Goal: Information Seeking & Learning: Learn about a topic

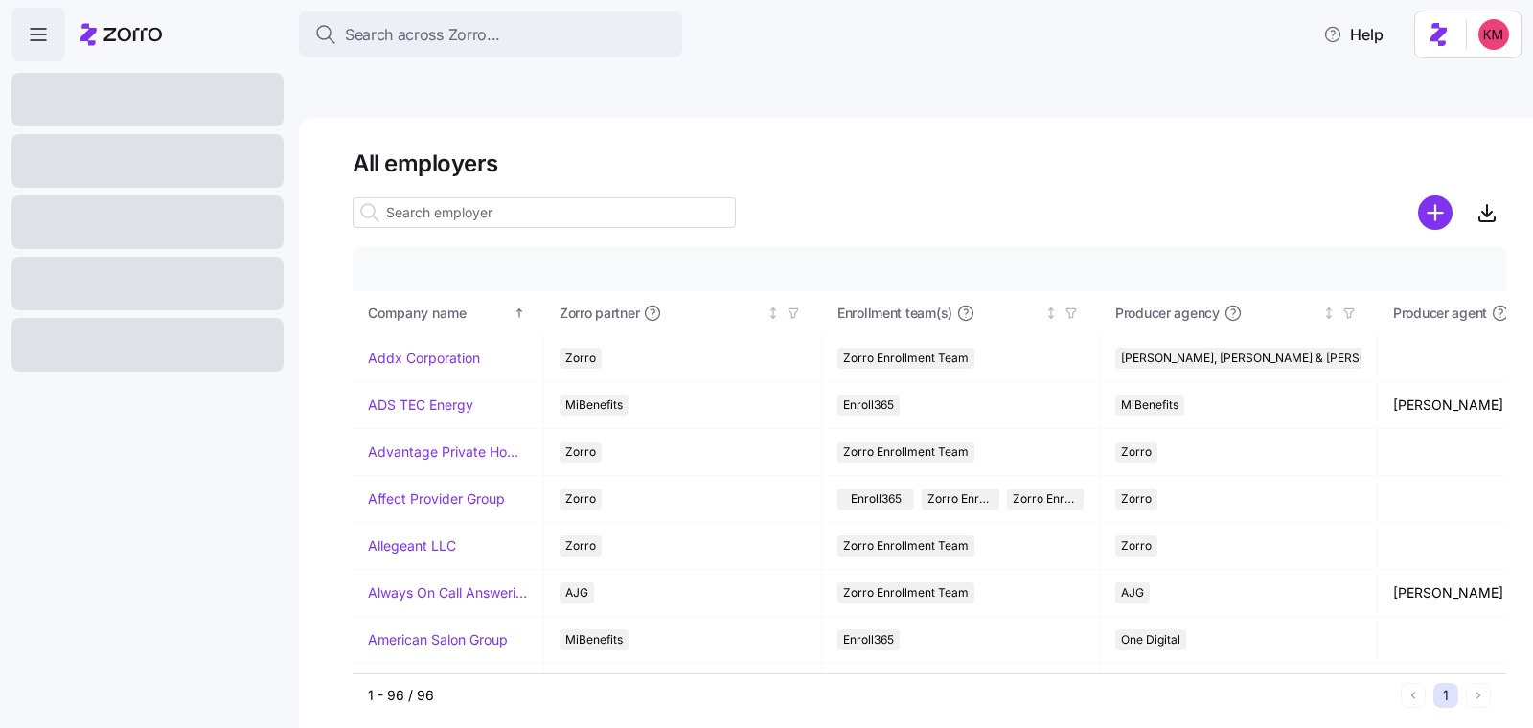
click at [556, 197] on input at bounding box center [544, 212] width 383 height 31
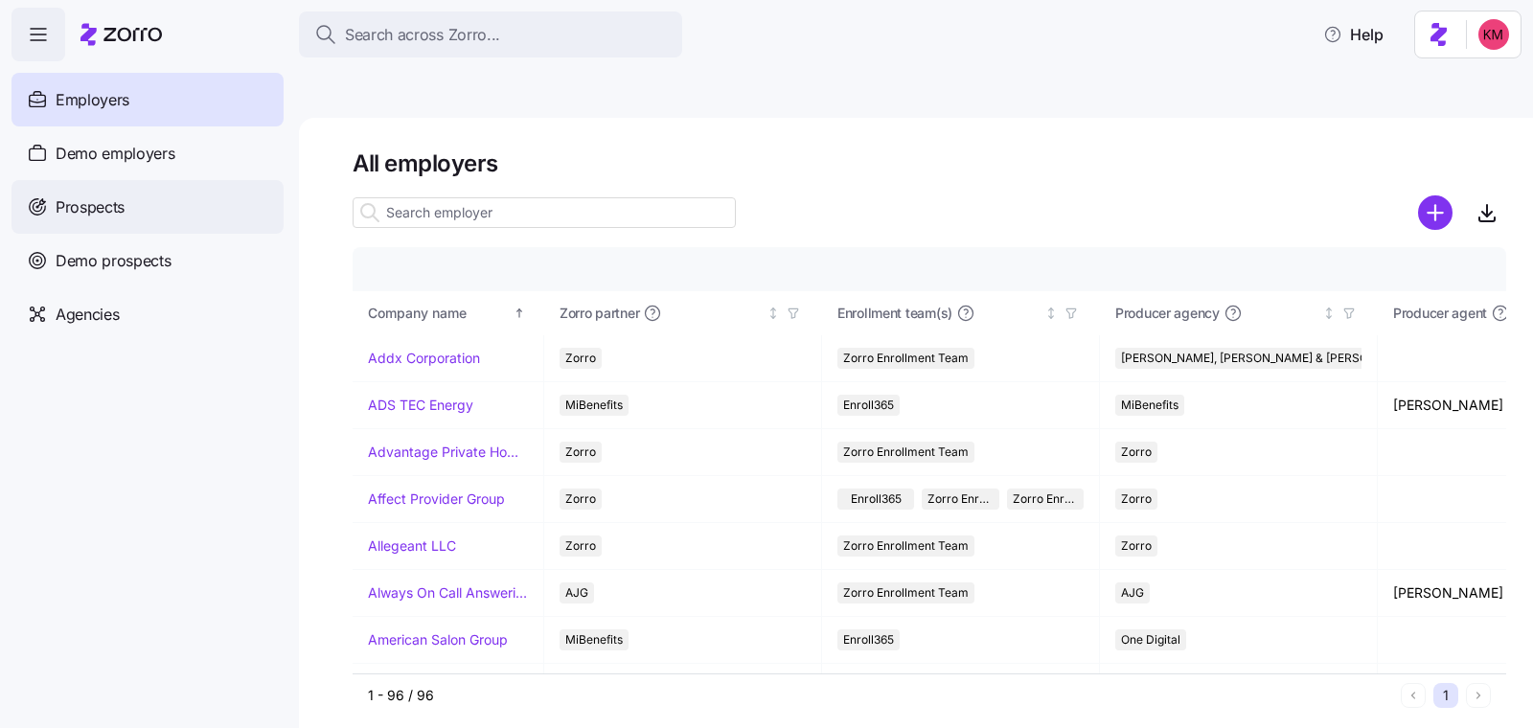
click at [114, 218] on span "Prospects" at bounding box center [90, 208] width 69 height 24
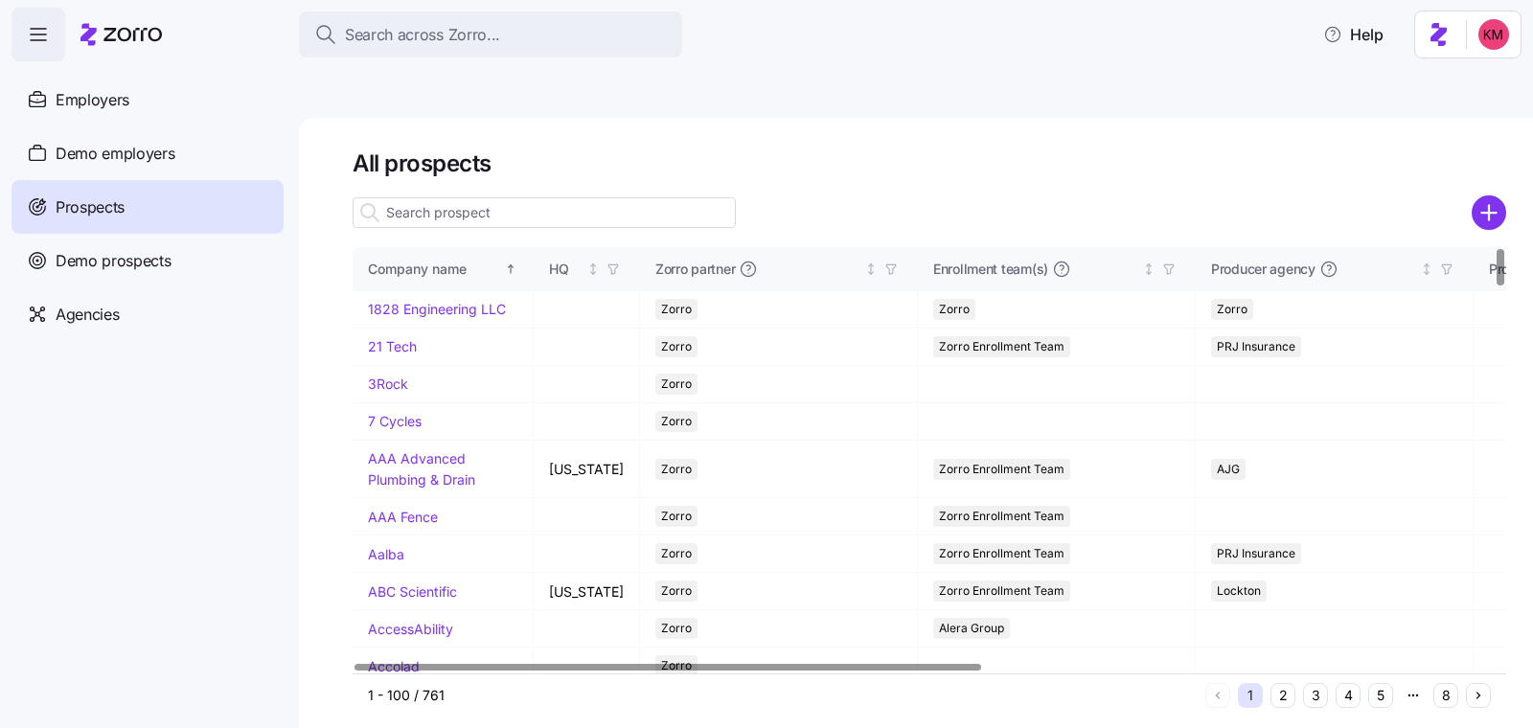
click at [559, 194] on div at bounding box center [544, 213] width 383 height 38
click at [556, 197] on input at bounding box center [544, 212] width 383 height 31
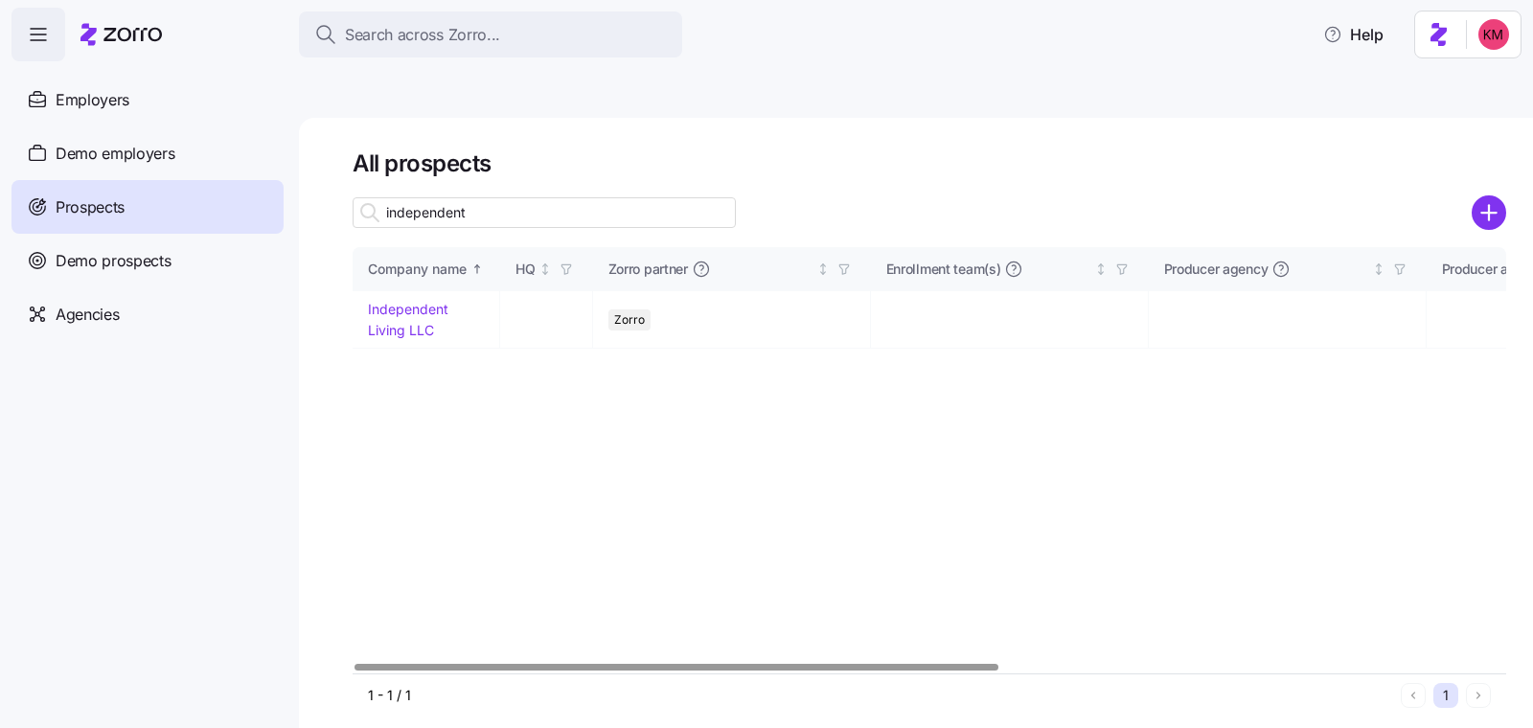
type input "independent"
click at [443, 259] on div "Company name" at bounding box center [417, 269] width 99 height 21
click at [427, 301] on link "Independent Living LLC" at bounding box center [408, 319] width 81 height 37
click at [425, 301] on link "Independent Living LLC" at bounding box center [408, 319] width 81 height 37
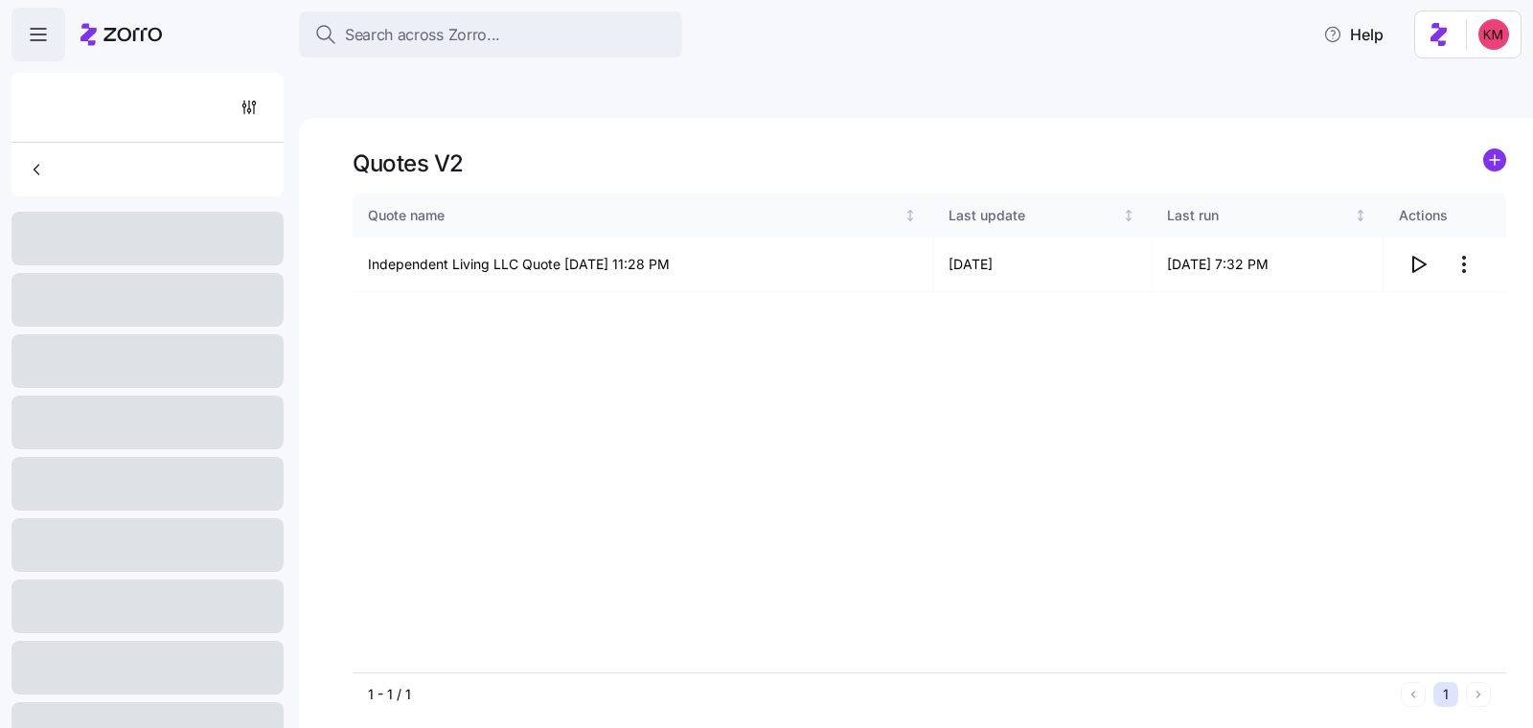
click at [399, 263] on div "Quote name Last update Last run Actions Independent Living LLC Quote 09/30/2025…" at bounding box center [930, 433] width 1154 height 479
click at [1407, 253] on icon "button" at bounding box center [1418, 264] width 23 height 23
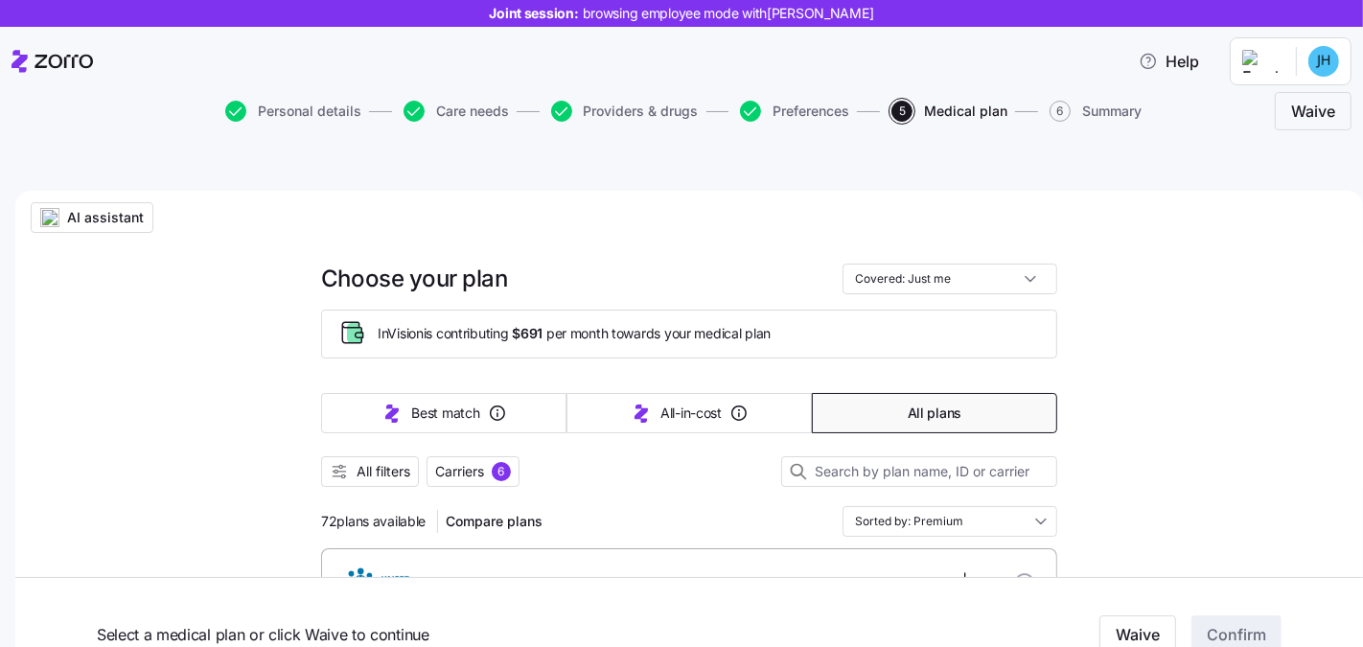
scroll to position [297, 0]
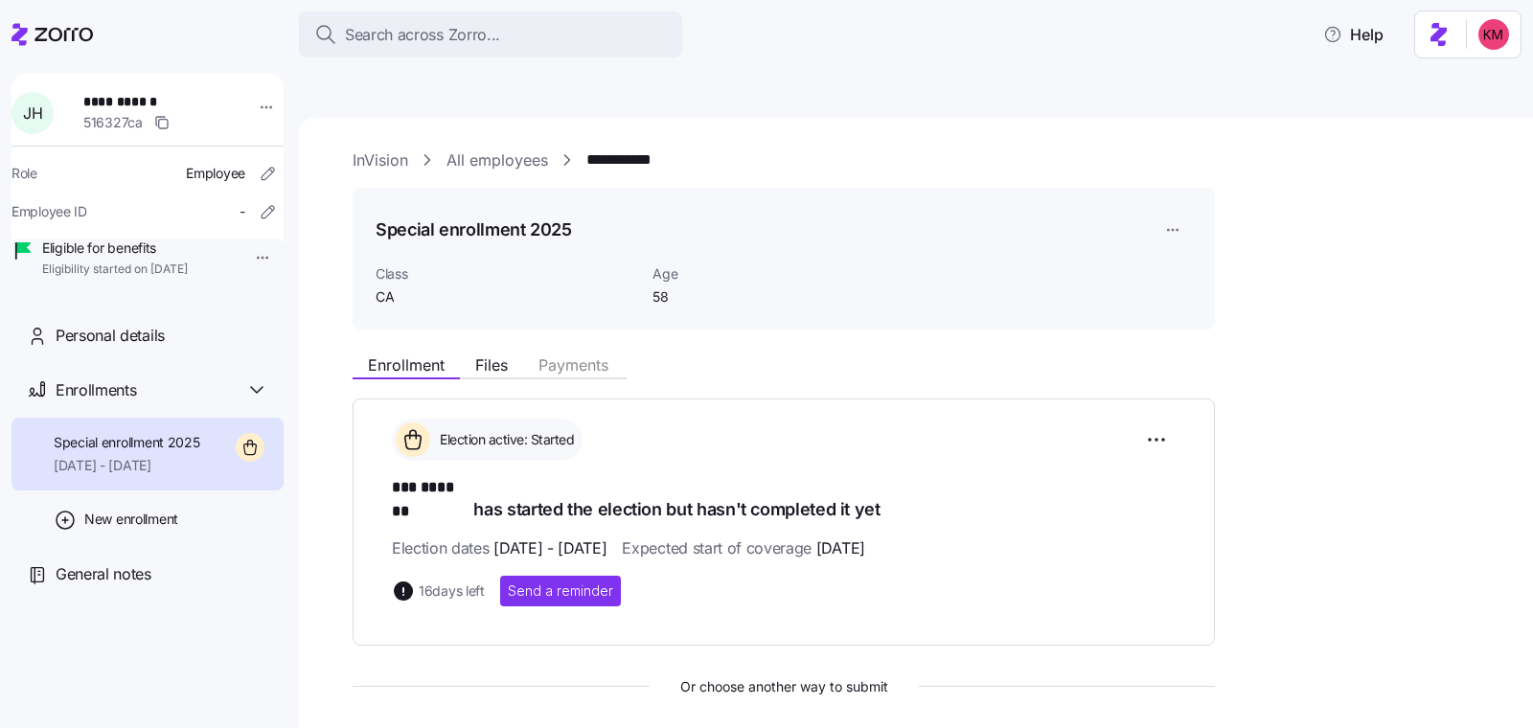
scroll to position [271, 0]
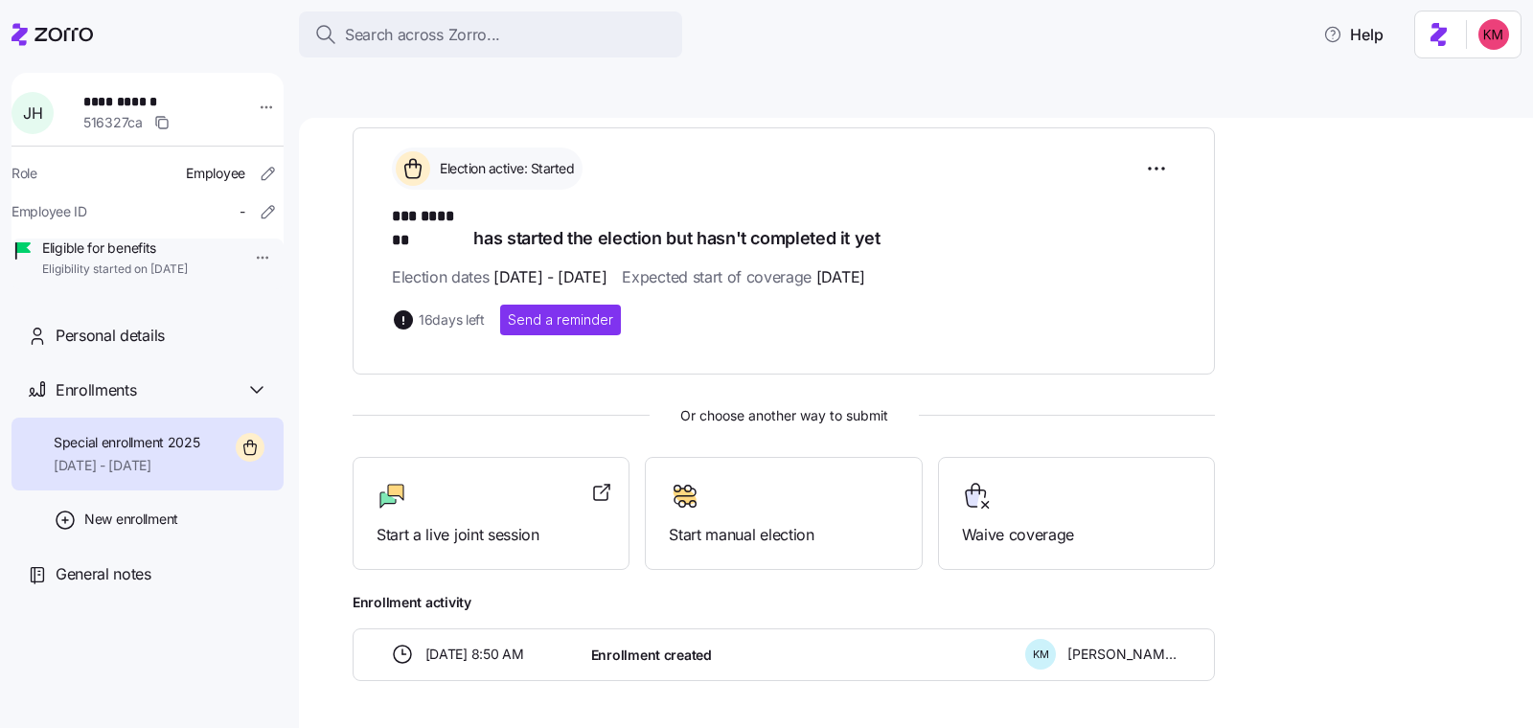
click at [55, 17] on div at bounding box center [52, 35] width 81 height 54
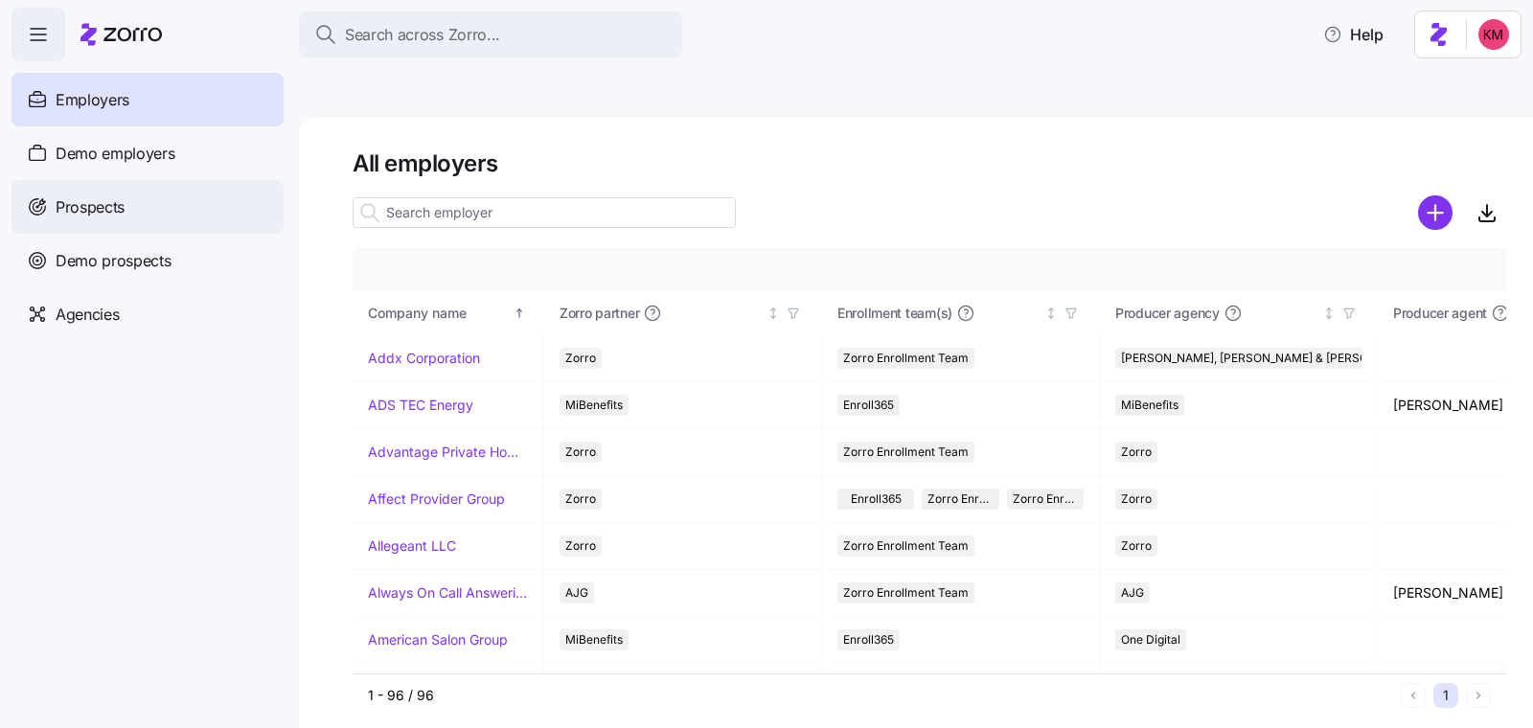
click at [107, 217] on span "Prospects" at bounding box center [90, 208] width 69 height 24
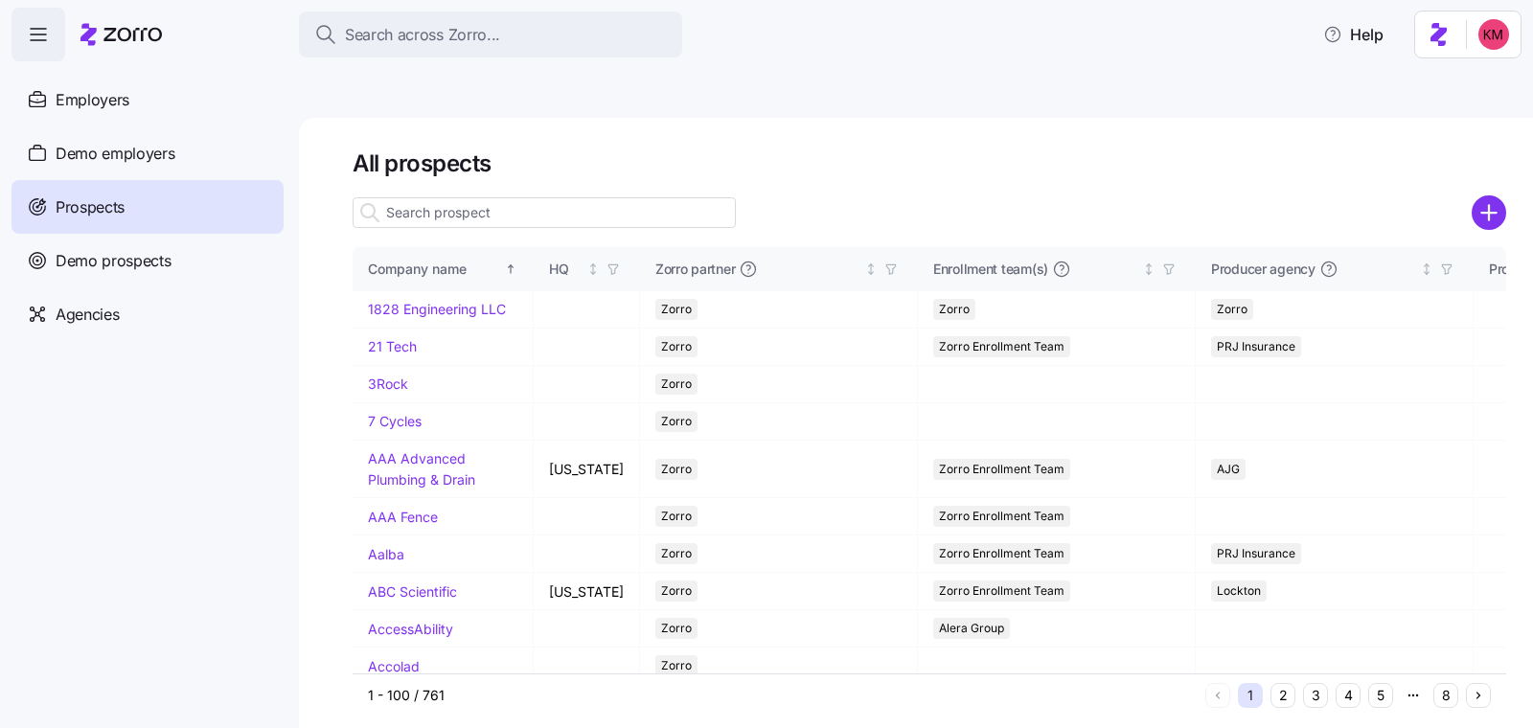
click at [509, 197] on input at bounding box center [544, 212] width 383 height 31
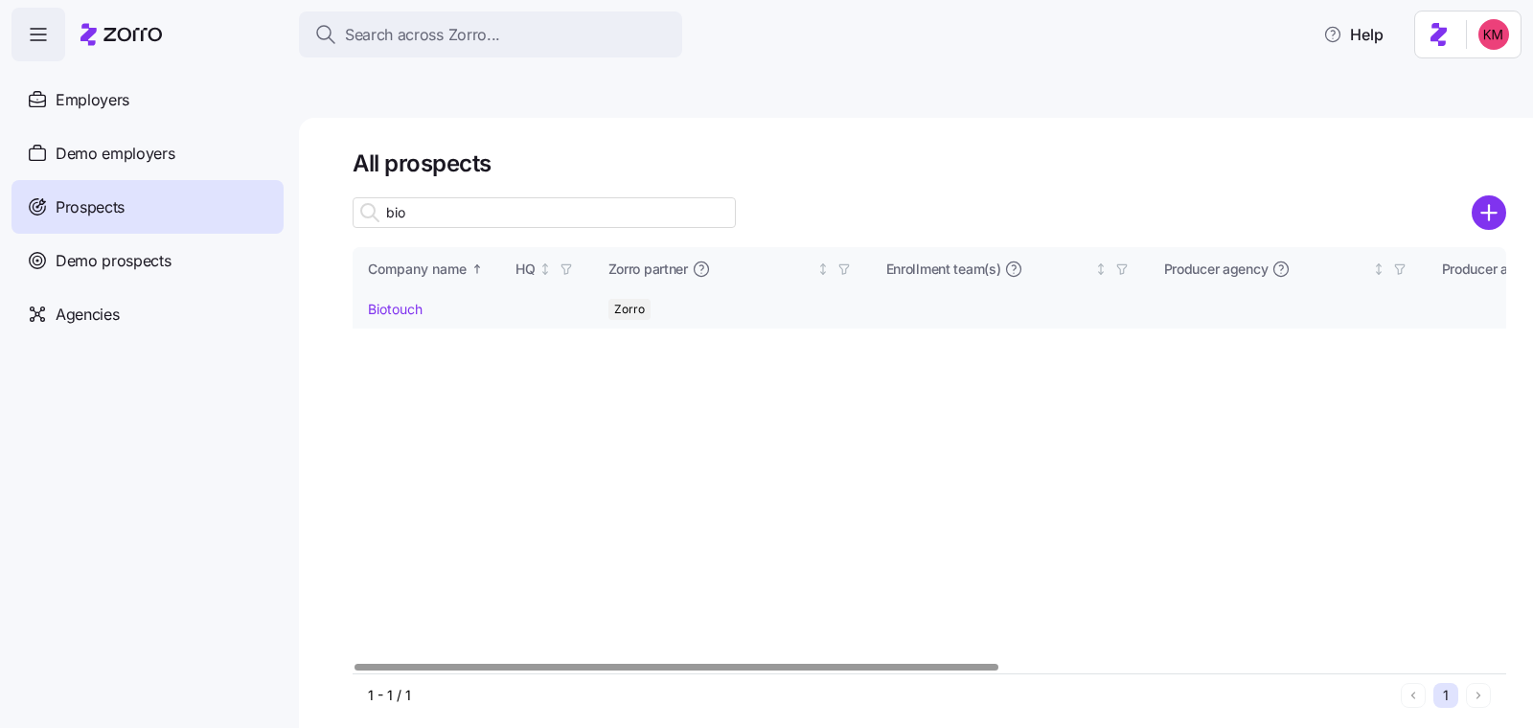
type input "bio"
click at [370, 301] on link "Biotouch" at bounding box center [395, 309] width 55 height 16
drag, startPoint x: 383, startPoint y: 263, endPoint x: 501, endPoint y: 2, distance: 286.1
click at [383, 301] on link "Biotouch" at bounding box center [395, 309] width 55 height 16
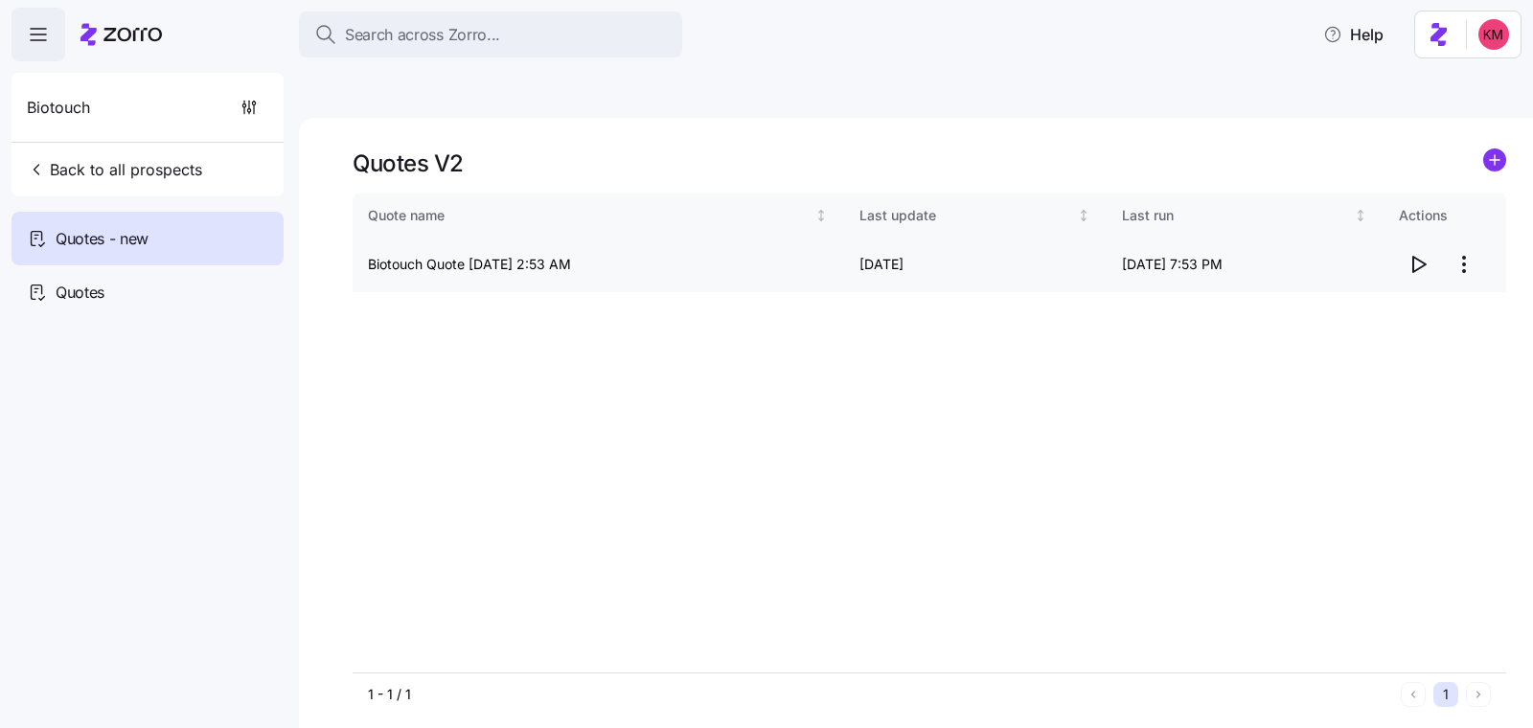
click at [1424, 253] on icon "button" at bounding box center [1418, 264] width 23 height 23
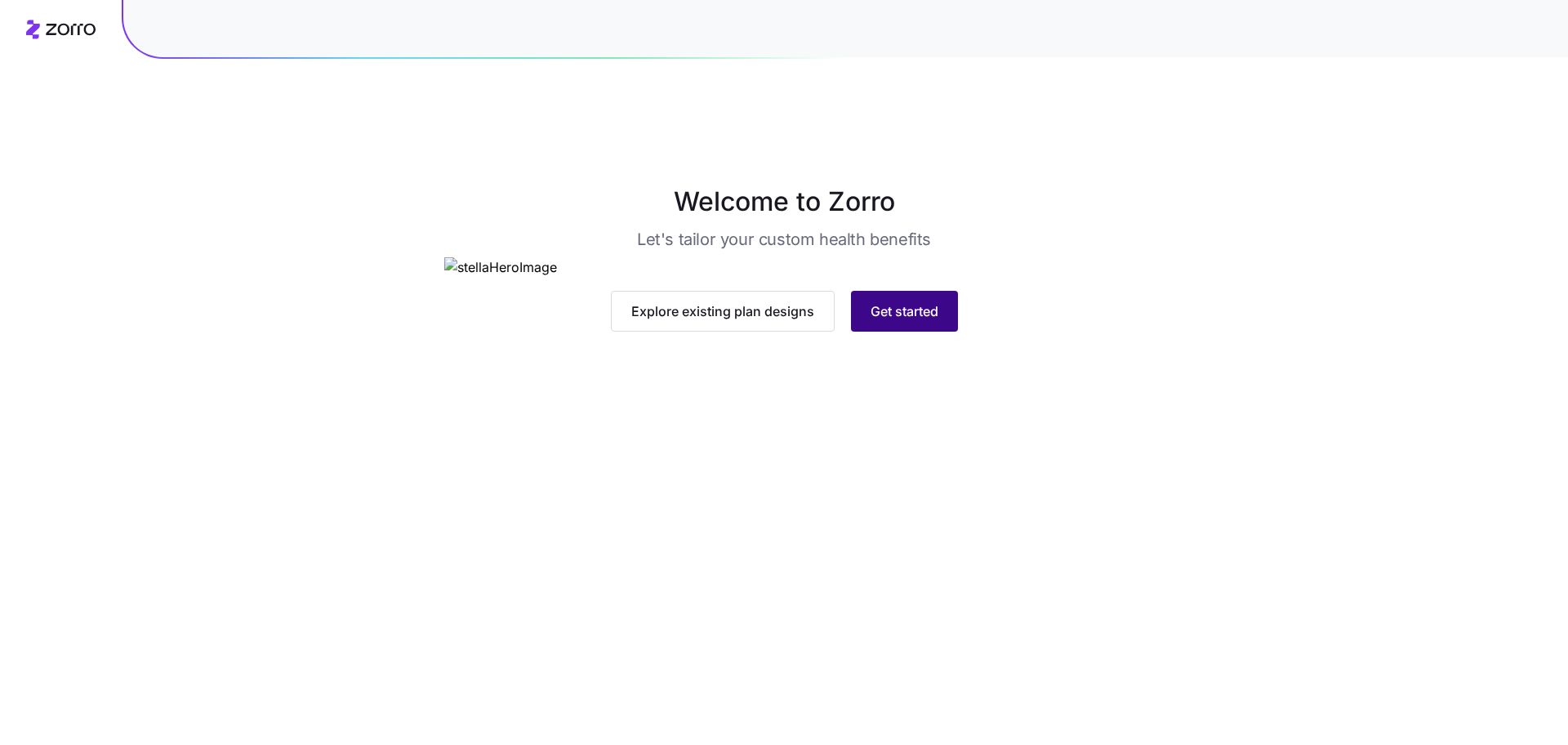
click at [937, 332] on button "Get started" at bounding box center [905, 311] width 107 height 41
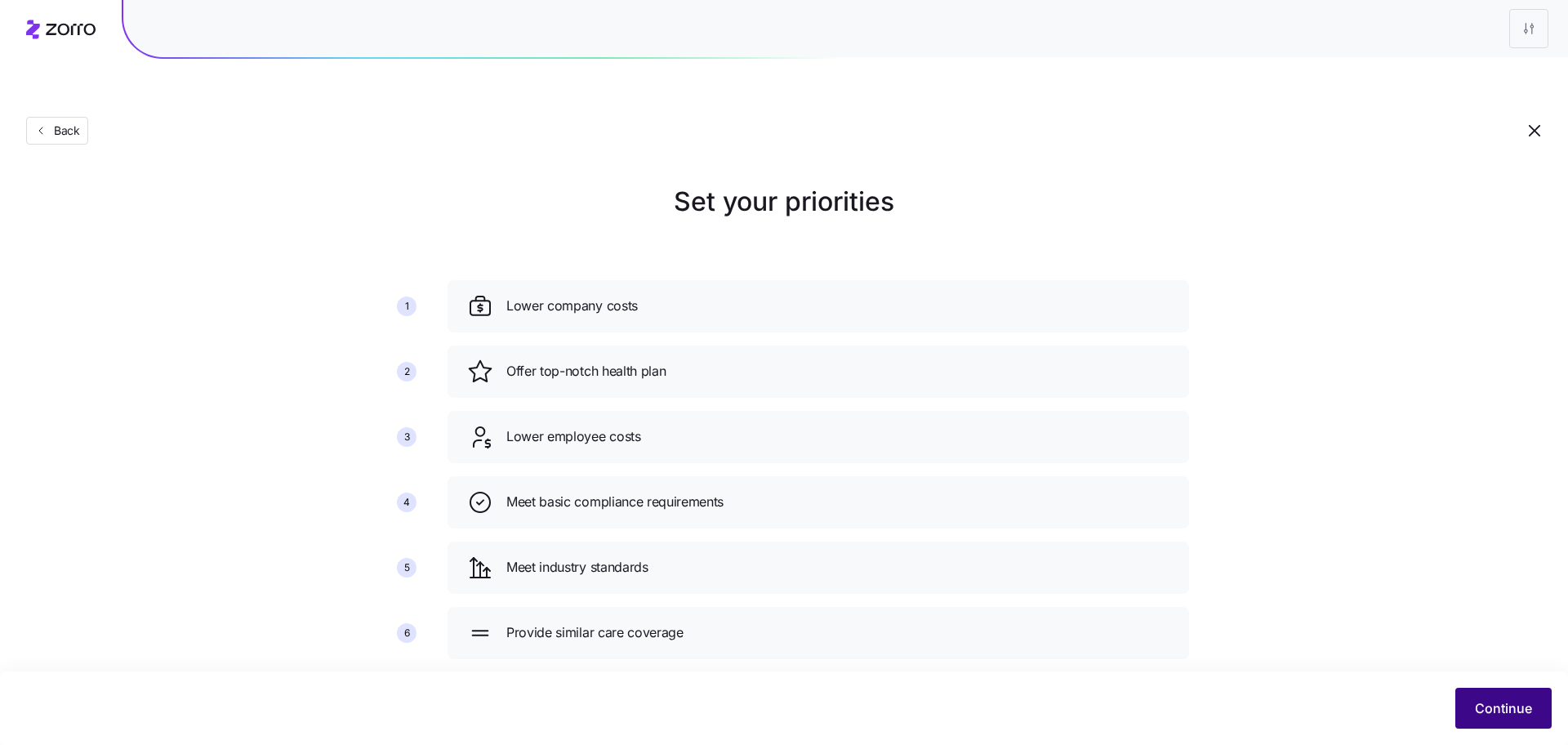
click at [1473, 694] on button "Continue" at bounding box center [1503, 708] width 96 height 41
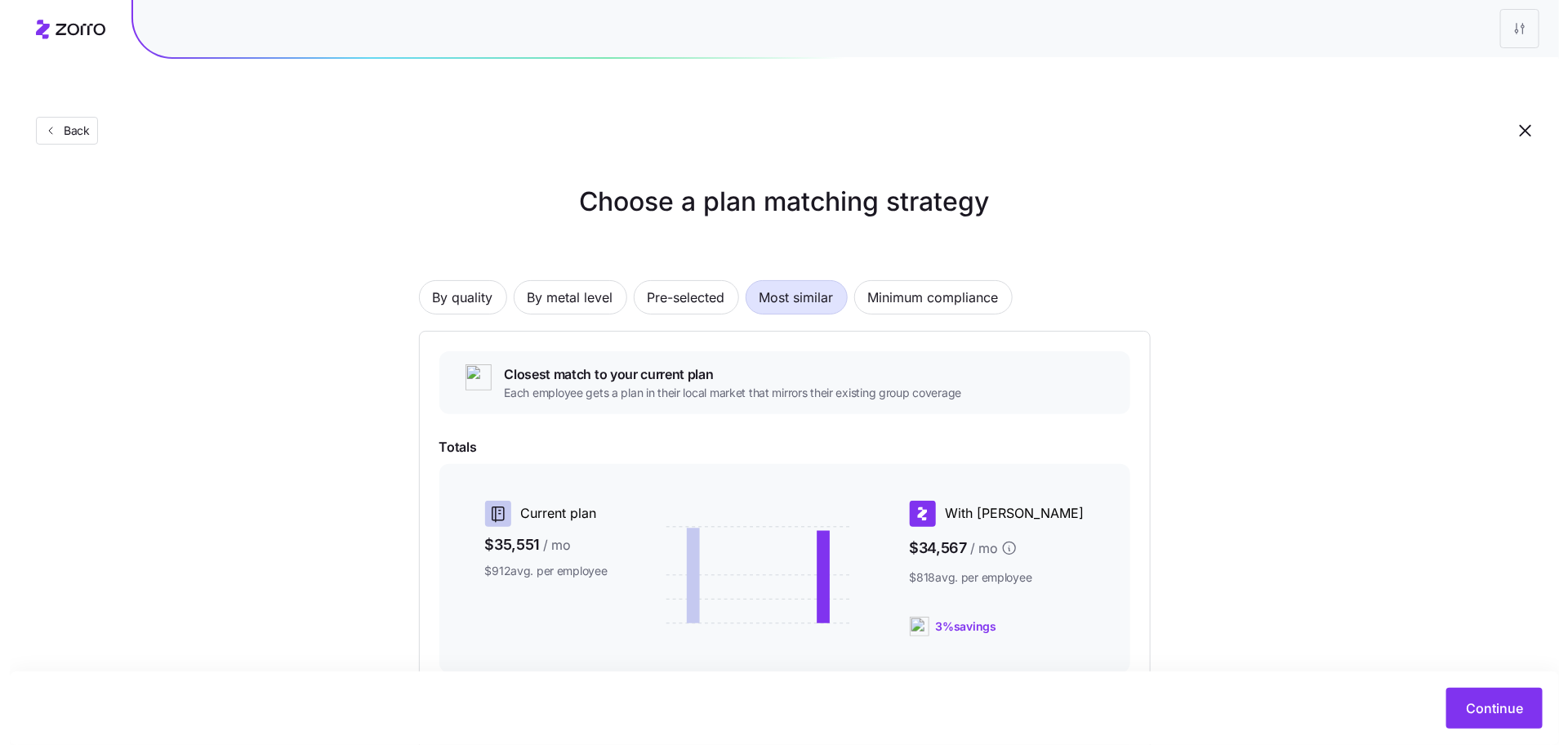
scroll to position [177, 0]
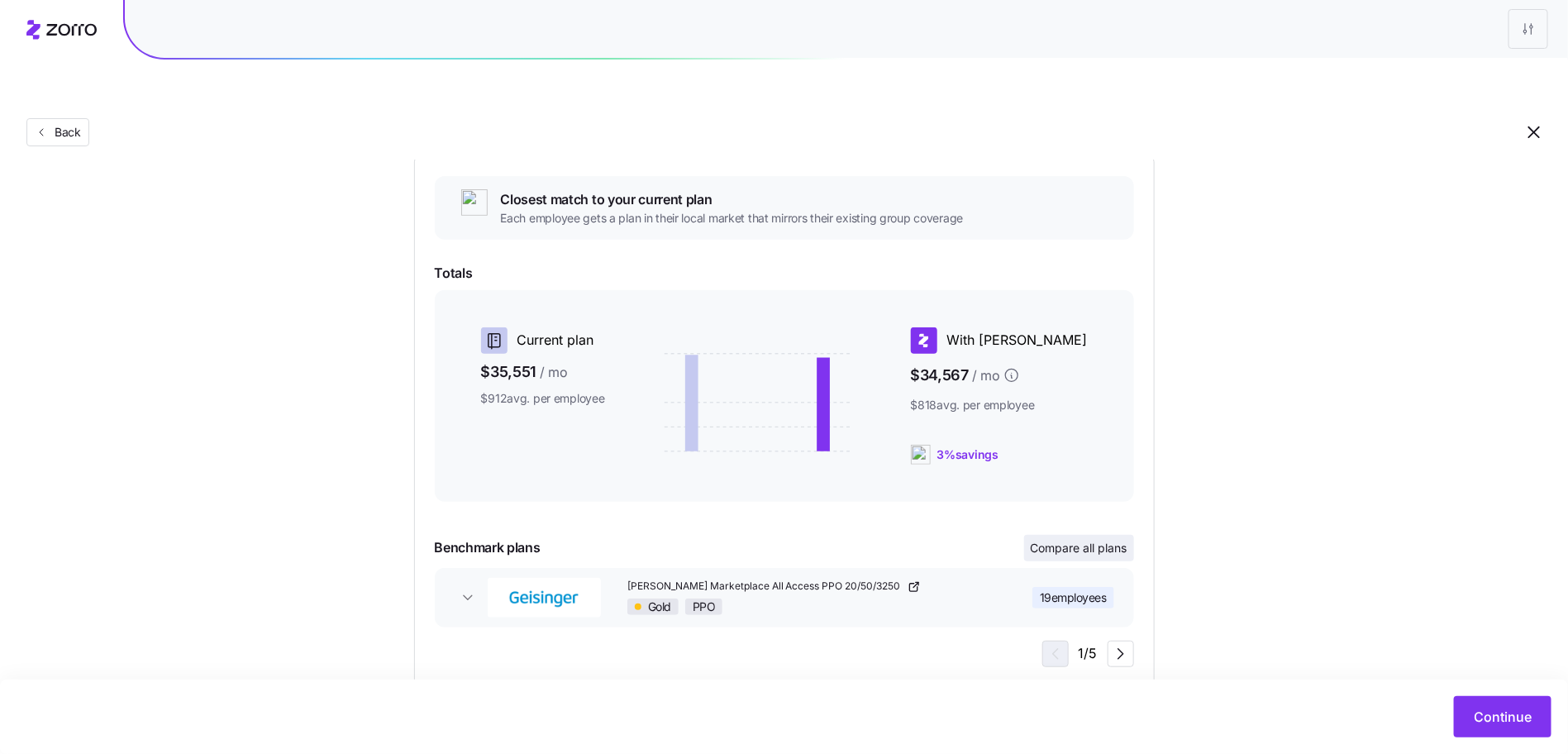
click at [1101, 535] on button "Compare all plans" at bounding box center [1078, 548] width 110 height 27
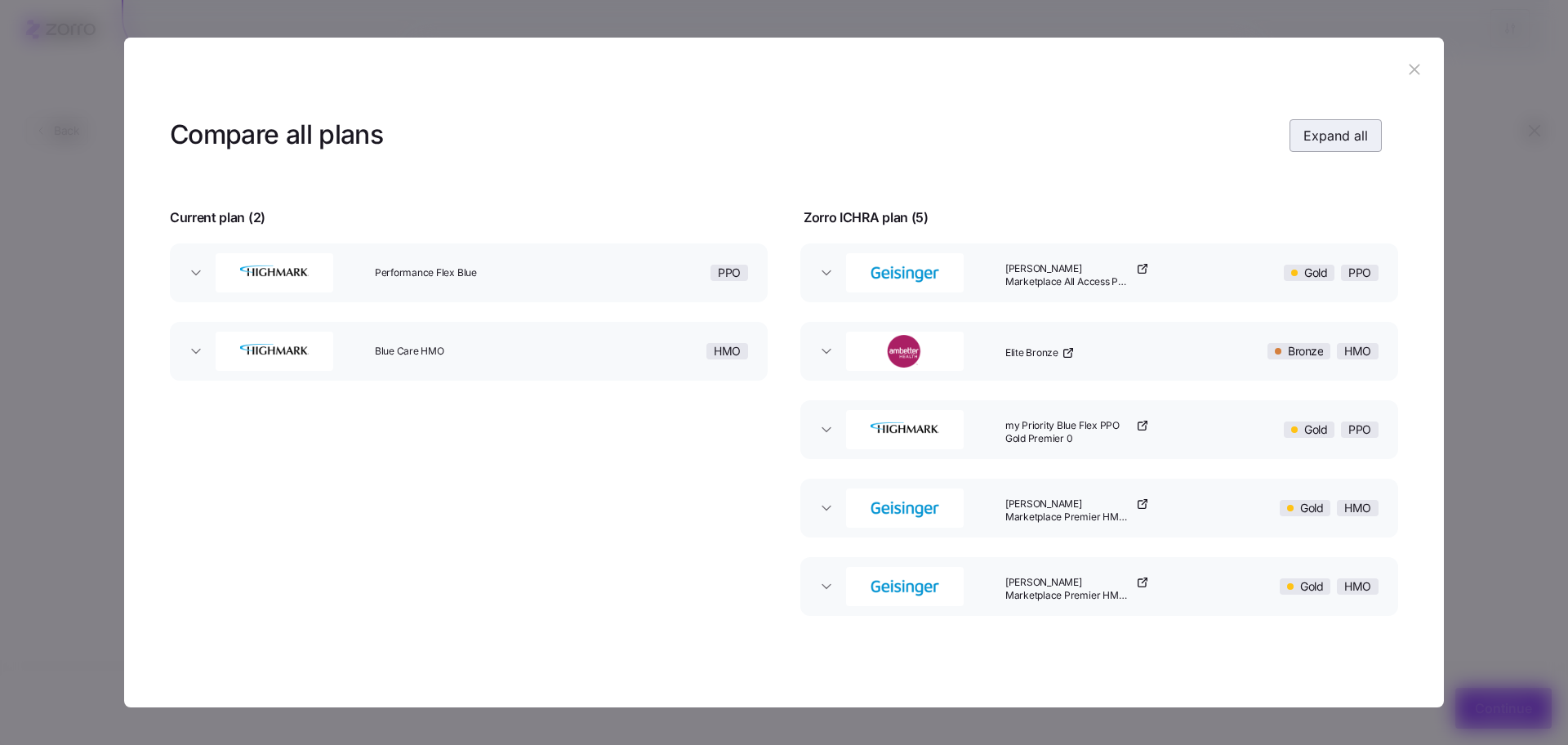
click at [1359, 133] on span "Expand all" at bounding box center [1336, 136] width 65 height 20
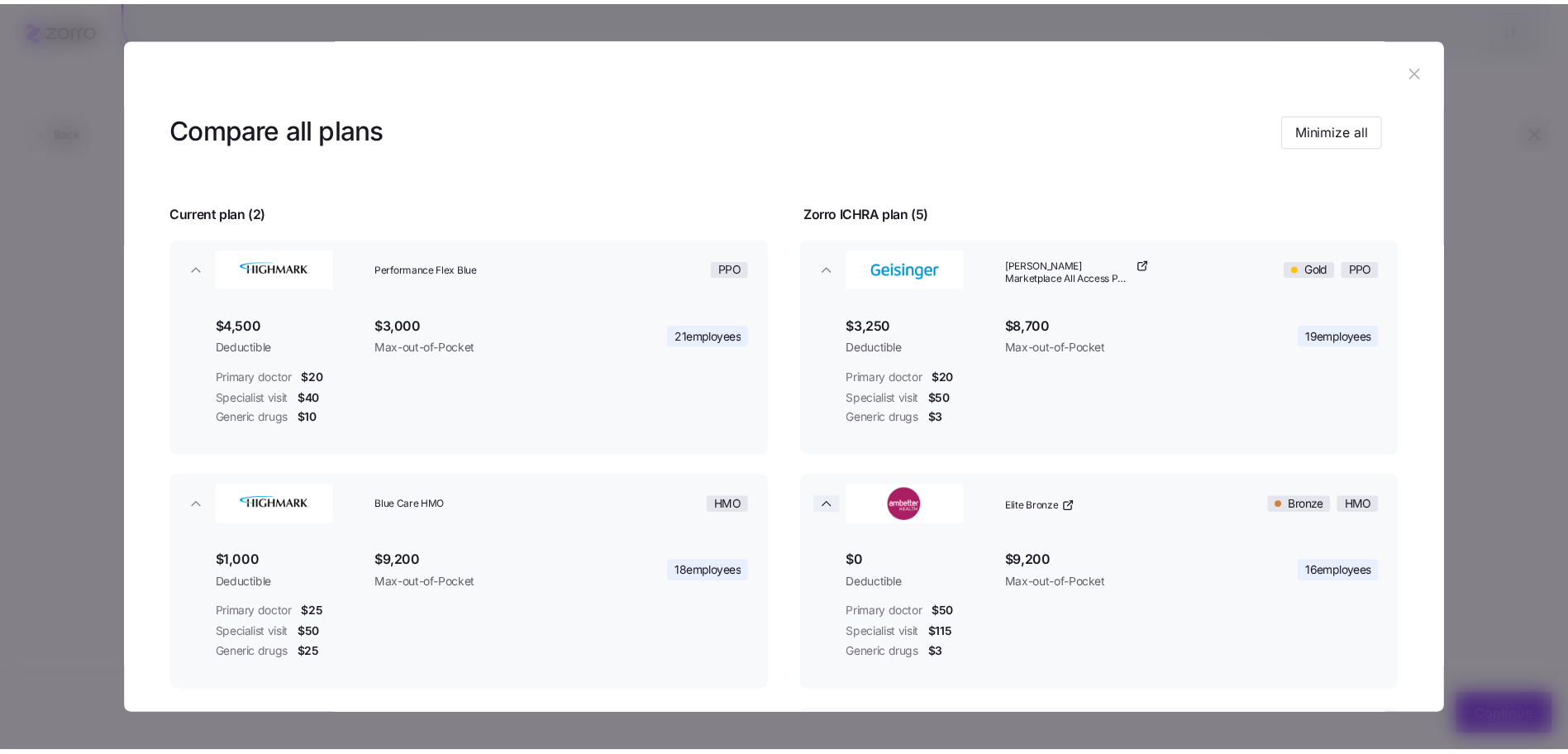
scroll to position [28, 0]
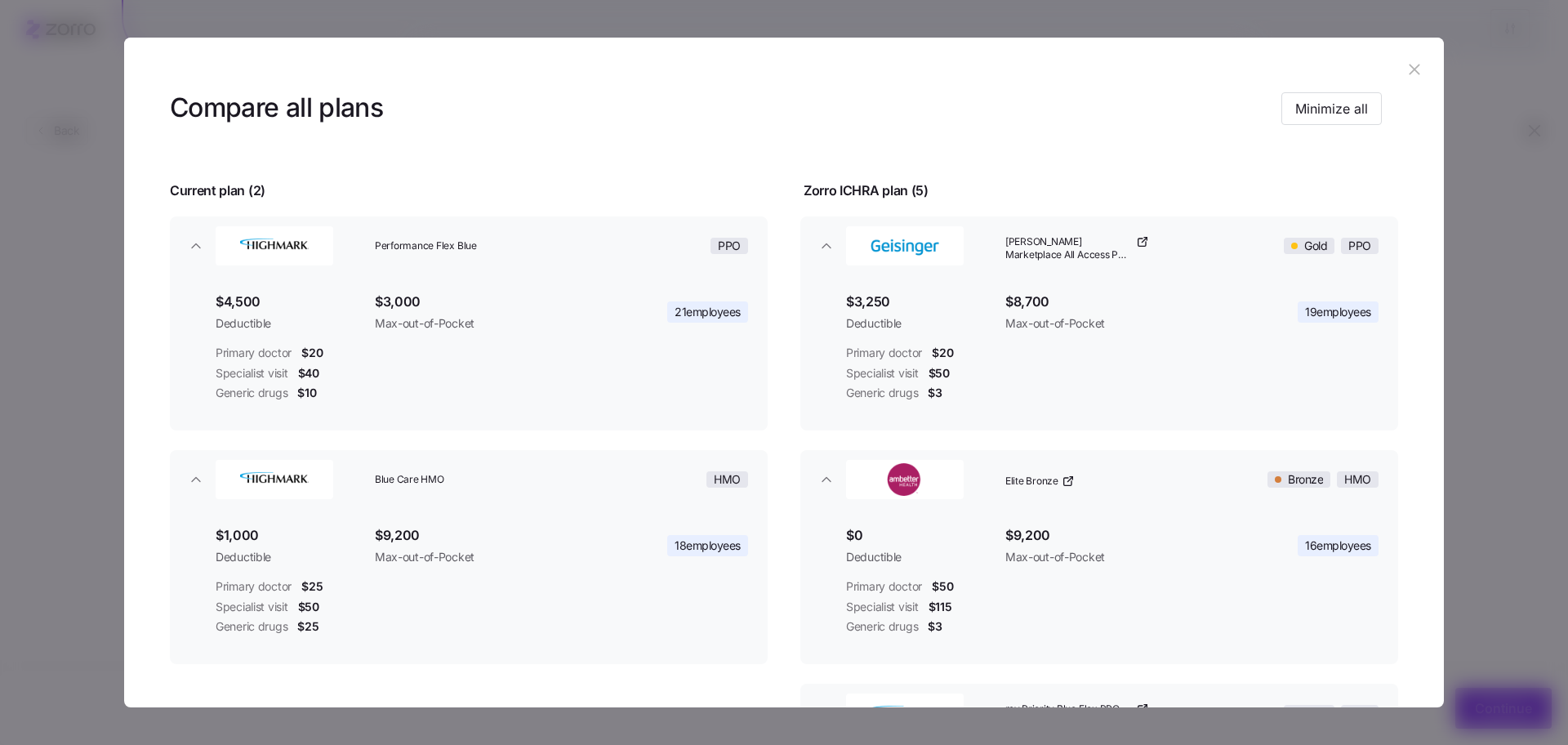
click at [1412, 66] on icon "button" at bounding box center [1414, 69] width 18 height 18
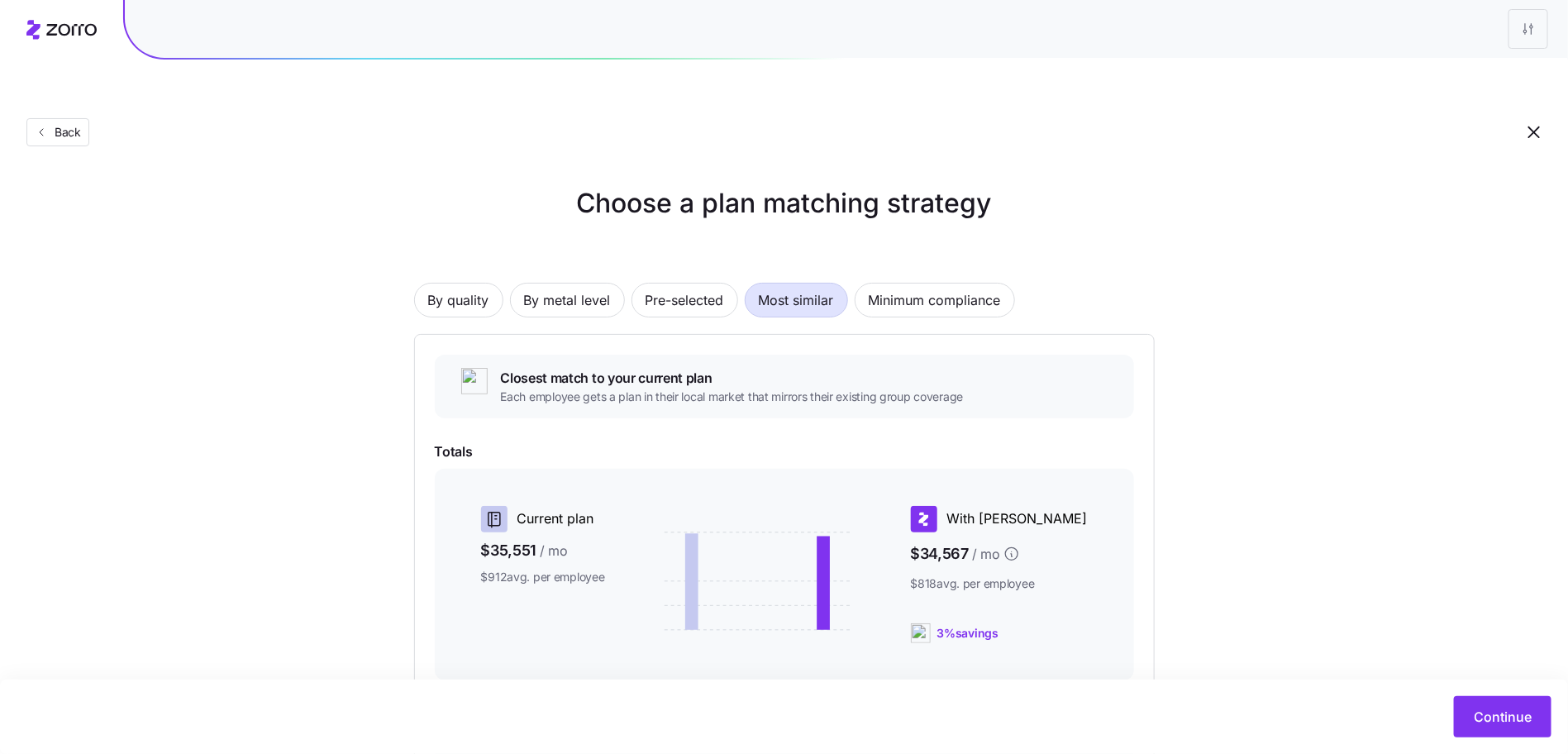
scroll to position [0, 0]
click at [580, 285] on span "By metal level" at bounding box center [568, 301] width 87 height 33
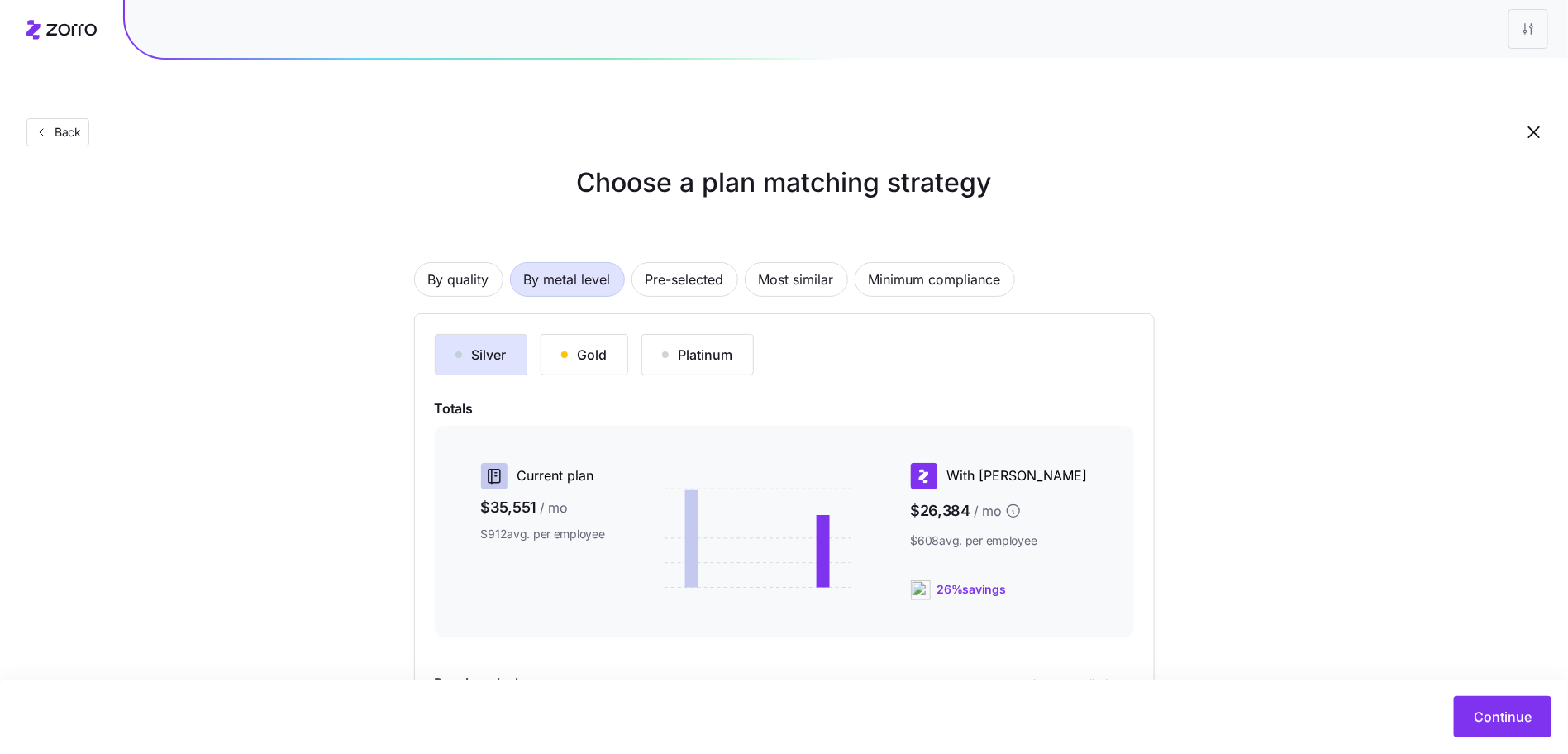
scroll to position [47, 0]
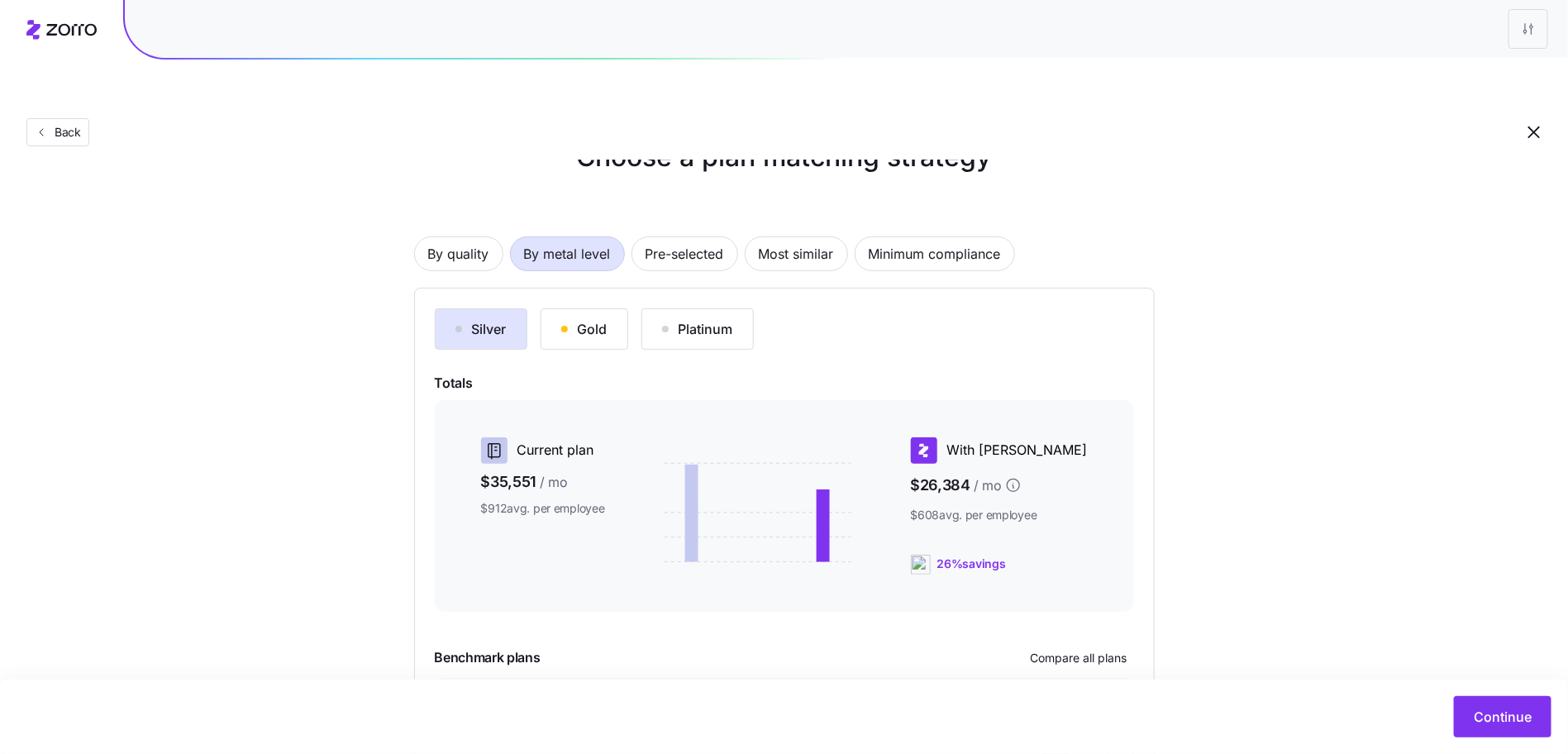
click at [524, 237] on span "By metal level" at bounding box center [568, 254] width 87 height 33
click at [800, 241] on div "By quality By metal level Pre-selected Most similar Minimum compliance Silver G…" at bounding box center [784, 491] width 741 height 614
click at [800, 237] on span "Most similar" at bounding box center [796, 254] width 75 height 33
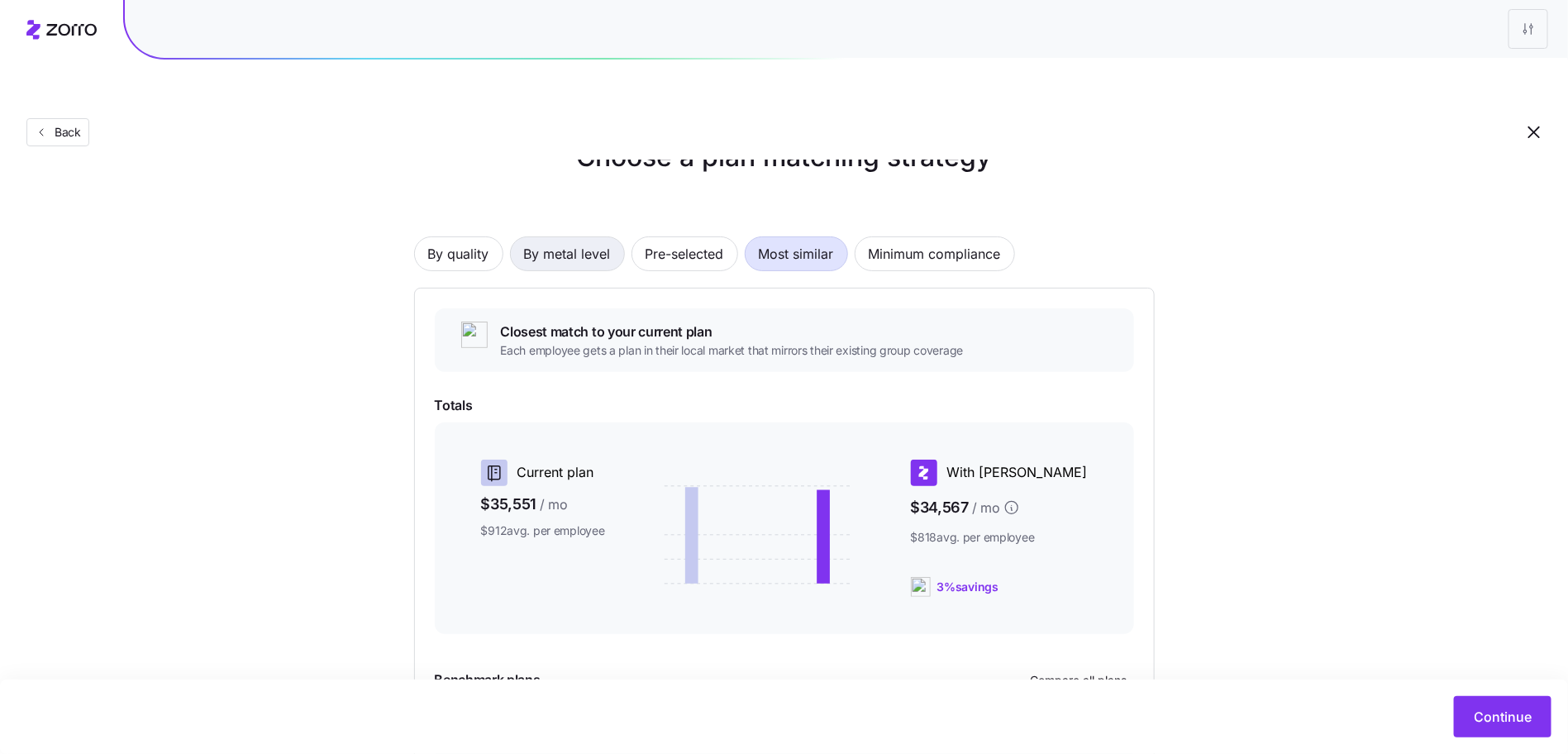
click at [580, 237] on span "By metal level" at bounding box center [568, 254] width 87 height 33
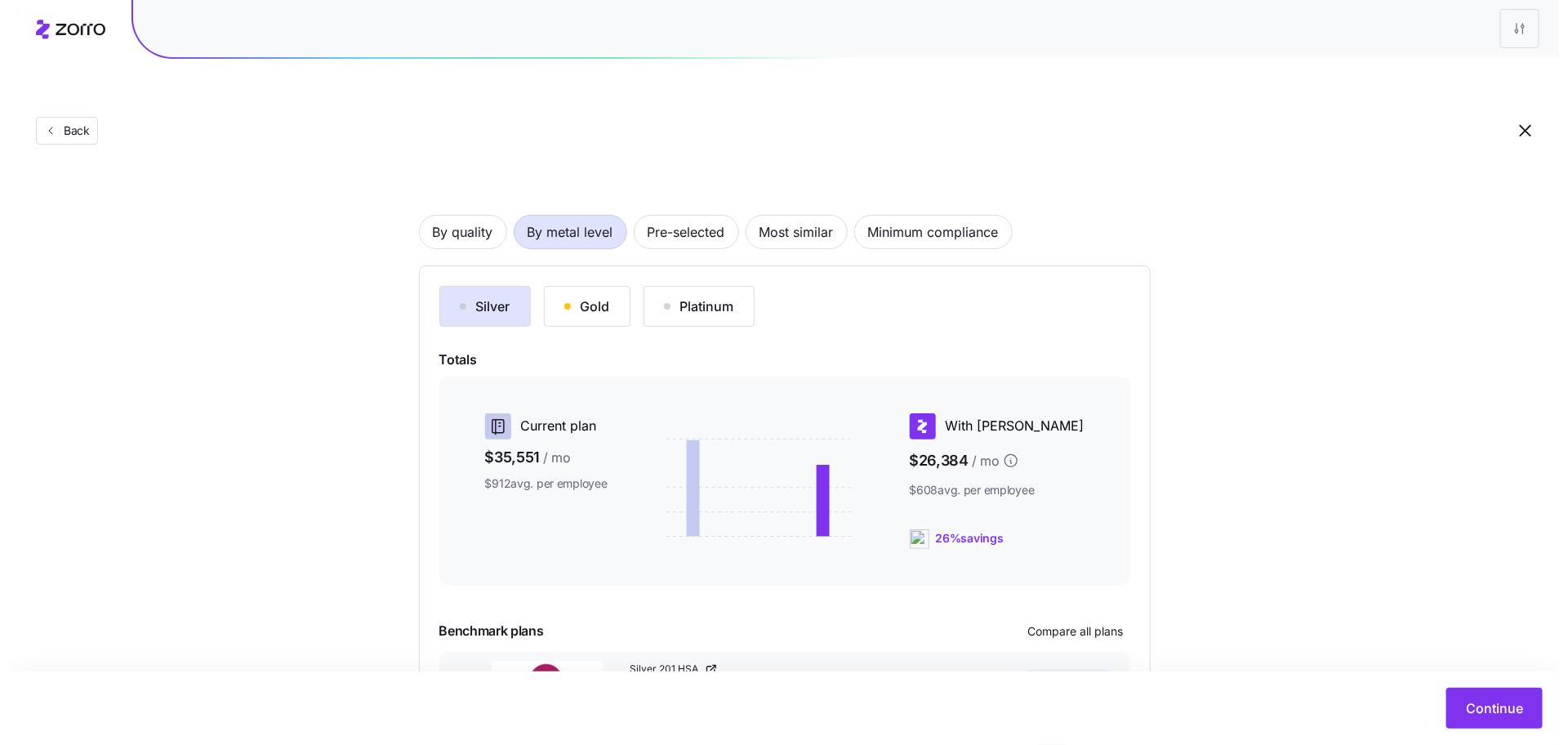
scroll to position [90, 0]
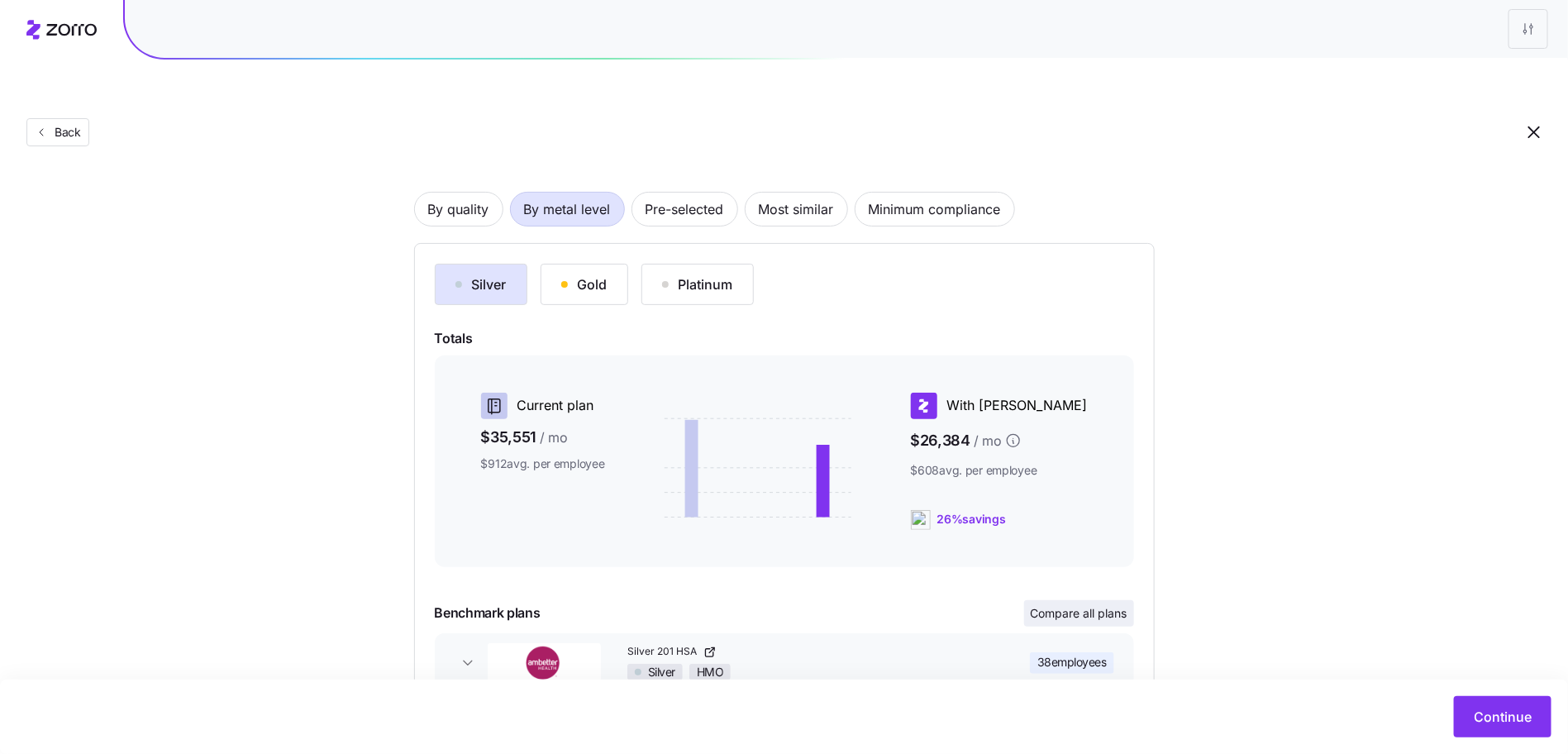
click at [1097, 606] on span "Compare all plans" at bounding box center [1079, 613] width 97 height 16
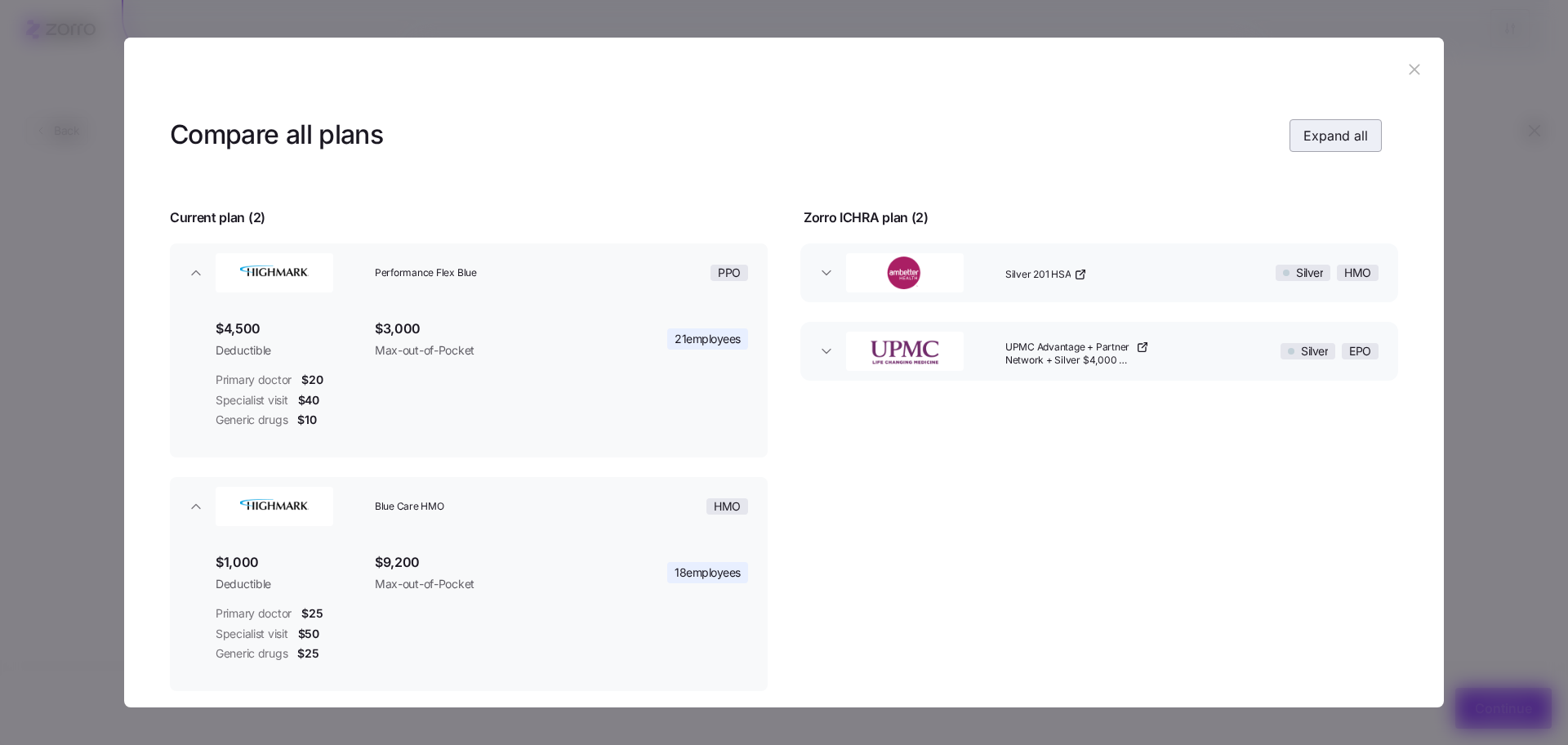
click at [1311, 129] on span "Expand all" at bounding box center [1336, 136] width 65 height 20
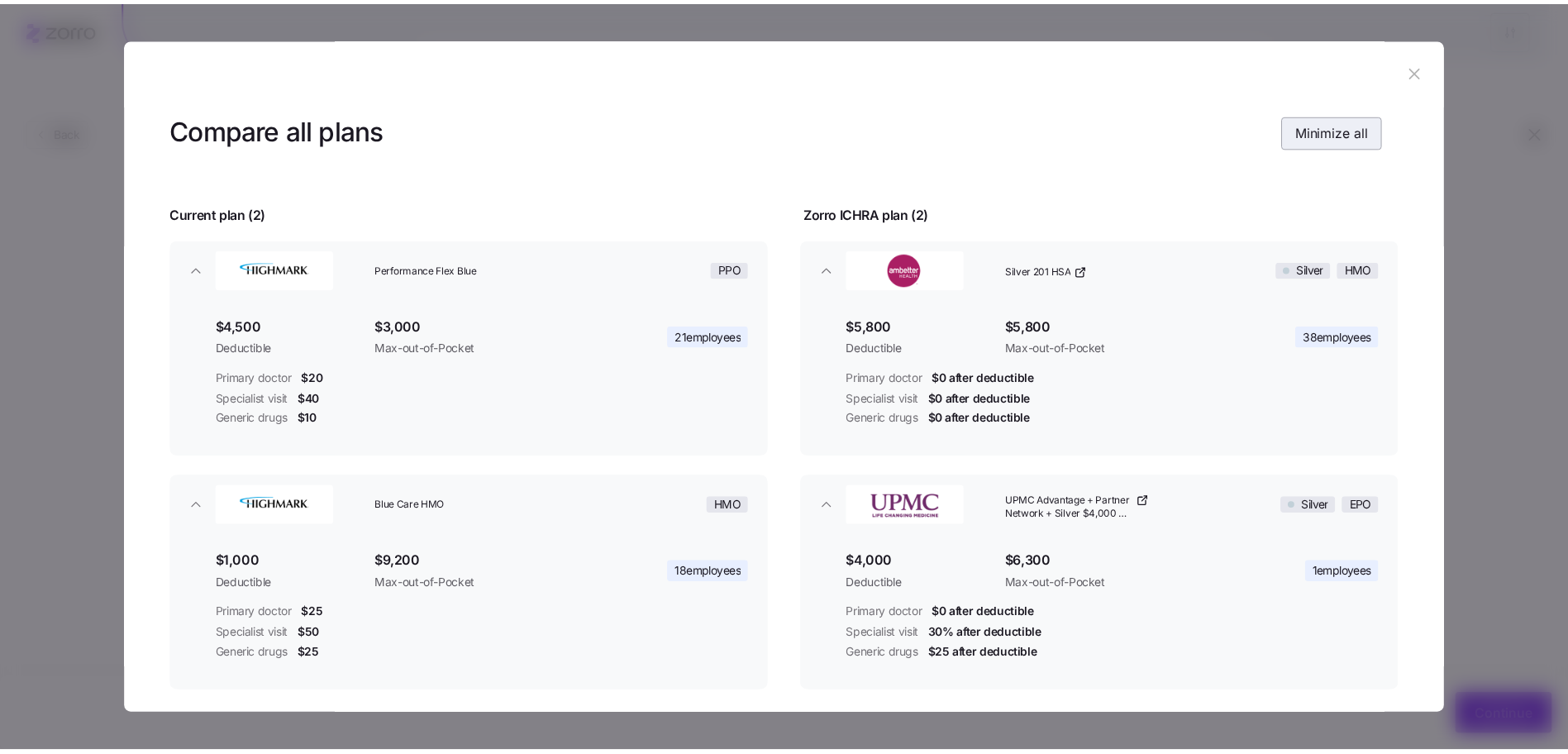
scroll to position [0, 0]
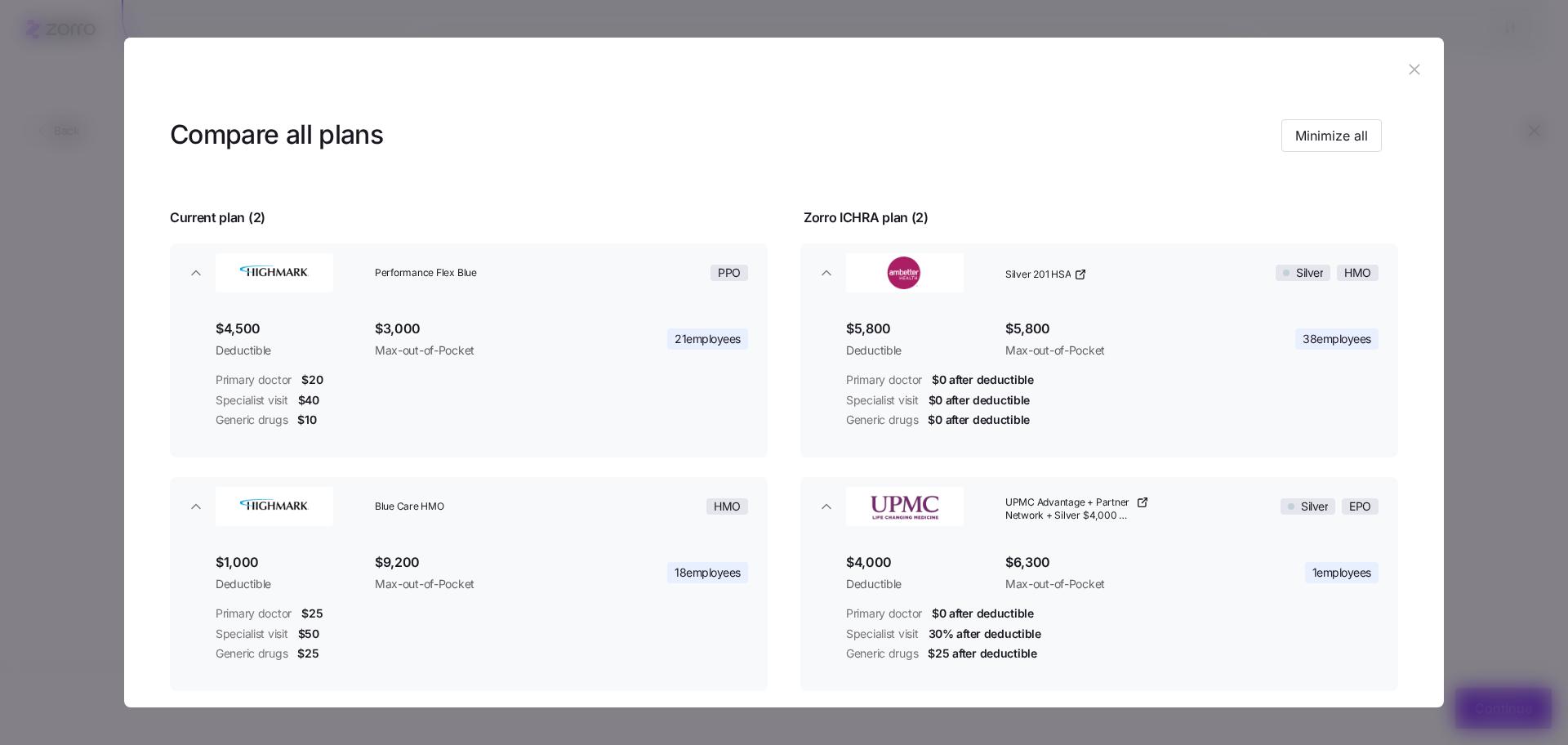
click at [1393, 93] on header at bounding box center [784, 70] width 1320 height 66
click at [1395, 82] on header at bounding box center [784, 70] width 1320 height 66
click at [1421, 66] on header at bounding box center [784, 70] width 1320 height 66
click at [1416, 66] on button "button" at bounding box center [1415, 70] width 26 height 26
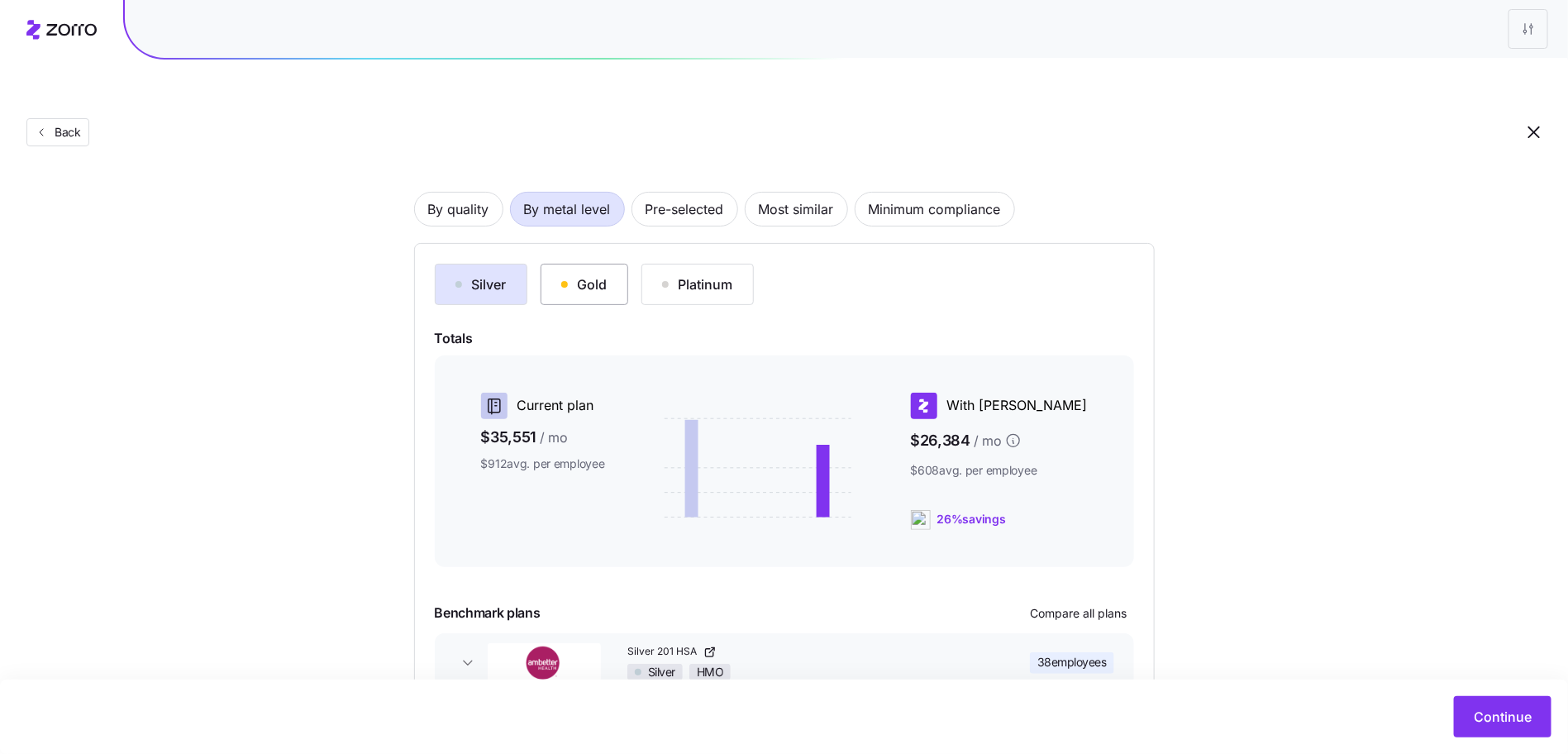
click at [579, 264] on button "Gold" at bounding box center [585, 285] width 88 height 41
click at [1110, 556] on div "Silver Gold Platinum Totals Current plan $35,551 / mo $912 avg. per employee Wi…" at bounding box center [784, 498] width 699 height 468
click at [1094, 606] on span "Compare all plans" at bounding box center [1079, 613] width 97 height 16
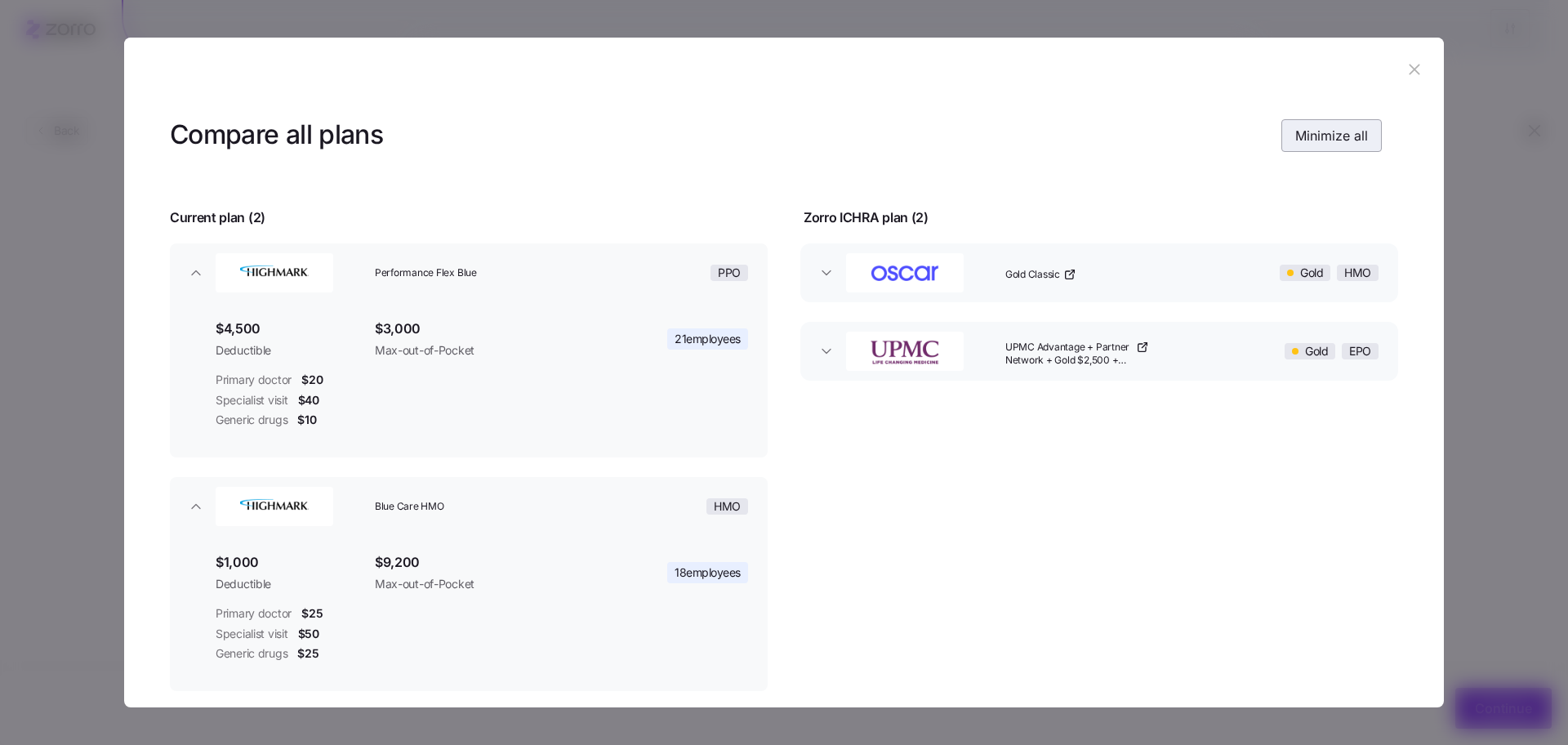
click at [1348, 136] on span "Minimize all" at bounding box center [1331, 136] width 72 height 20
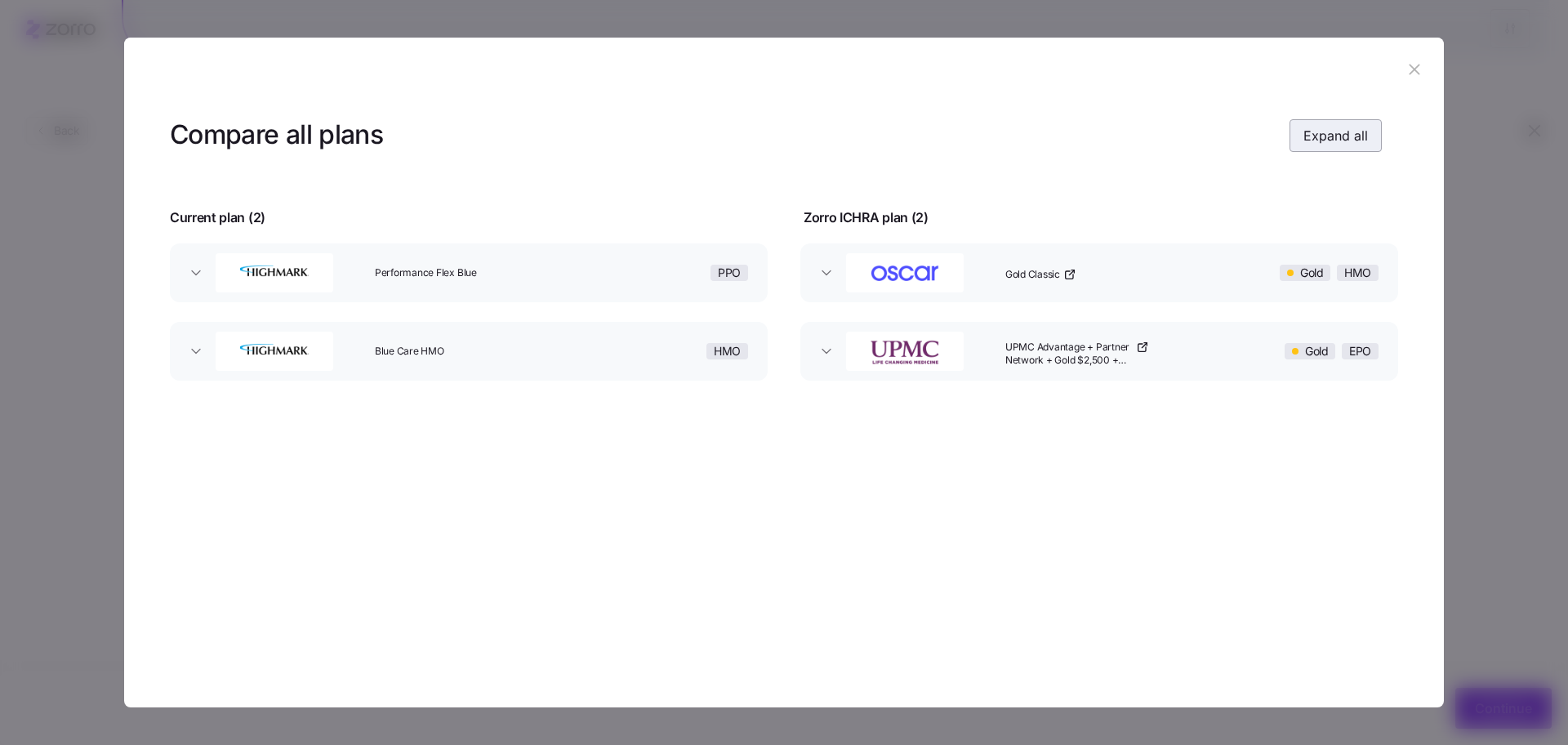
click at [1348, 136] on span "Expand all" at bounding box center [1336, 136] width 65 height 20
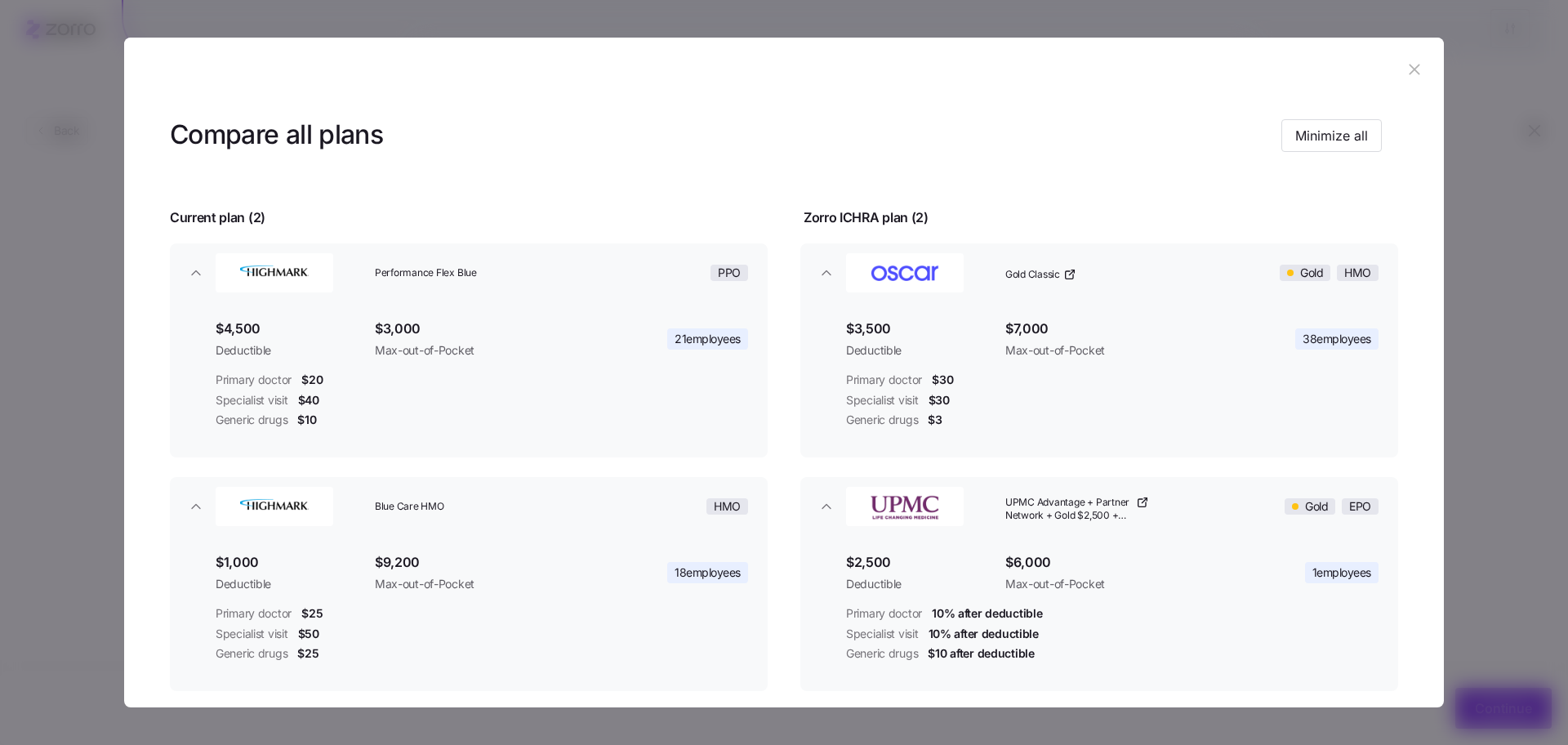
click at [1402, 66] on button "button" at bounding box center [1415, 70] width 26 height 26
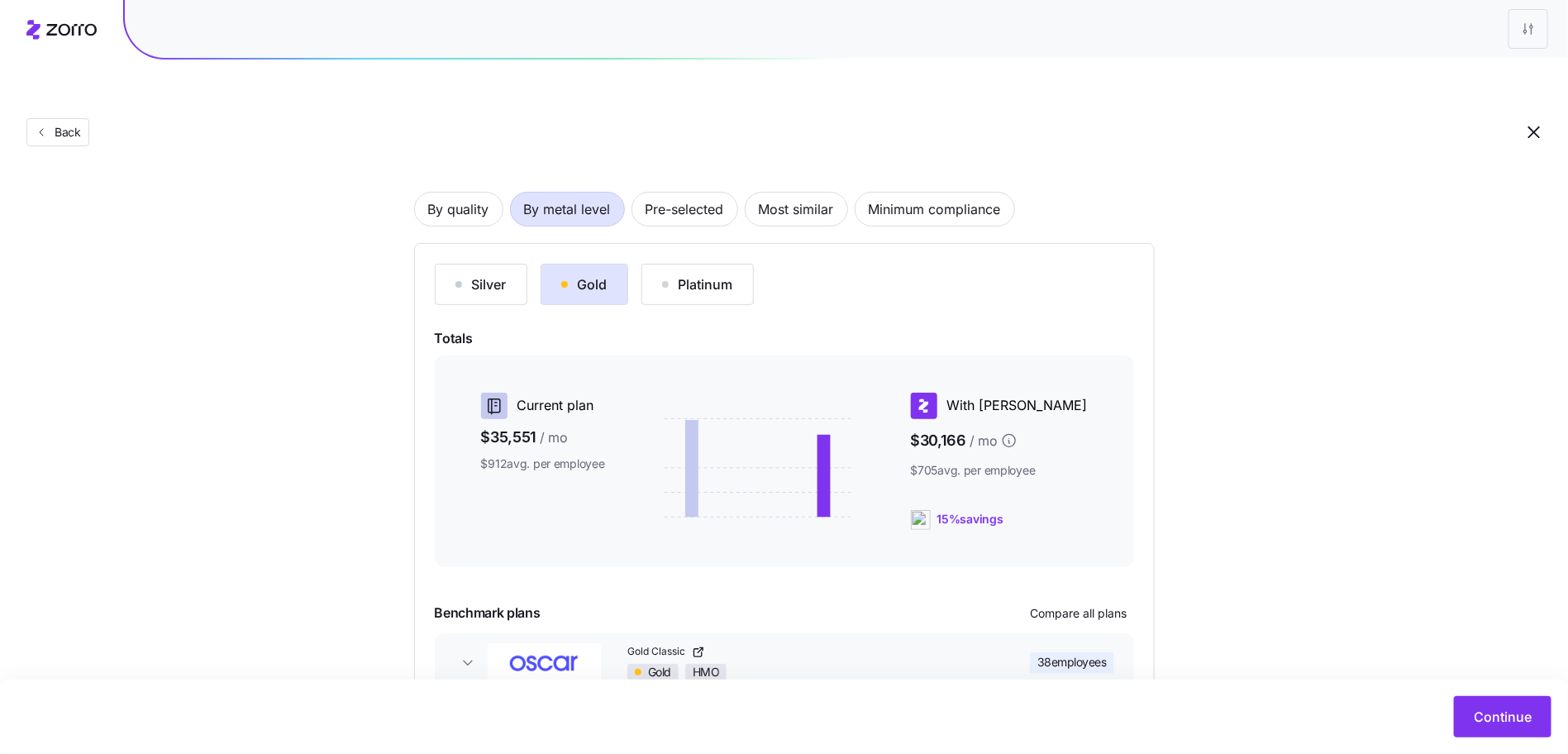
click at [540, 243] on div "Silver Gold Platinum Totals Current plan $35,551 / mo $912 avg. per employee Wi…" at bounding box center [784, 498] width 741 height 510
click at [504, 274] on div "Silver" at bounding box center [480, 284] width 51 height 20
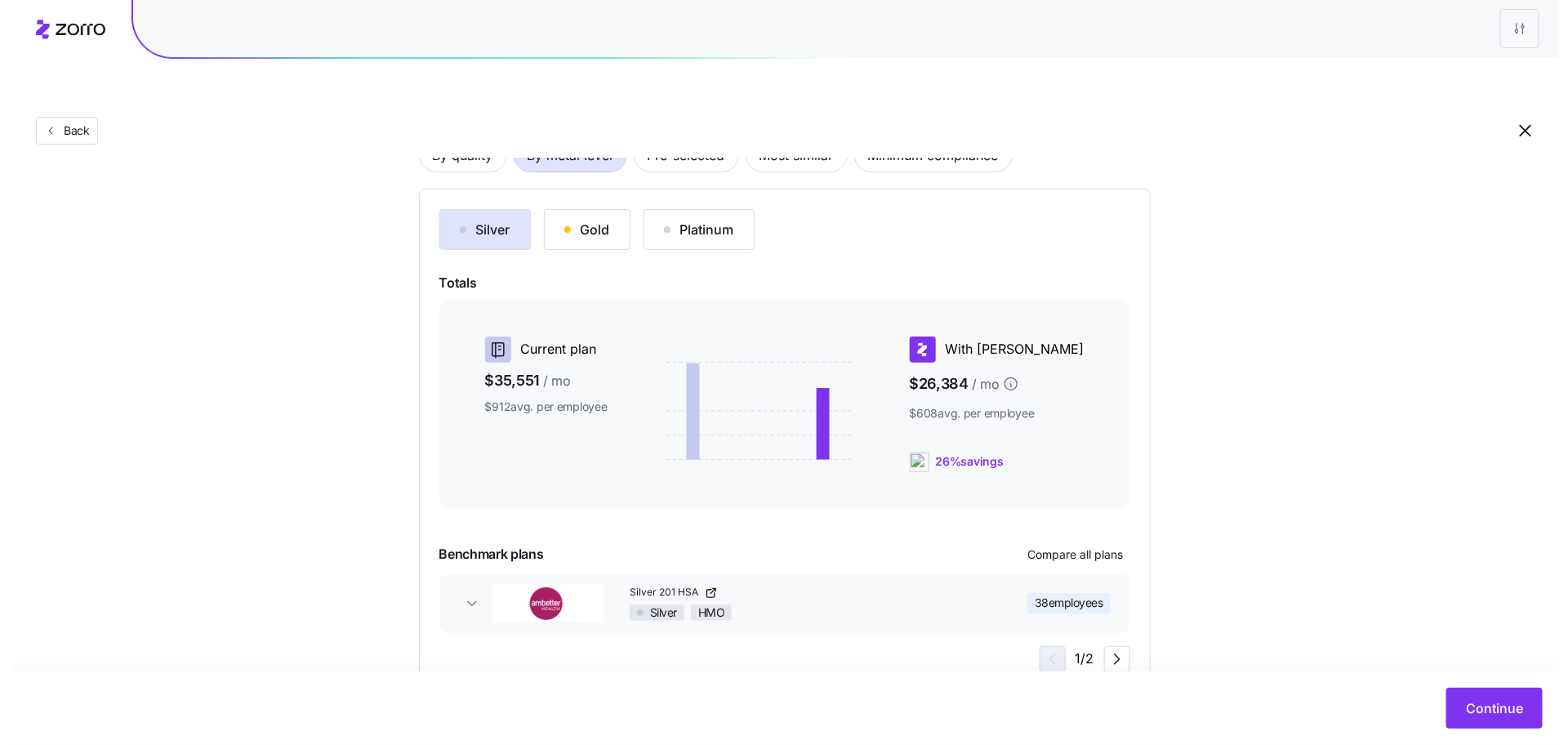
scroll to position [155, 0]
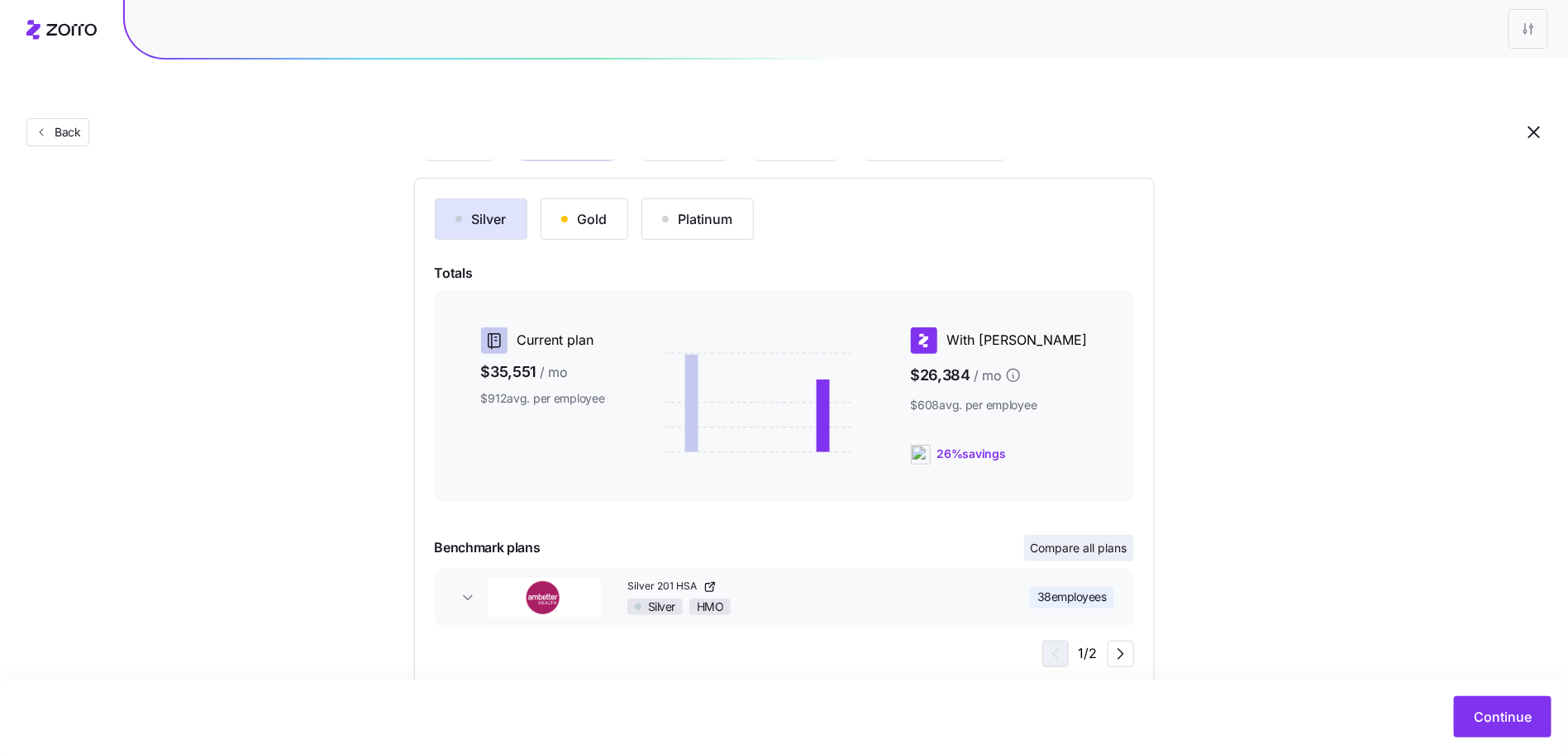
click at [1093, 540] on span "Compare all plans" at bounding box center [1079, 548] width 97 height 16
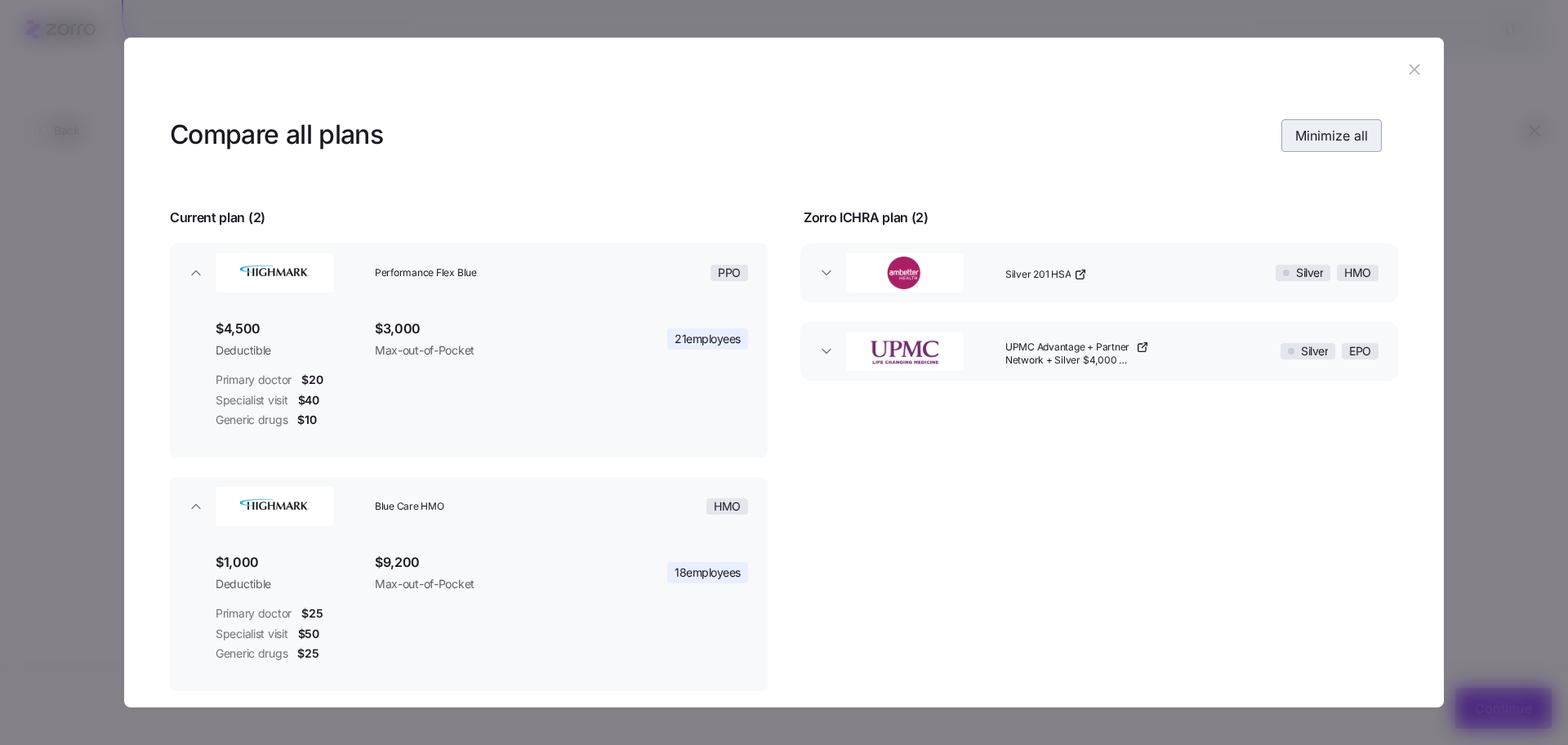
click at [1339, 136] on span "Minimize all" at bounding box center [1331, 136] width 72 height 20
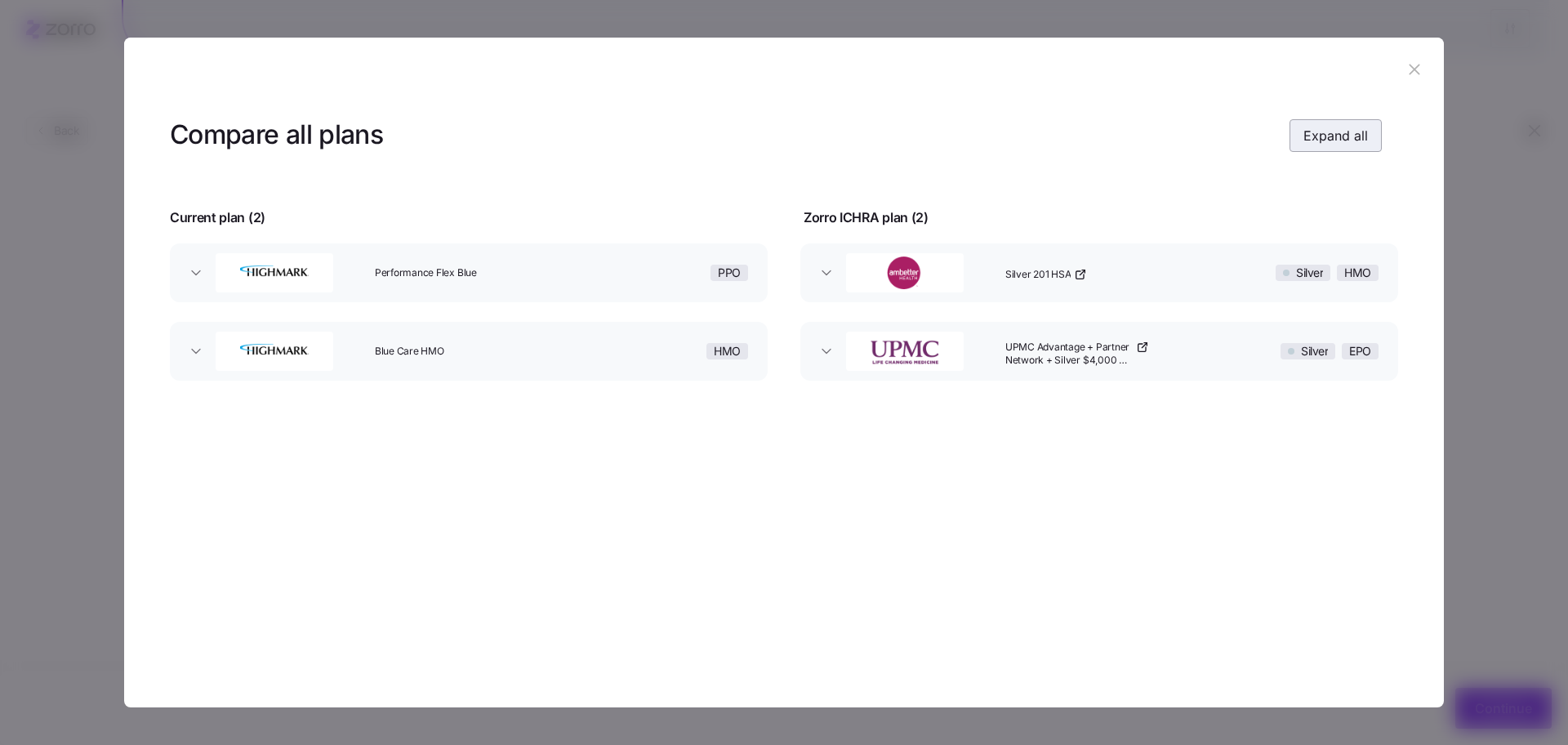
click at [1339, 136] on span "Expand all" at bounding box center [1336, 136] width 65 height 20
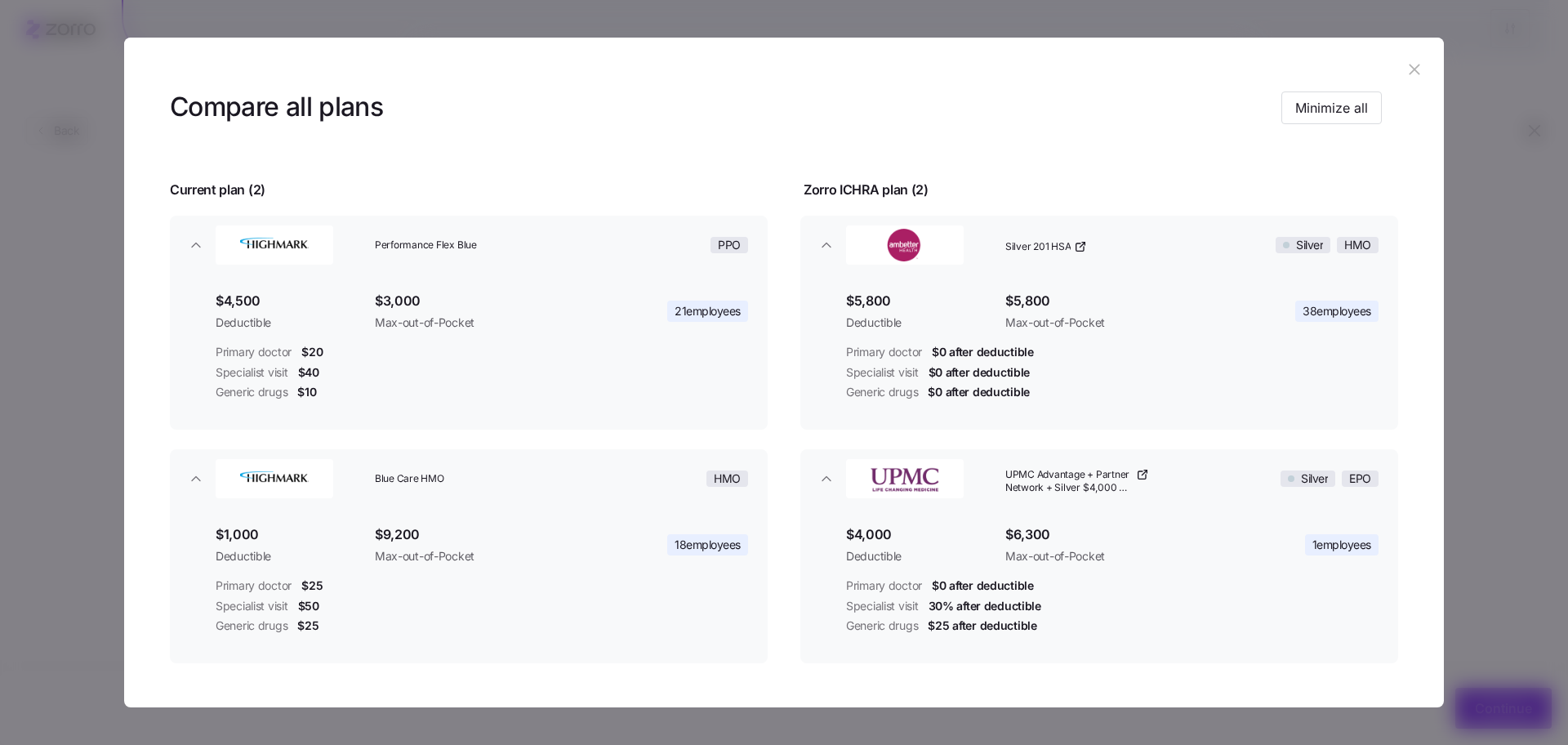
scroll to position [30, 0]
click at [1407, 55] on header at bounding box center [784, 70] width 1320 height 66
click at [1415, 78] on button "button" at bounding box center [1415, 70] width 26 height 26
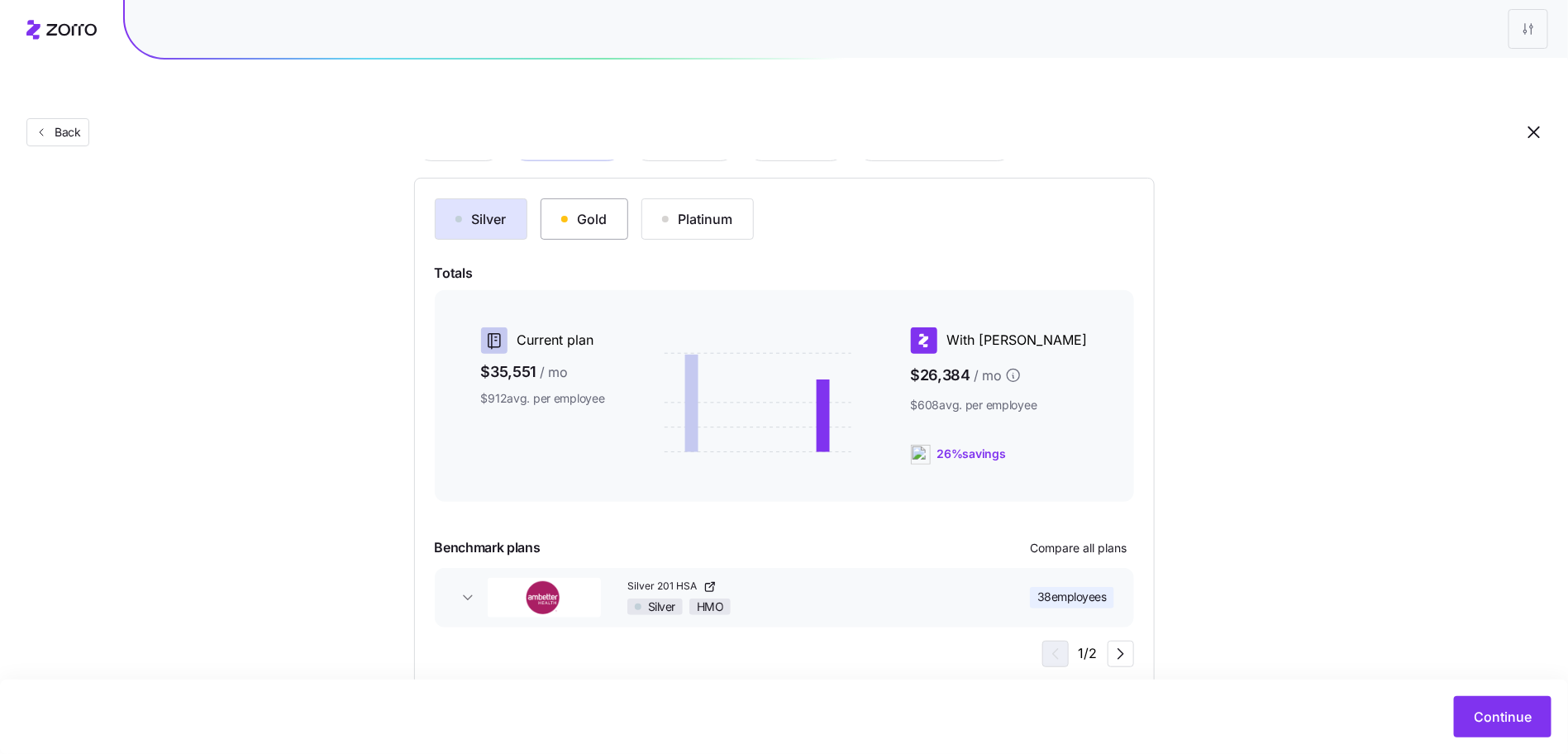
click at [574, 209] on div "Gold" at bounding box center [585, 218] width 47 height 20
click at [1096, 540] on span "Compare all plans" at bounding box center [1079, 548] width 97 height 16
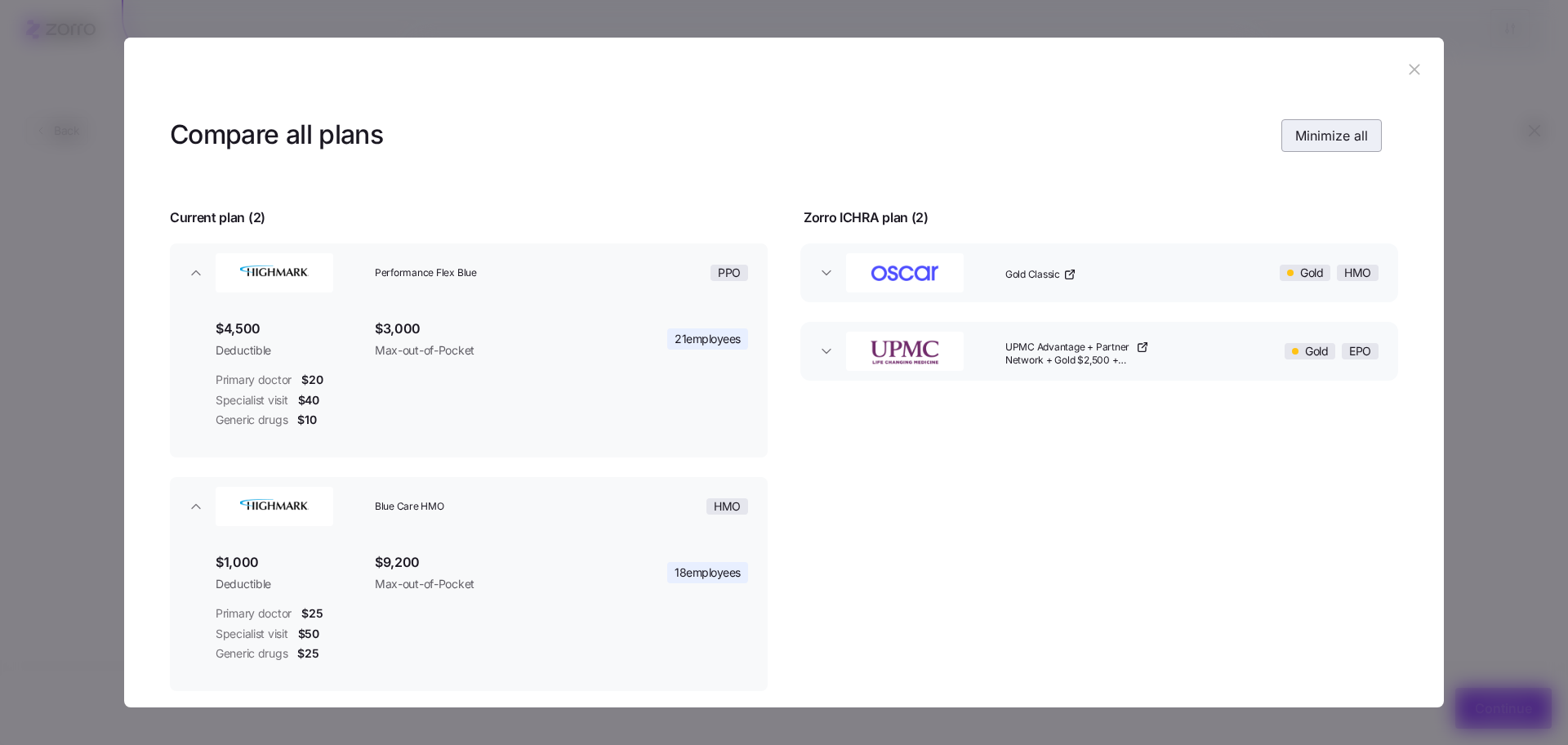
click at [1320, 141] on span "Minimize all" at bounding box center [1331, 136] width 72 height 20
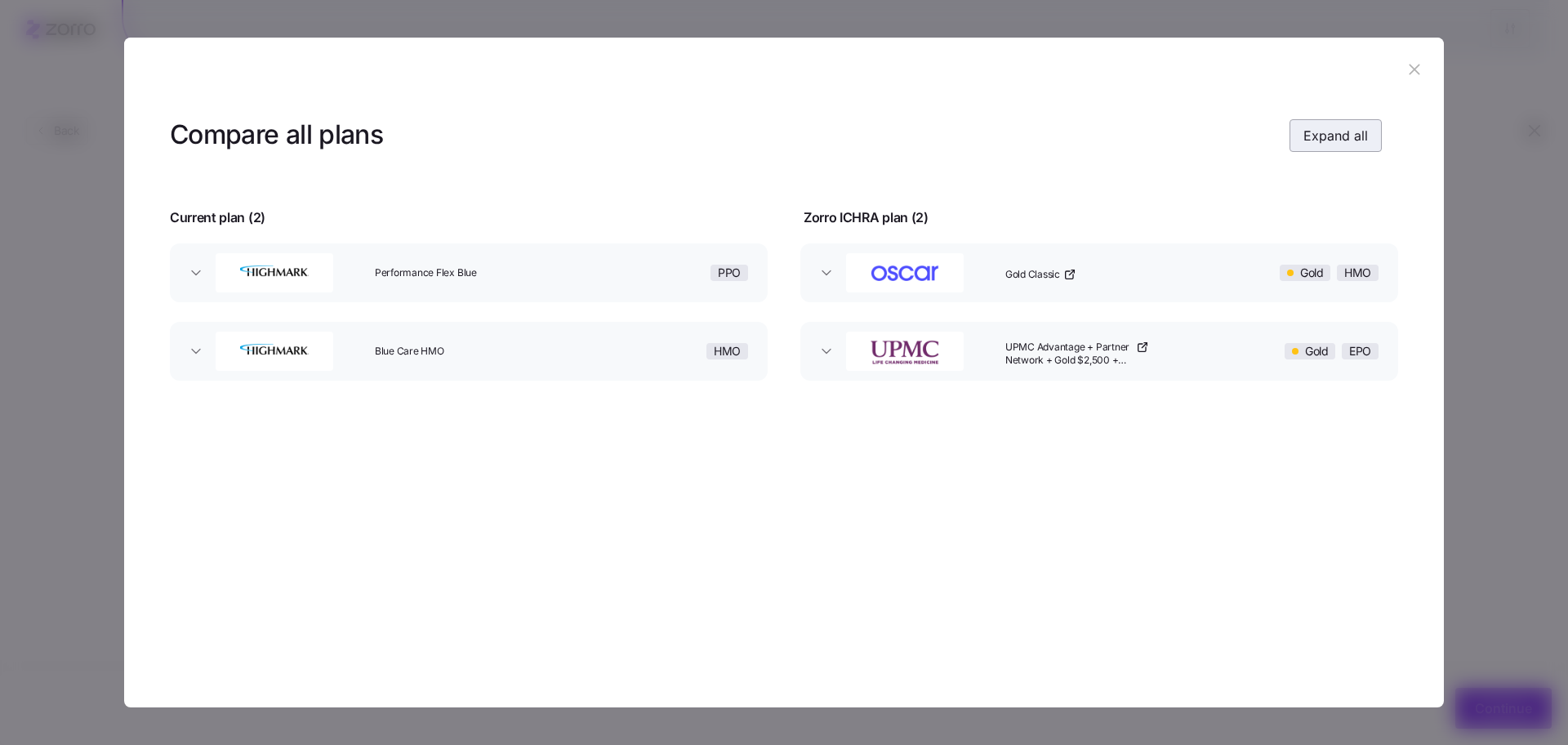
click at [1320, 141] on span "Expand all" at bounding box center [1336, 136] width 65 height 20
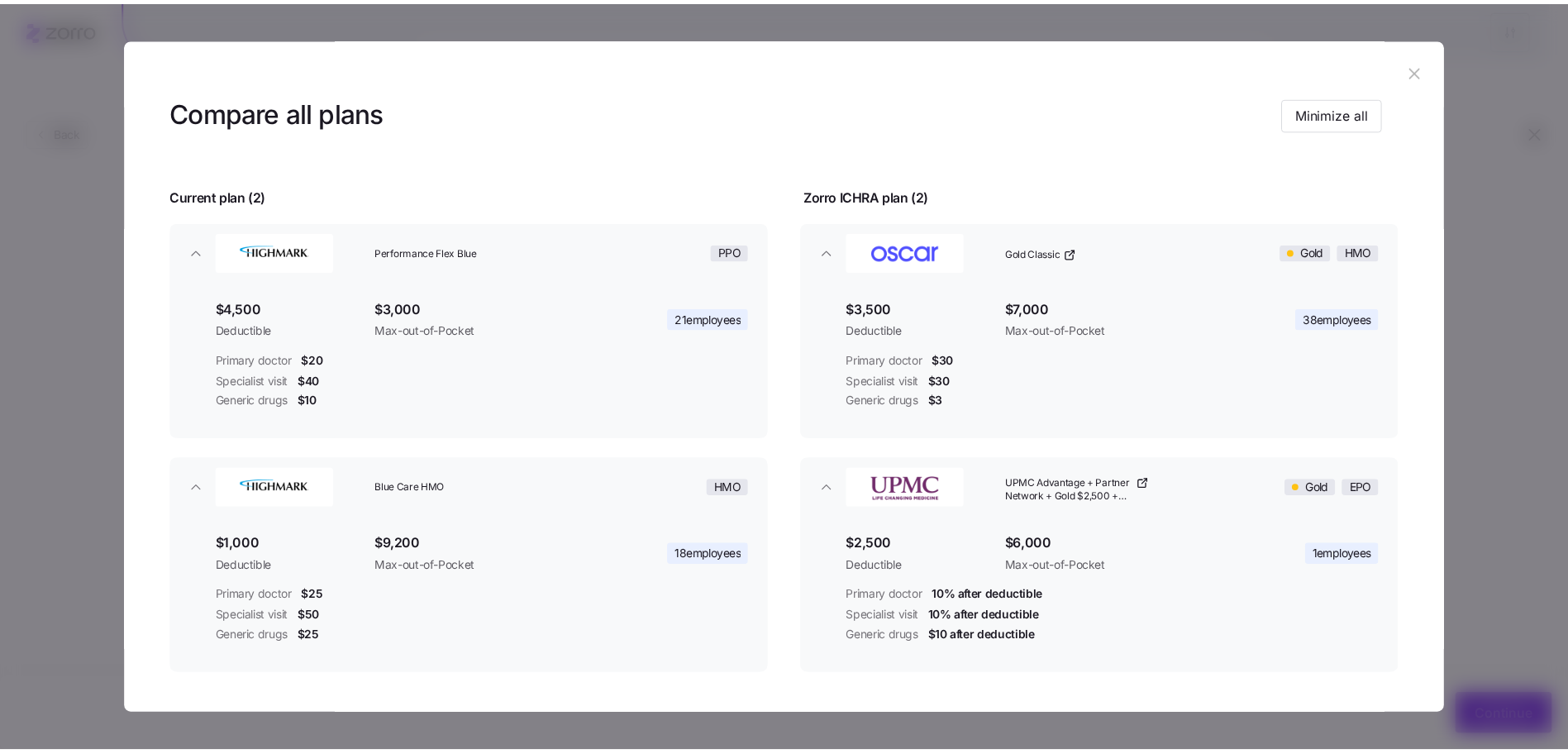
scroll to position [25, 0]
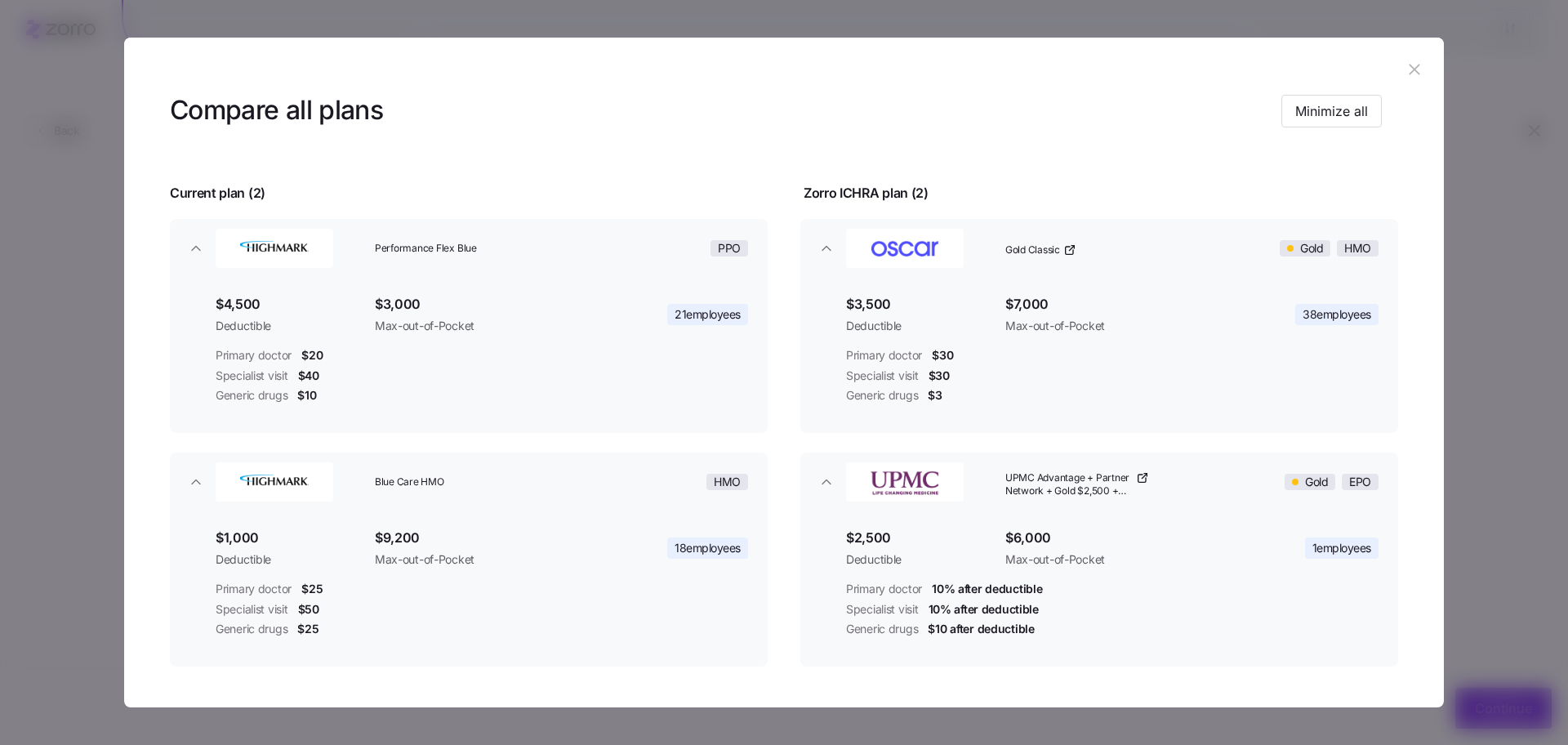
click at [1421, 66] on header at bounding box center [784, 70] width 1320 height 66
click at [1416, 67] on button "button" at bounding box center [1415, 70] width 26 height 26
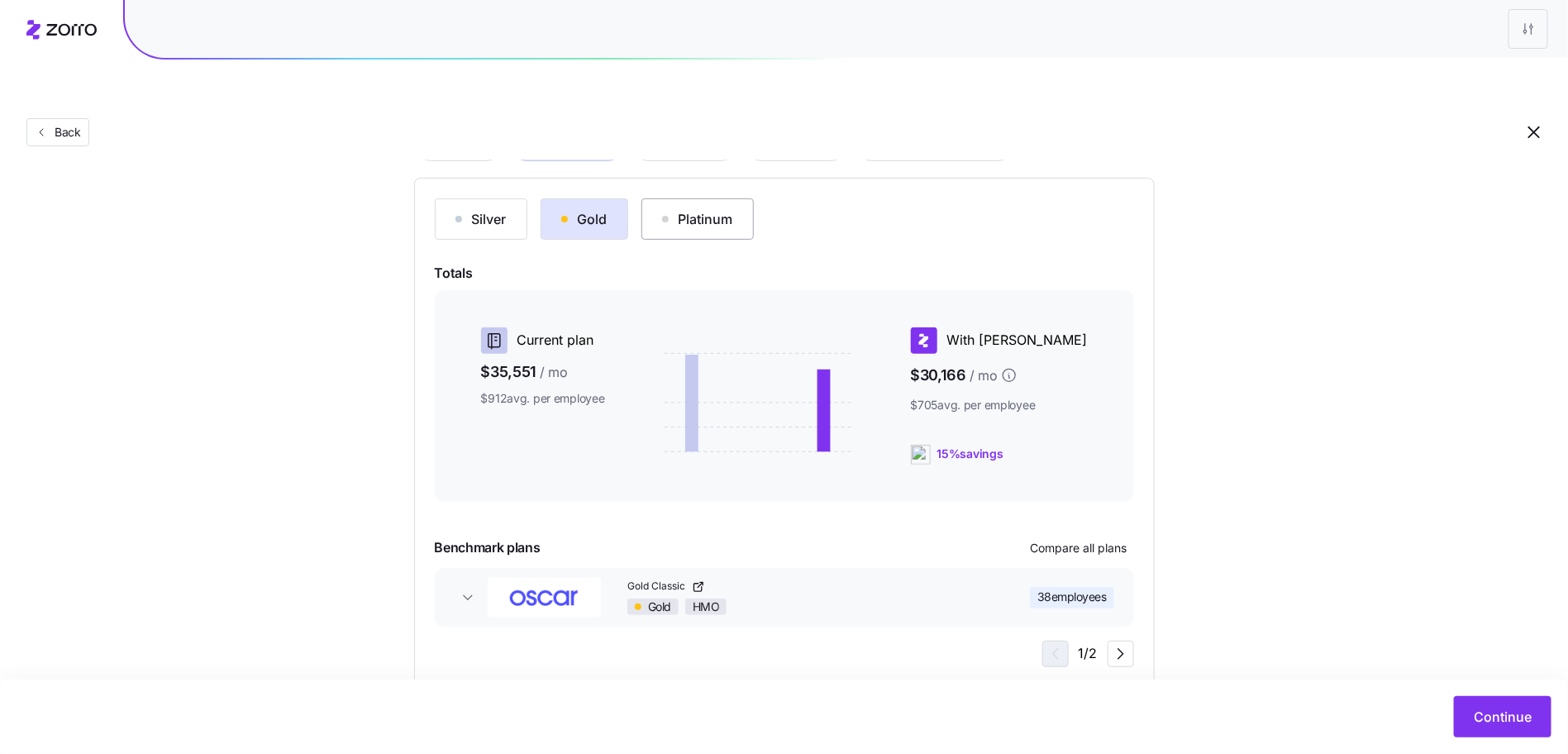
click at [720, 198] on button "Platinum" at bounding box center [698, 219] width 112 height 41
click at [615, 202] on div "Silver Gold Platinum Totals Current plan $35,551 / mo $912 avg. per employee Wi…" at bounding box center [784, 432] width 699 height 468
click at [613, 198] on button "Gold" at bounding box center [585, 219] width 88 height 41
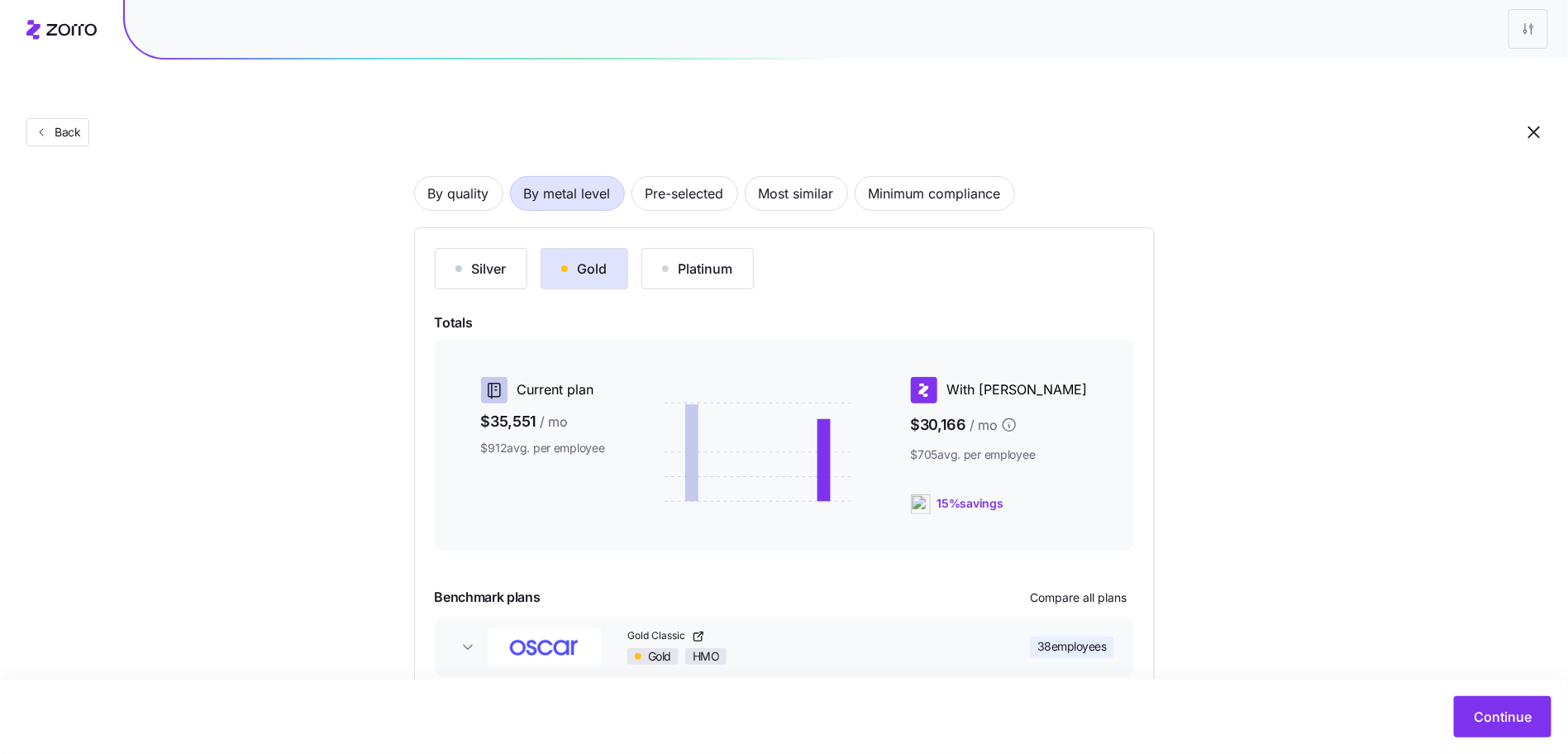
scroll to position [0, 0]
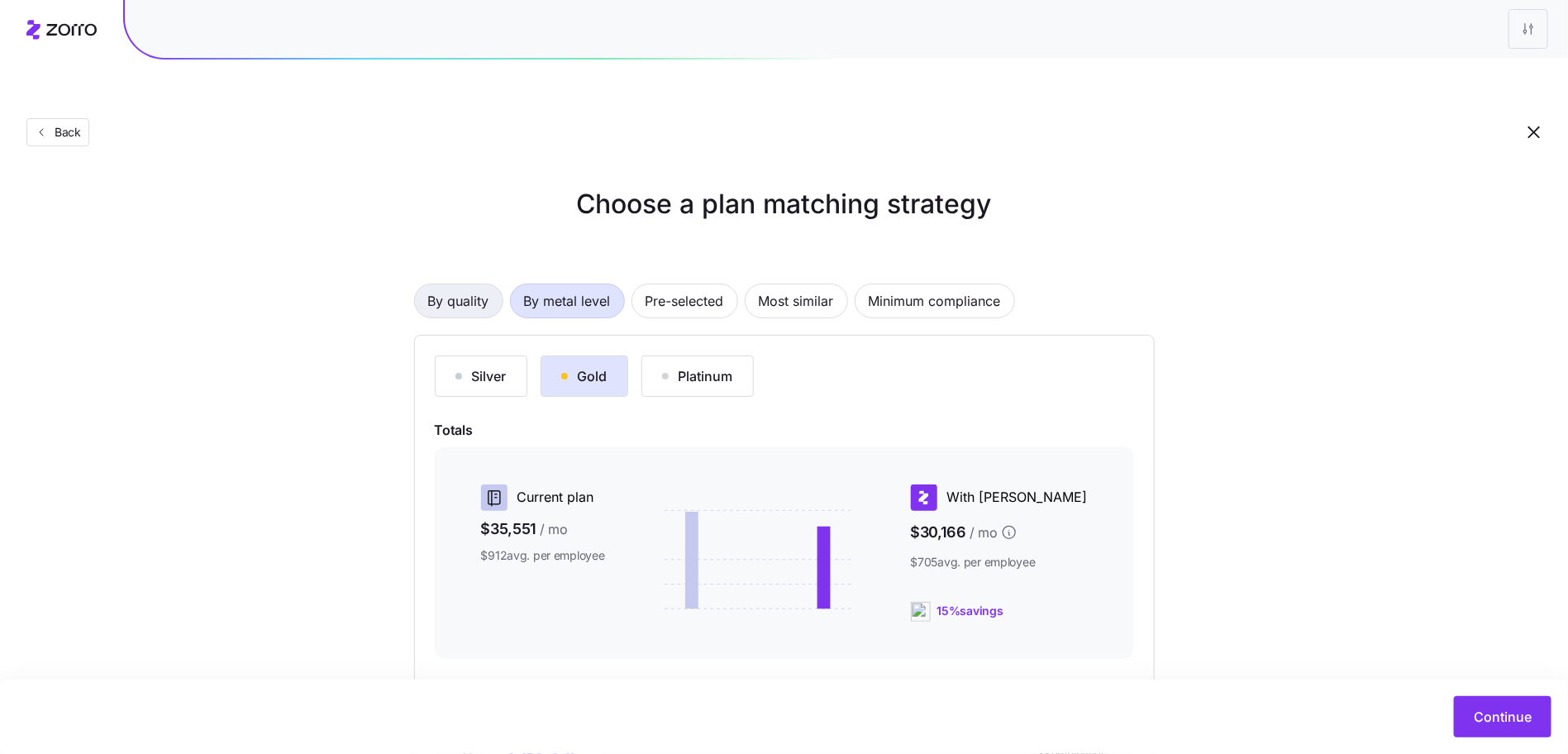
click at [451, 285] on span "By quality" at bounding box center [458, 301] width 61 height 33
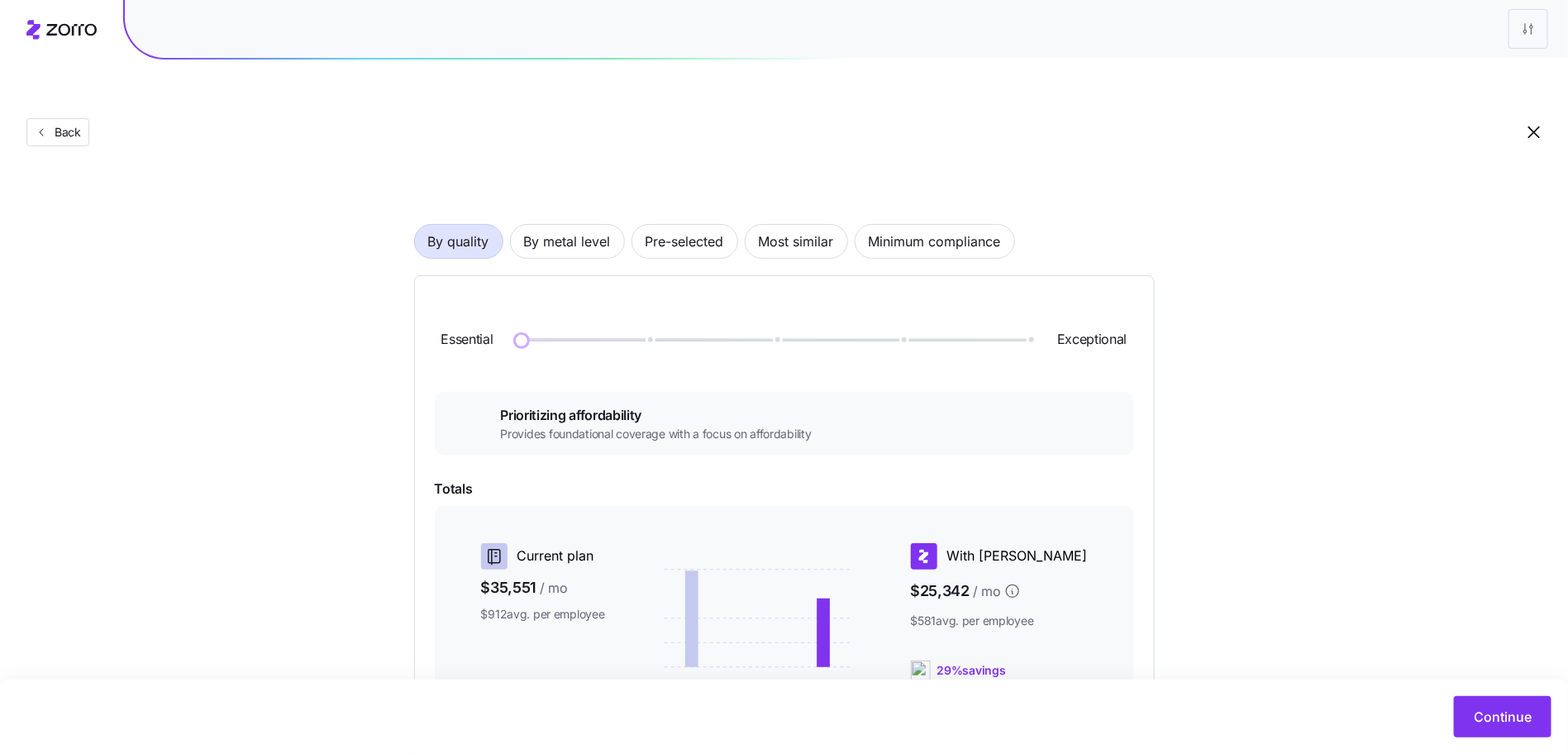
scroll to position [175, 0]
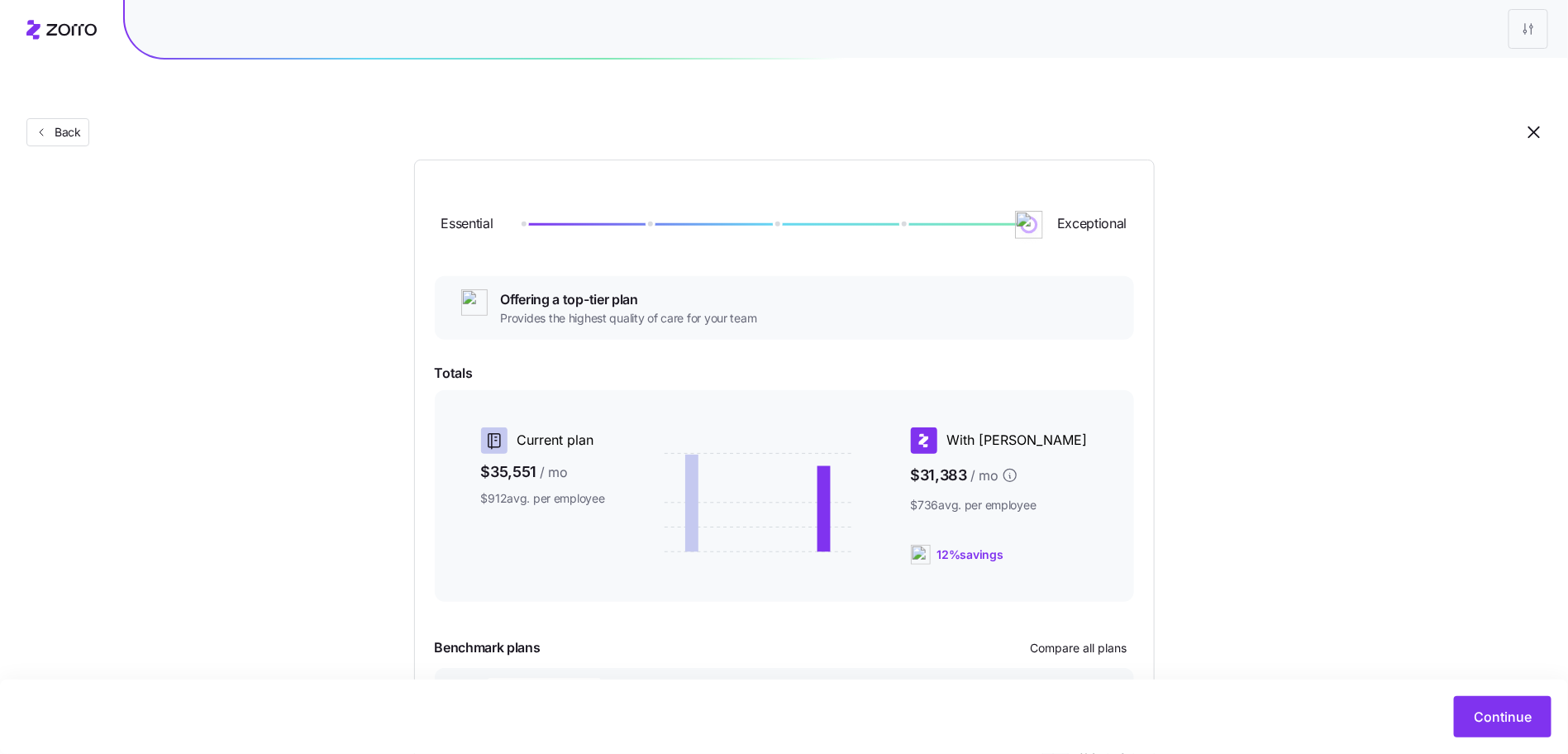
drag, startPoint x: 520, startPoint y: 185, endPoint x: 1075, endPoint y: 198, distance: 555.2
click at [1075, 198] on div "Essential Exceptional" at bounding box center [784, 225] width 699 height 90
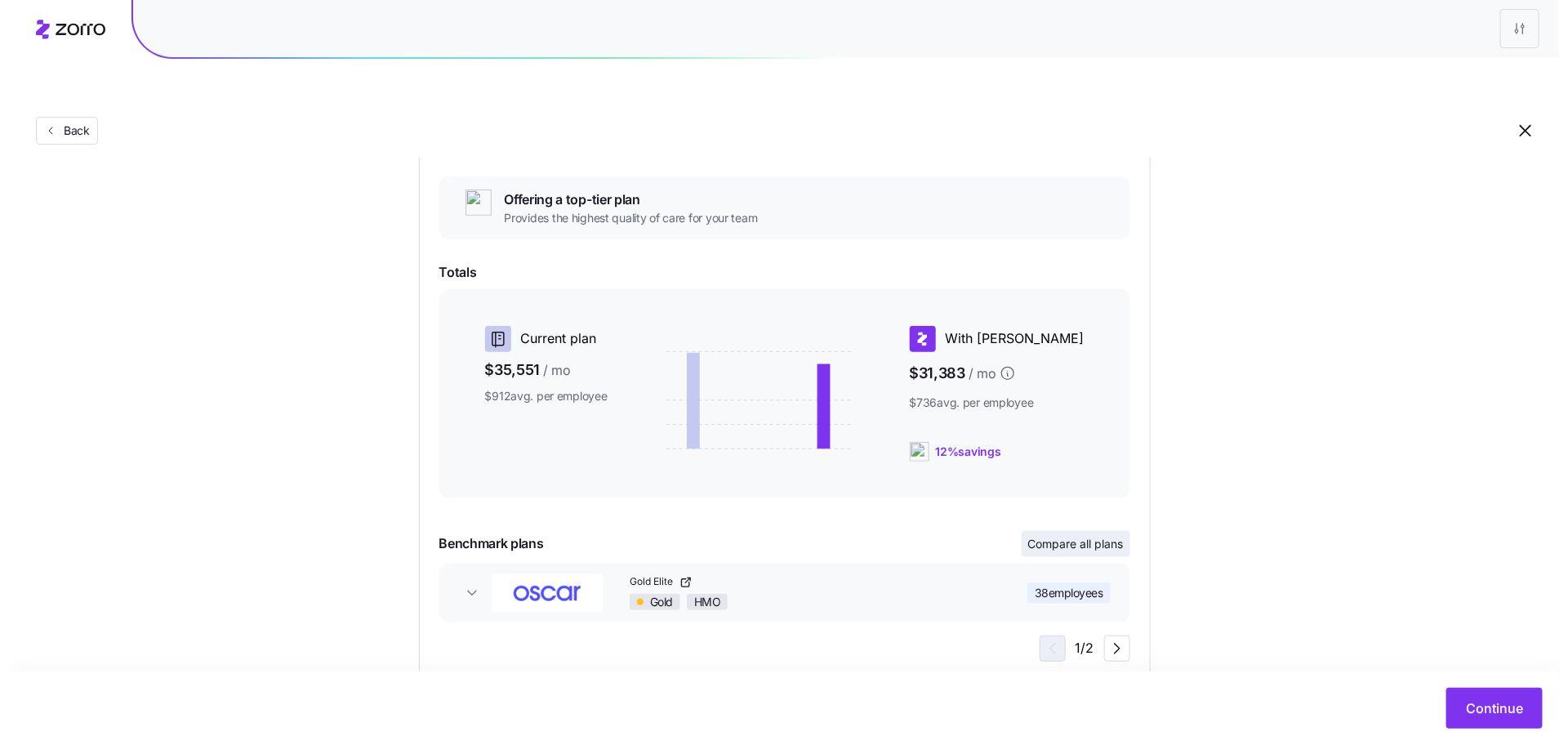
scroll to position [272, 0]
click at [1074, 534] on span "Compare all plans" at bounding box center [1066, 541] width 95 height 16
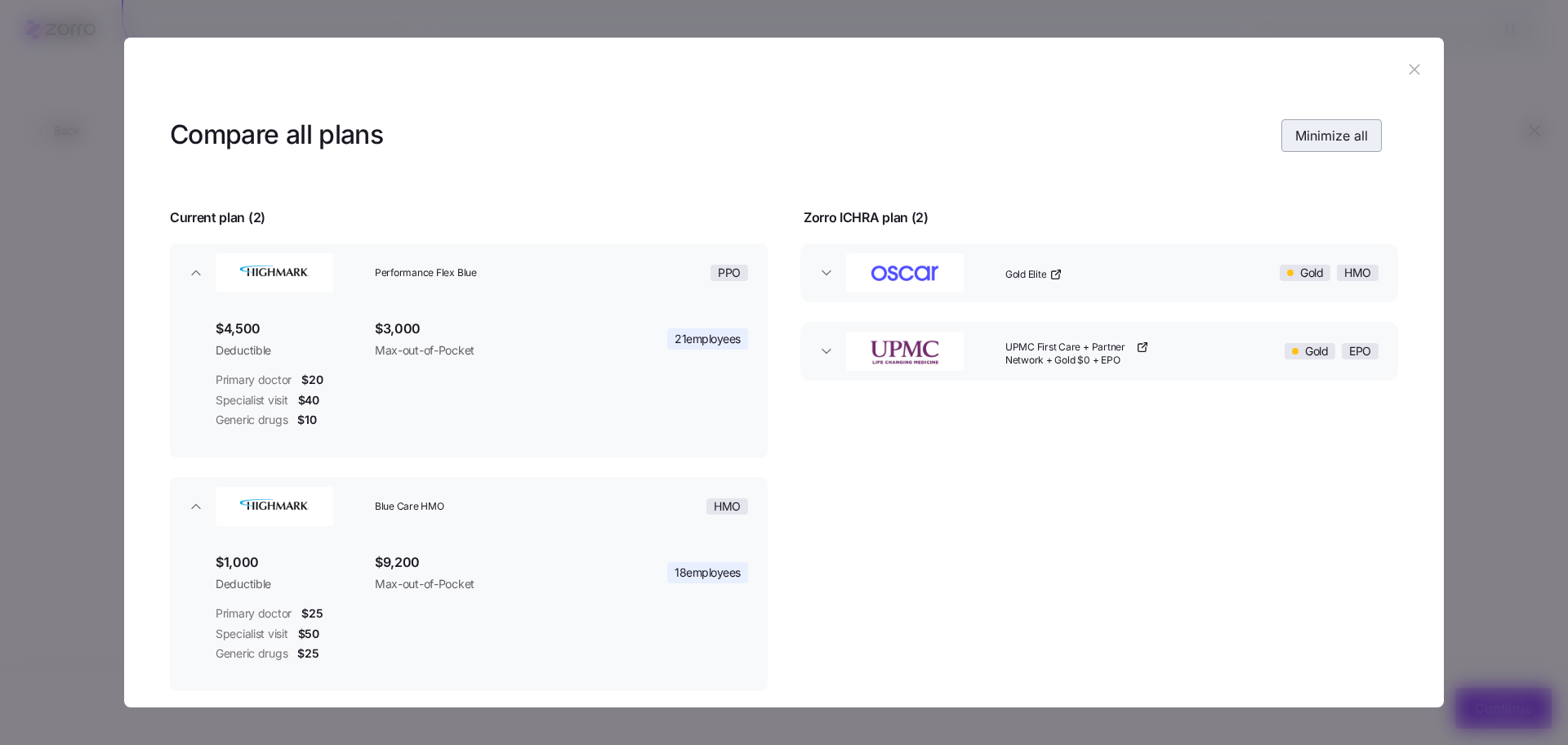
click at [1363, 133] on button "Minimize all" at bounding box center [1332, 136] width 101 height 32
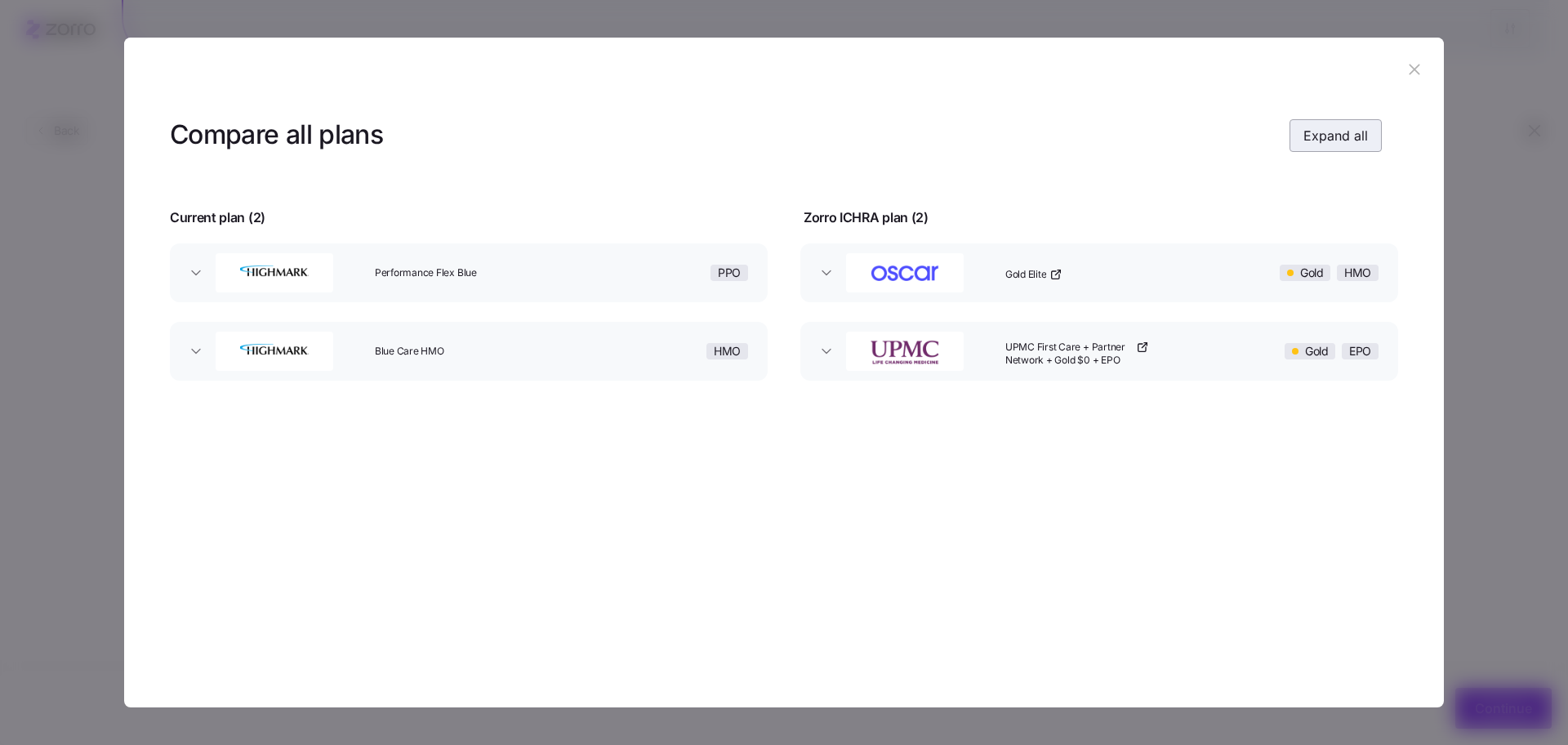
click at [1363, 133] on span "Expand all" at bounding box center [1336, 136] width 65 height 20
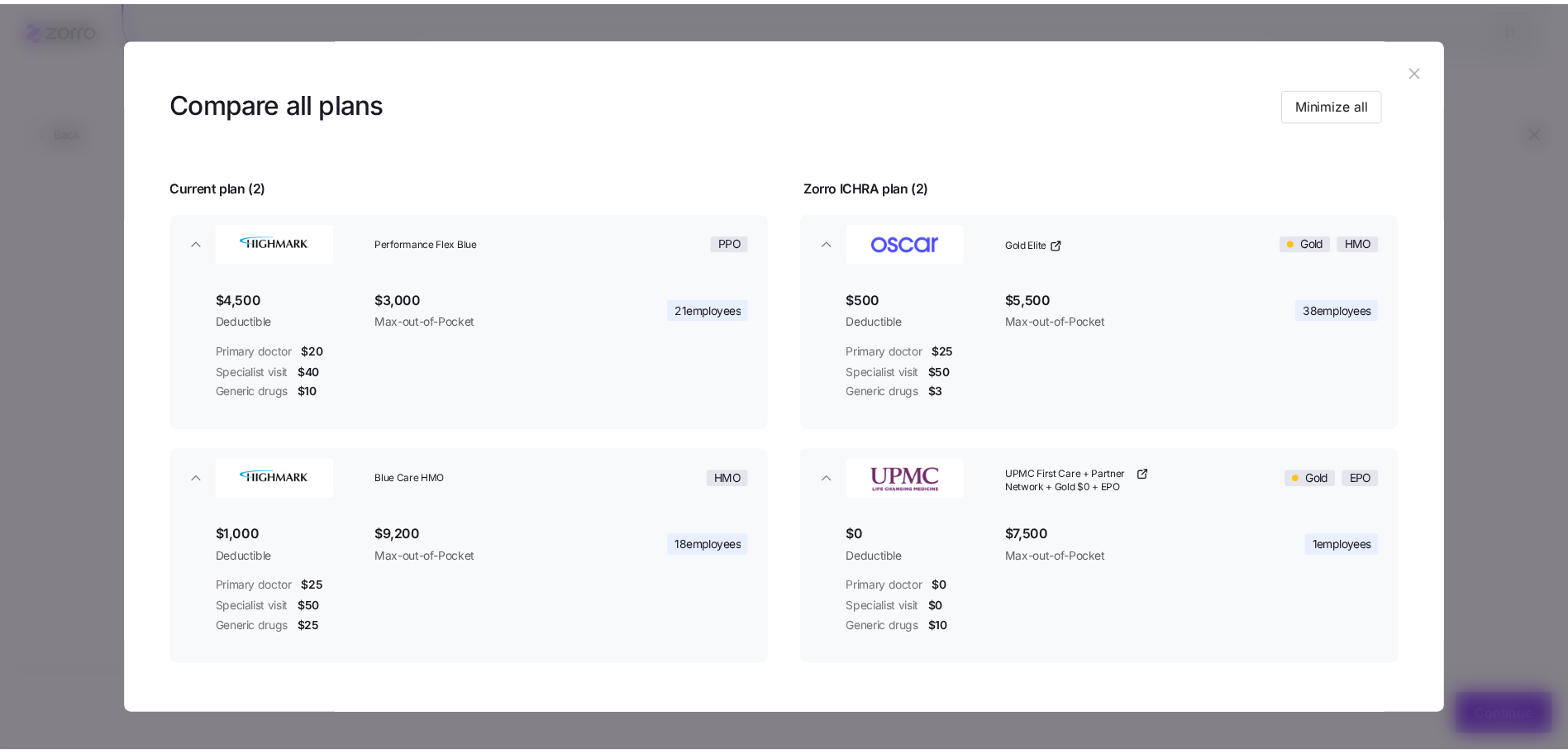
scroll to position [32, 0]
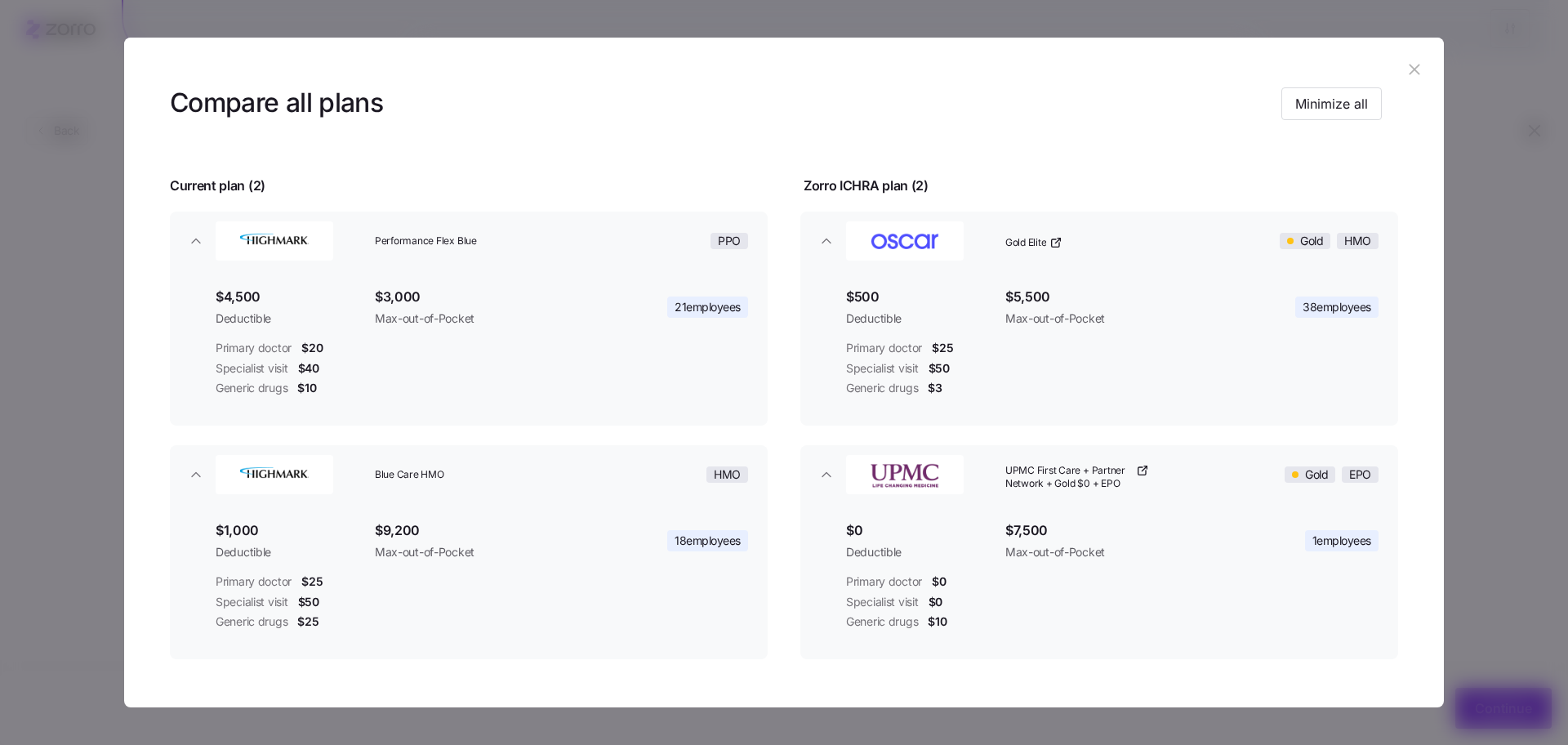
click at [1409, 73] on icon "button" at bounding box center [1414, 70] width 10 height 10
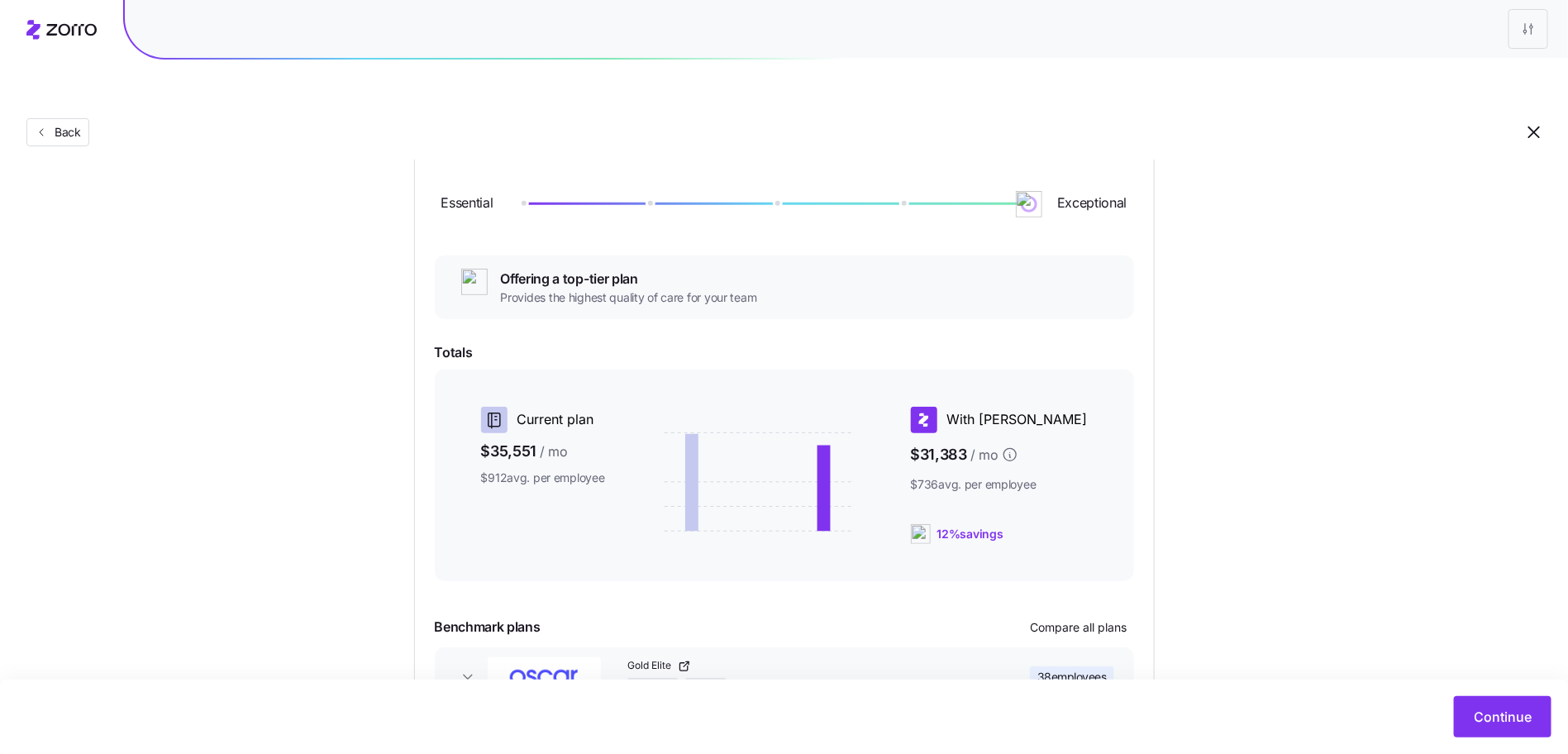
scroll to position [91, 0]
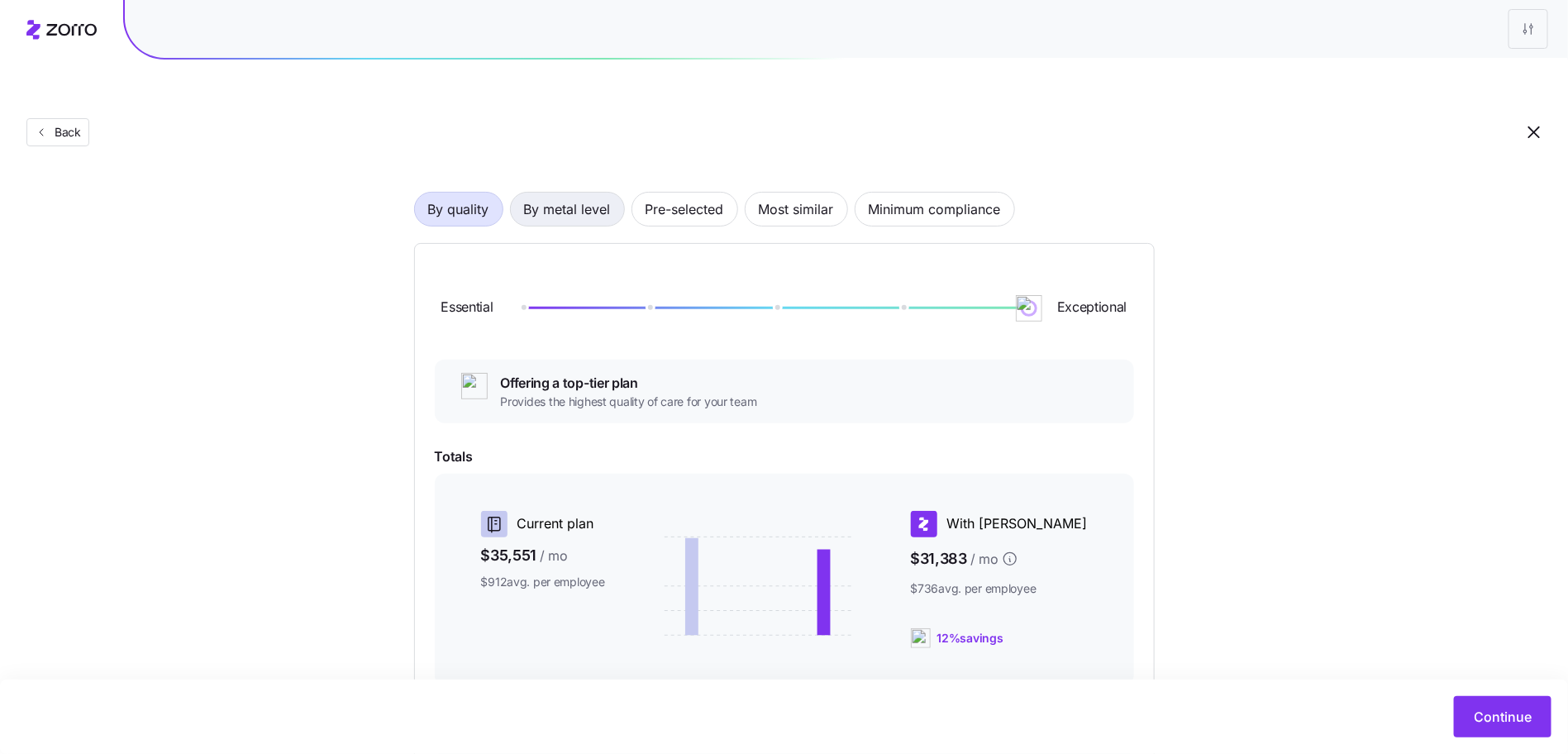
click at [566, 192] on span "By metal level" at bounding box center [568, 209] width 87 height 33
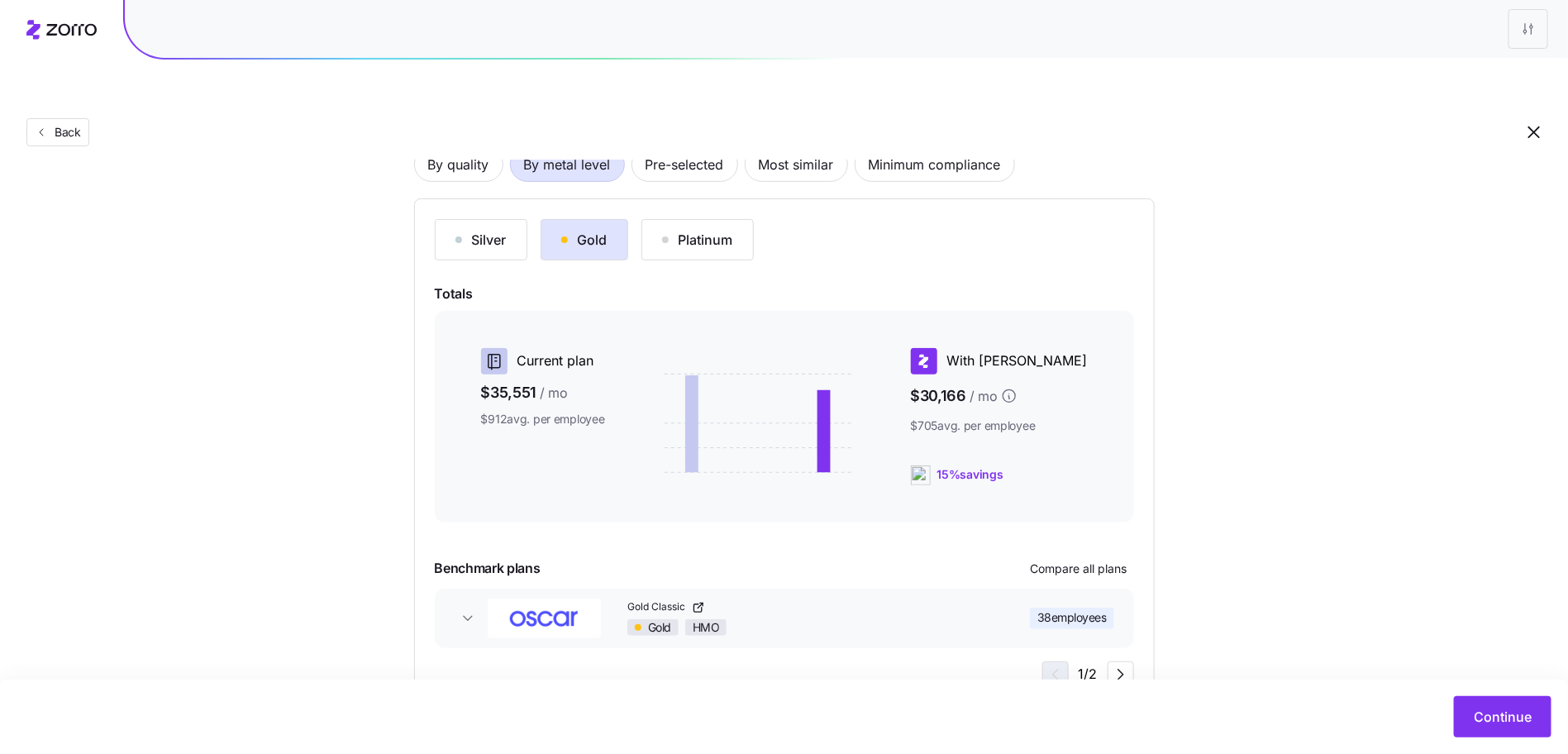
scroll to position [140, 0]
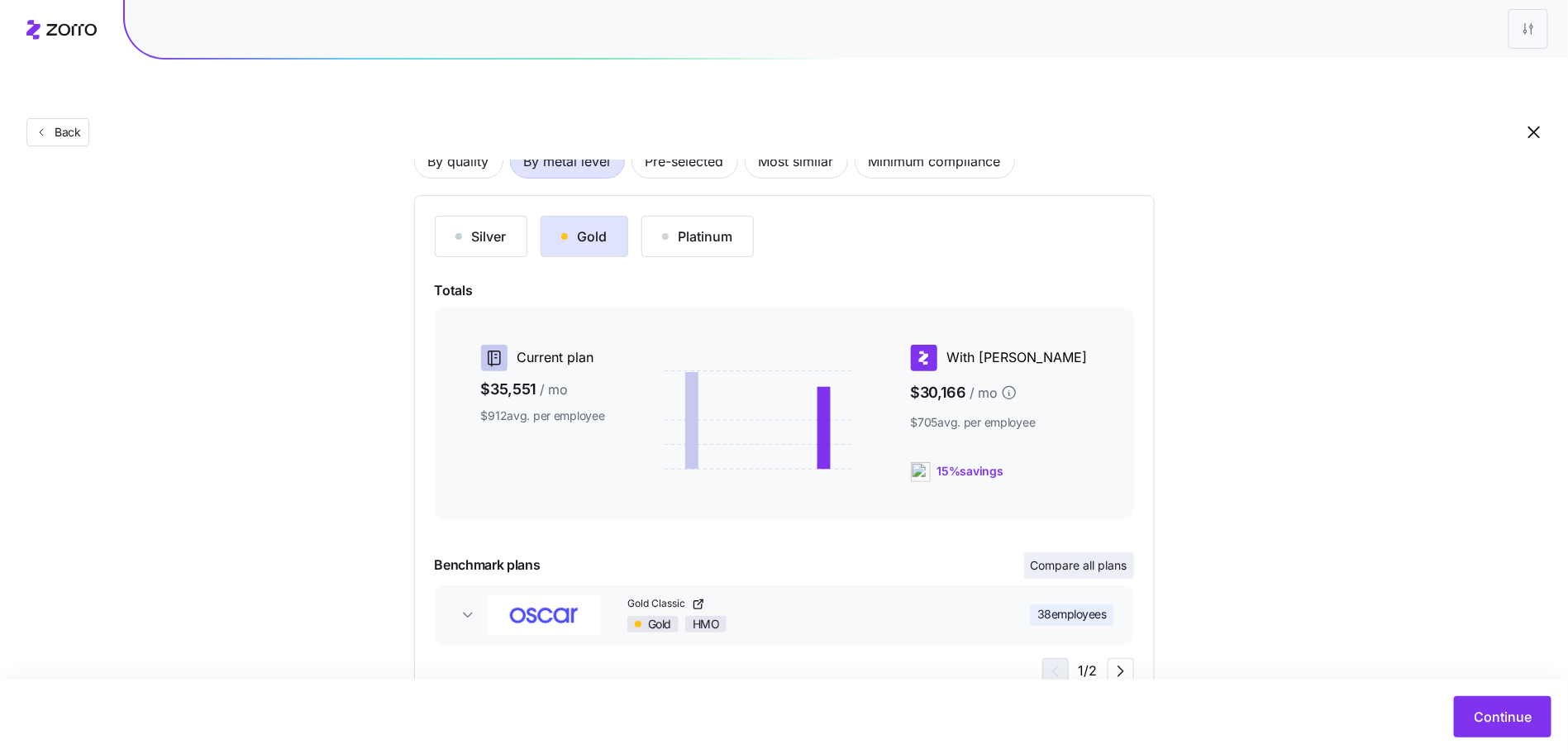
click at [1111, 557] on span "Compare all plans" at bounding box center [1079, 565] width 97 height 16
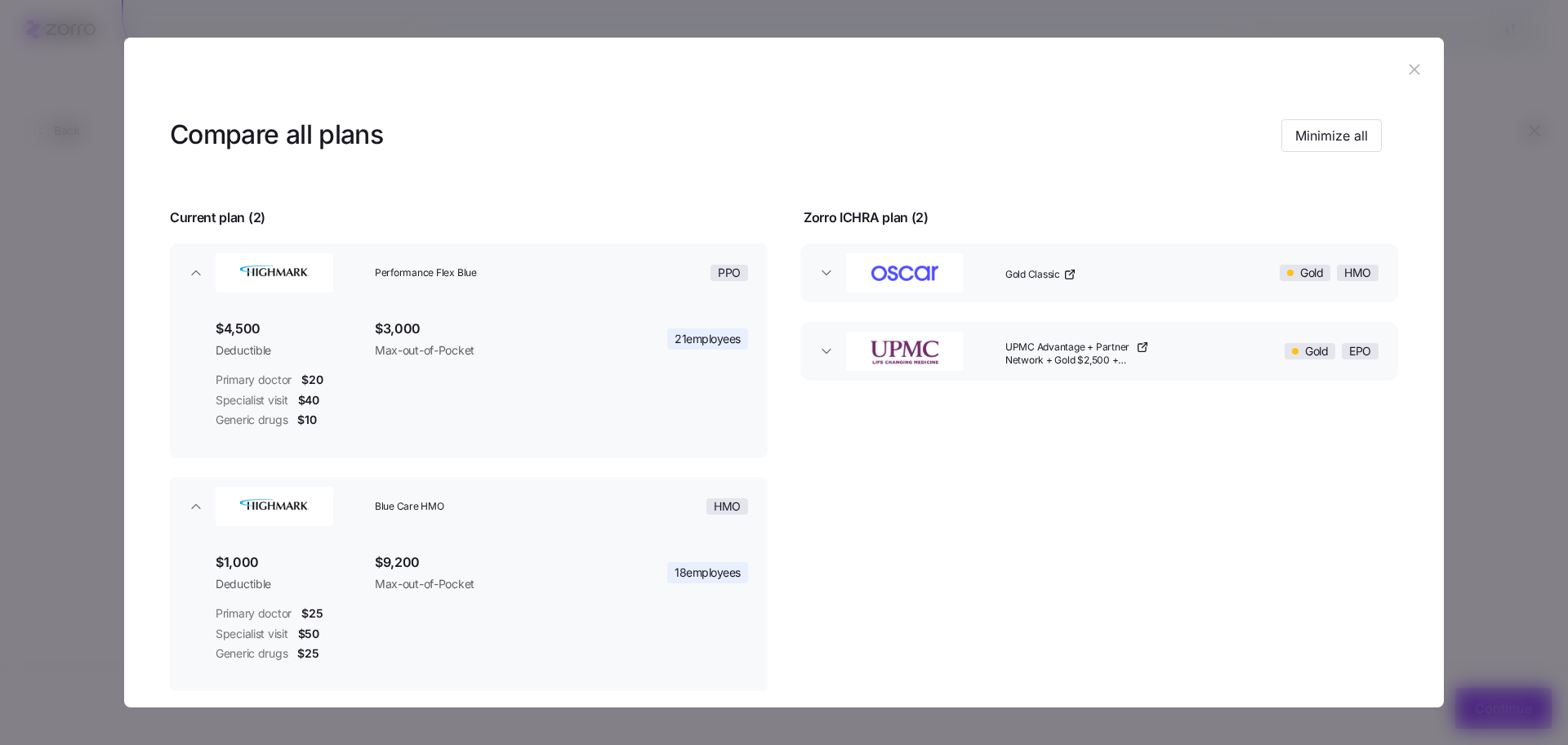
click at [1405, 61] on icon "button" at bounding box center [1414, 69] width 18 height 18
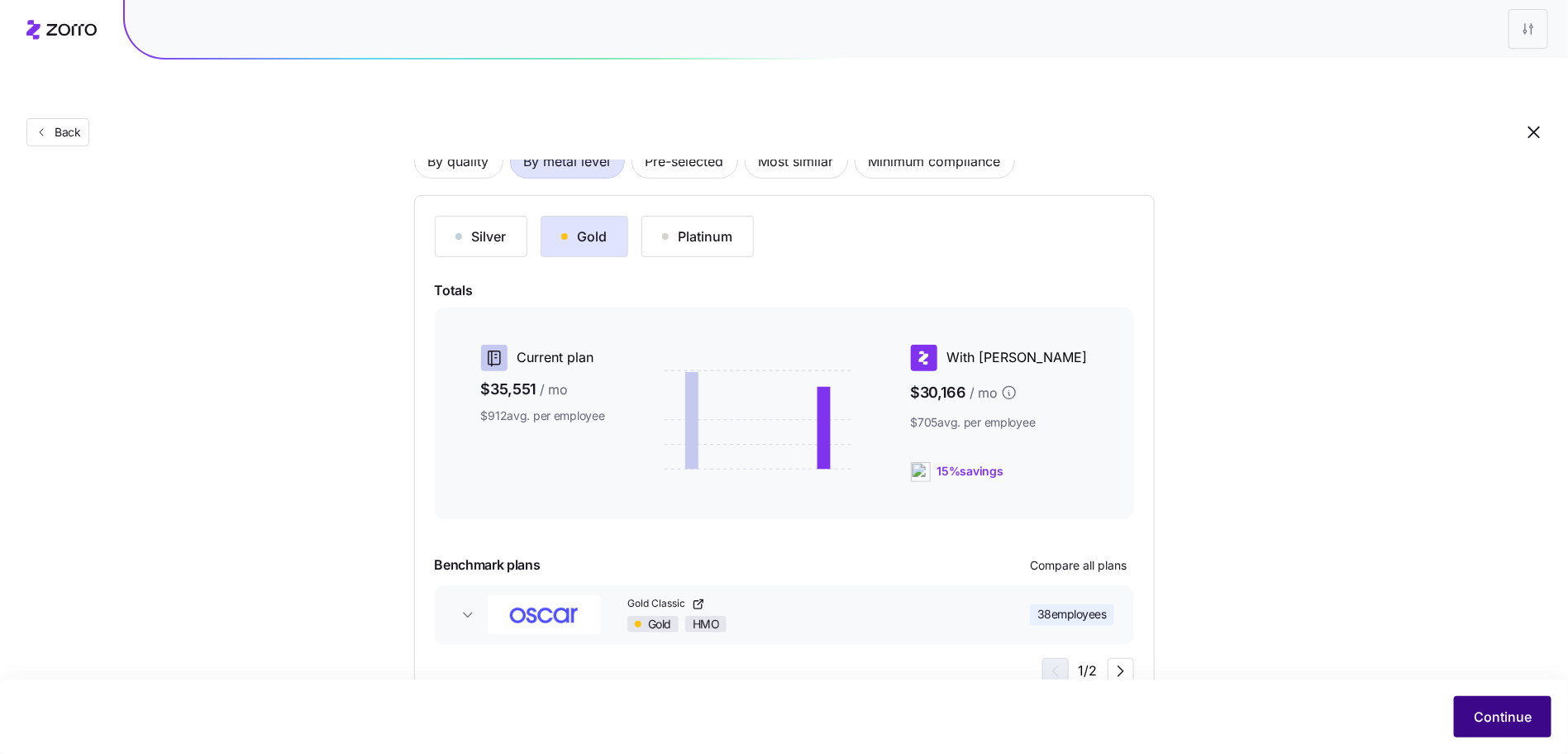
click at [1472, 728] on button "Continue" at bounding box center [1502, 717] width 97 height 41
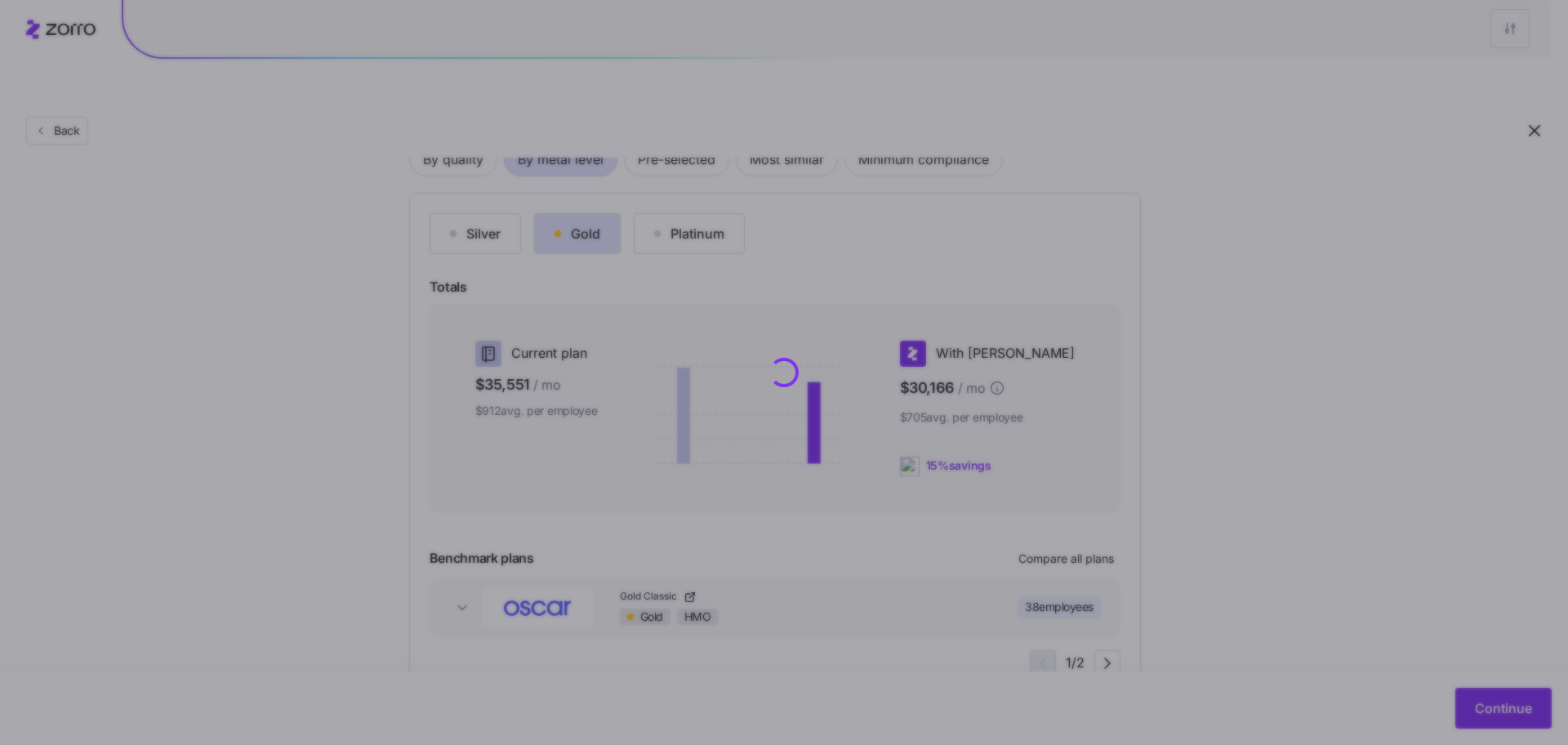
click at [1517, 714] on div "Back Choose a plan matching strategy By quality By metal level Pre-selected Mos…" at bounding box center [775, 350] width 1549 height 901
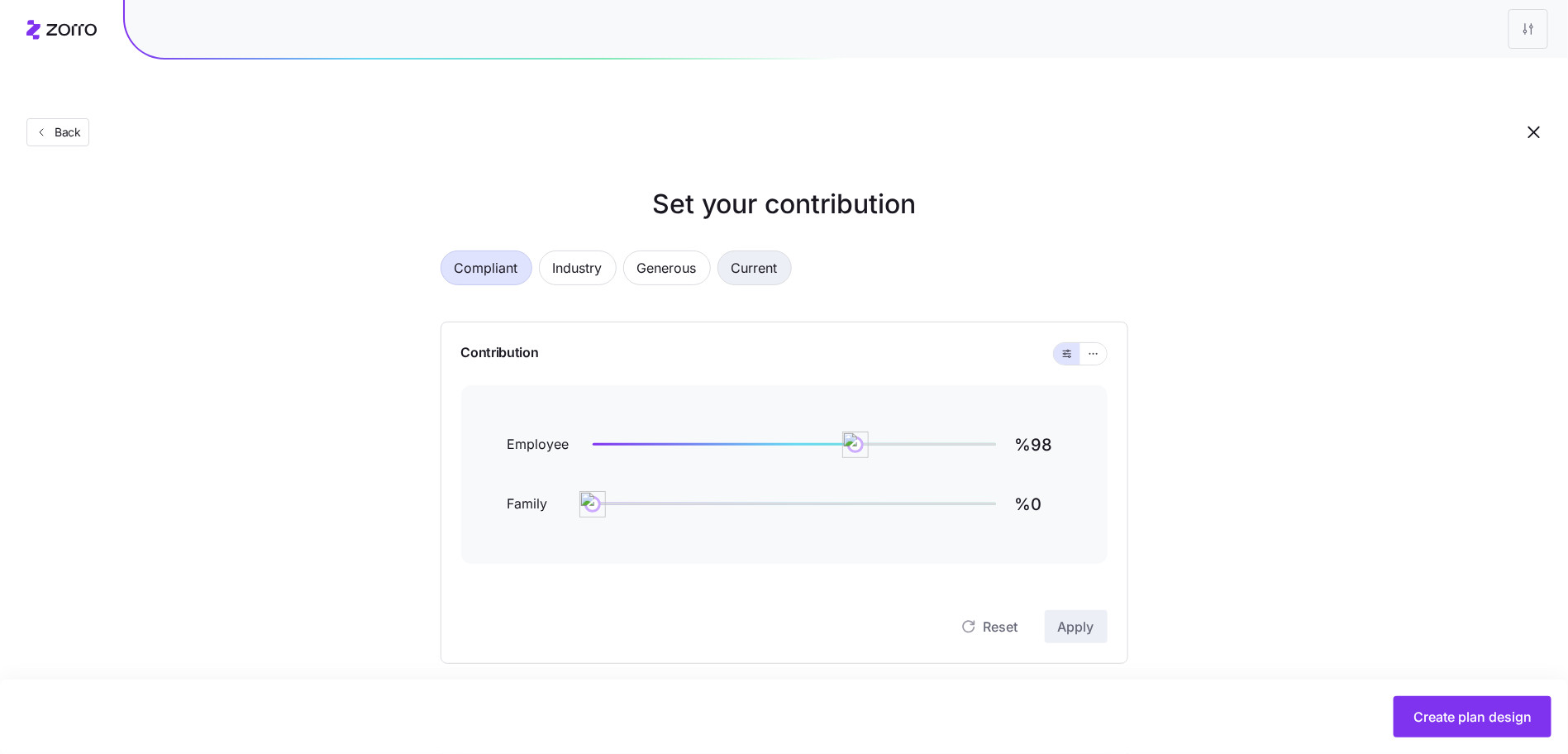
click at [758, 251] on span "Current" at bounding box center [755, 267] width 47 height 33
type input "%114"
type input "%6"
drag, startPoint x: 1096, startPoint y: 317, endPoint x: 1167, endPoint y: 387, distance: 99.7
click at [1167, 387] on div "Set your contribution Compliant Industry Generous Current Contribution Employee…" at bounding box center [784, 675] width 820 height 983
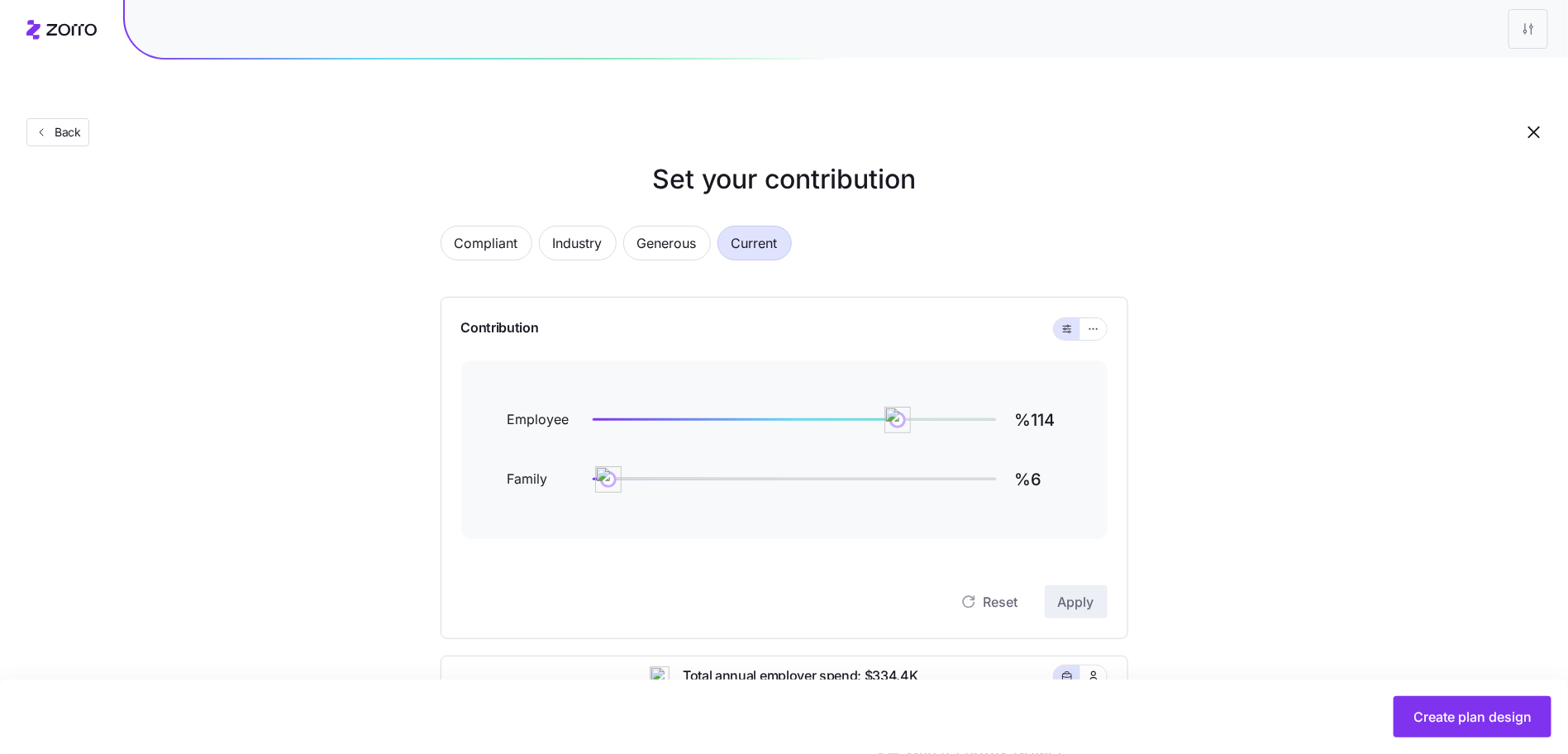
scroll to position [12, 0]
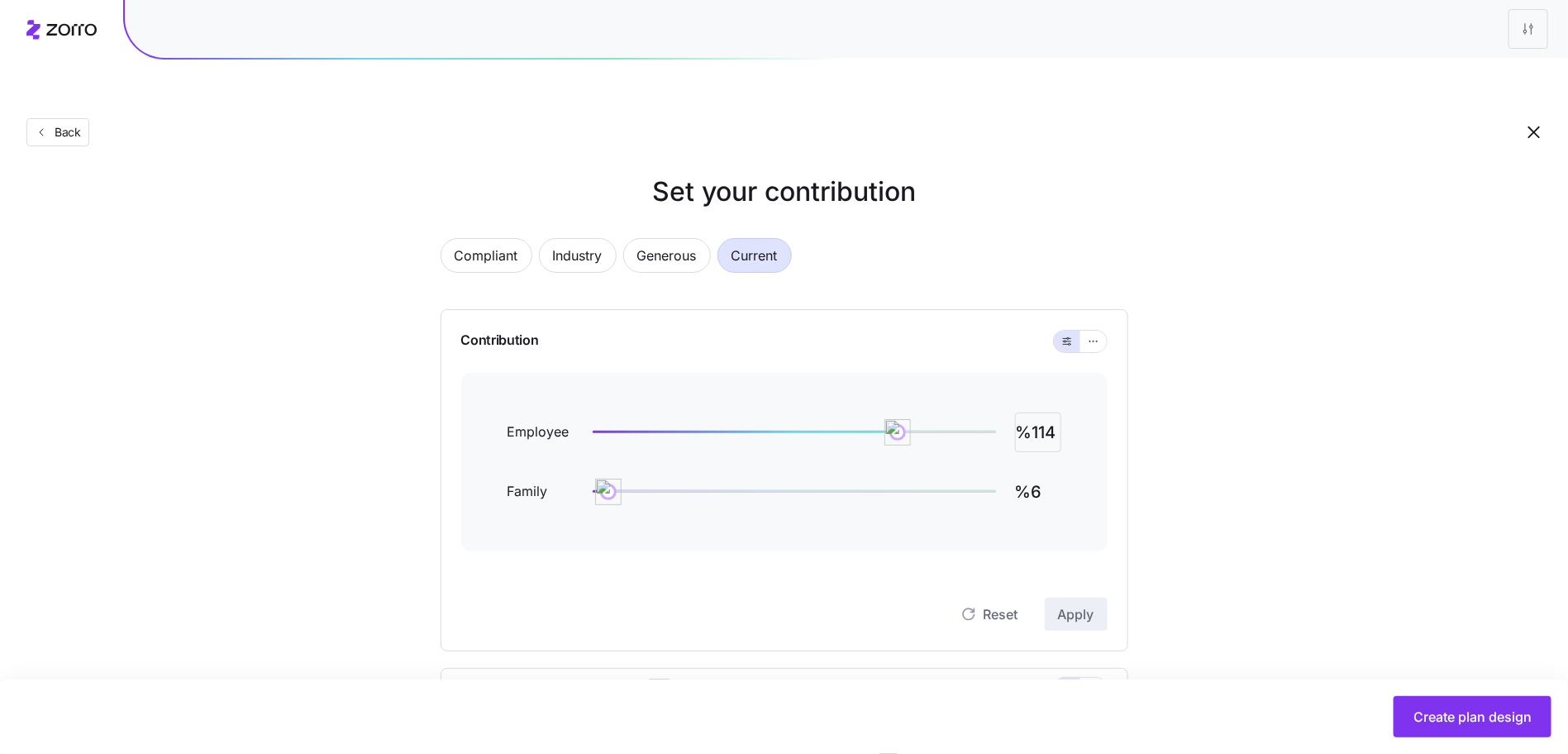
click at [1055, 412] on input "%114" at bounding box center [1038, 432] width 47 height 40
type input "%80"
click at [1033, 472] on input "%6" at bounding box center [1038, 492] width 47 height 40
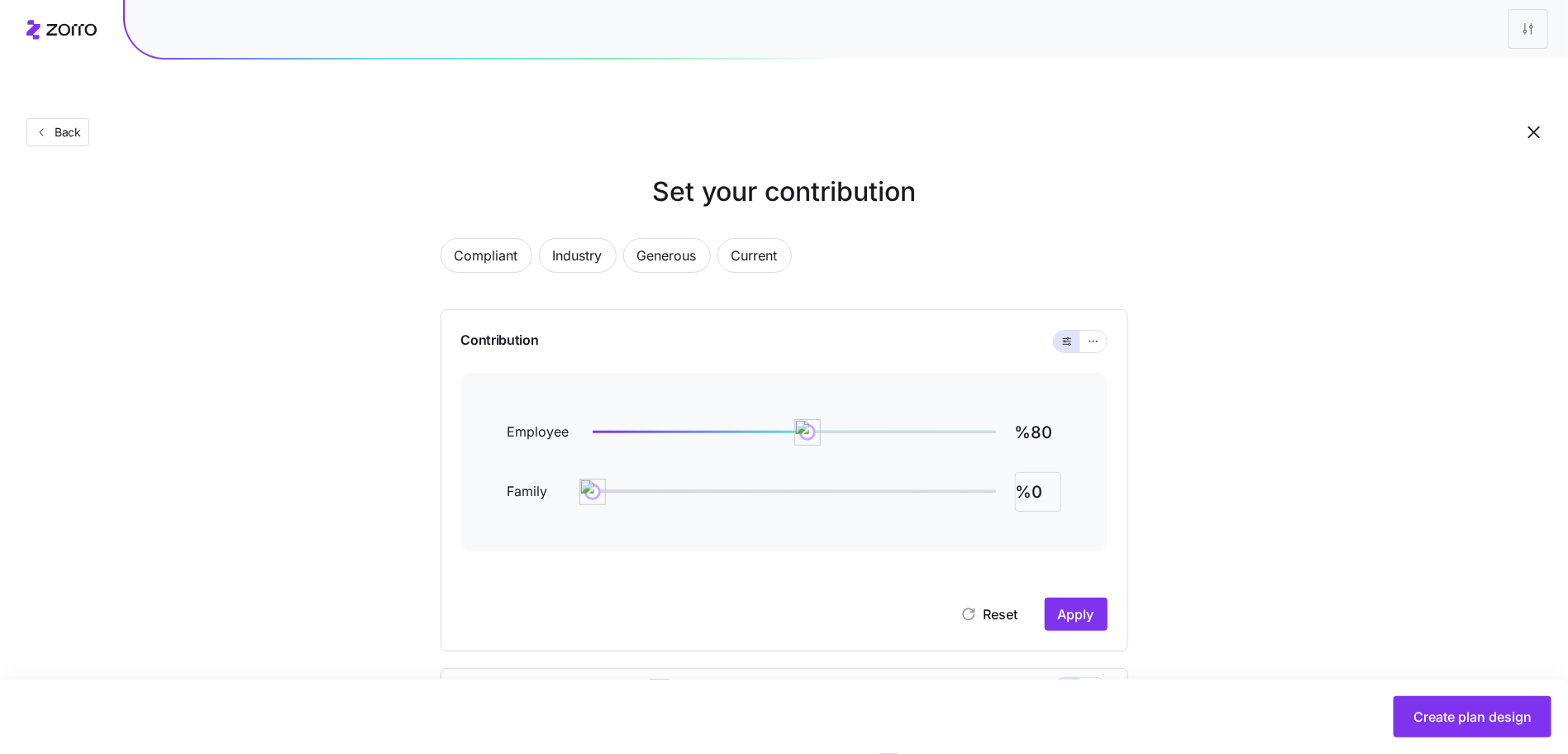
type input "%0"
drag, startPoint x: 1111, startPoint y: 556, endPoint x: 1097, endPoint y: 561, distance: 14.9
click at [1111, 556] on div "Contribution Employee %80 Family %0 Reset Apply" at bounding box center [784, 480] width 687 height 342
click at [1096, 598] on button "Apply" at bounding box center [1076, 614] width 63 height 33
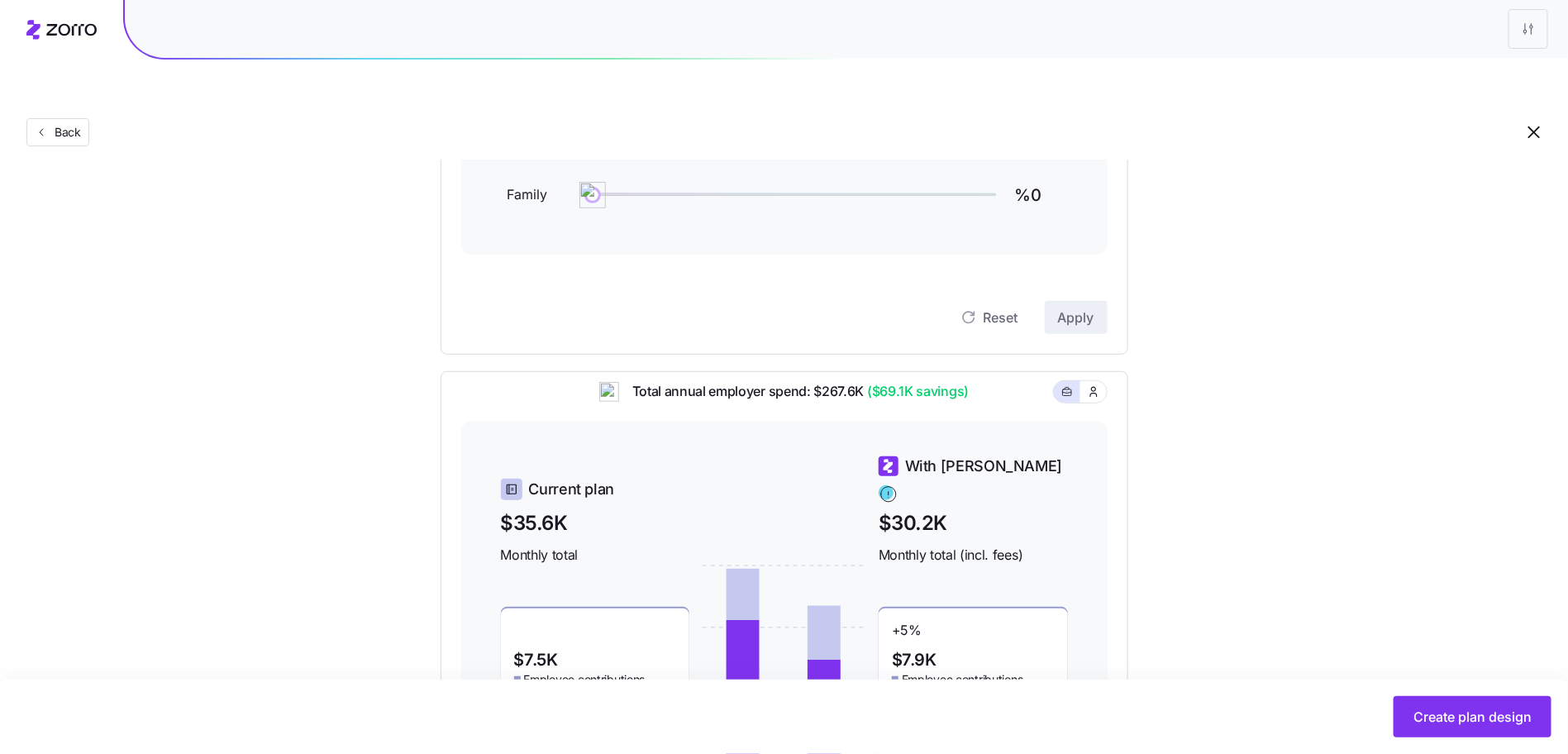
scroll to position [17, 0]
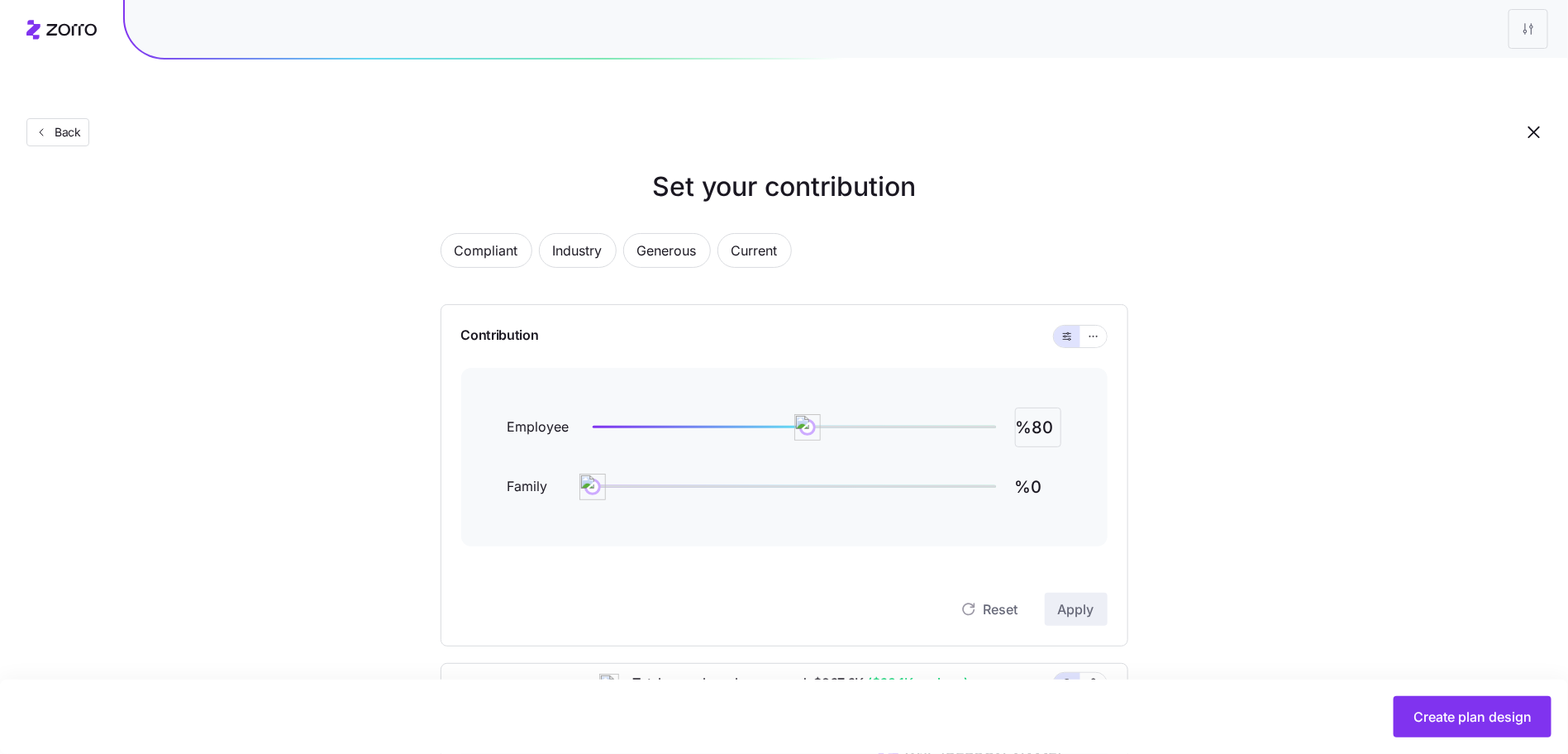
click at [1042, 407] on input "%80" at bounding box center [1038, 427] width 47 height 40
type input "%85"
click at [1088, 593] on button "Apply" at bounding box center [1076, 609] width 63 height 33
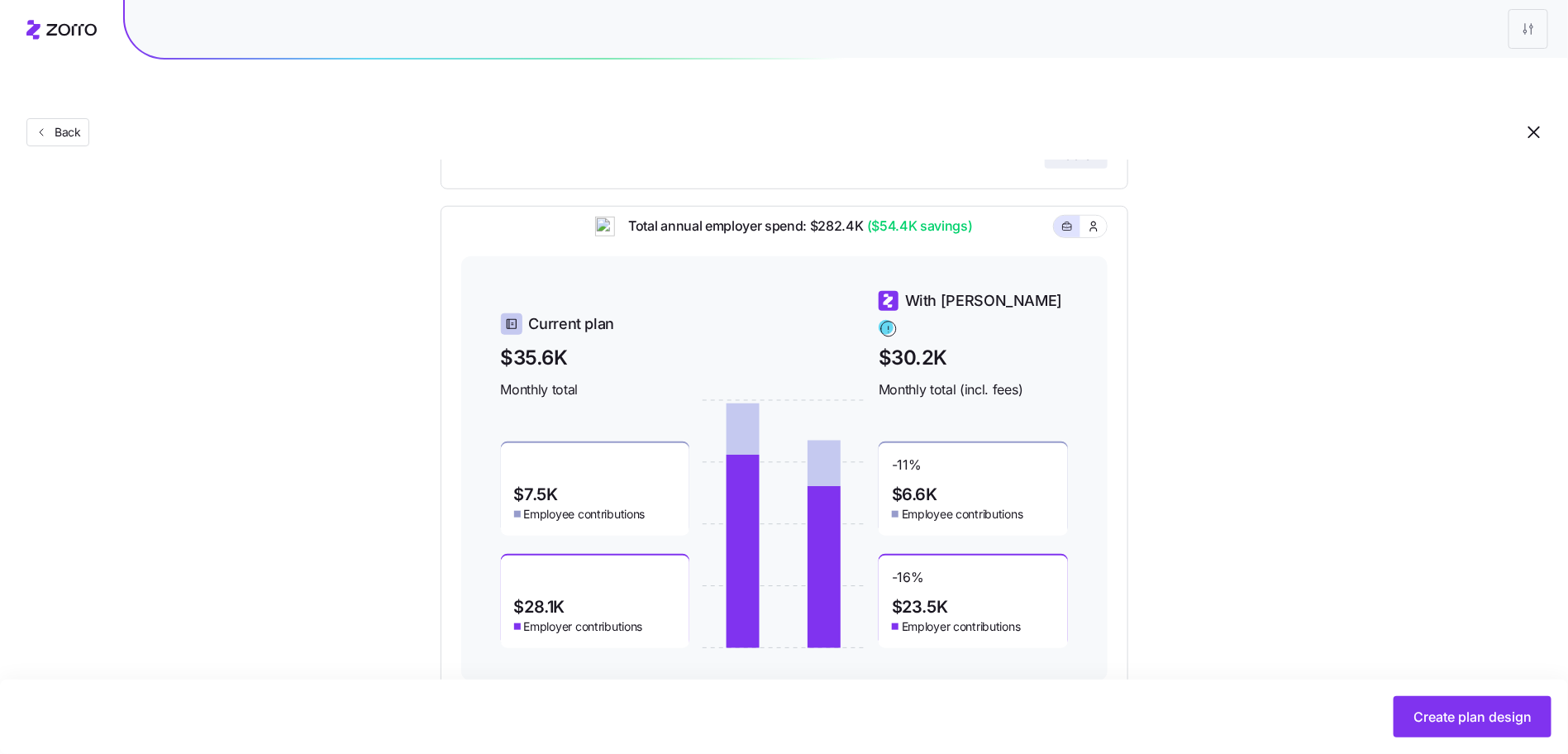
scroll to position [479, 0]
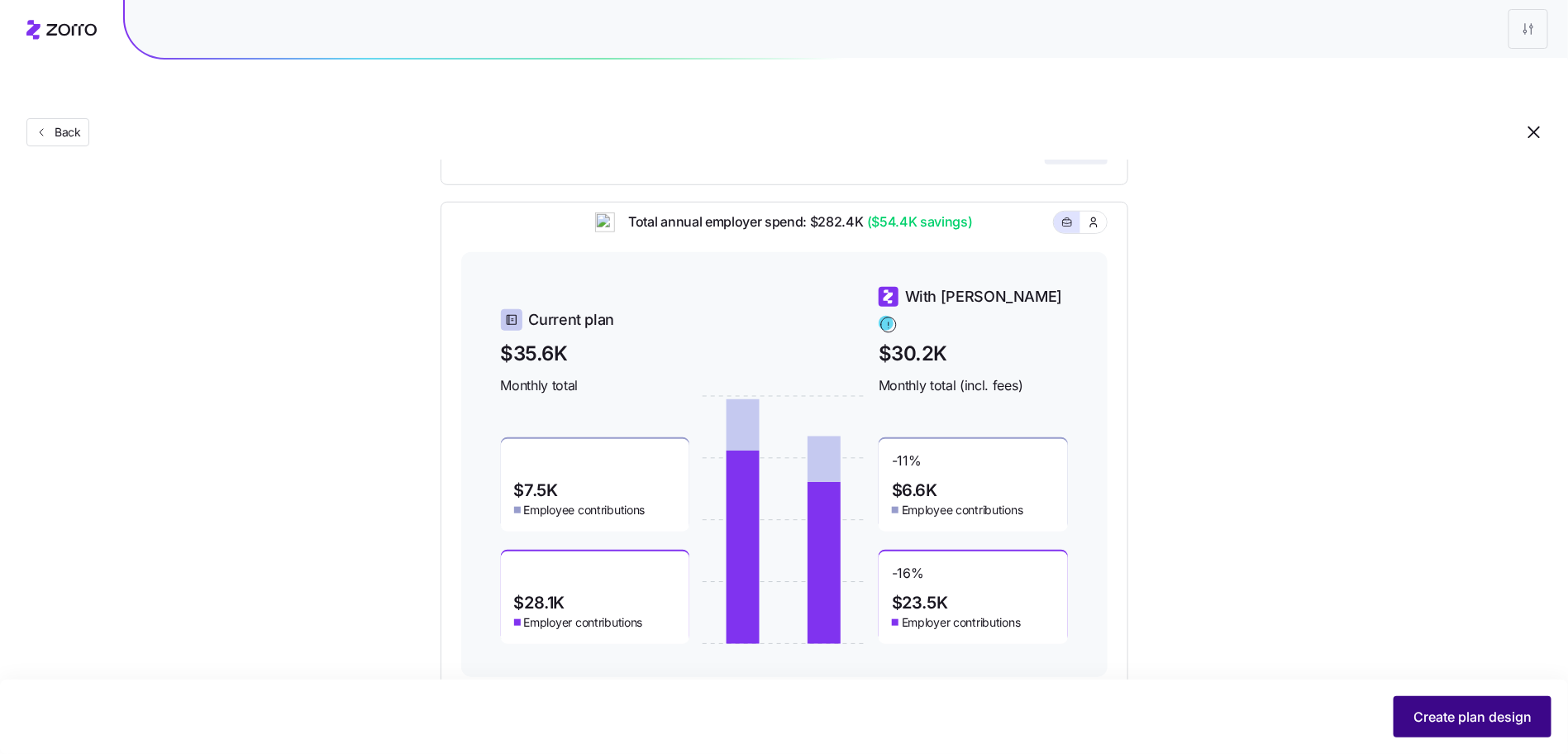
click at [1428, 698] on button "Create plan design" at bounding box center [1472, 717] width 158 height 41
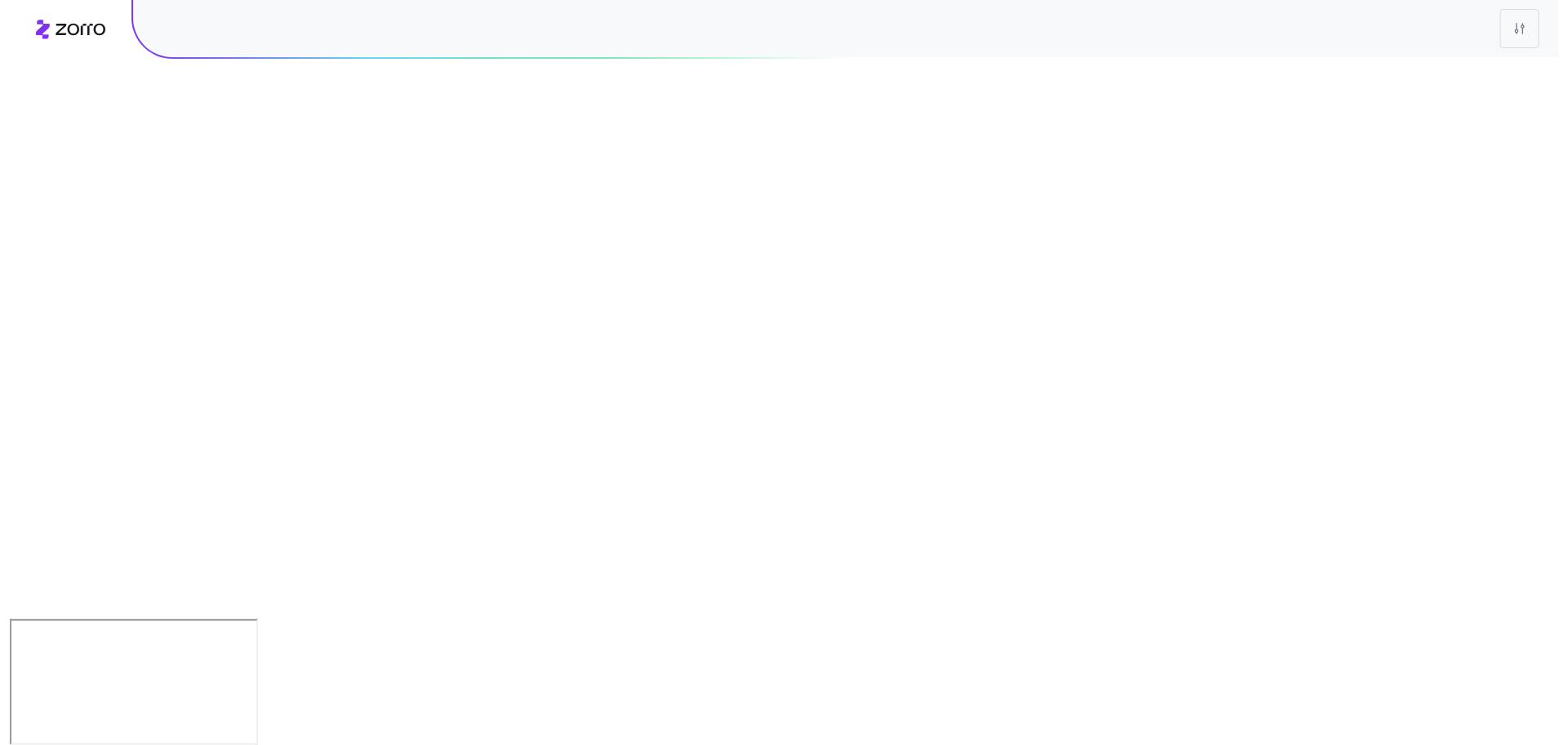
scroll to position [0, 0]
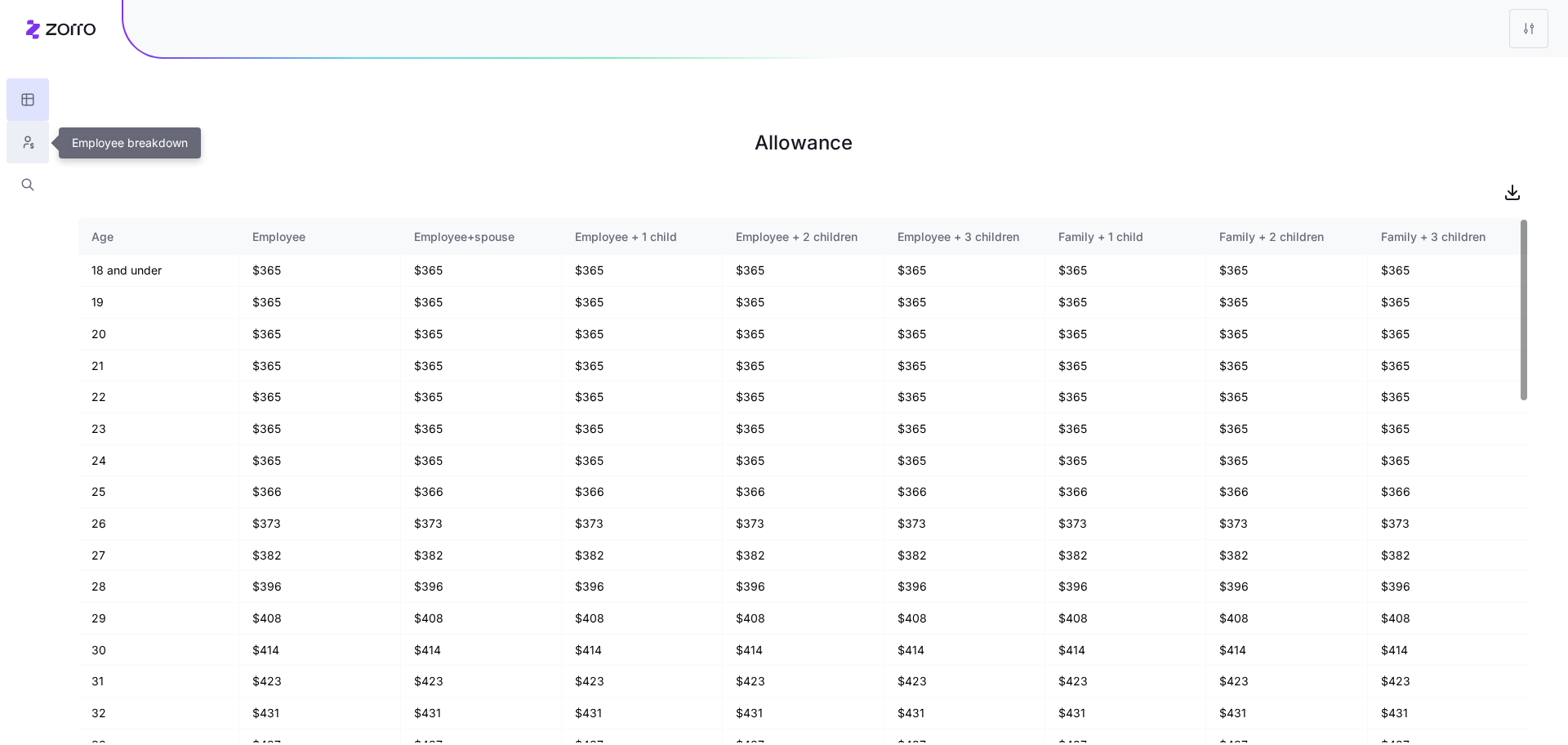
click at [29, 140] on icon "button" at bounding box center [27, 141] width 14 height 16
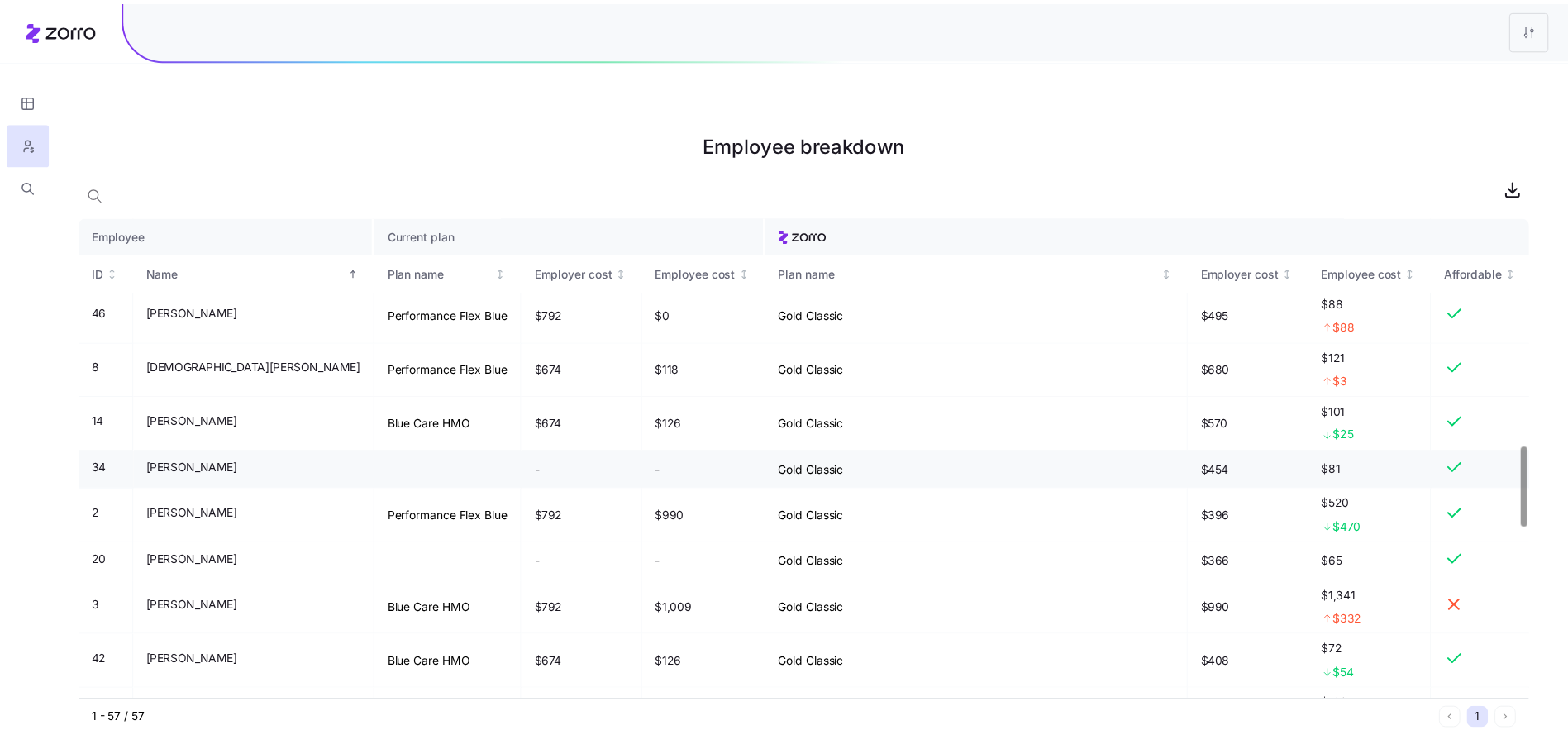
scroll to position [1379, 0]
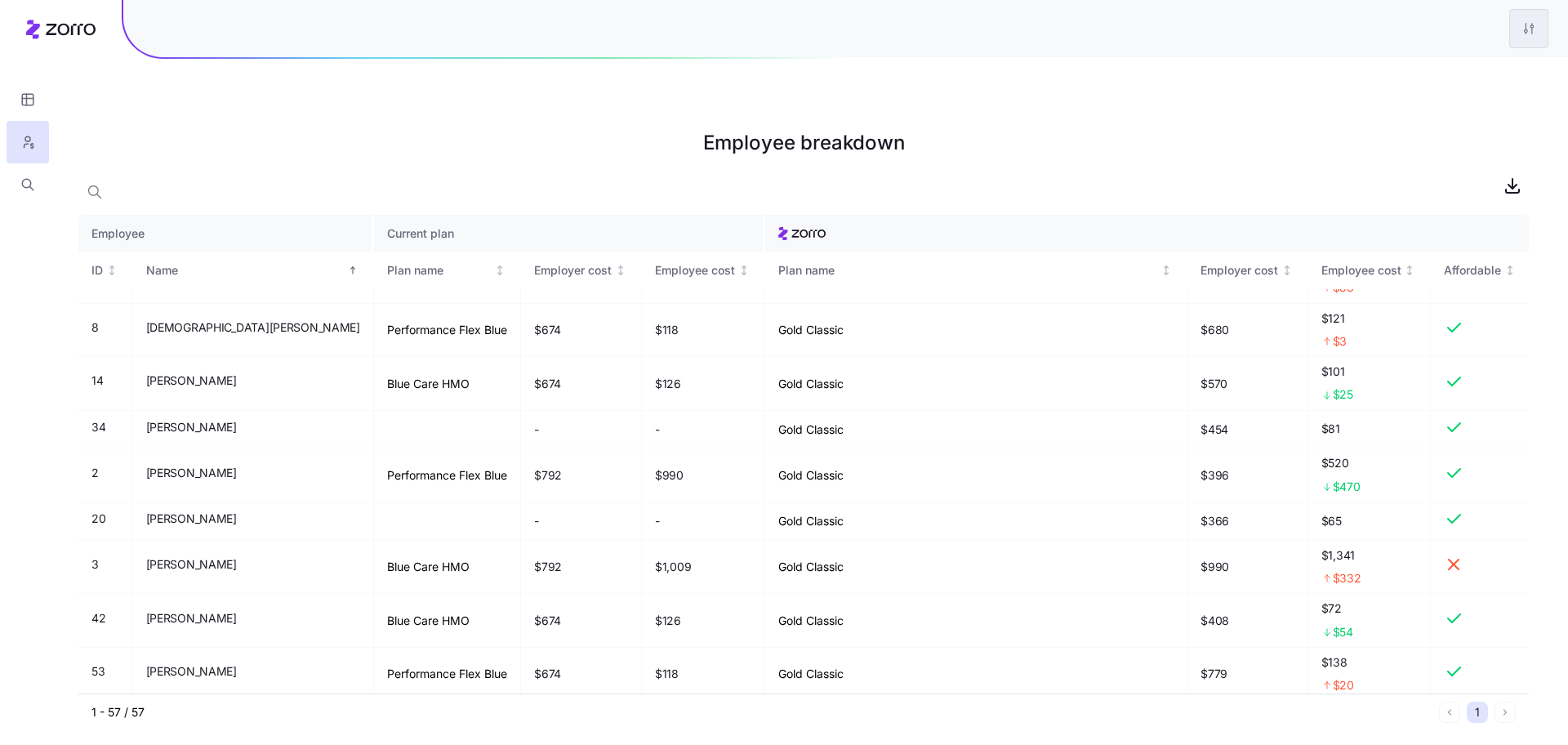
click at [1524, 32] on html "Employee breakdown Employee Current plan ID Name Plan name Employer cost Employ…" at bounding box center [784, 454] width 1568 height 910
click at [1420, 77] on div "Edit plan design" at bounding box center [1430, 72] width 86 height 18
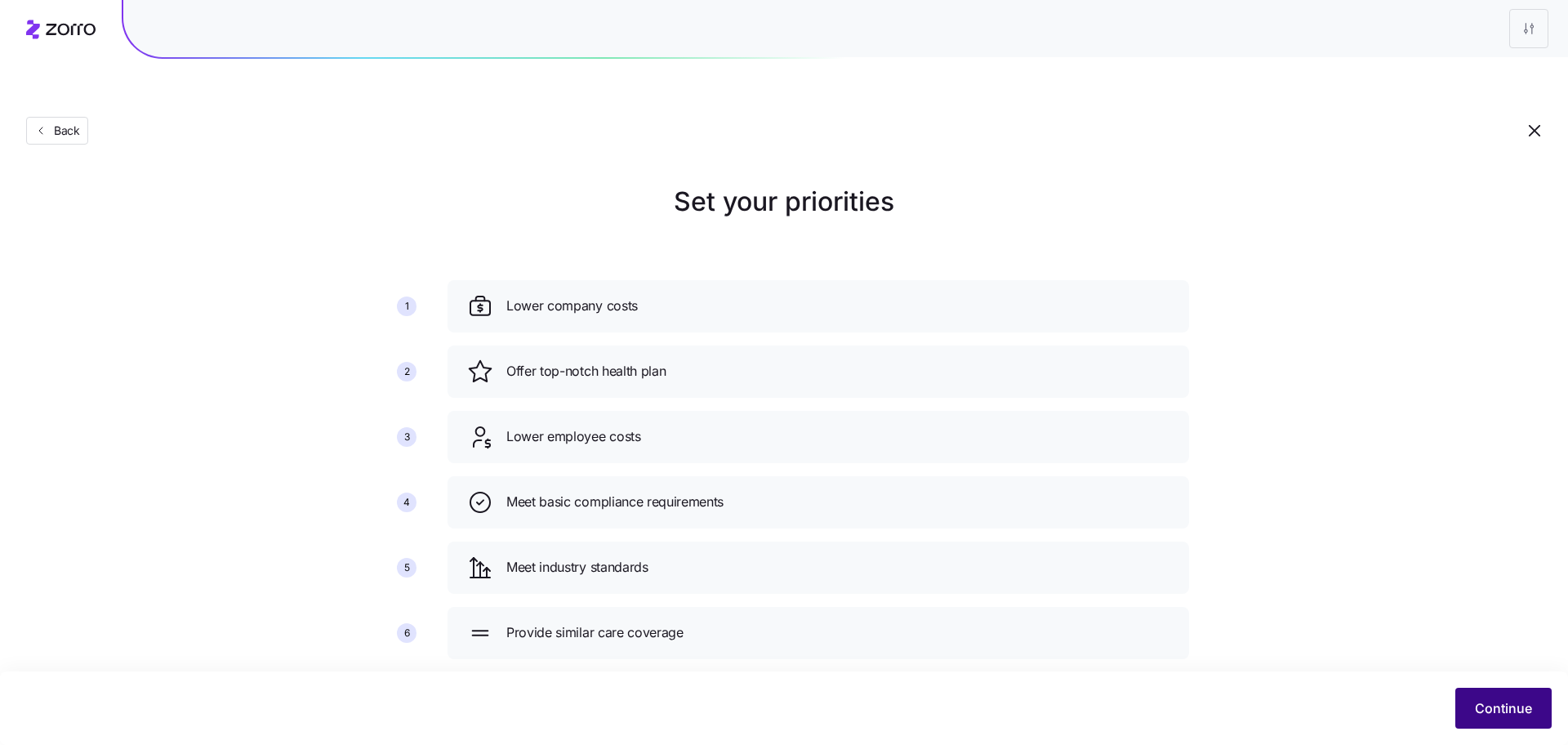
click at [1513, 702] on span "Continue" at bounding box center [1503, 707] width 57 height 20
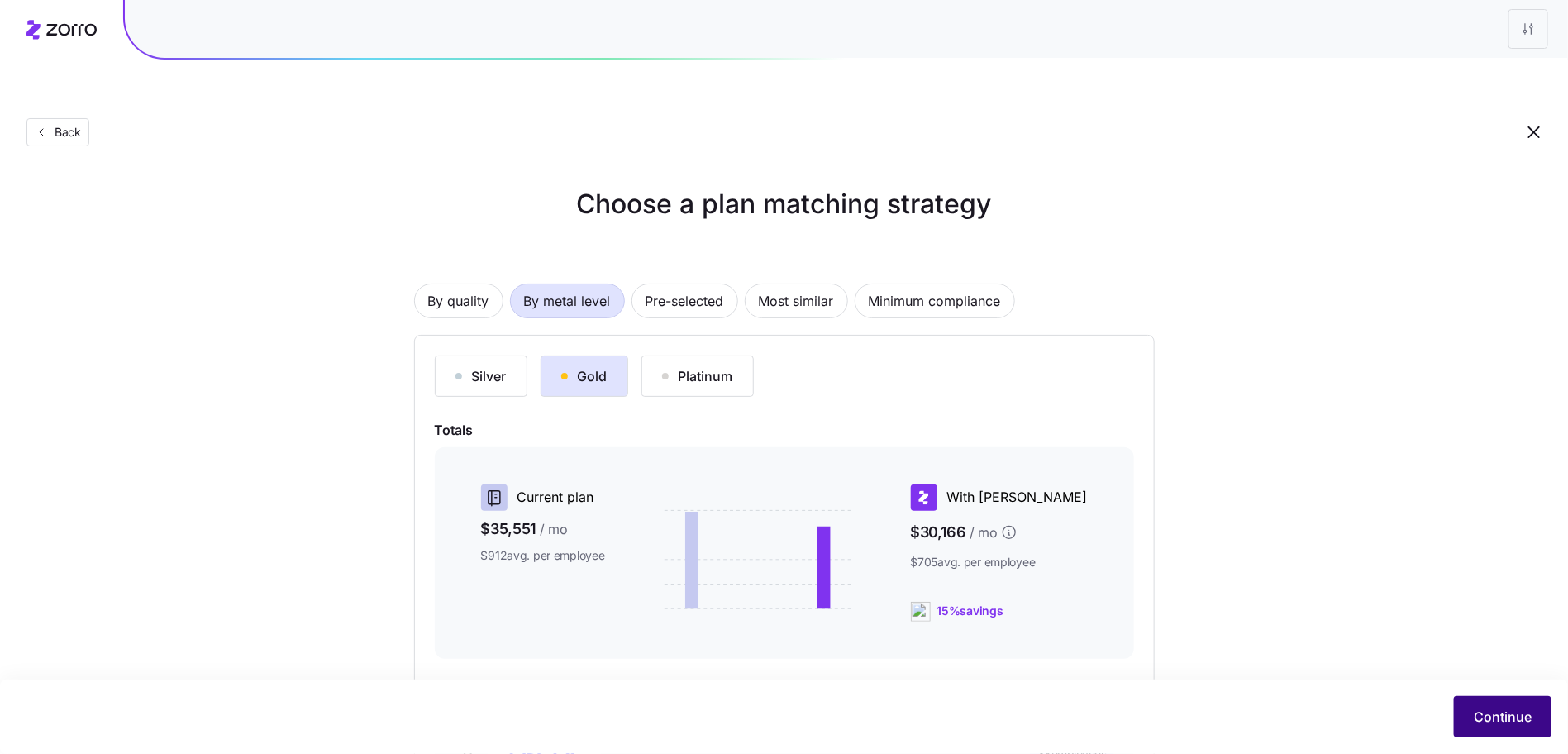
click at [1495, 709] on span "Continue" at bounding box center [1502, 716] width 58 height 20
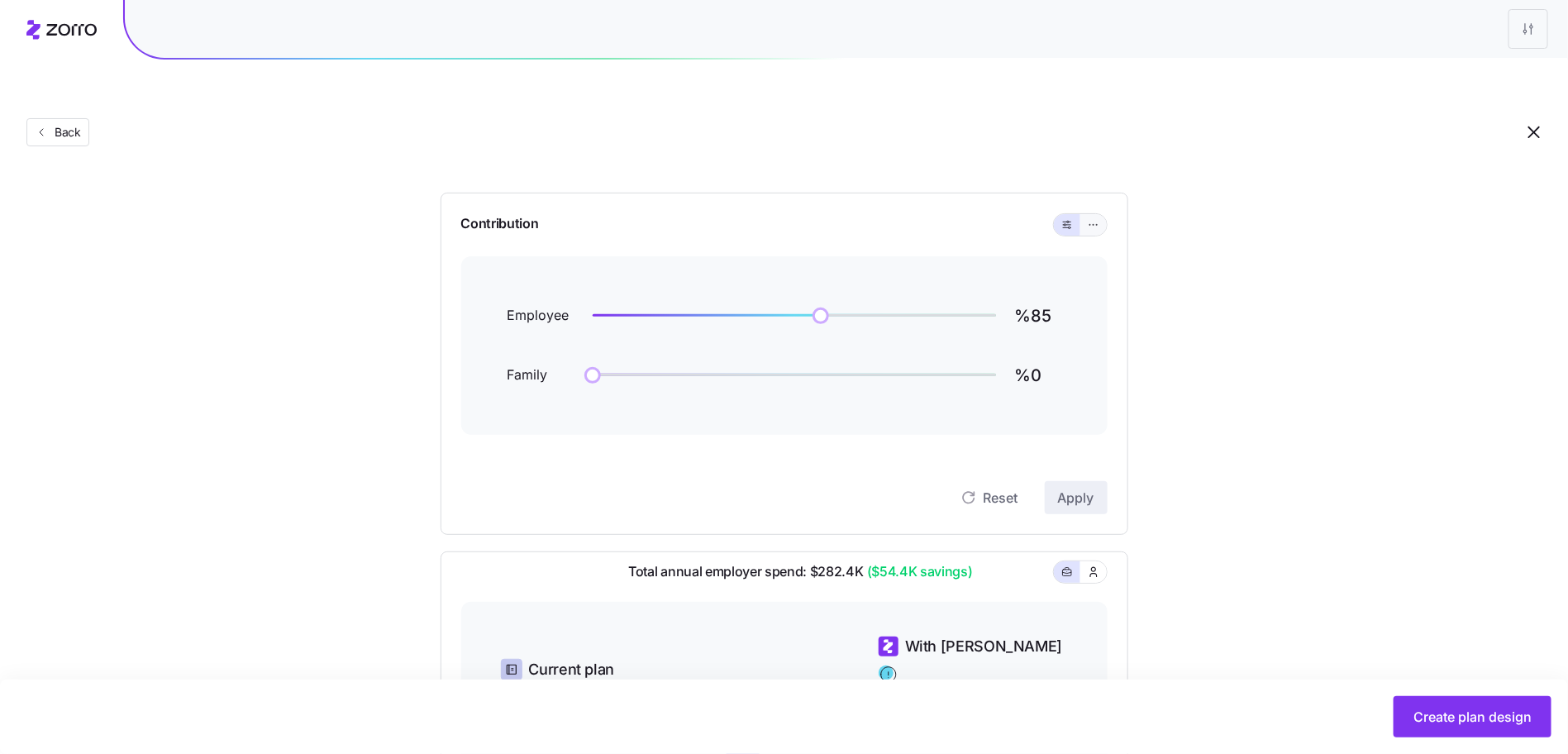
scroll to position [113, 0]
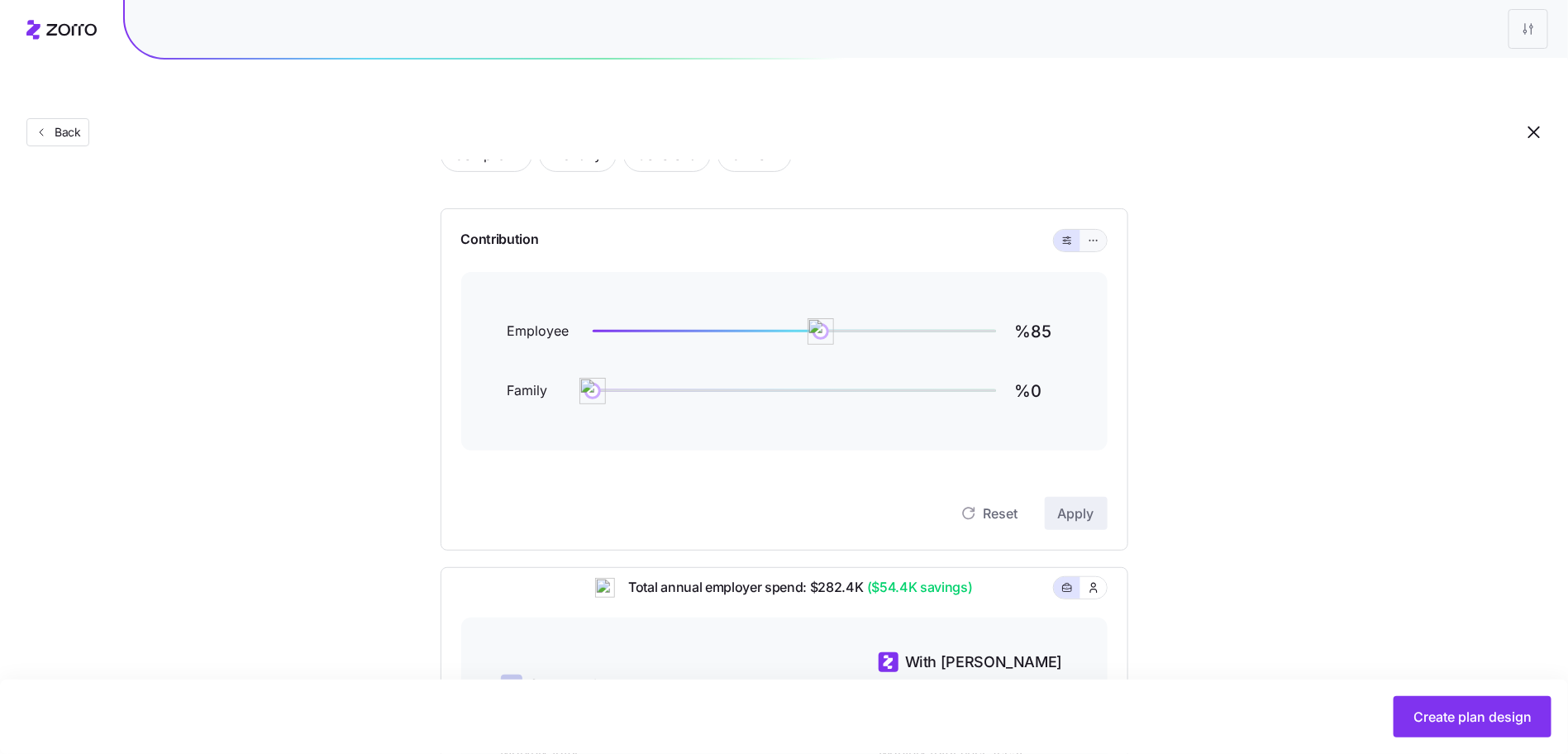
click at [1088, 234] on button "button" at bounding box center [1093, 240] width 13 height 13
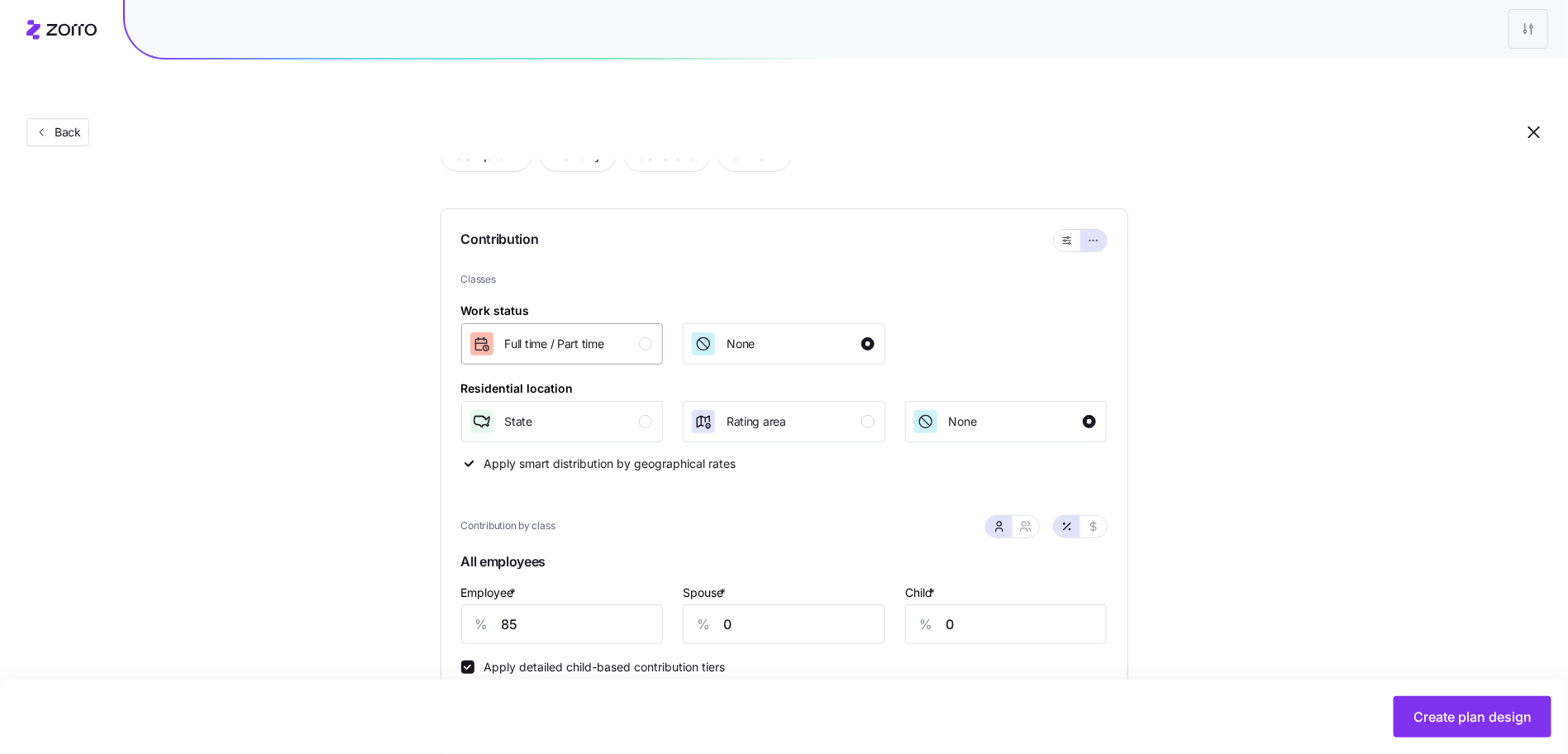
click at [654, 324] on button "Full time / Part time" at bounding box center [562, 344] width 203 height 41
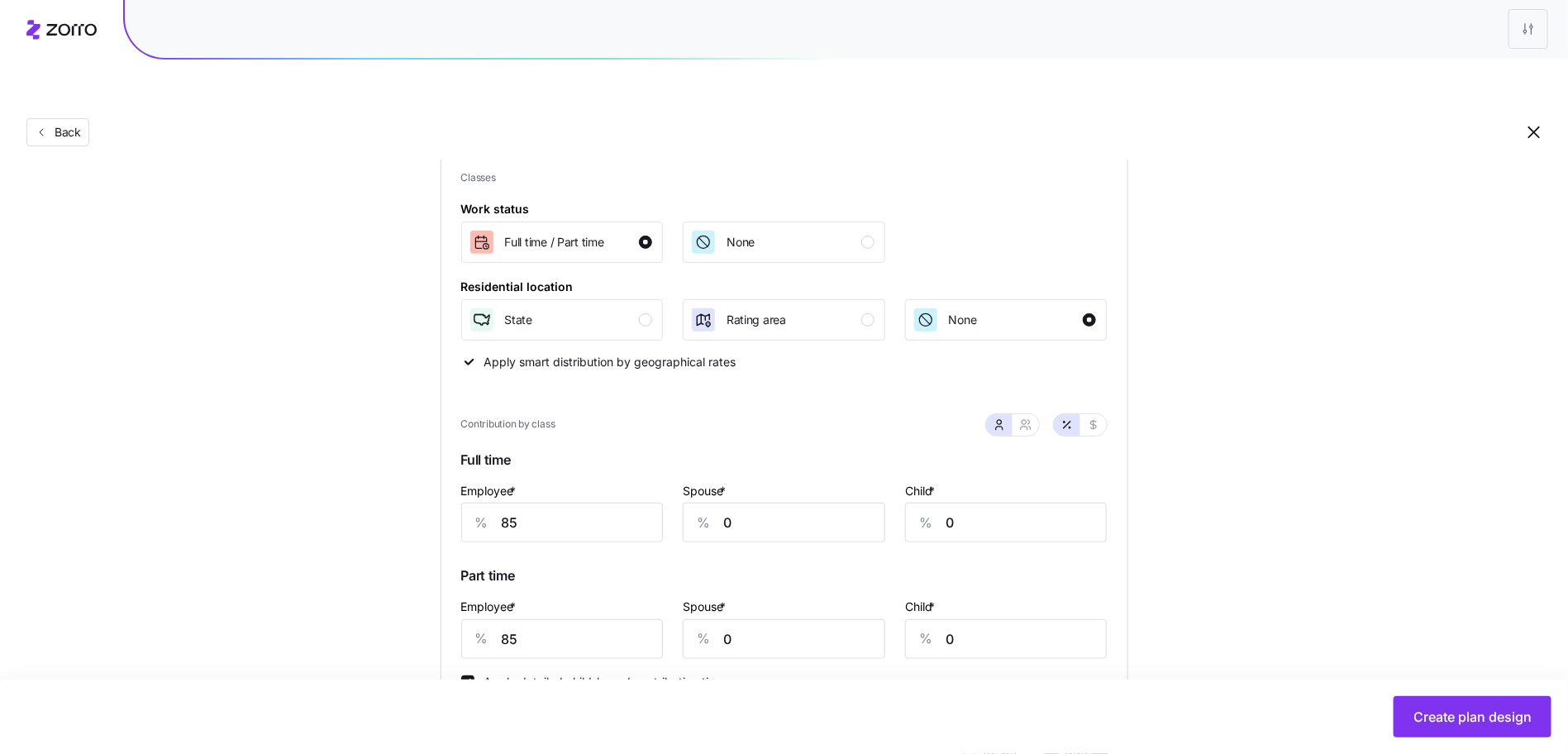
scroll to position [214, 0]
click at [856, 223] on button "None" at bounding box center [784, 243] width 203 height 41
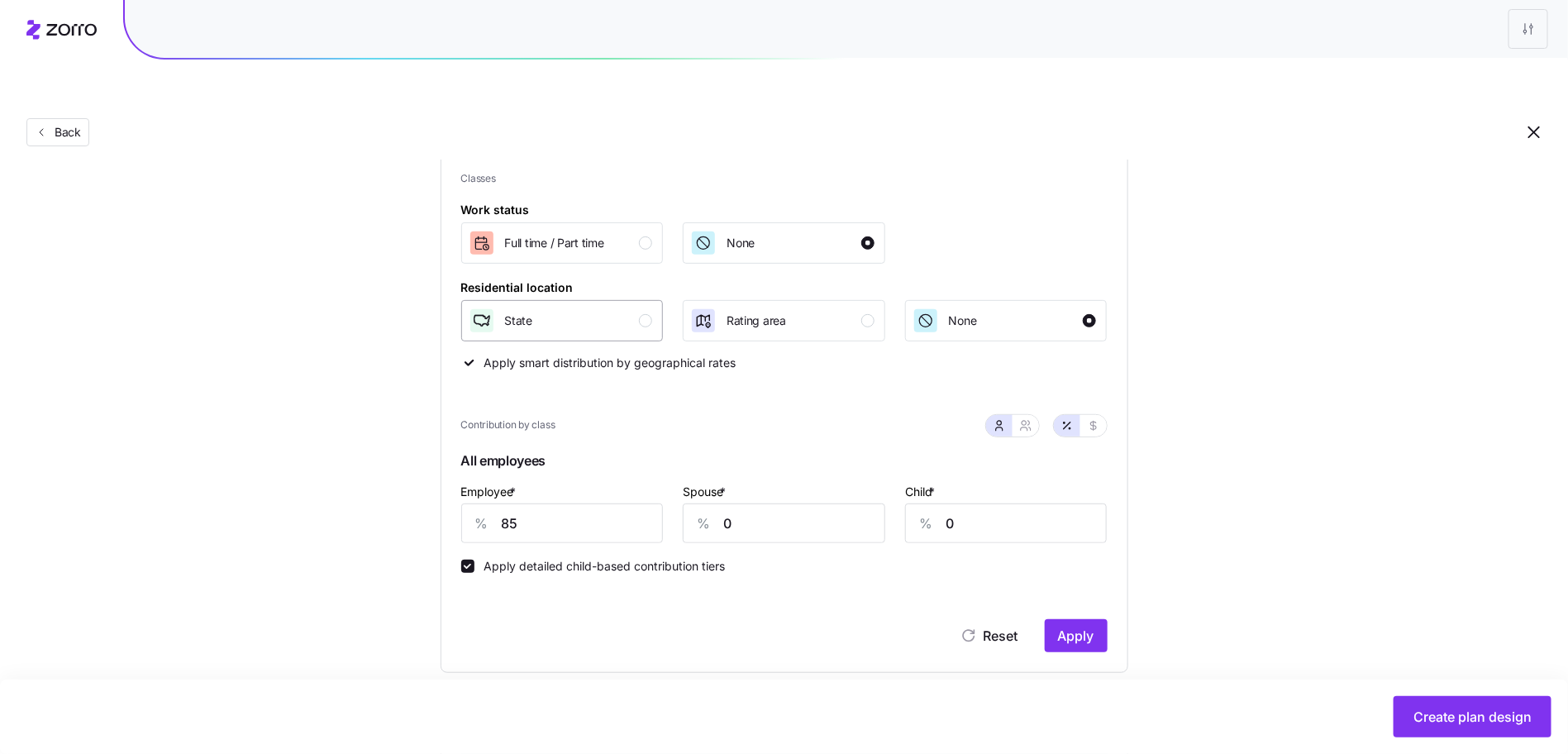
click at [654, 300] on button "State" at bounding box center [562, 321] width 203 height 41
click at [639, 223] on button "Full time / Part time" at bounding box center [562, 243] width 203 height 41
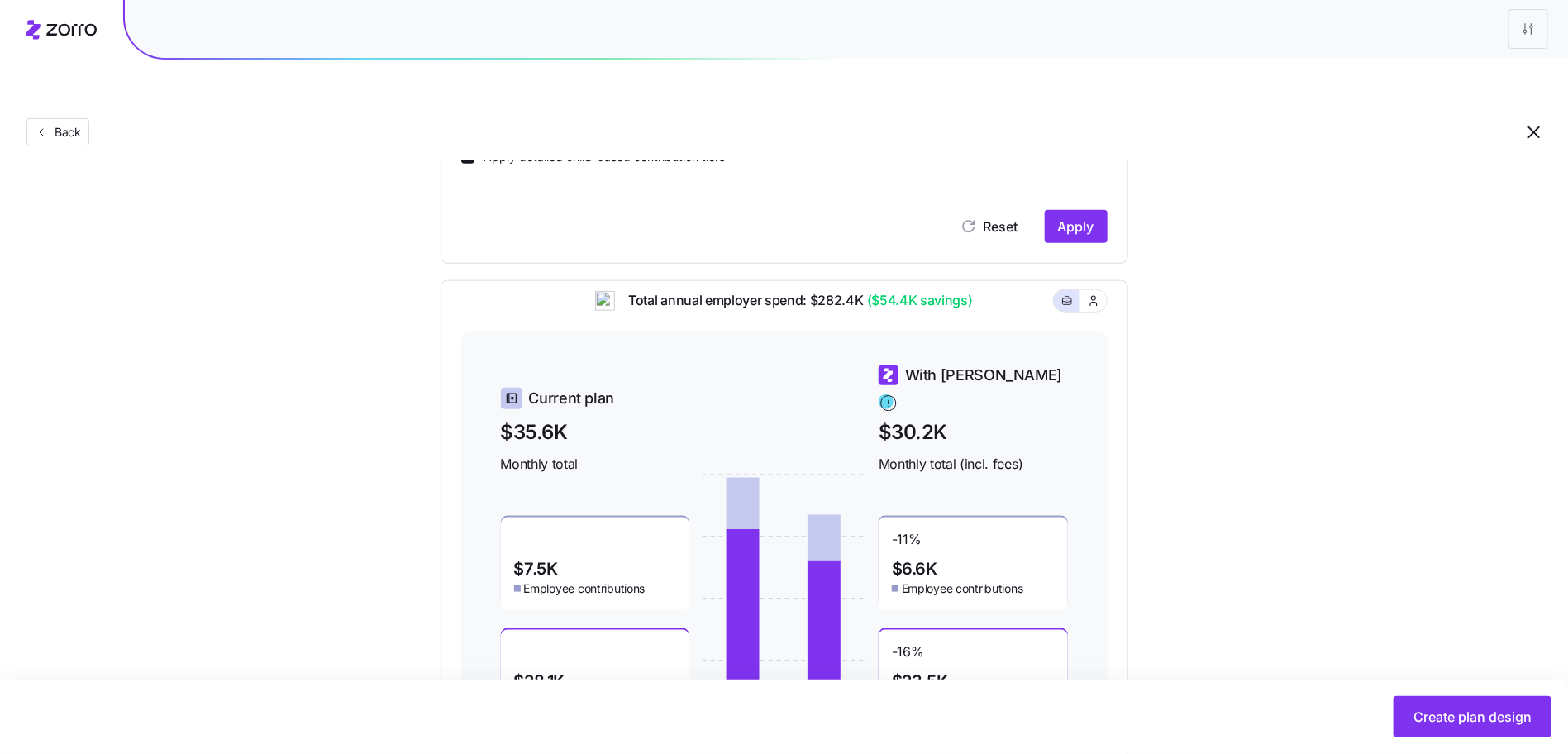
scroll to position [413, 0]
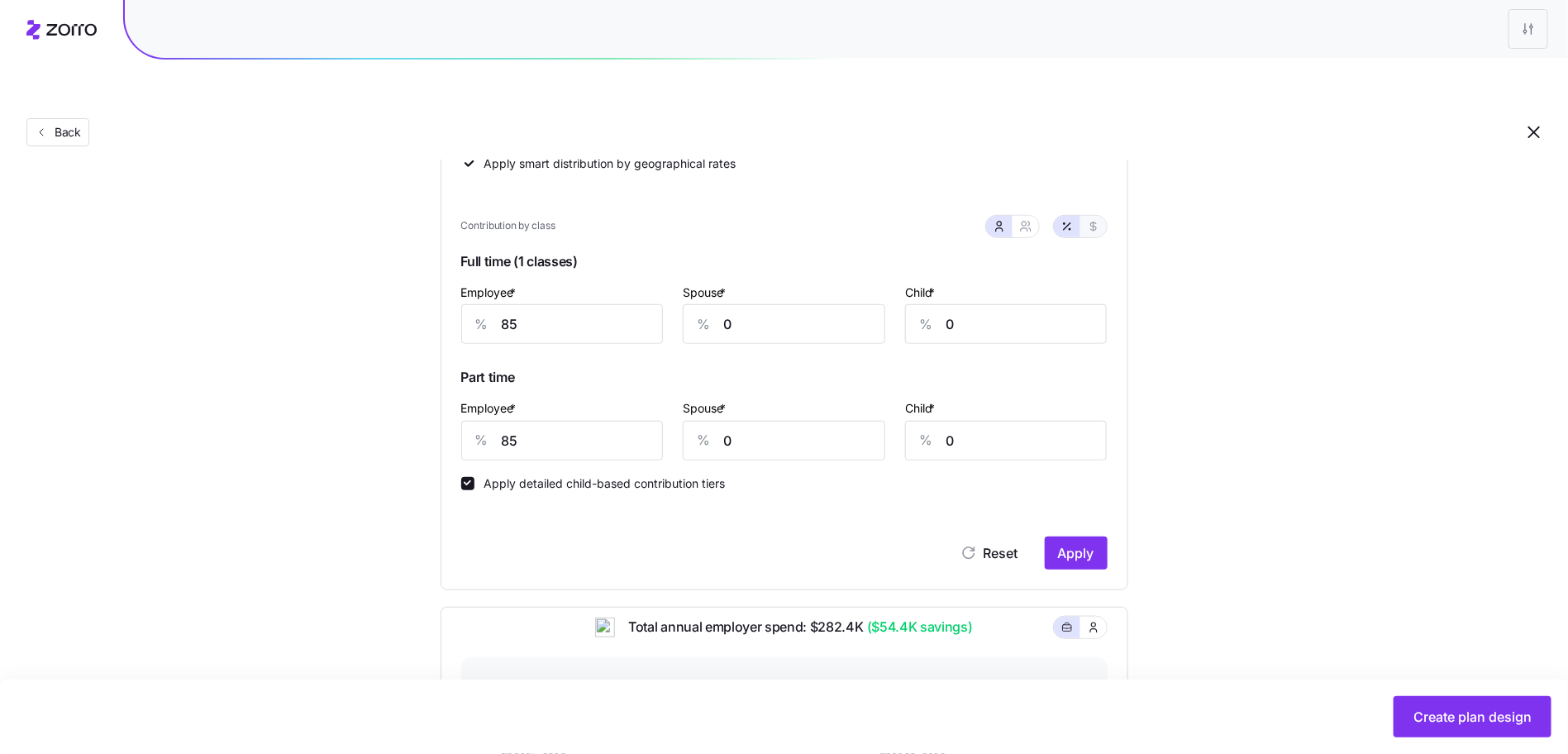
click at [1101, 216] on button "button" at bounding box center [1094, 226] width 27 height 22
type input "535"
click at [1073, 220] on icon "button" at bounding box center [1067, 226] width 13 height 13
type input "85"
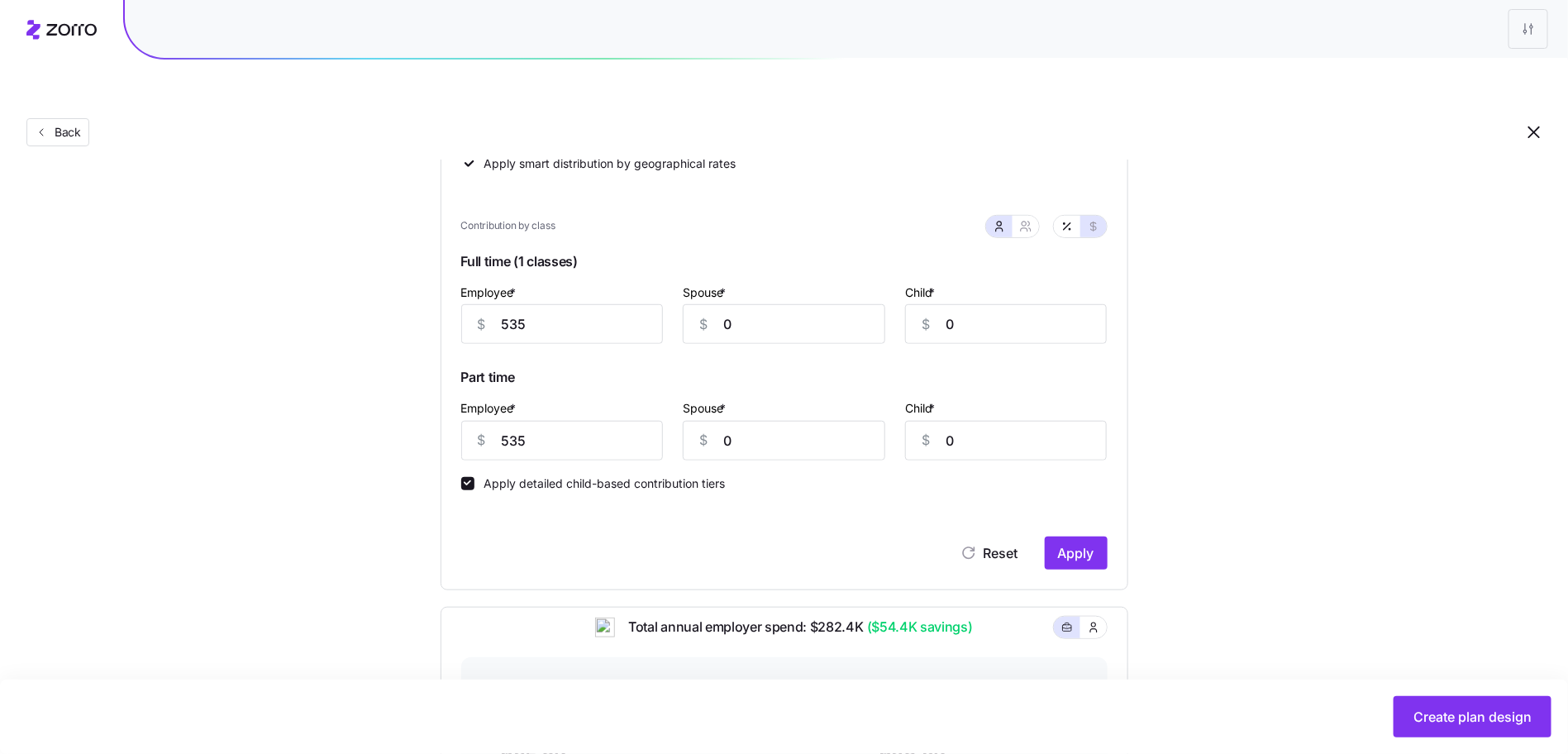
type input "85"
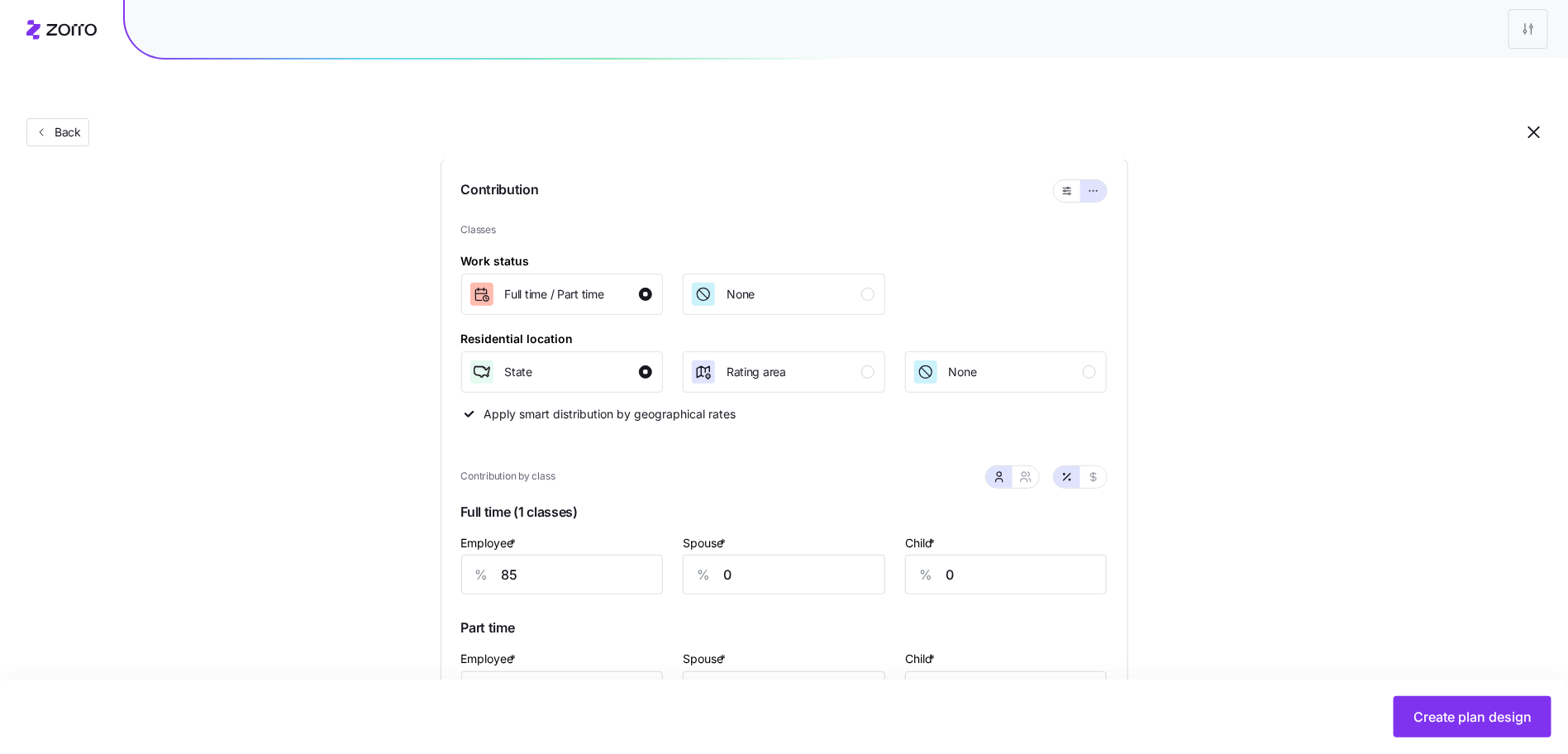
scroll to position [23, 0]
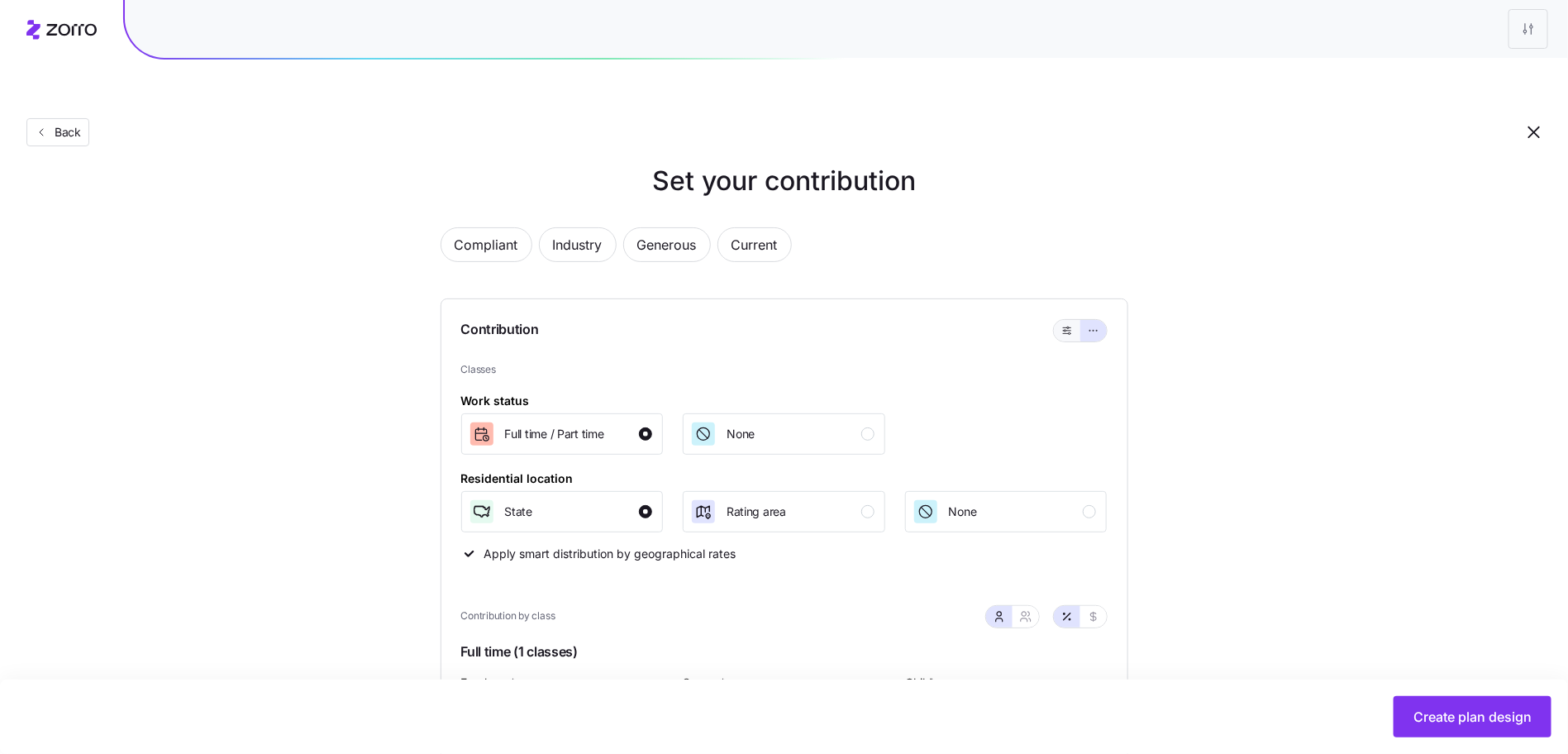
click at [1072, 321] on icon "button" at bounding box center [1067, 330] width 11 height 20
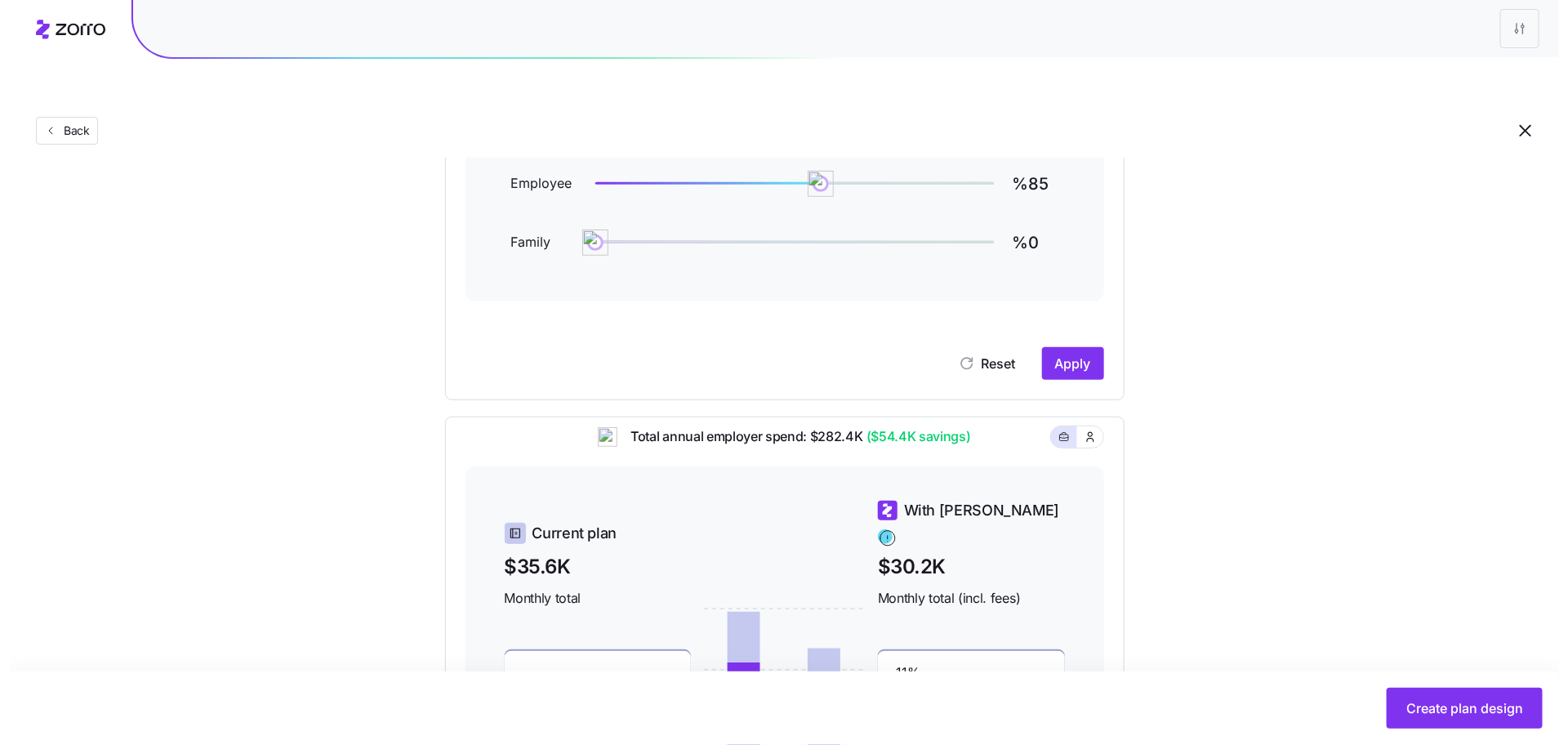
scroll to position [0, 0]
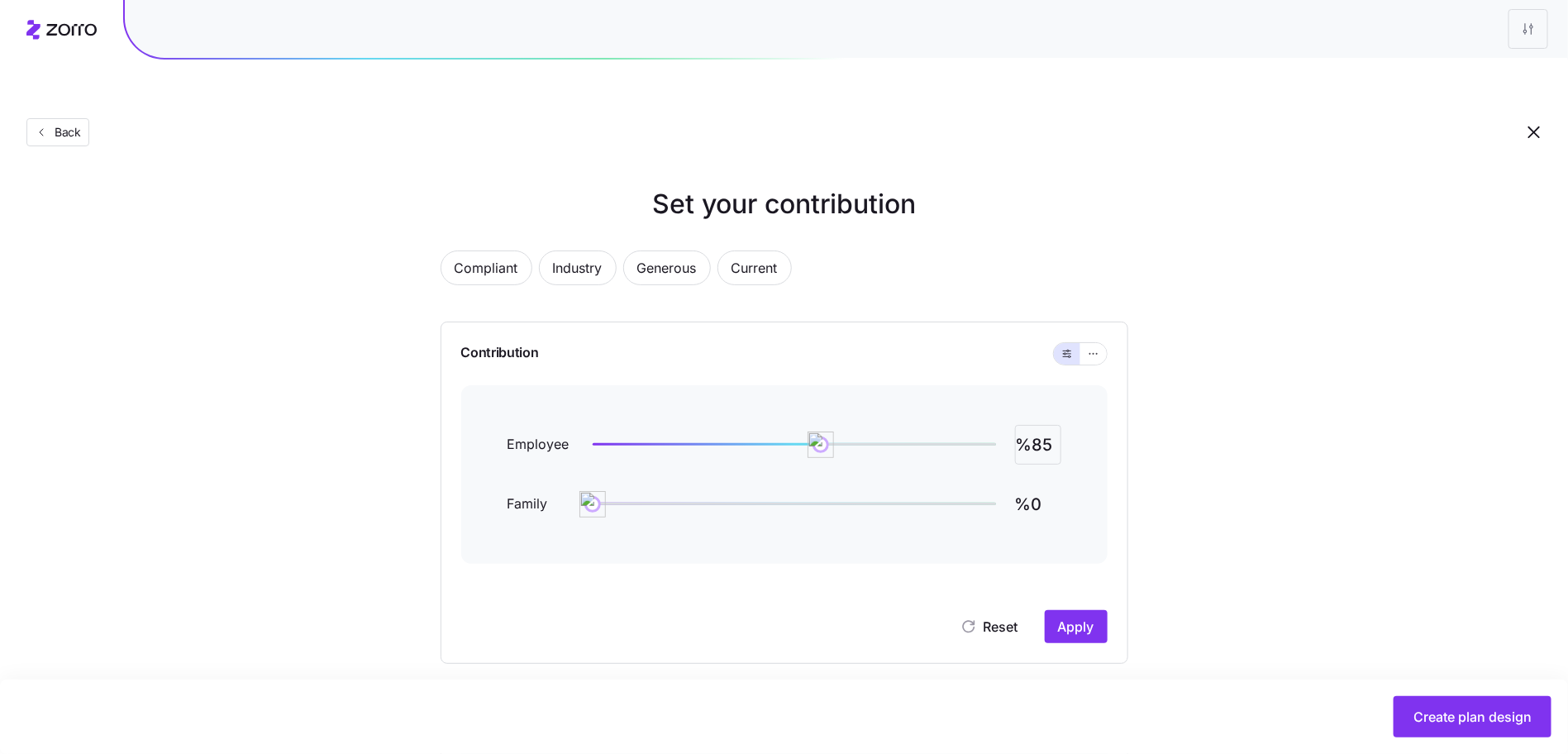
click at [1044, 425] on input "%85" at bounding box center [1038, 445] width 47 height 40
type input "%100"
click at [1090, 610] on button "Apply" at bounding box center [1076, 626] width 63 height 33
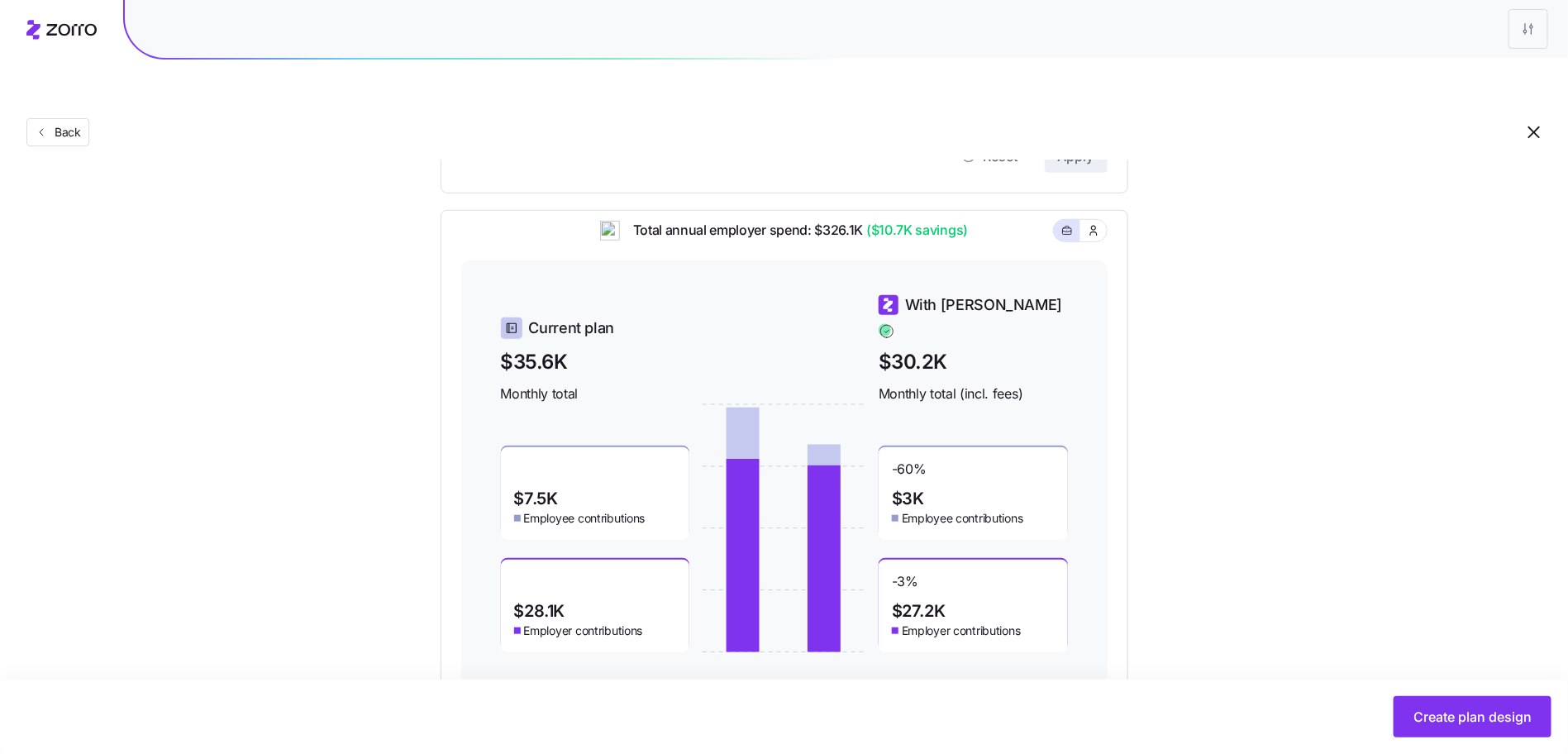
scroll to position [468, 0]
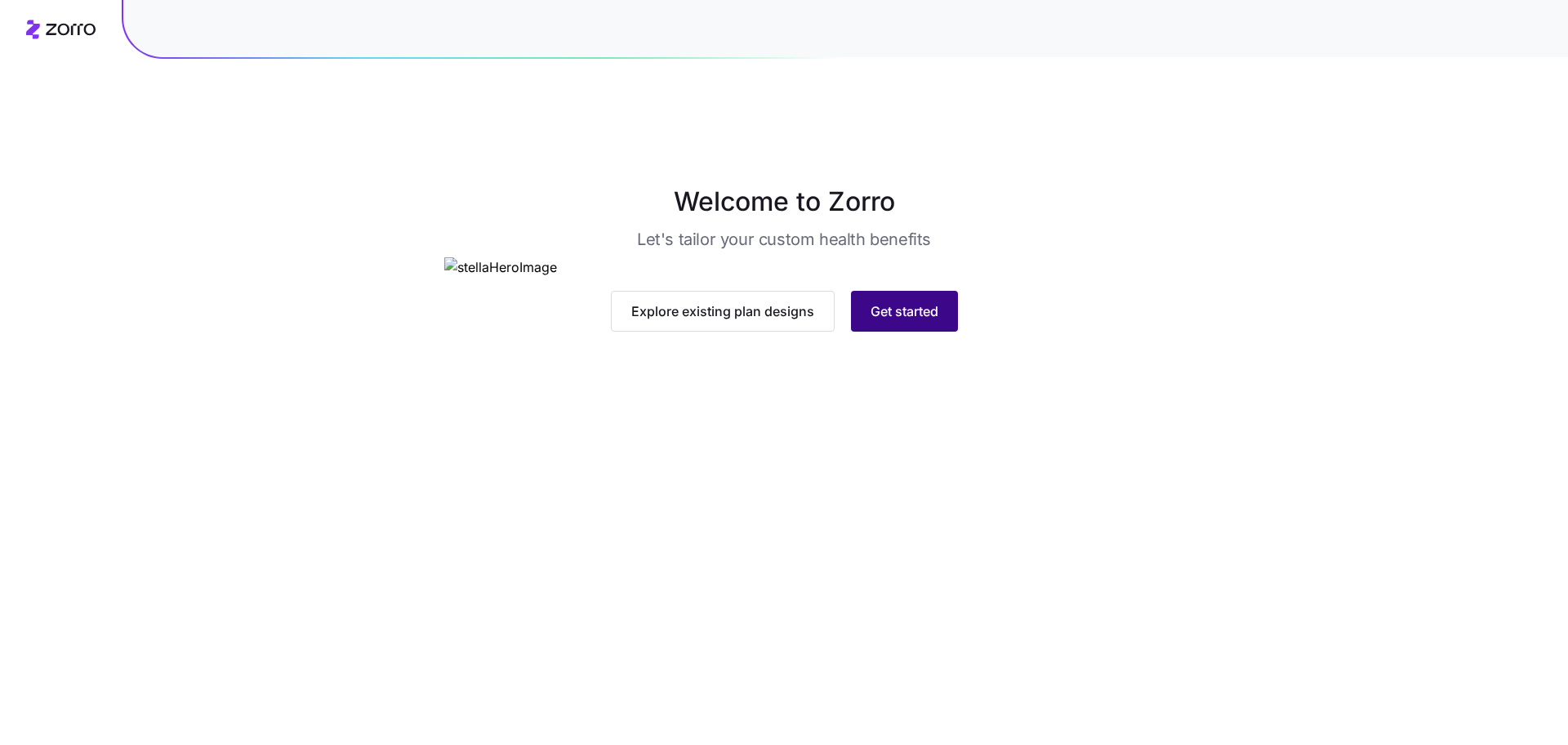
click at [915, 332] on button "Get started" at bounding box center [905, 311] width 107 height 41
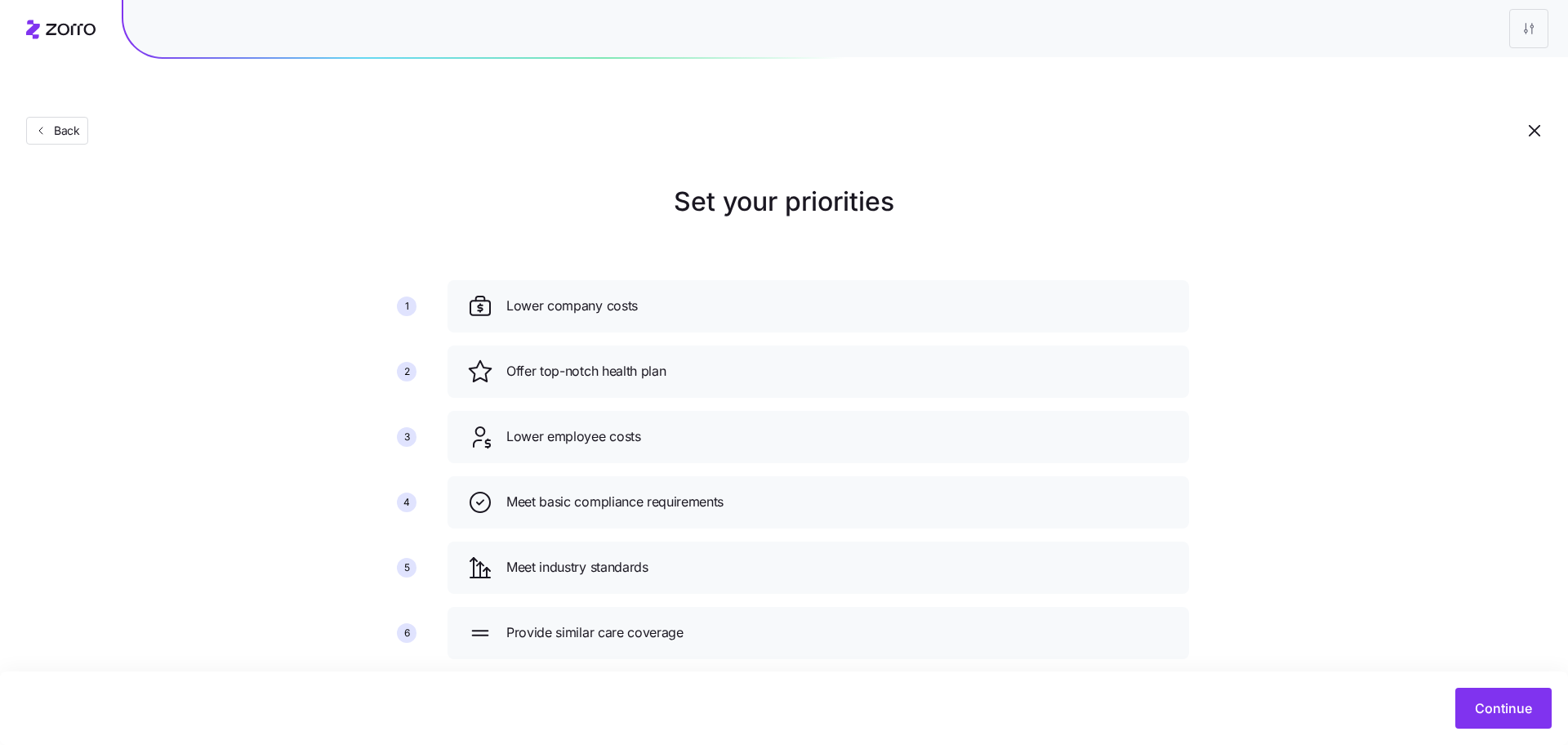
click at [1390, 563] on div "Set your priorities 1 2 3 4 5 6 Lower company costs Offer top-notch health plan…" at bounding box center [784, 427] width 1568 height 490
click at [1530, 703] on span "Continue" at bounding box center [1503, 707] width 57 height 20
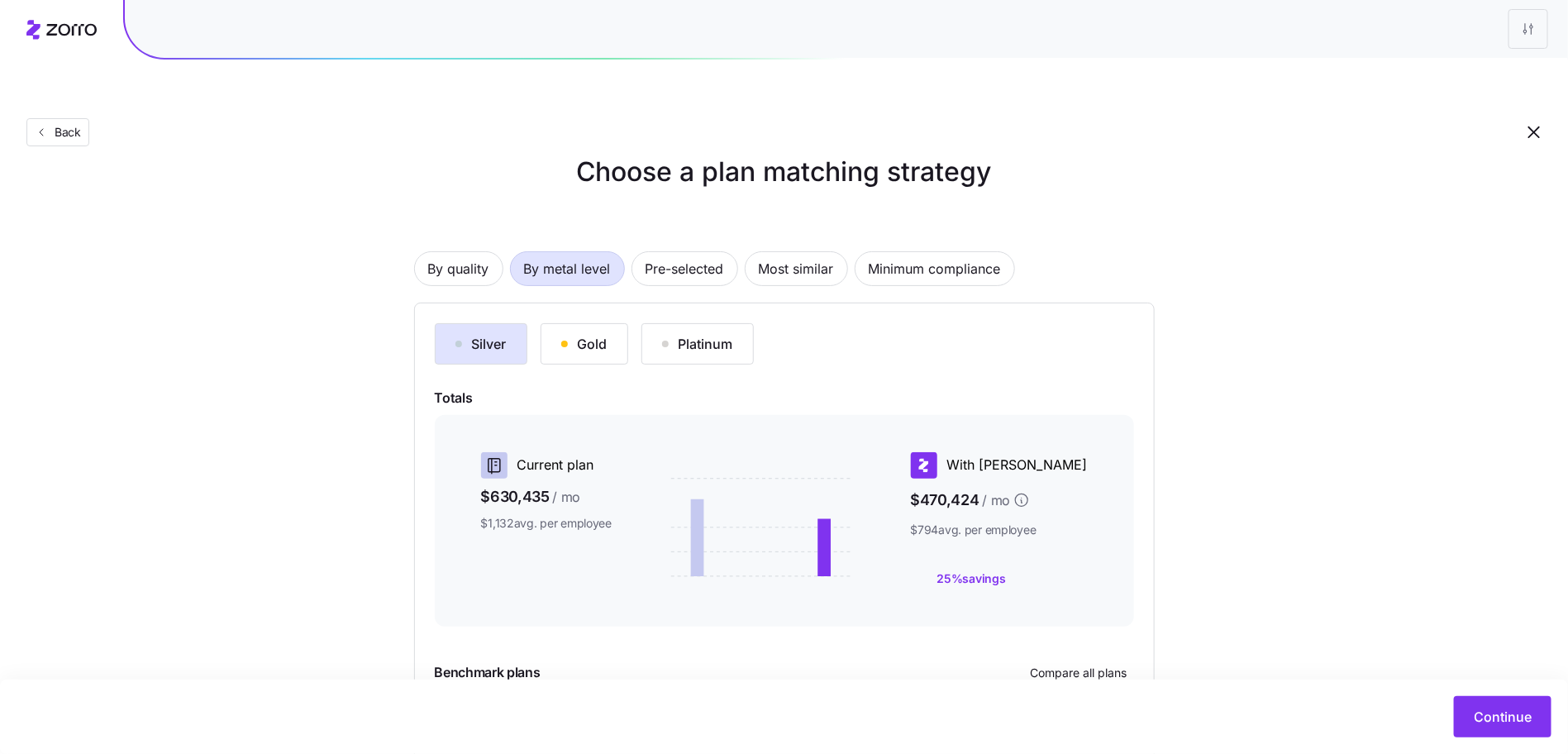
scroll to position [41, 0]
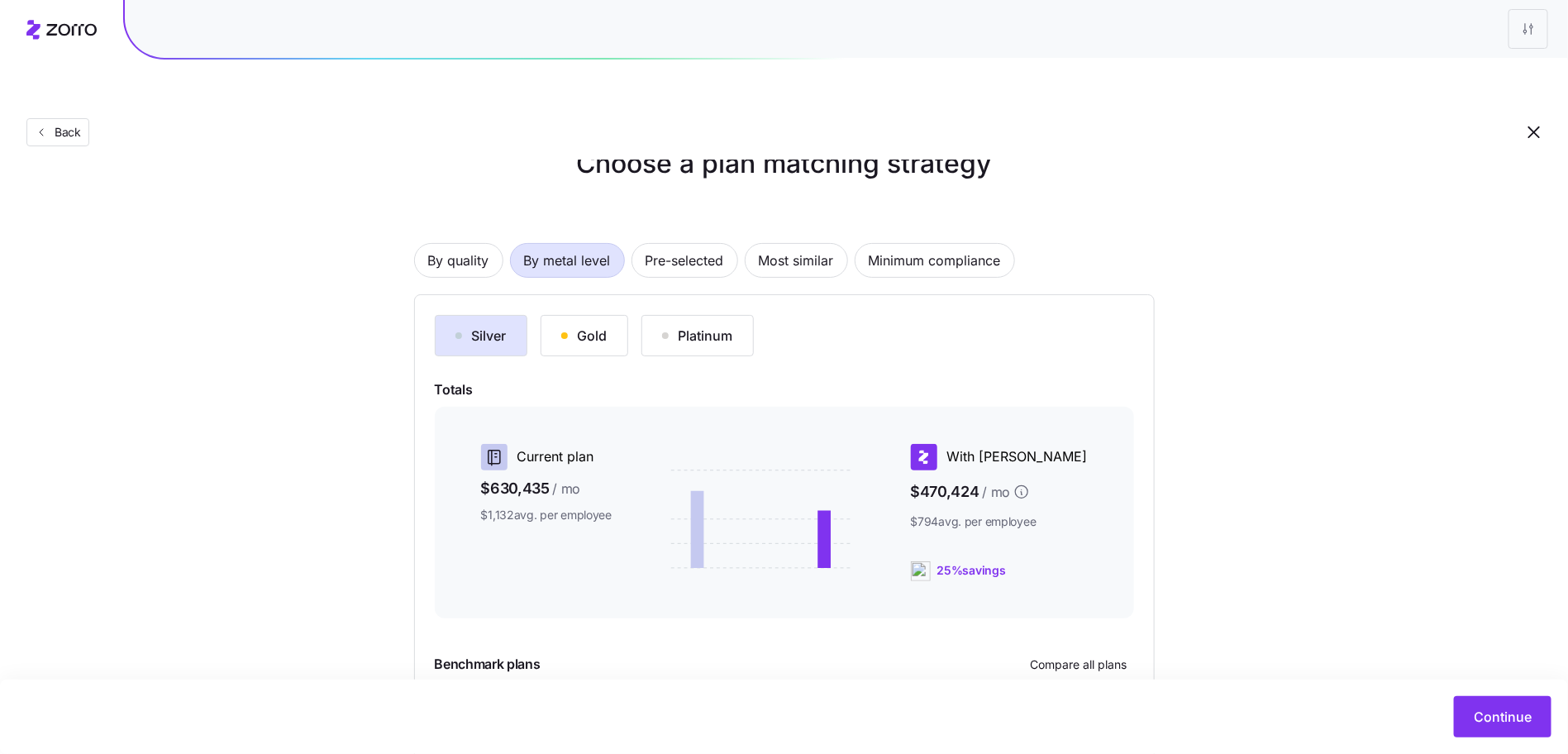
click at [1465, 696] on div "Continue" at bounding box center [784, 717] width 1535 height 41
click at [1470, 705] on button "Continue" at bounding box center [1502, 717] width 97 height 41
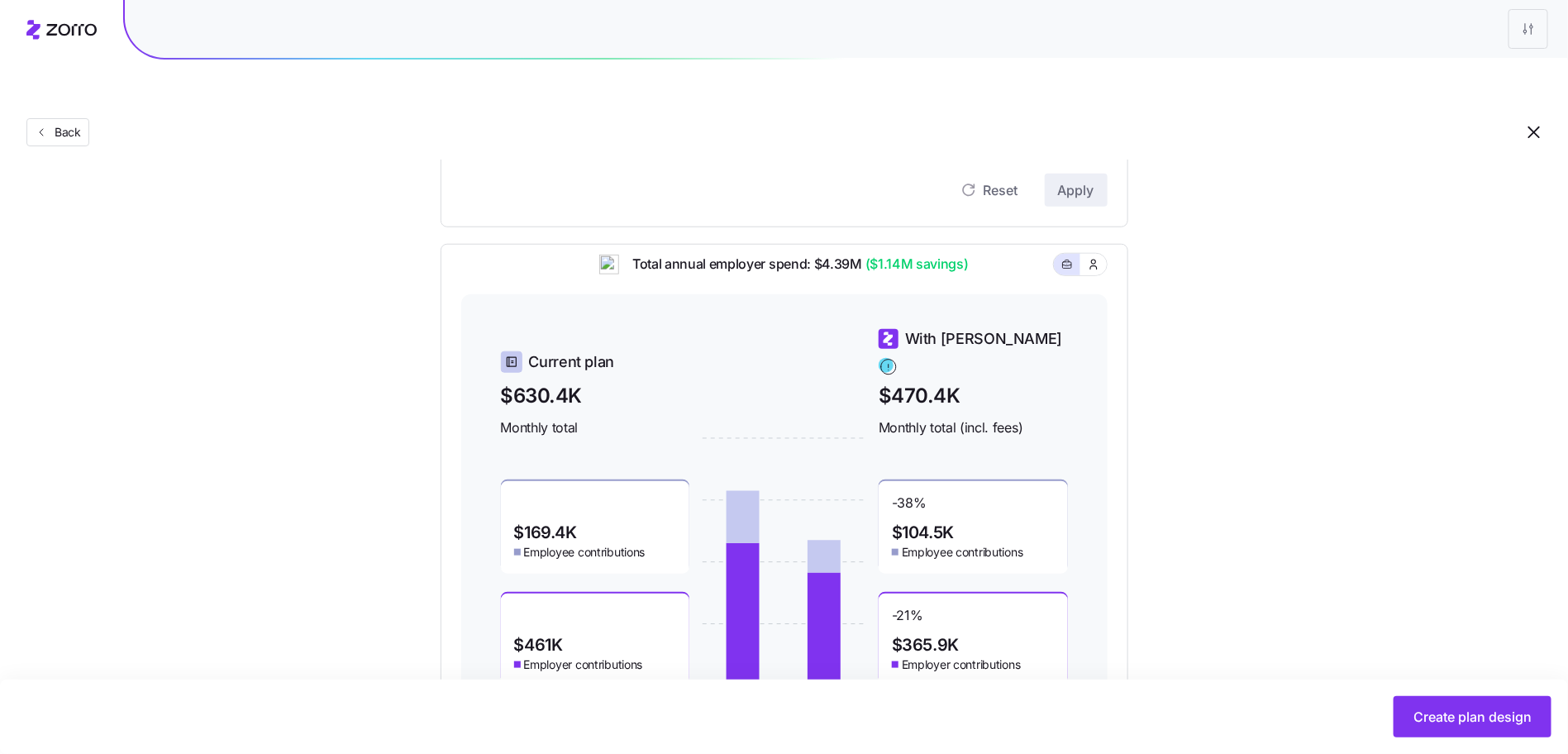
scroll to position [625, 0]
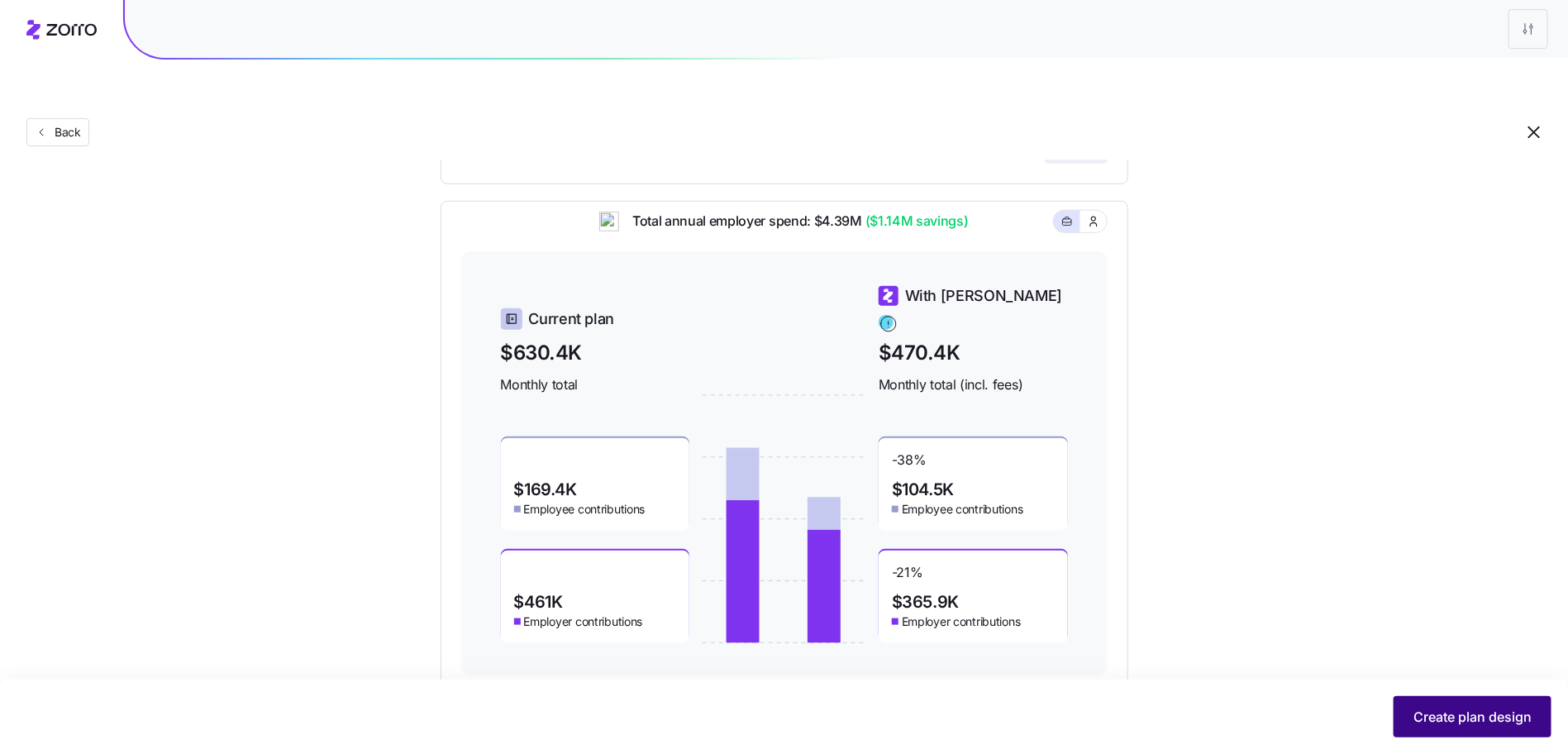
click at [1483, 720] on span "Create plan design" at bounding box center [1472, 716] width 118 height 20
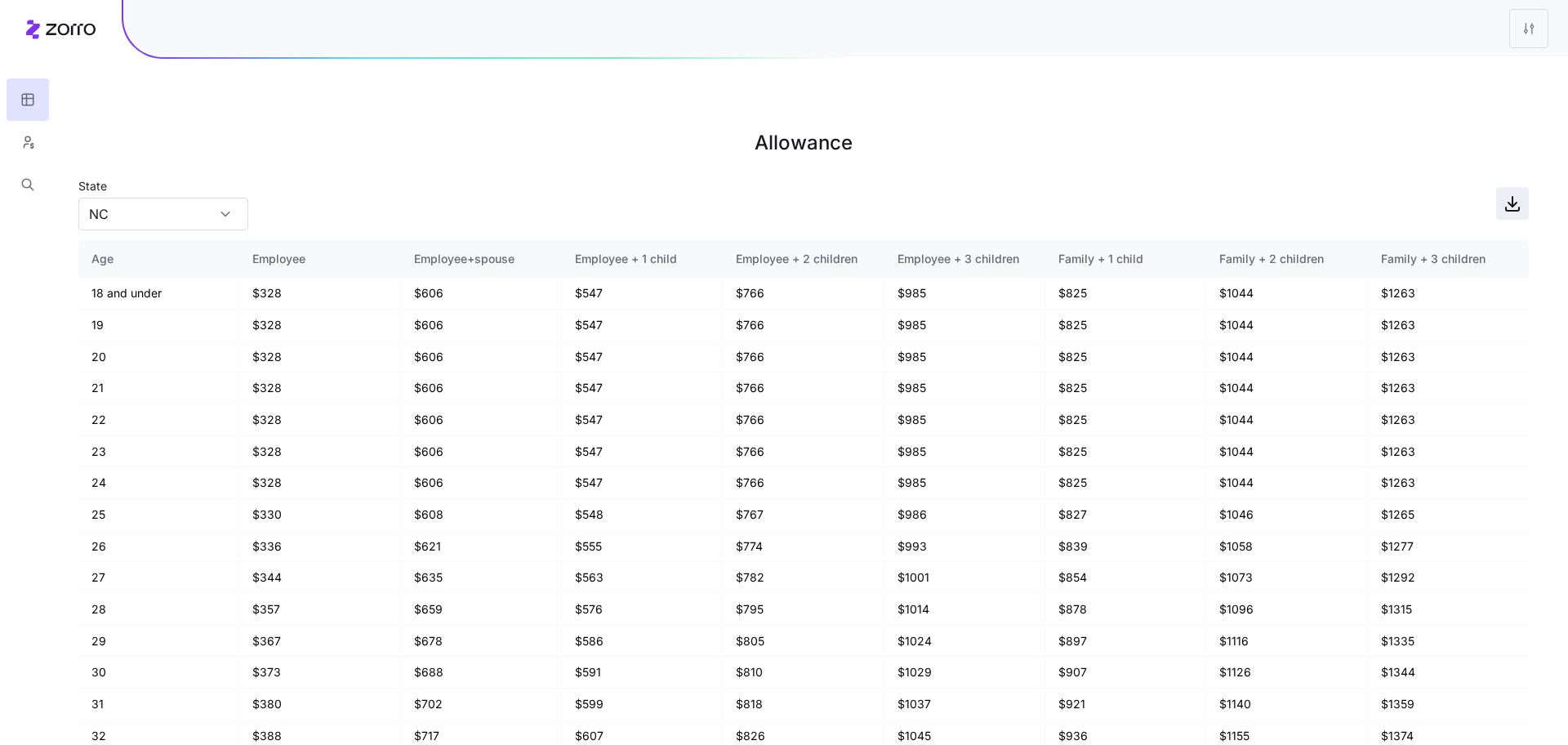
click at [1513, 197] on icon "button" at bounding box center [1513, 202] width 0 height 10
click at [27, 128] on button "button" at bounding box center [28, 142] width 43 height 43
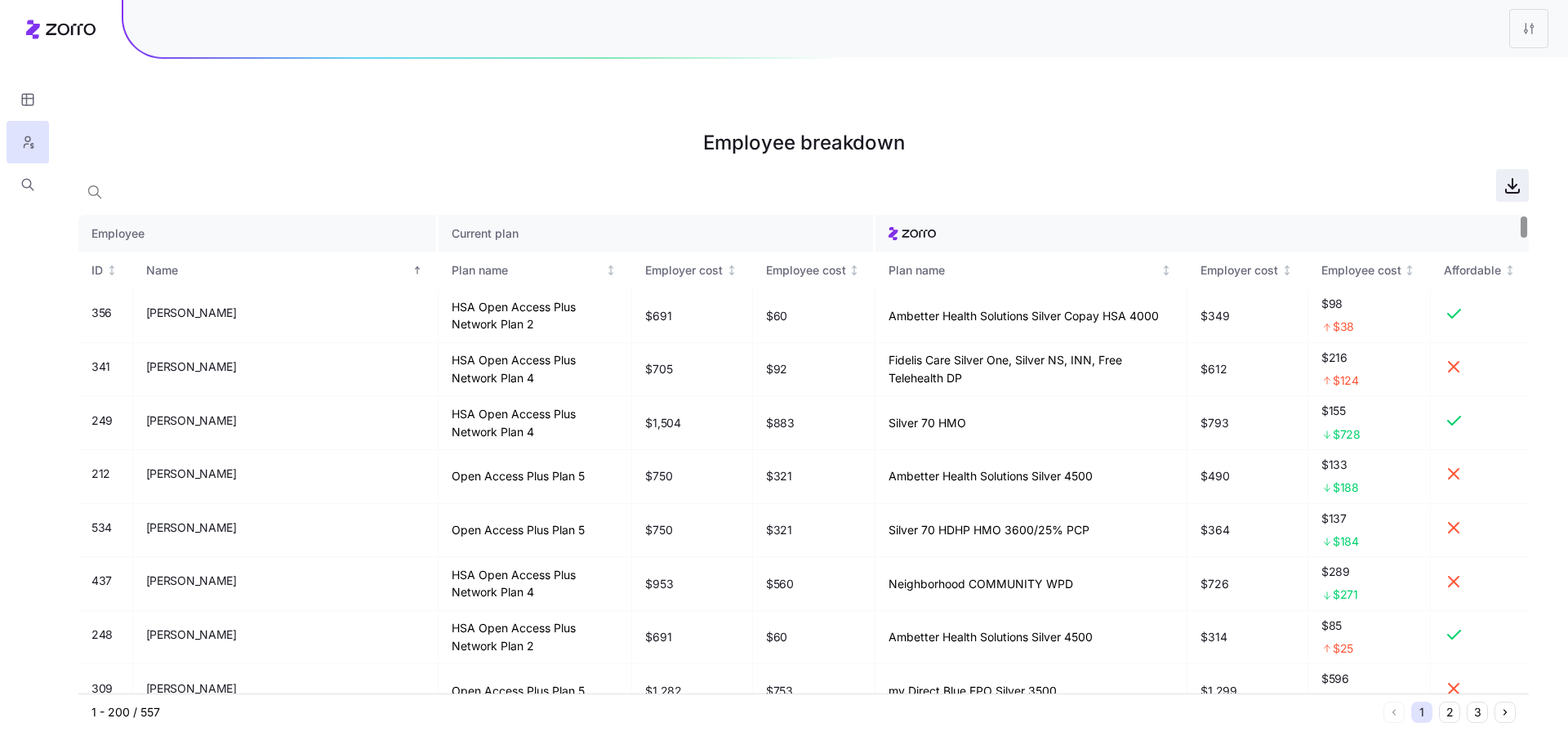
click at [1509, 176] on icon "button" at bounding box center [1512, 185] width 20 height 20
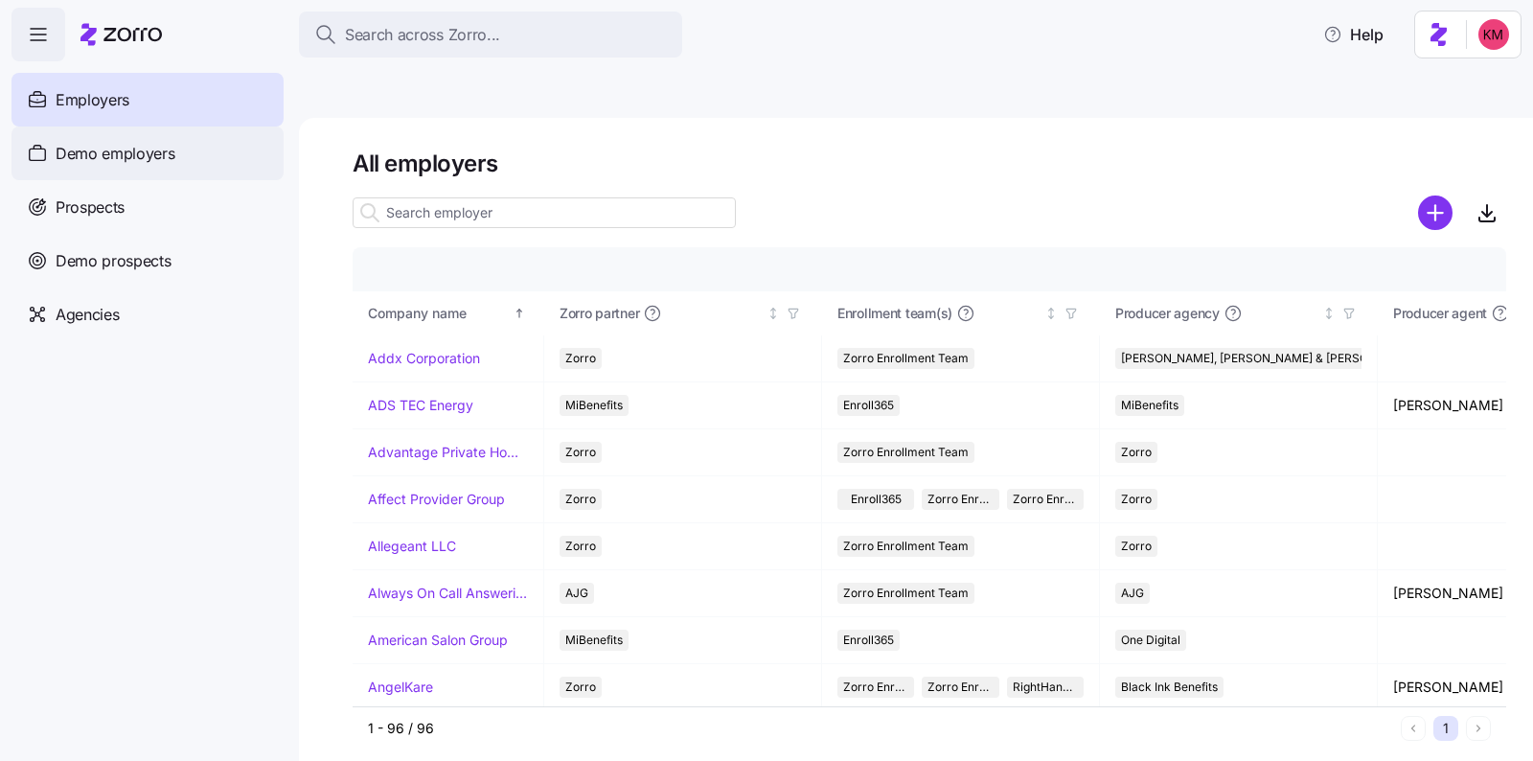
click at [92, 171] on div "Demo employers" at bounding box center [148, 154] width 272 height 54
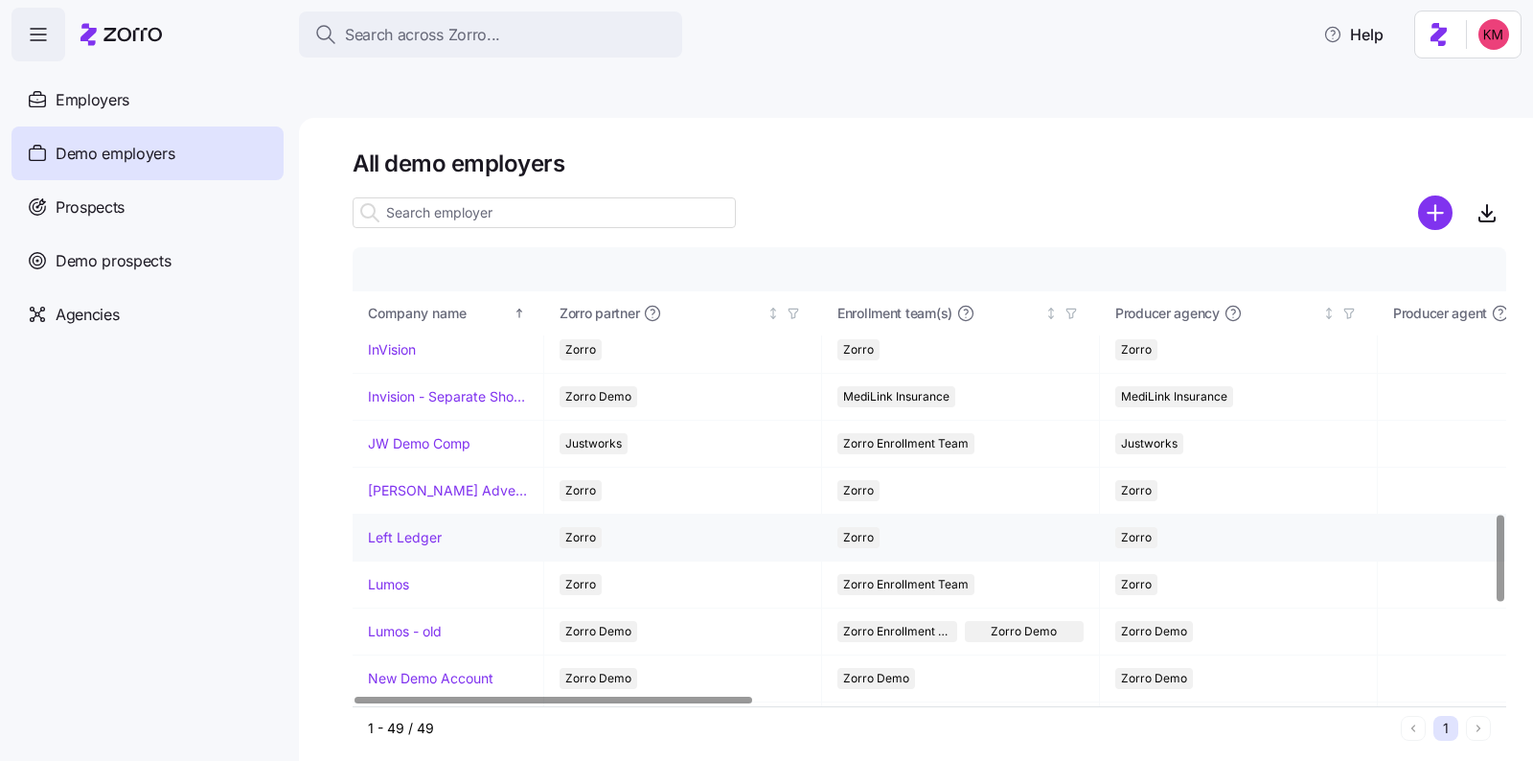
scroll to position [1424, 0]
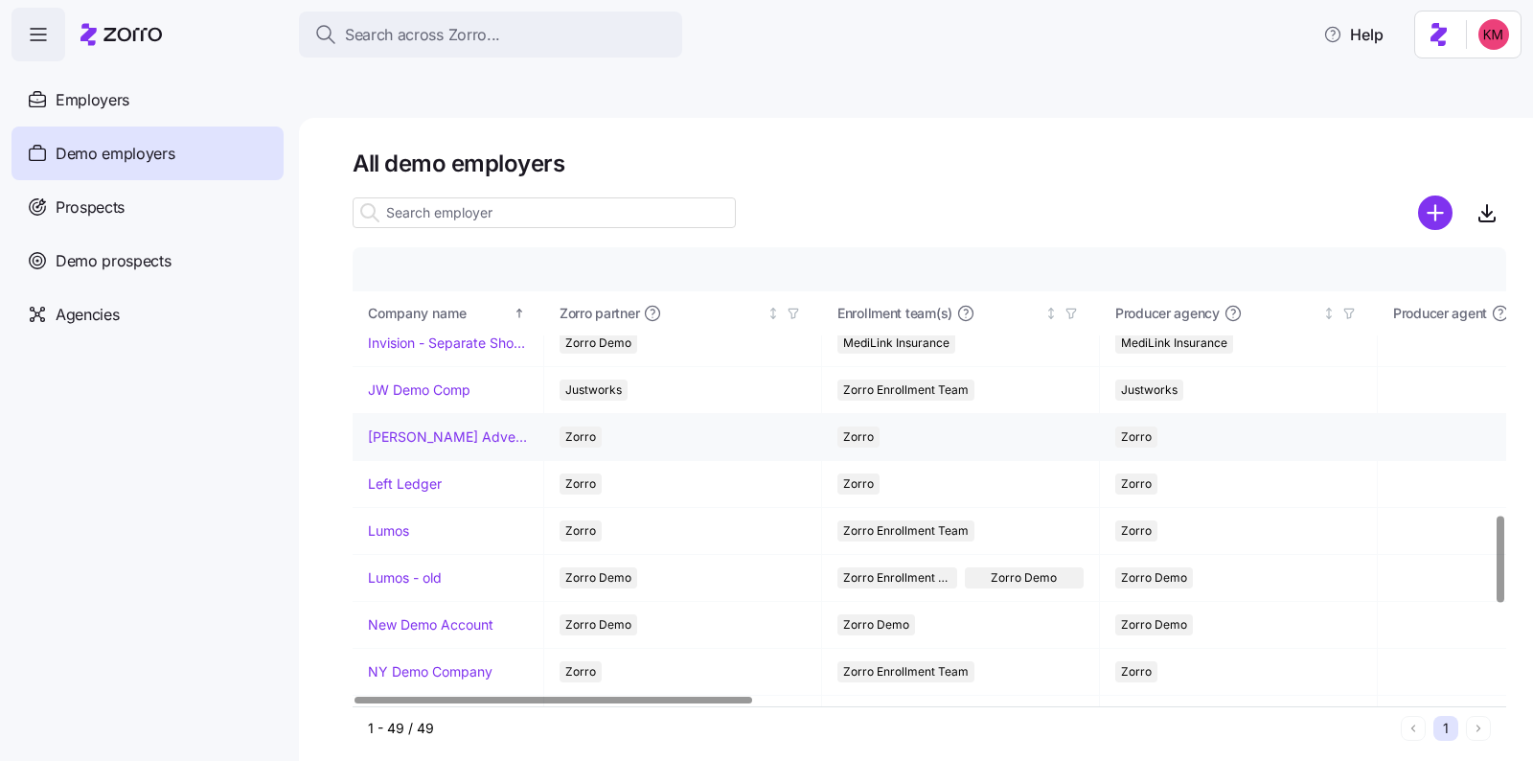
click at [449, 427] on link "Kurian's Advertising" at bounding box center [448, 436] width 160 height 19
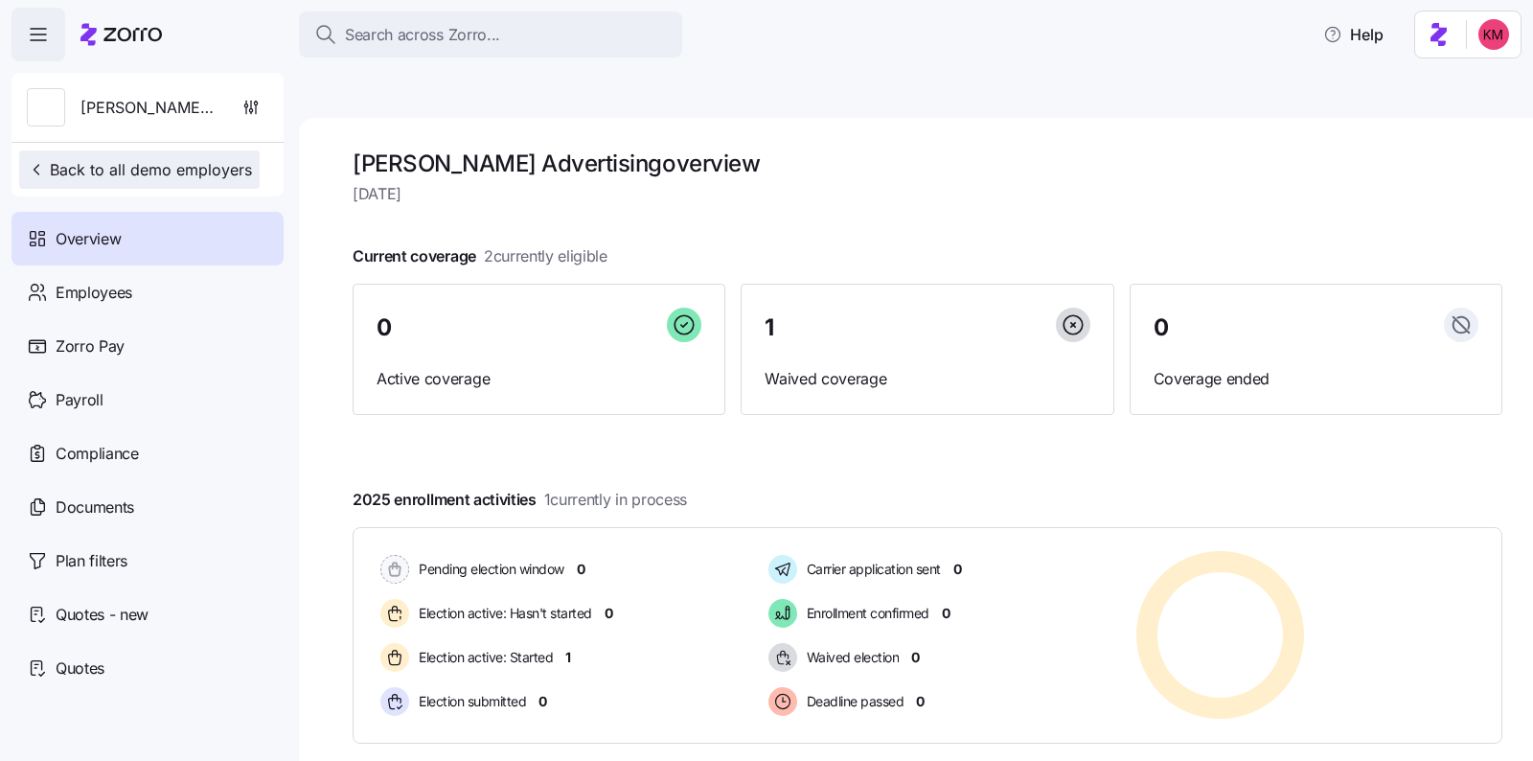
click at [41, 170] on icon "button" at bounding box center [36, 169] width 19 height 19
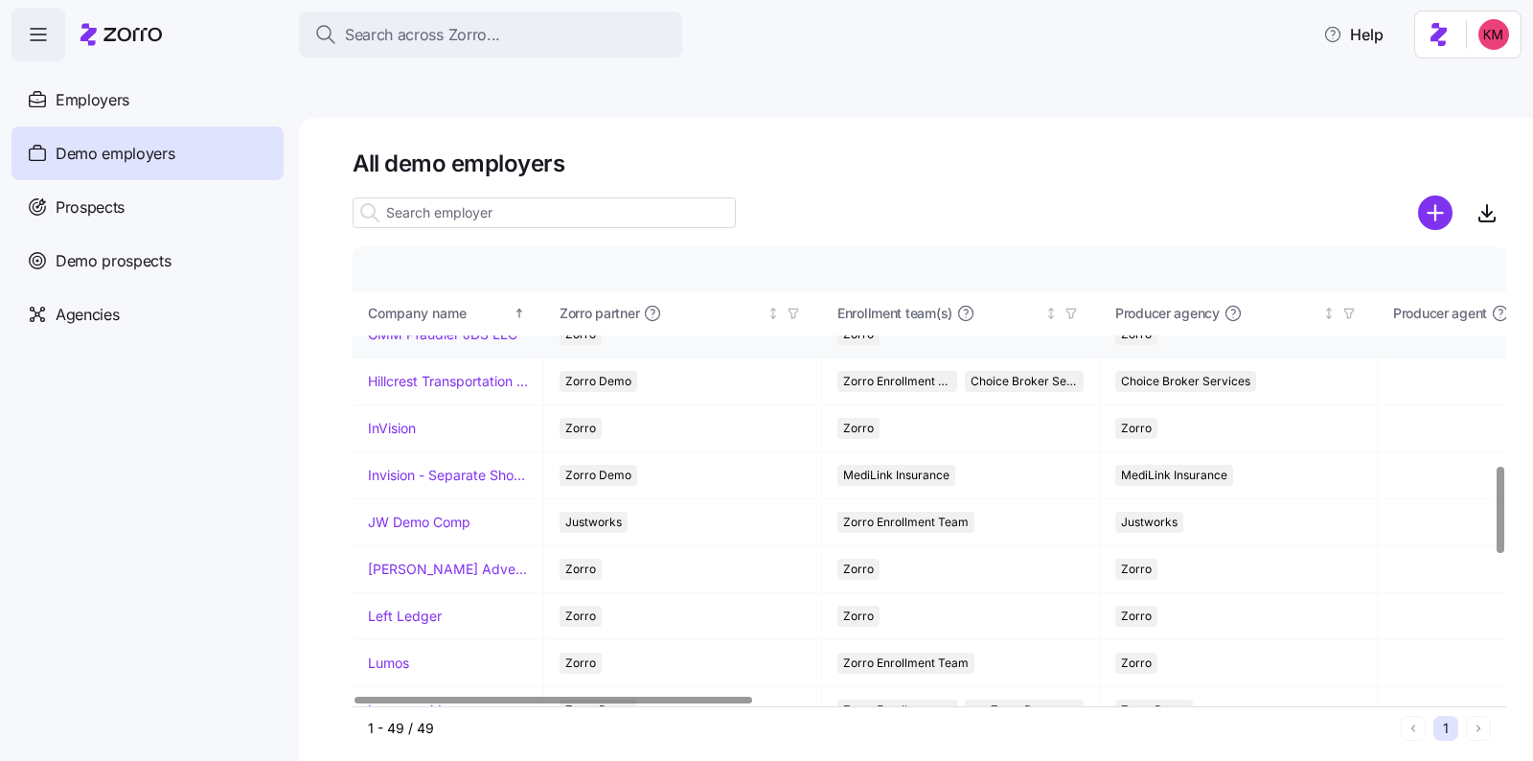
scroll to position [1153, 0]
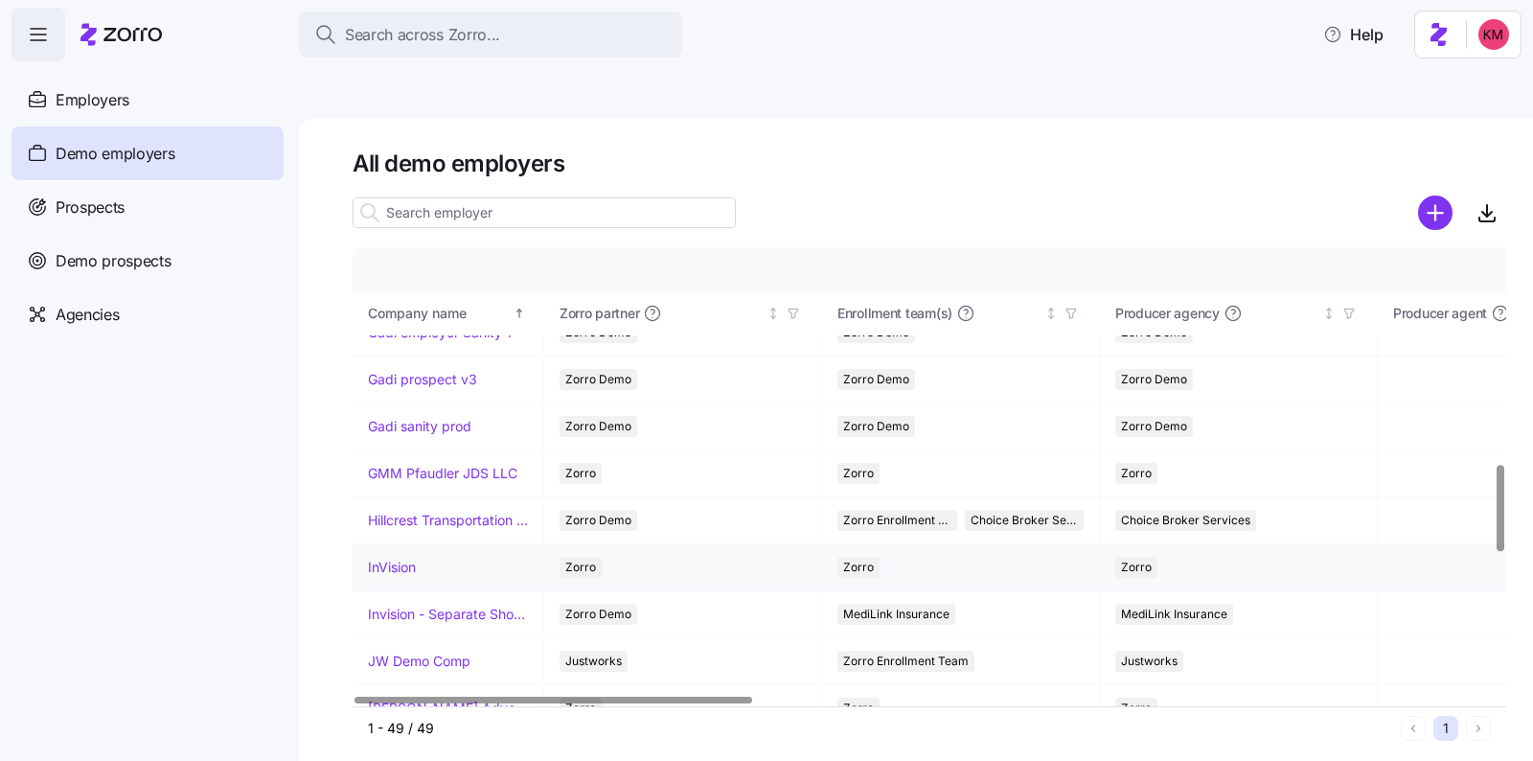
click at [393, 558] on link "InVision" at bounding box center [392, 567] width 48 height 19
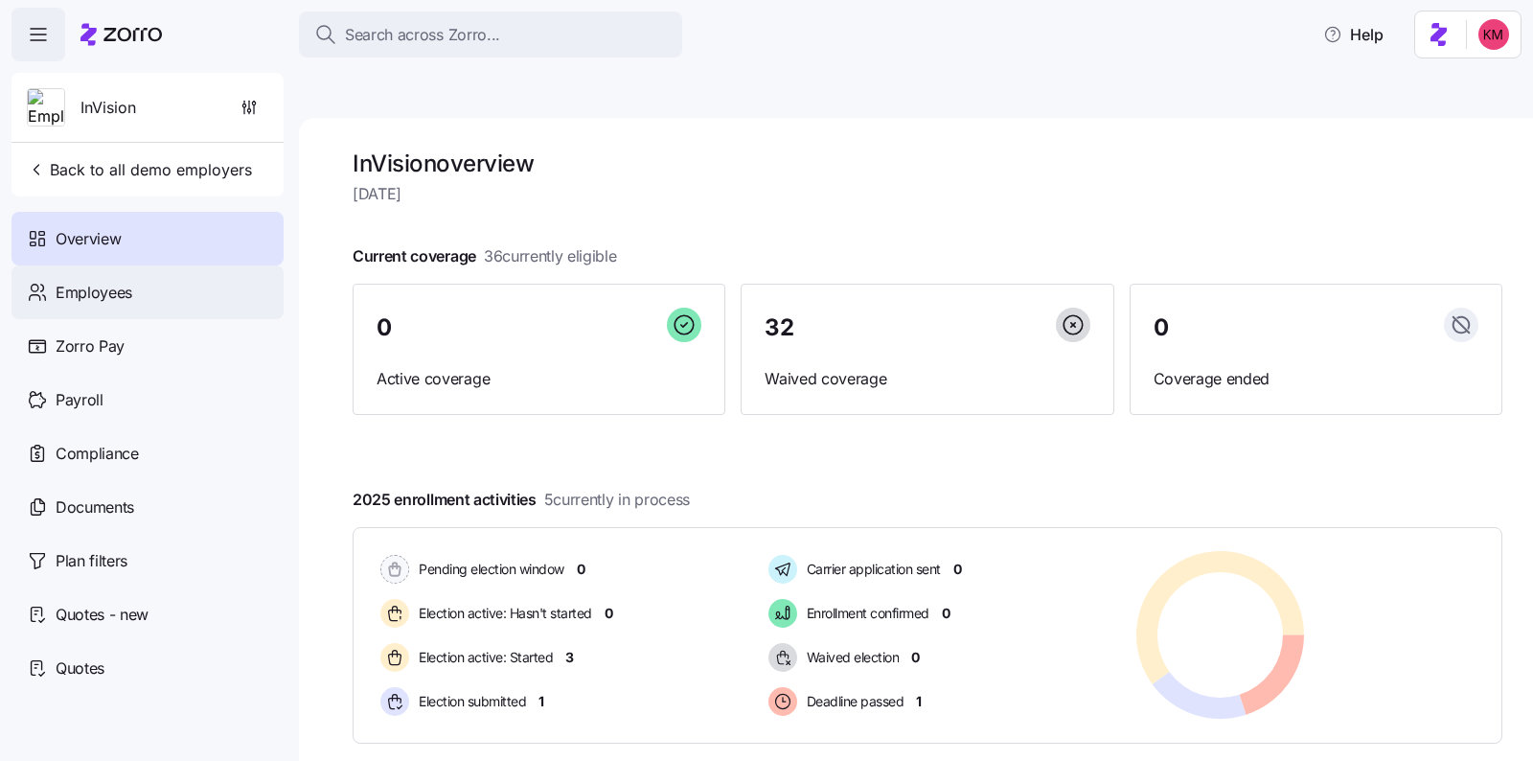
click at [122, 297] on span "Employees" at bounding box center [94, 293] width 77 height 24
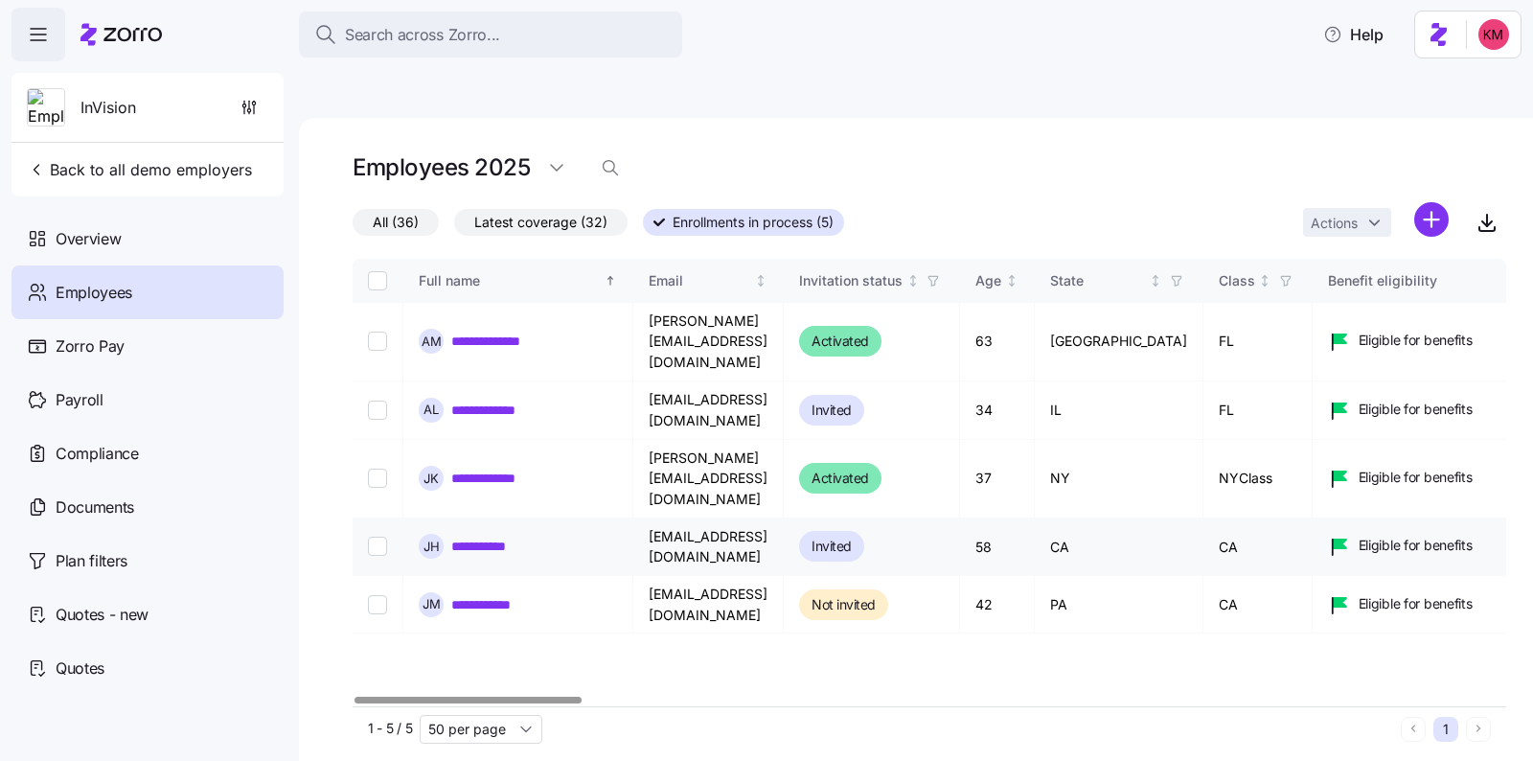
click at [499, 537] on link "**********" at bounding box center [487, 546] width 73 height 19
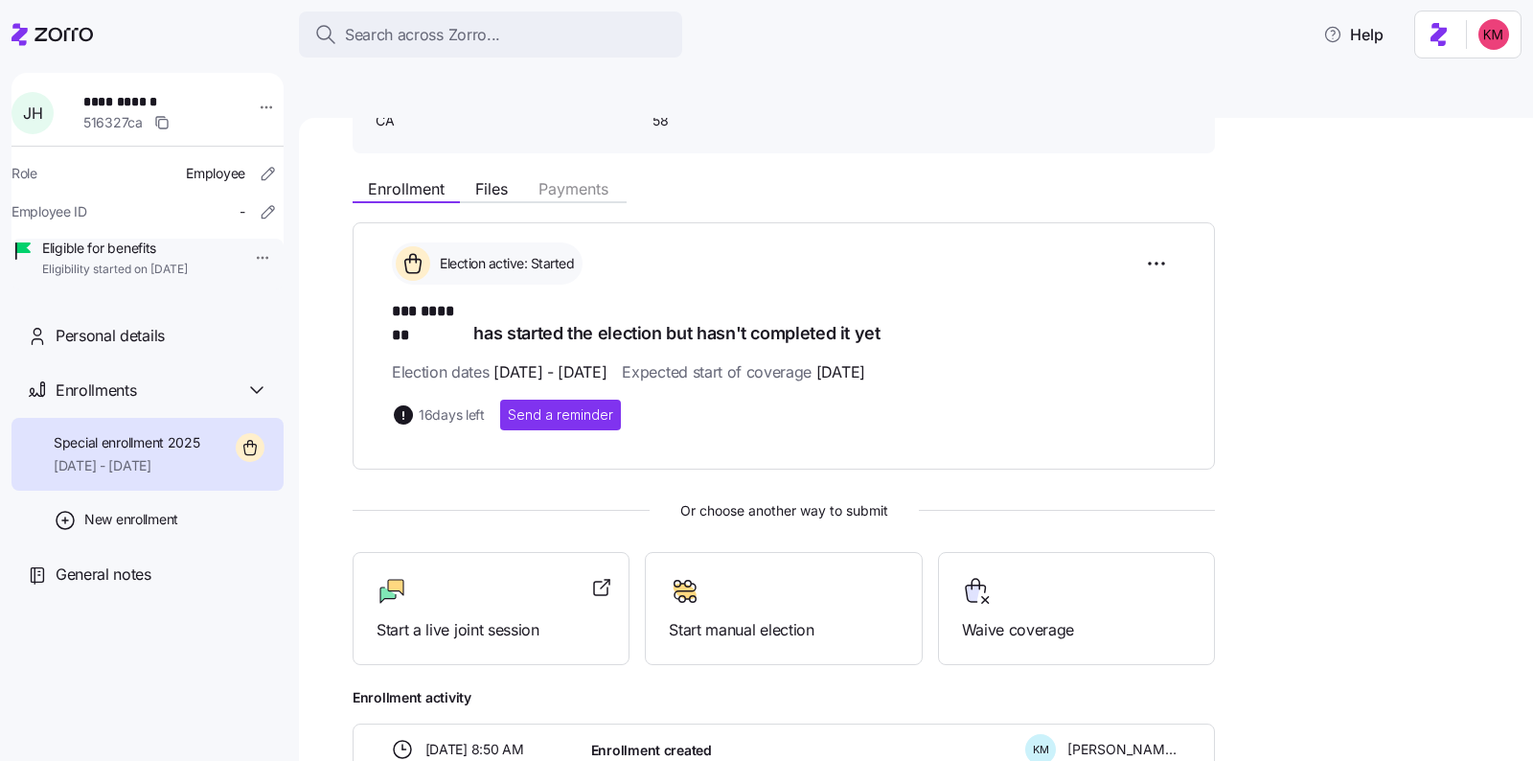
scroll to position [239, 0]
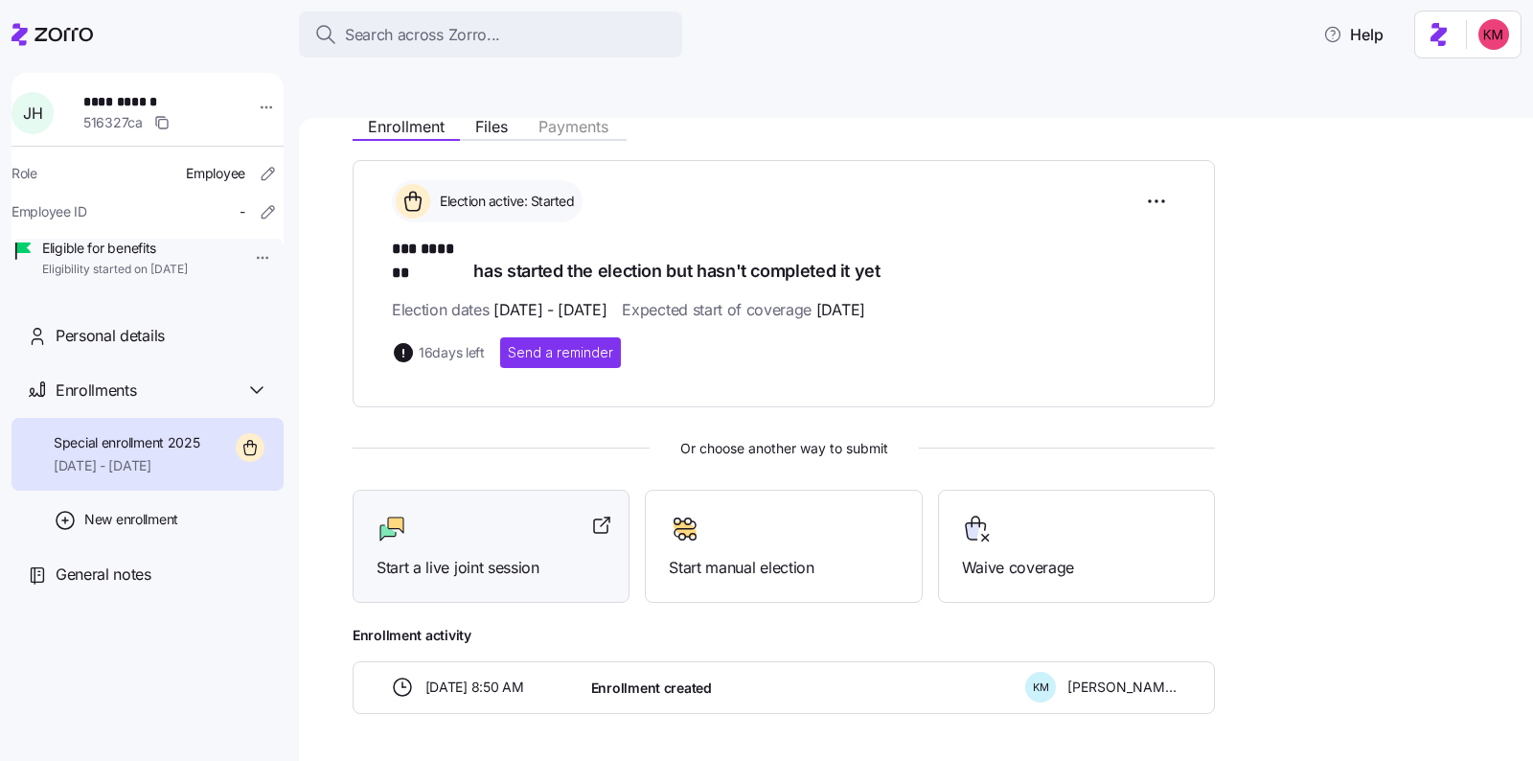
click at [448, 514] on div at bounding box center [491, 529] width 229 height 31
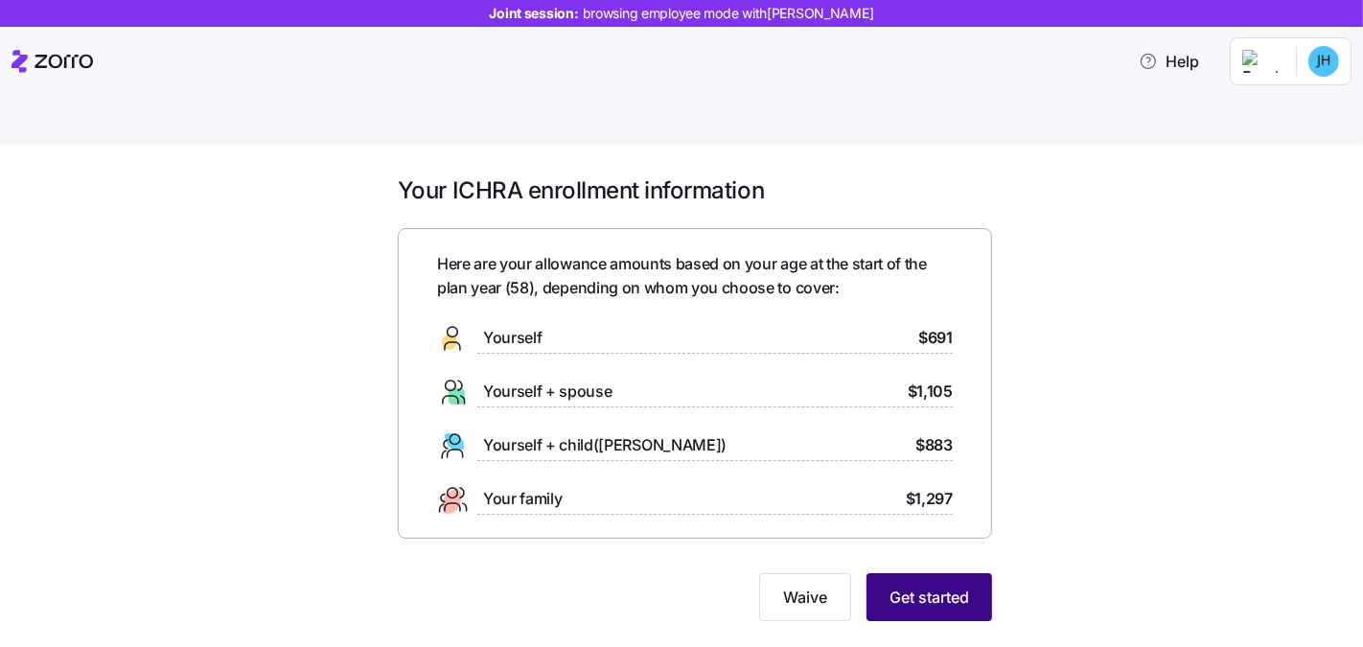
click at [957, 586] on span "Get started" at bounding box center [929, 597] width 80 height 23
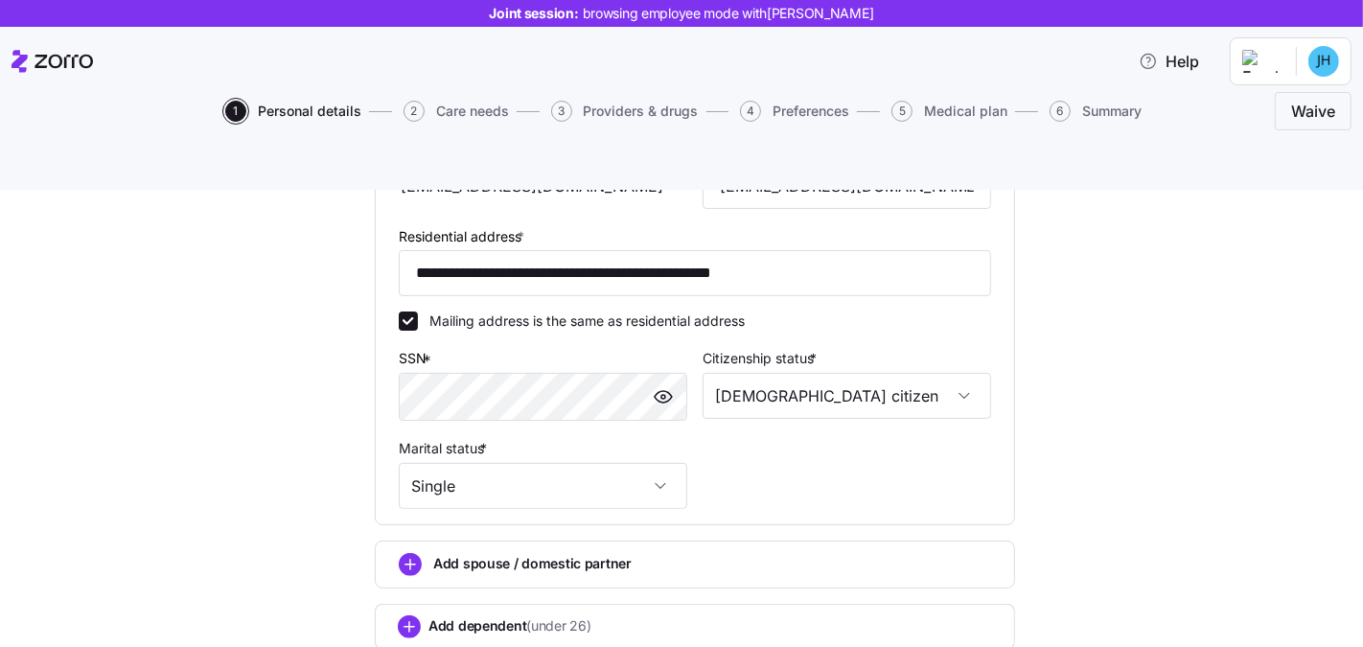
scroll to position [611, 0]
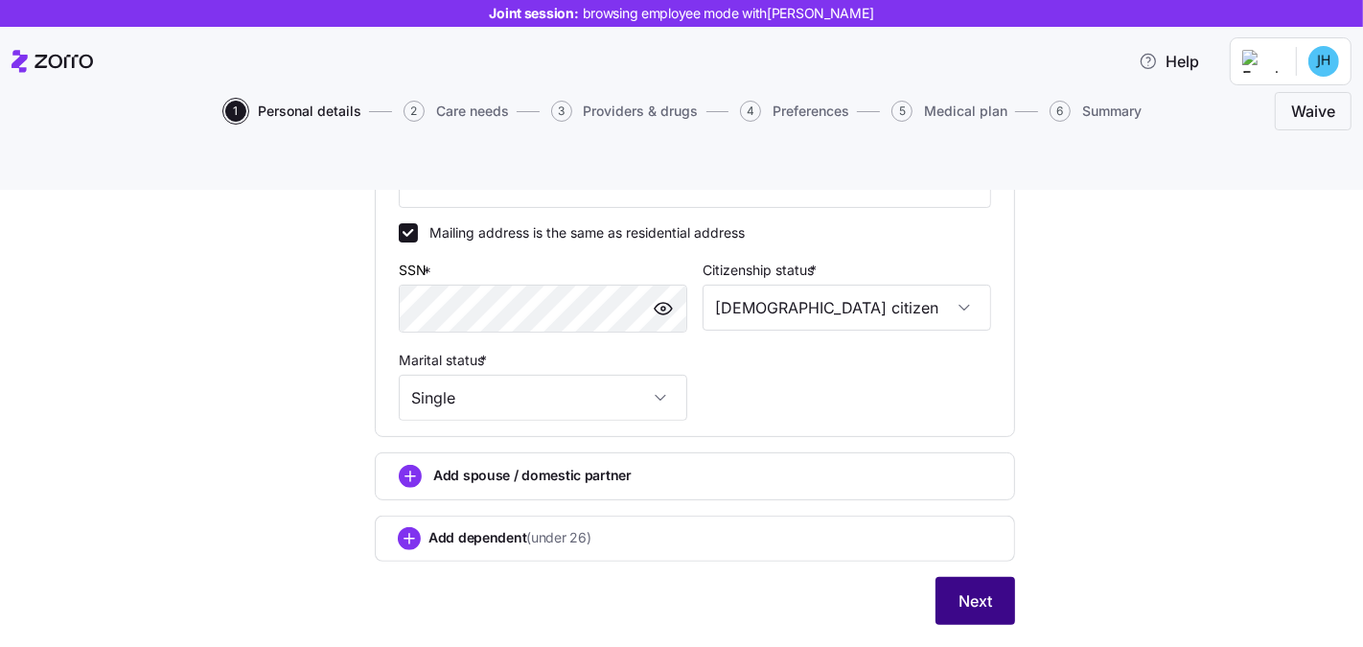
click at [958, 589] on span "Next" at bounding box center [975, 600] width 34 height 23
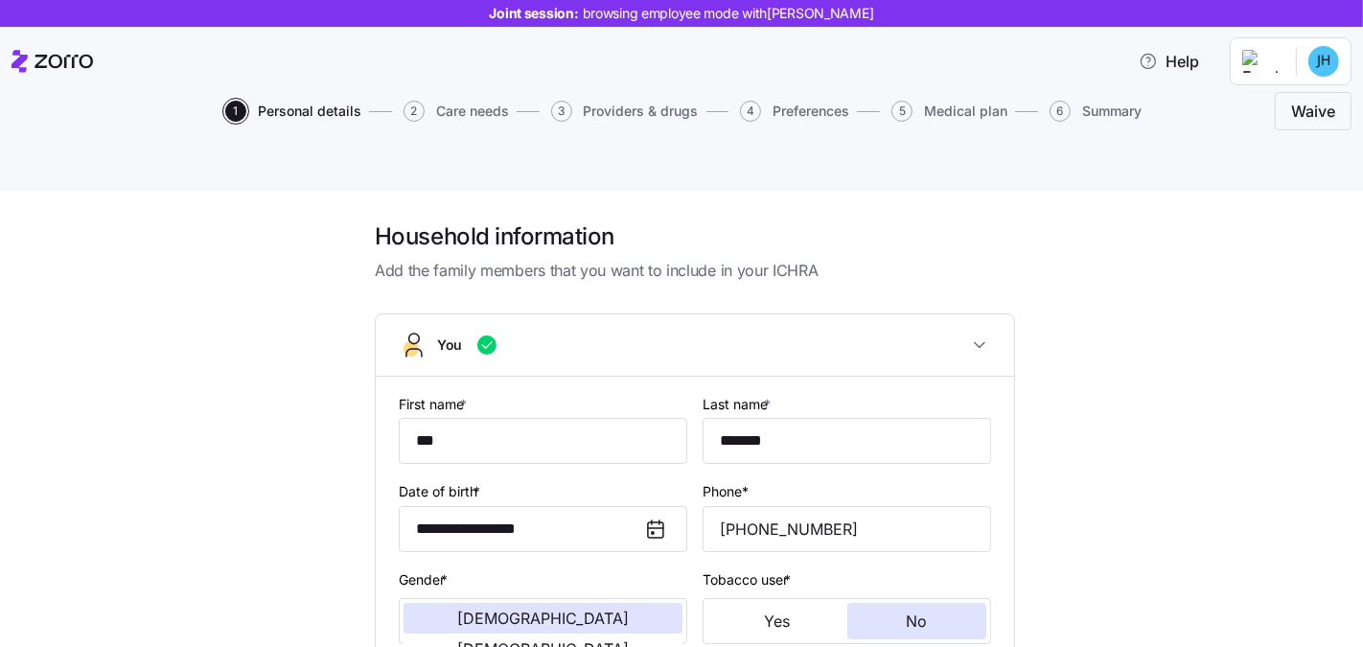
scroll to position [0, 0]
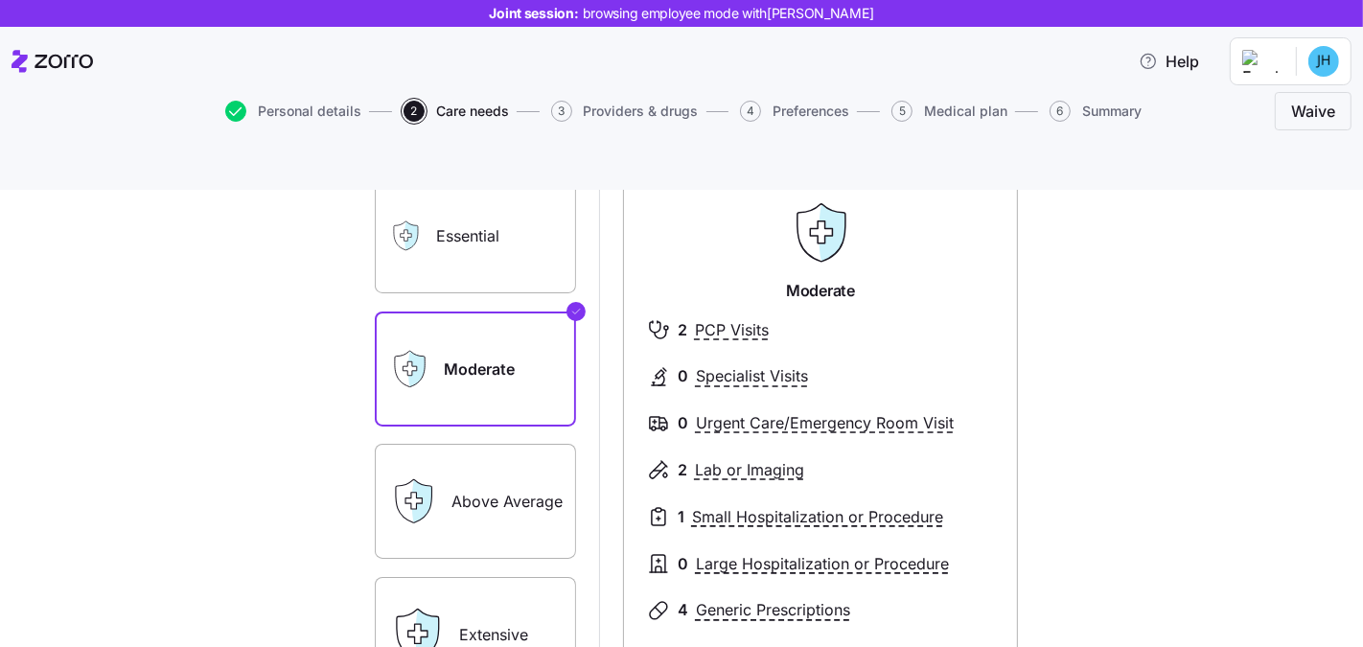
scroll to position [147, 0]
click at [512, 209] on label "Essential" at bounding box center [475, 235] width 201 height 115
click at [0, 0] on input "Essential" at bounding box center [0, 0] width 0 height 0
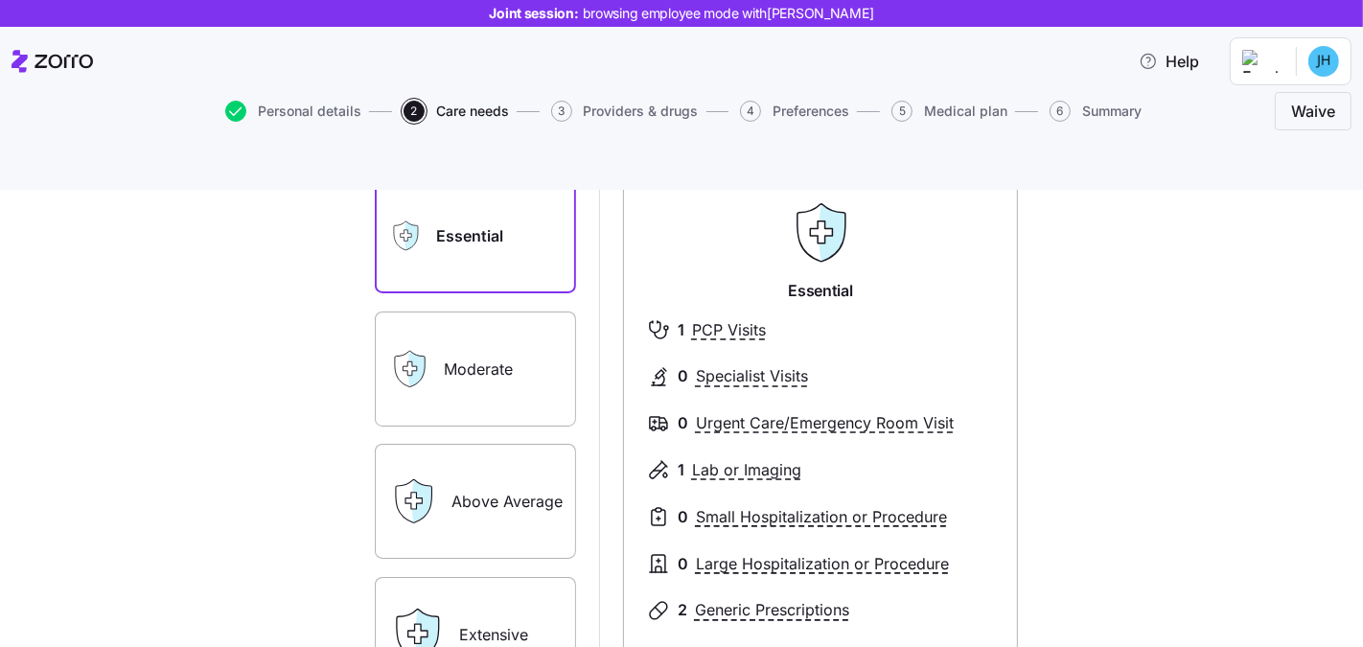
click at [506, 327] on label "Moderate" at bounding box center [475, 368] width 201 height 115
click at [0, 0] on input "Moderate" at bounding box center [0, 0] width 0 height 0
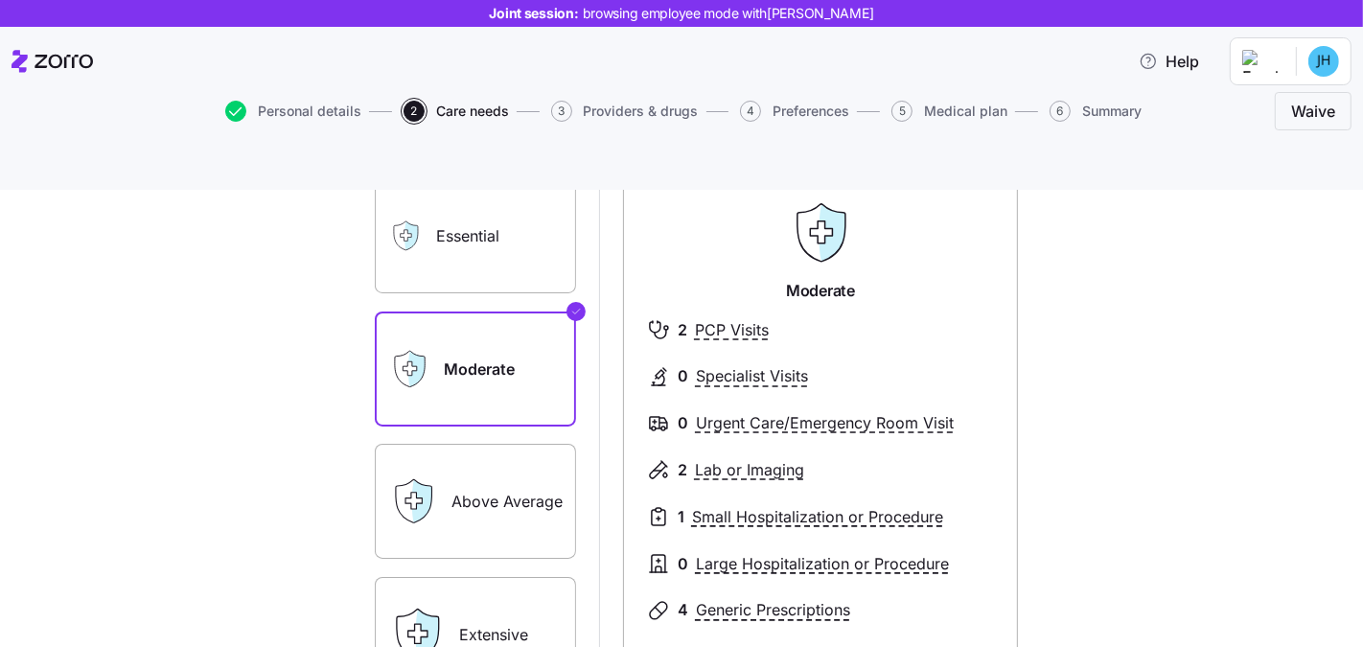
click at [479, 467] on label "Above Average" at bounding box center [475, 501] width 201 height 115
click at [0, 0] on input "Above Average" at bounding box center [0, 0] width 0 height 0
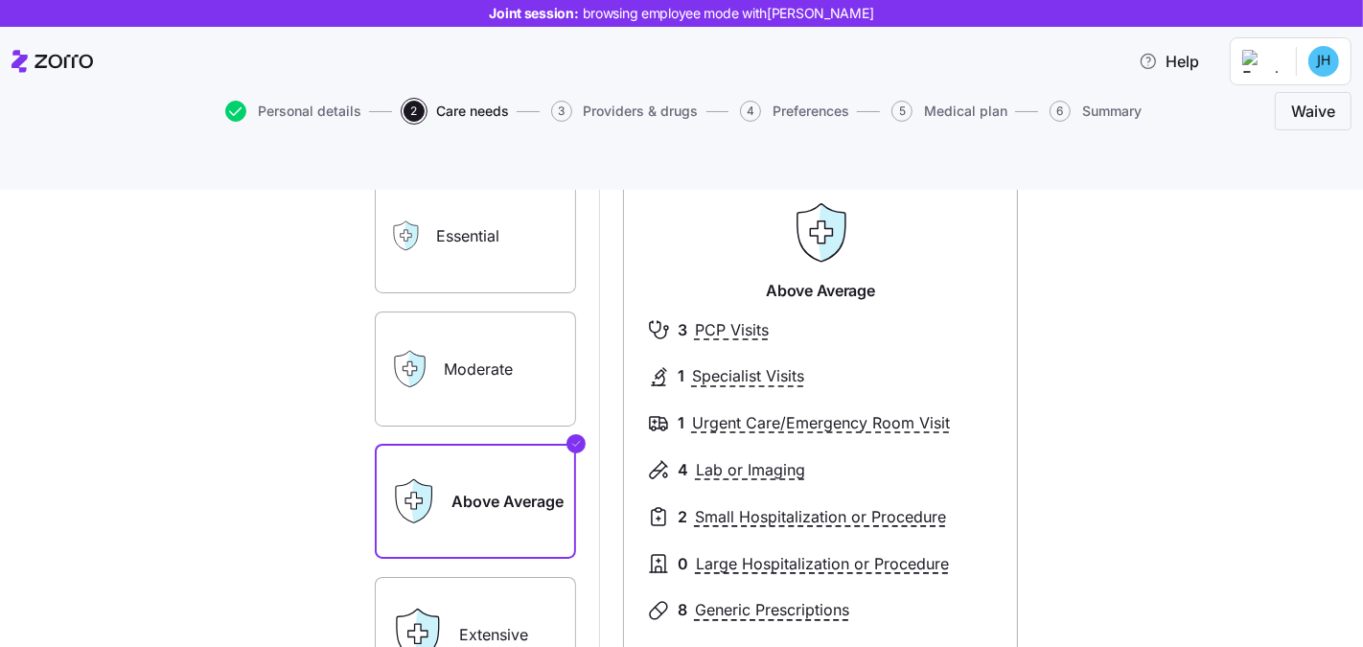
click at [472, 585] on label "Extensive" at bounding box center [475, 634] width 201 height 115
click at [0, 0] on input "Extensive" at bounding box center [0, 0] width 0 height 0
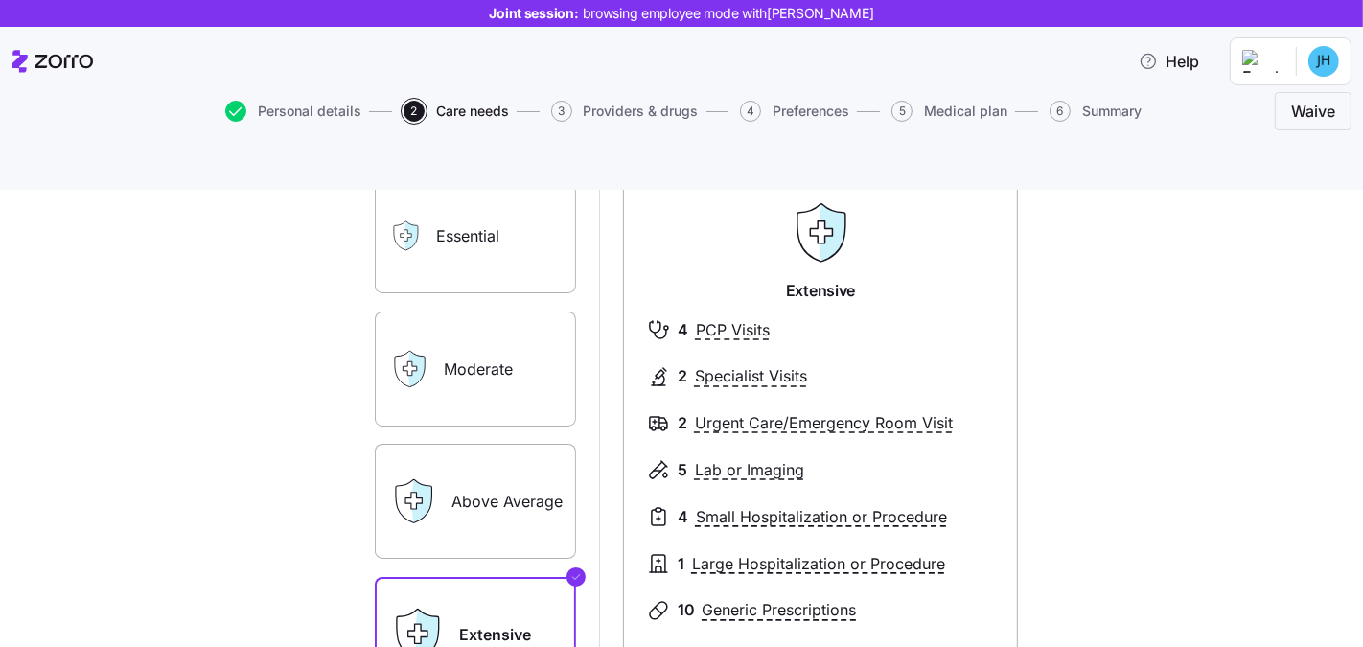
click at [486, 342] on label "Moderate" at bounding box center [475, 368] width 201 height 115
click at [0, 0] on input "Moderate" at bounding box center [0, 0] width 0 height 0
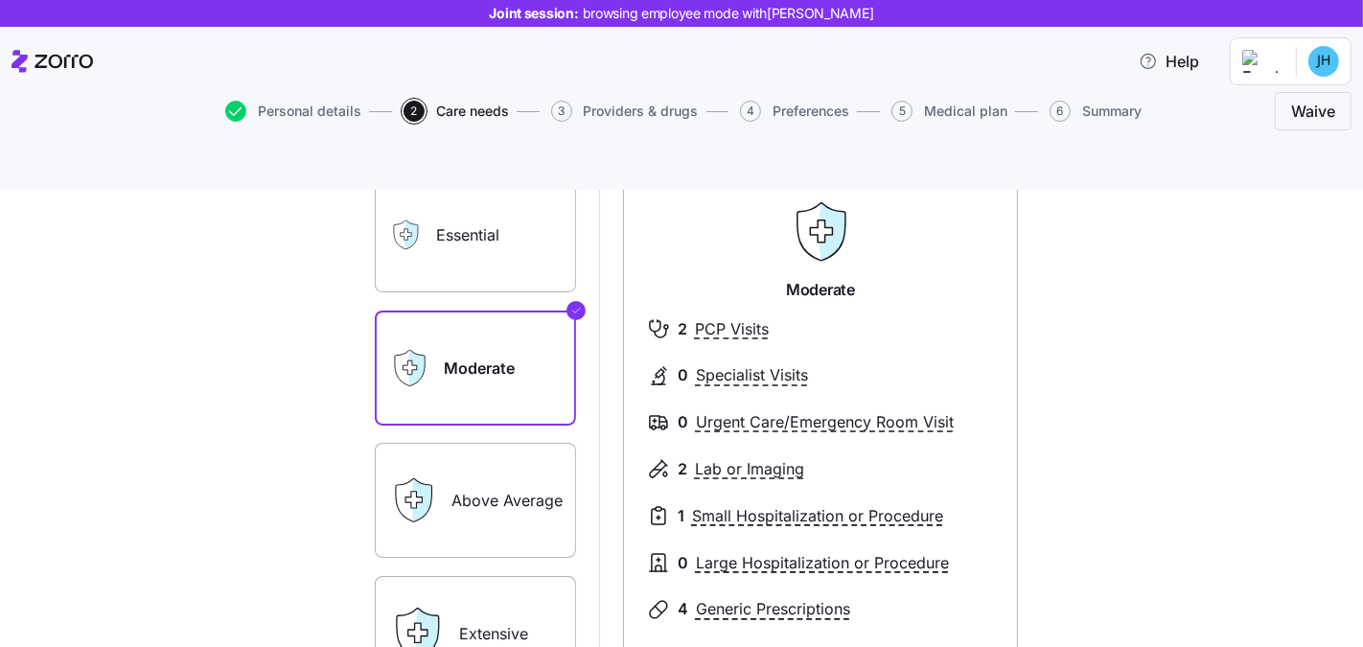
scroll to position [272, 0]
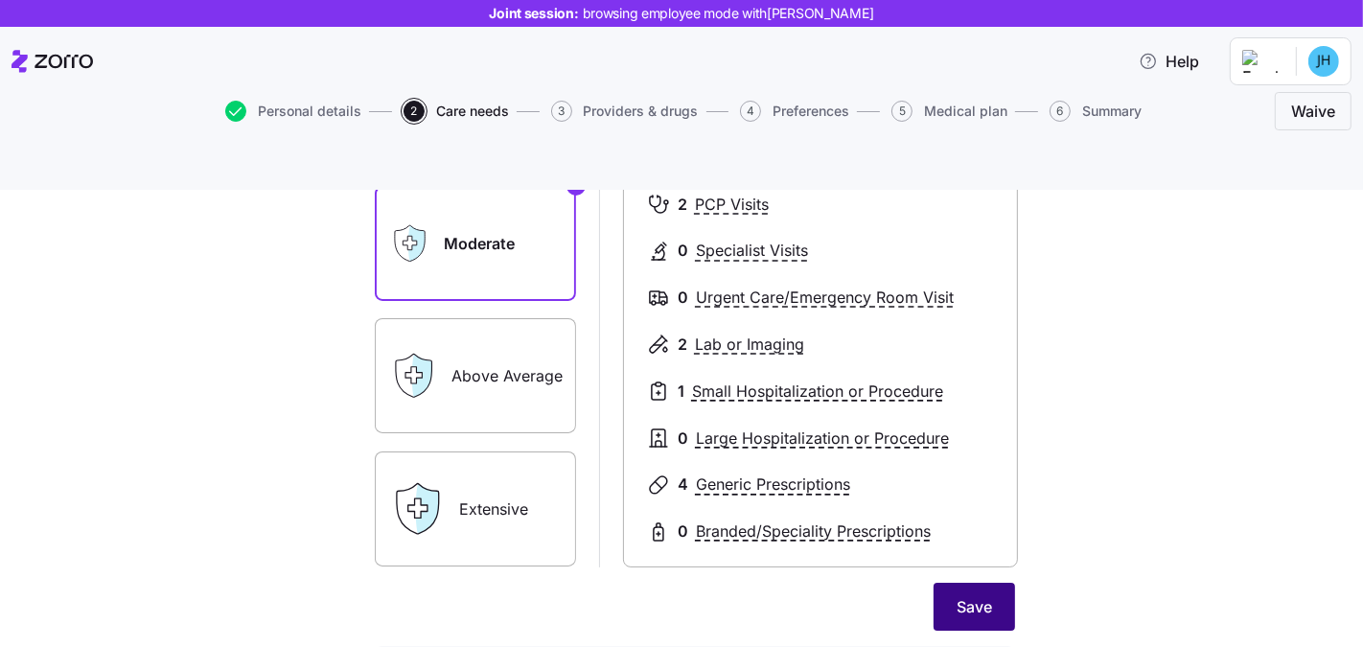
click at [976, 583] on button "Save" at bounding box center [973, 607] width 81 height 48
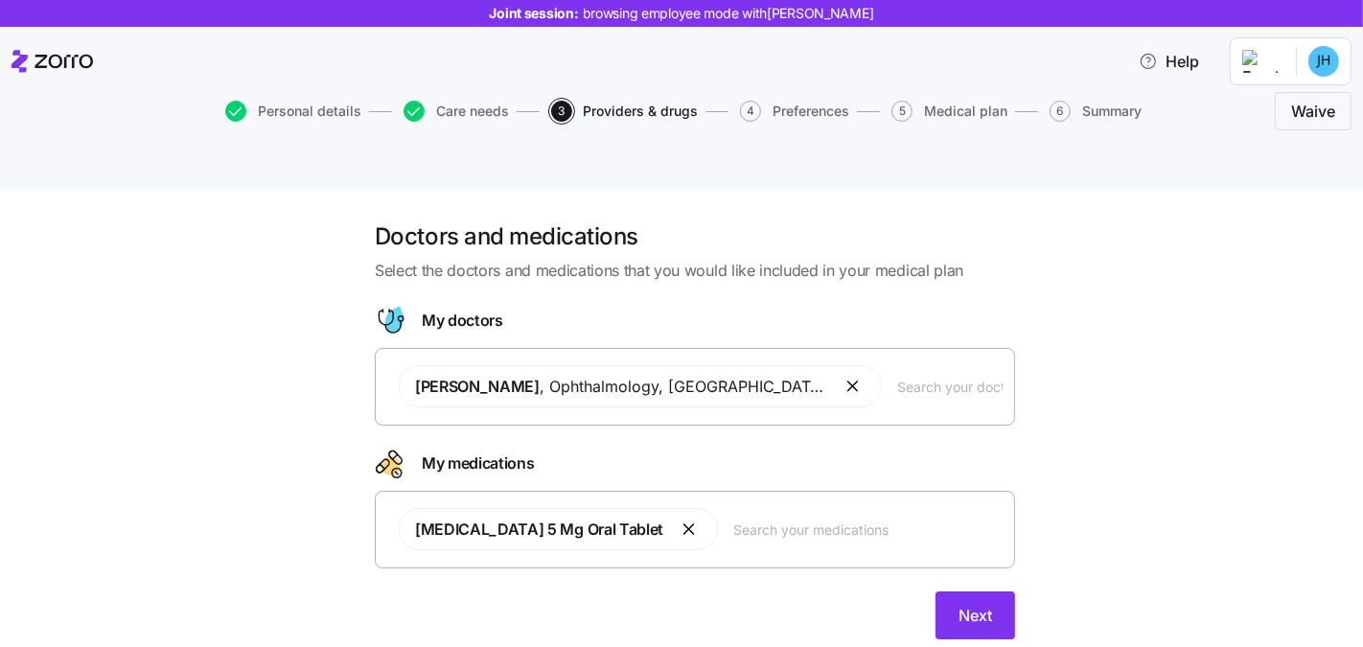
click at [897, 376] on input "text" at bounding box center [949, 386] width 105 height 21
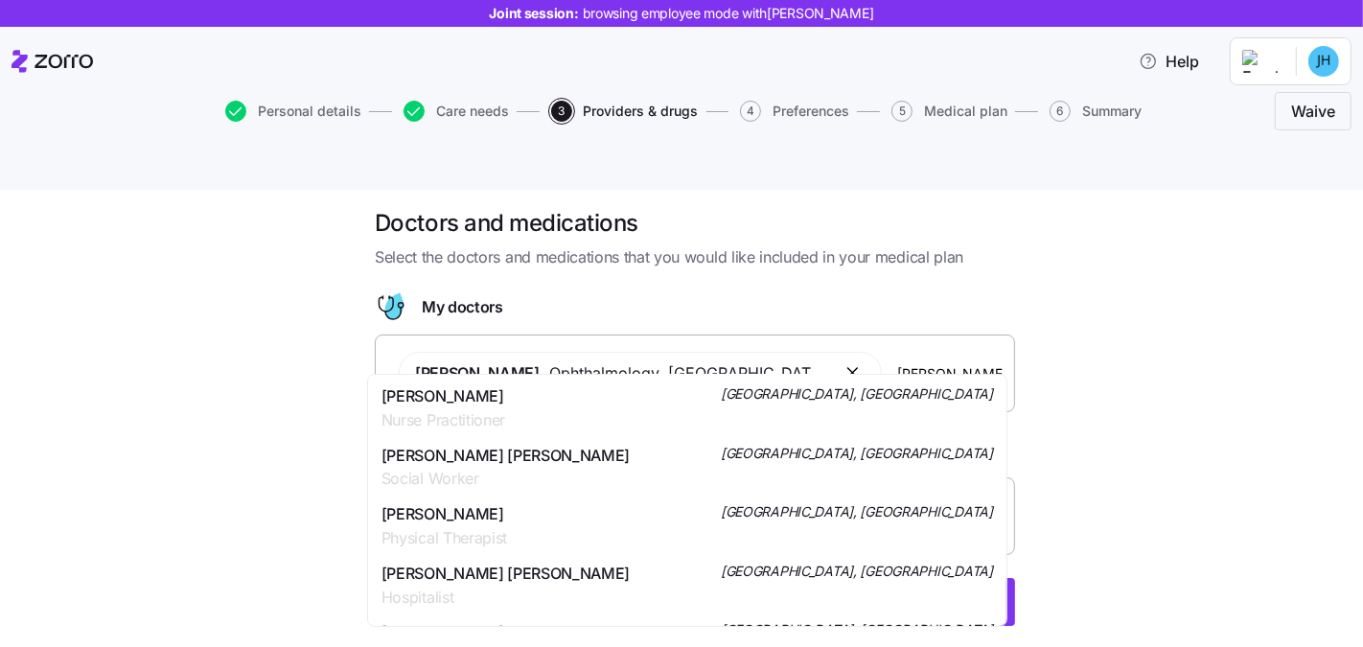
scroll to position [1254, 0]
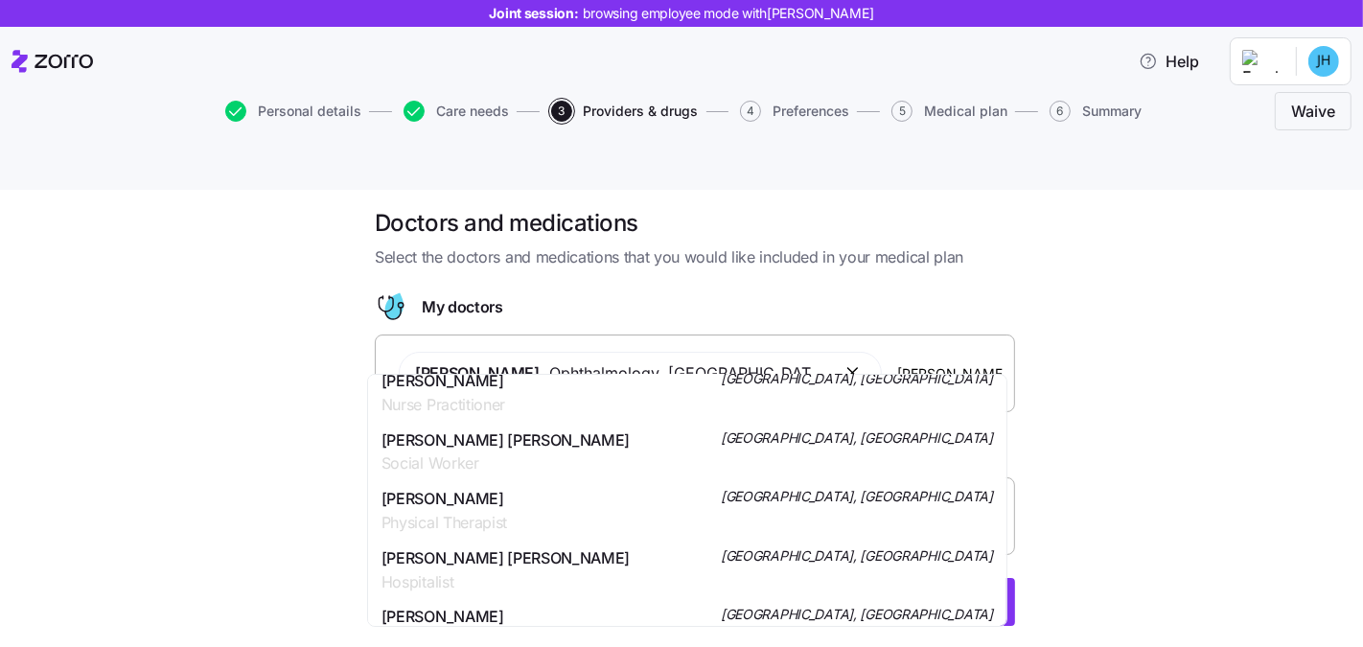
type input "[PERSON_NAME]"
drag, startPoint x: 1198, startPoint y: 407, endPoint x: 1127, endPoint y: 410, distance: 71.0
click at [1198, 408] on div "Doctors and medications Select the doctors and medications that you would like …" at bounding box center [695, 428] width 1282 height 441
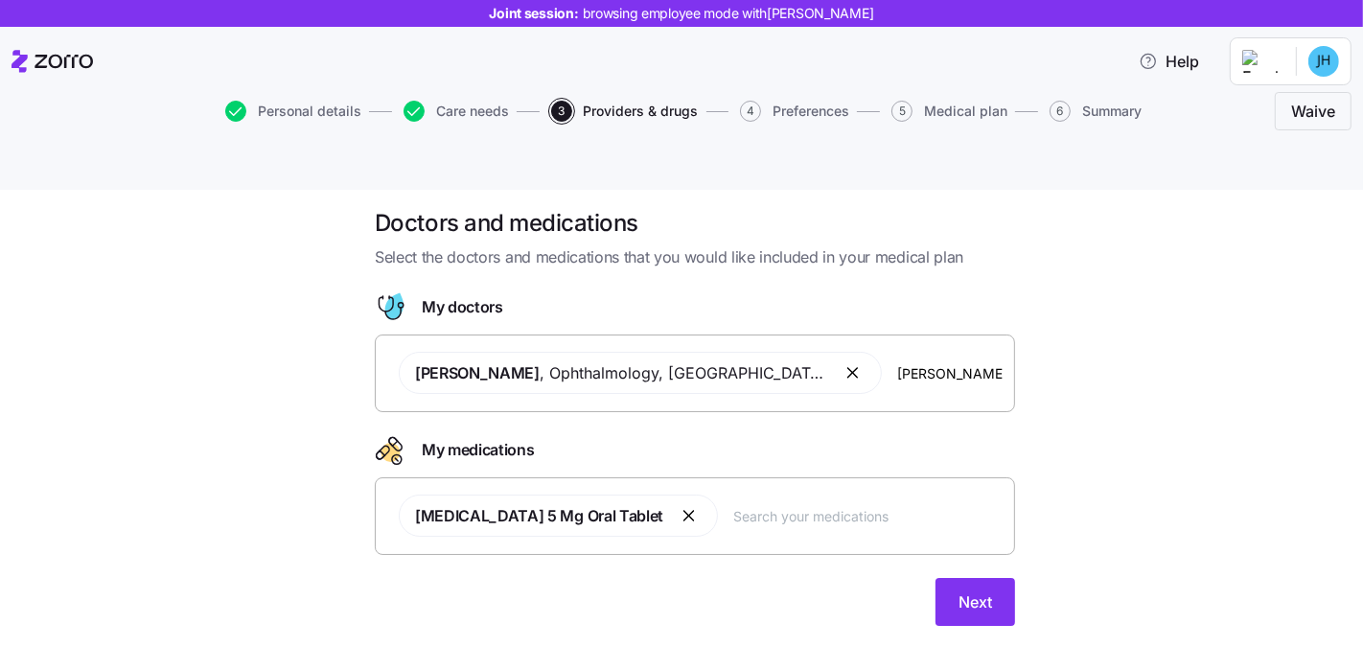
click at [737, 495] on div "[MEDICAL_DATA] 5 Mg Oral Tablet" at bounding box center [694, 515] width 615 height 65
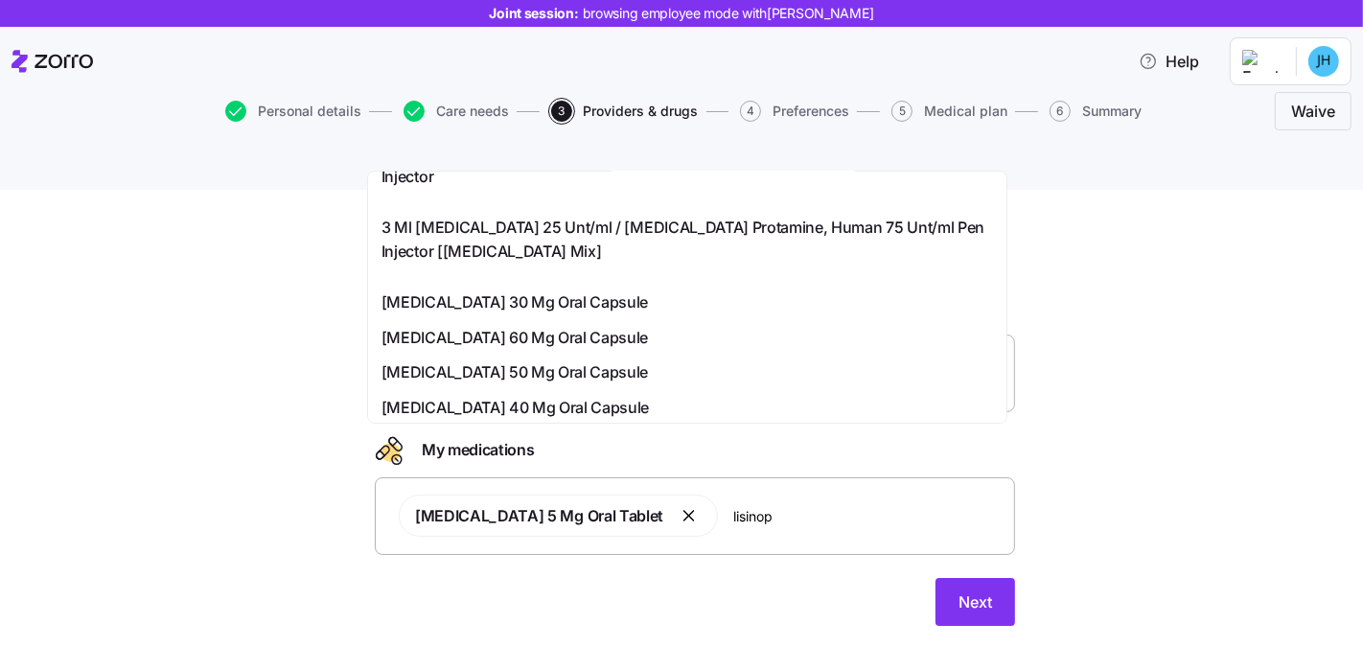
scroll to position [754, 0]
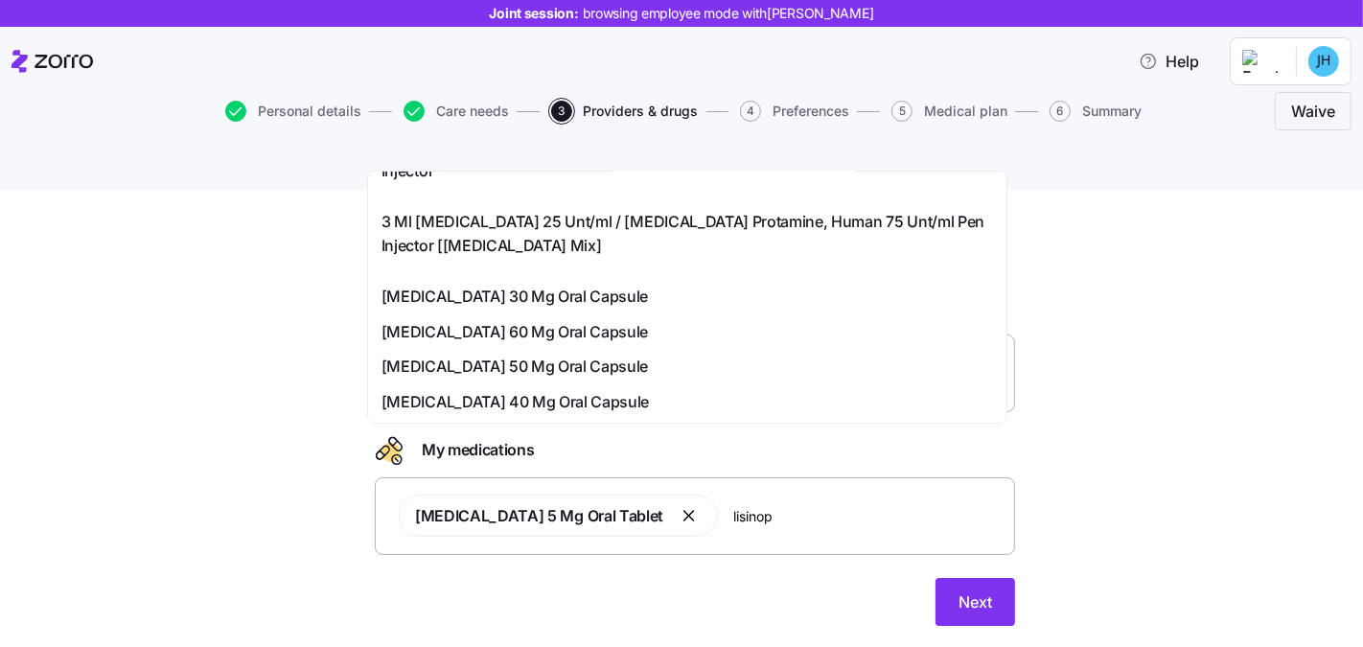
type input "lisinop"
drag, startPoint x: 1106, startPoint y: 429, endPoint x: 1103, endPoint y: 463, distance: 33.7
click at [1106, 429] on div "Doctors and medications Select the doctors and medications that you would like …" at bounding box center [695, 428] width 1282 height 441
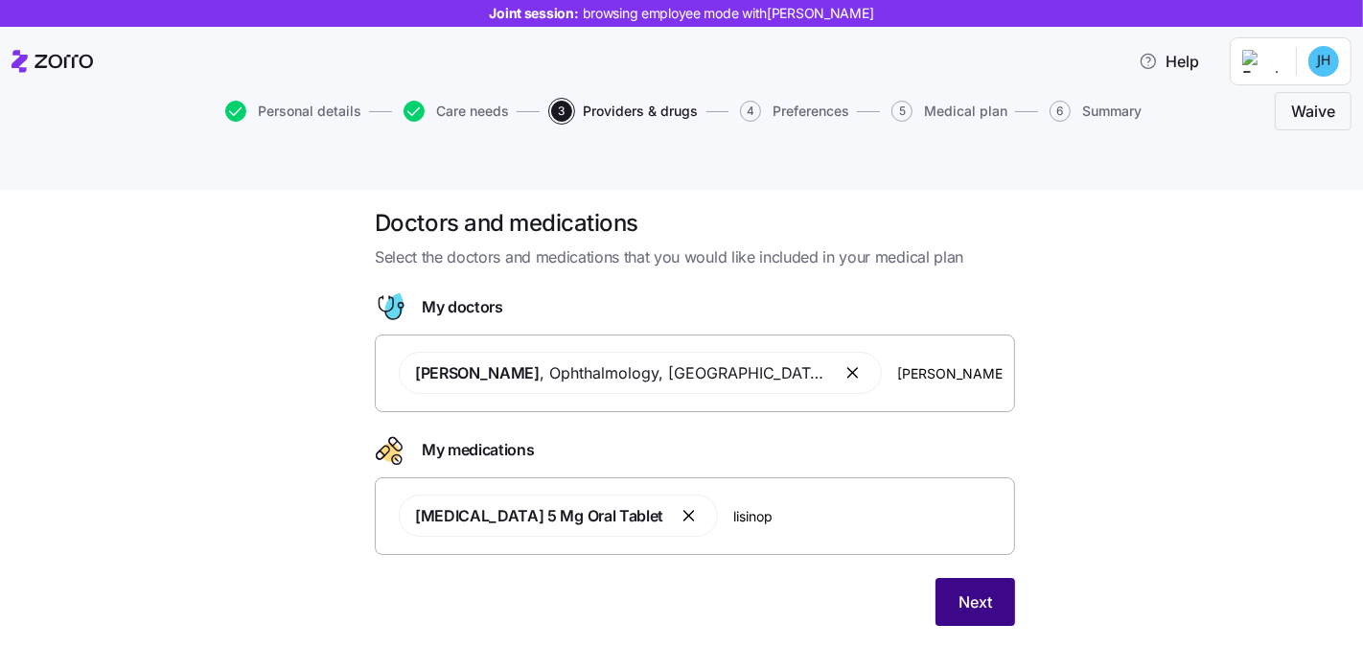
click at [970, 590] on span "Next" at bounding box center [975, 601] width 34 height 23
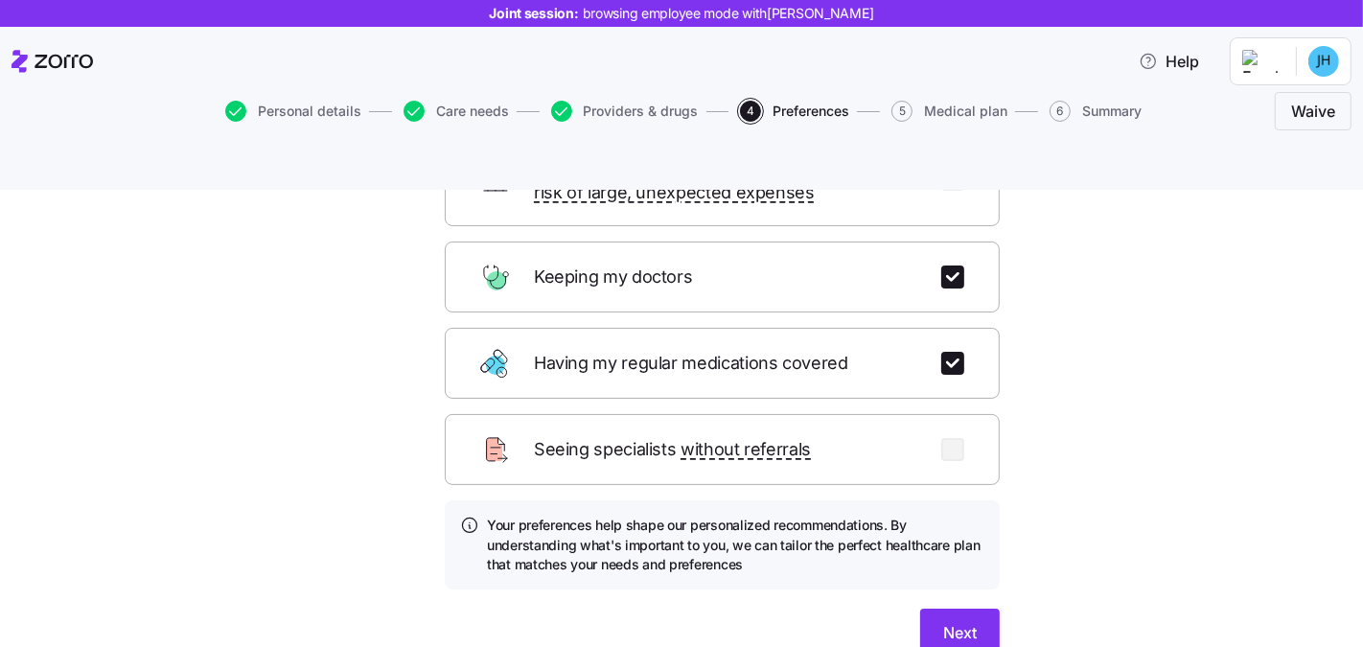
scroll to position [288, 0]
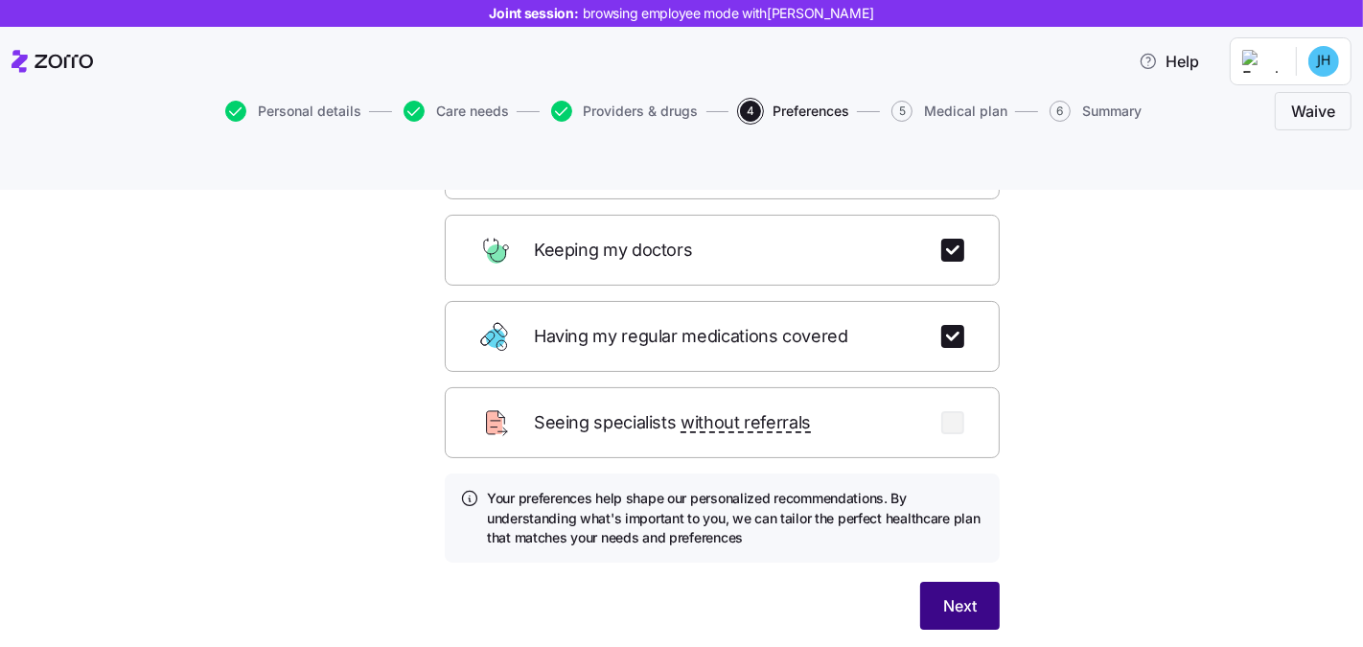
click at [977, 582] on button "Next" at bounding box center [960, 606] width 80 height 48
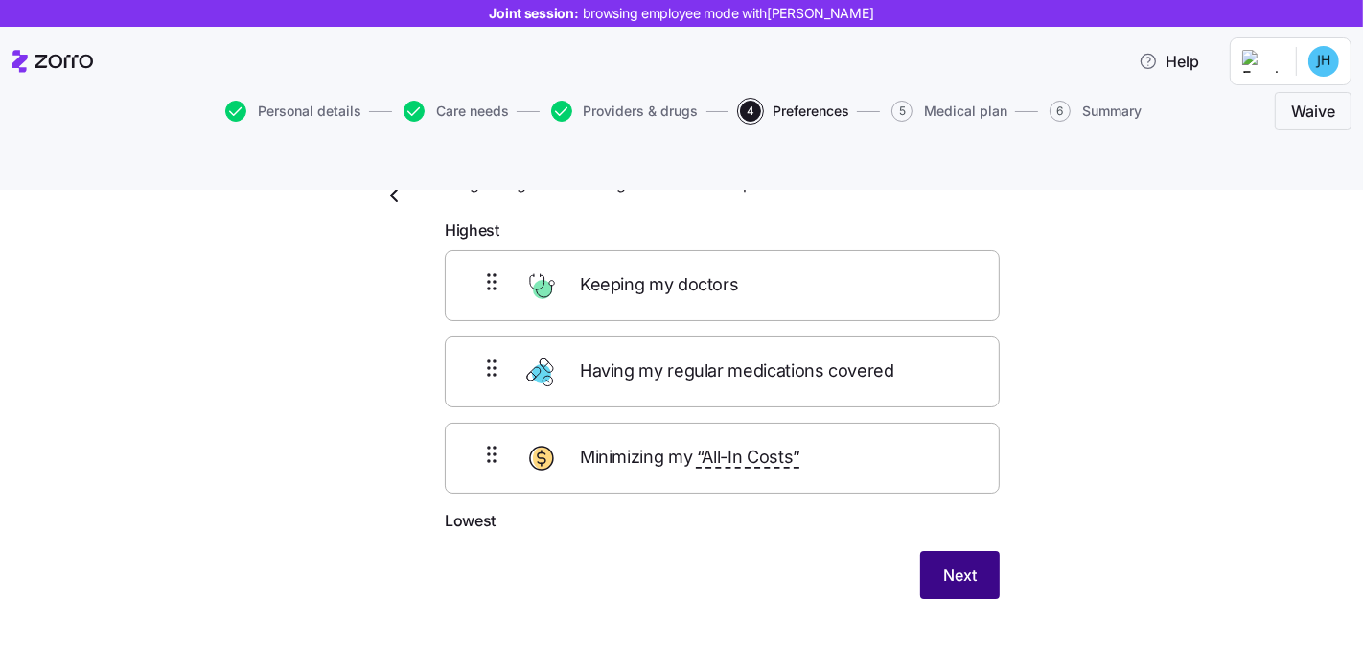
scroll to position [83, 0]
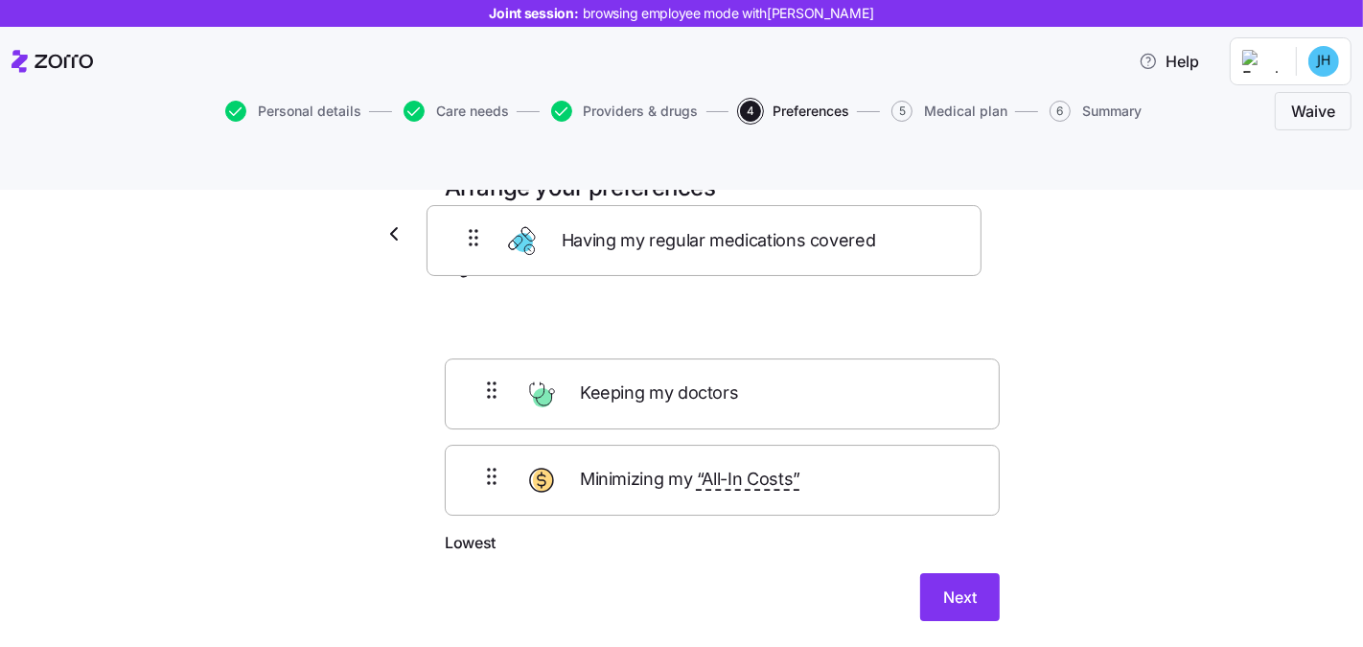
drag, startPoint x: 485, startPoint y: 343, endPoint x: 474, endPoint y: 234, distance: 109.8
click at [474, 257] on form "Highest Keeping my doctors Having my regular medications covered Minimizing my …" at bounding box center [722, 439] width 555 height 365
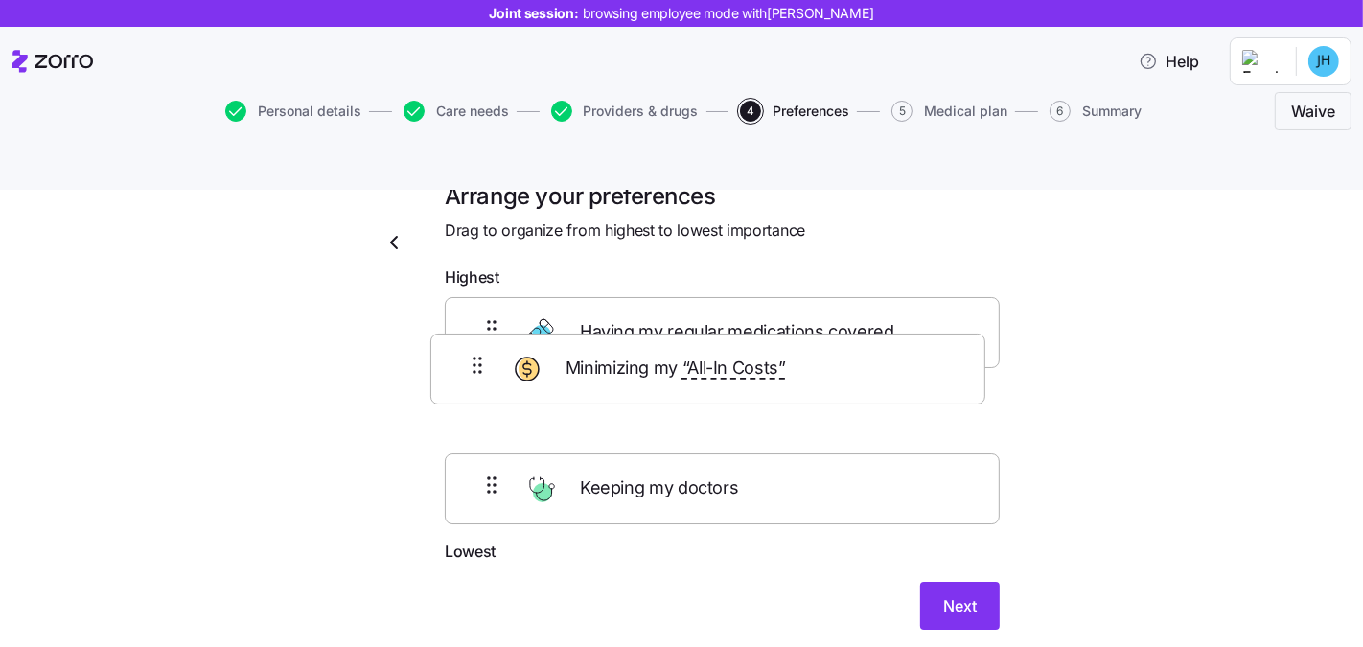
drag, startPoint x: 474, startPoint y: 453, endPoint x: 468, endPoint y: 353, distance: 100.8
click at [468, 353] on div "Having my regular medications covered Keeping my doctors Minimizing my “All-In …" at bounding box center [722, 418] width 555 height 242
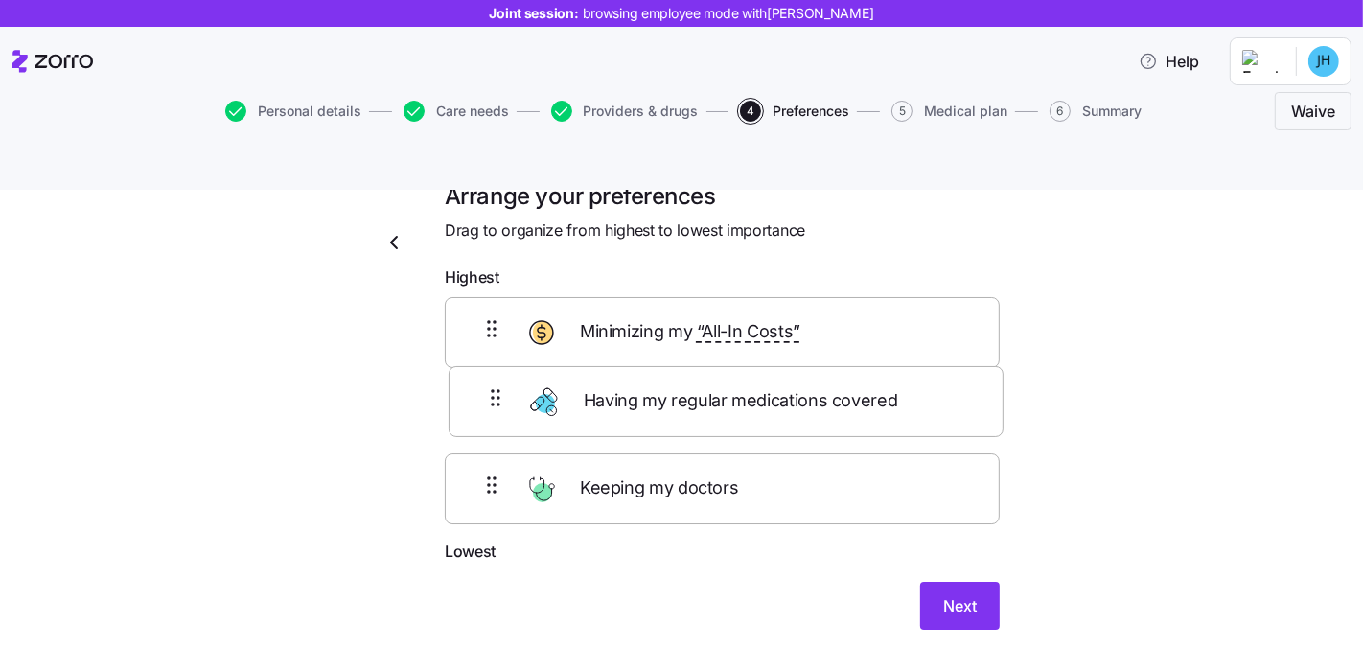
drag, startPoint x: 460, startPoint y: 290, endPoint x: 472, endPoint y: 412, distance: 122.3
click at [472, 412] on div "Having my regular medications covered Minimizing my “All-In Costs” Keeping my d…" at bounding box center [722, 418] width 555 height 242
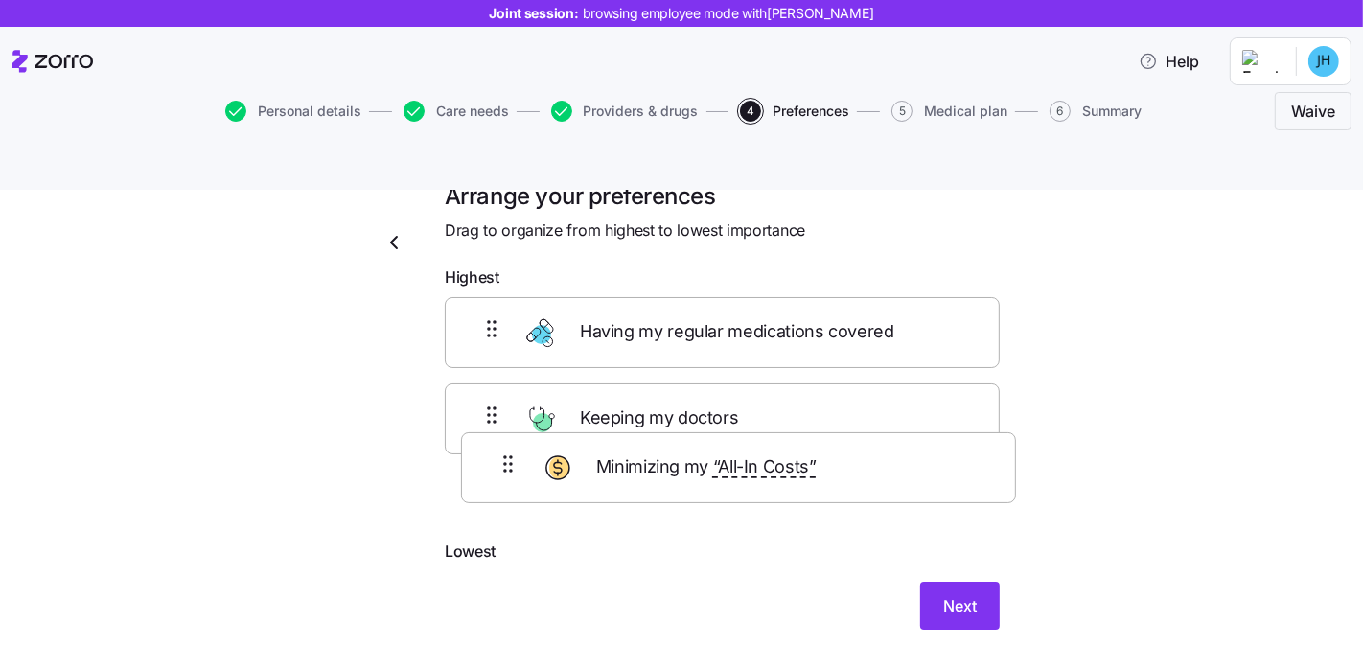
drag, startPoint x: 482, startPoint y: 303, endPoint x: 512, endPoint y: 487, distance: 186.4
click at [512, 490] on div "Minimizing my “All-In Costs” Having my regular medications covered Keeping my d…" at bounding box center [722, 418] width 555 height 242
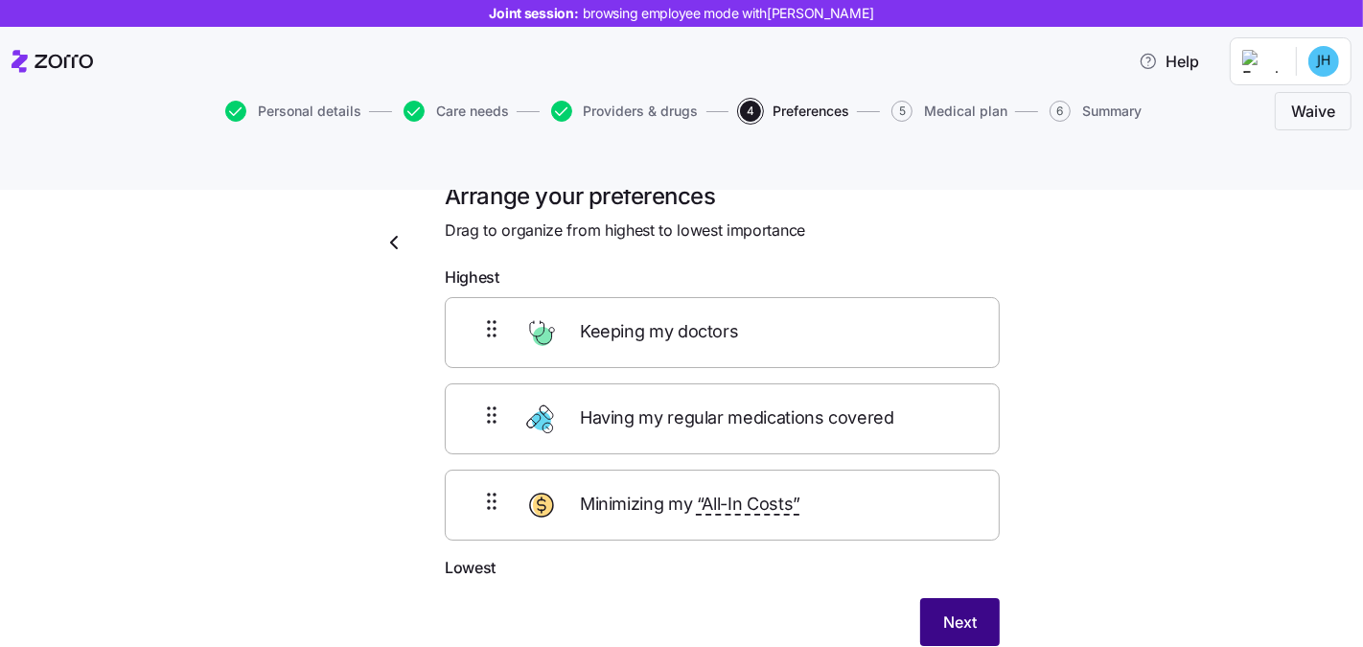
click at [950, 598] on button "Next" at bounding box center [960, 622] width 80 height 48
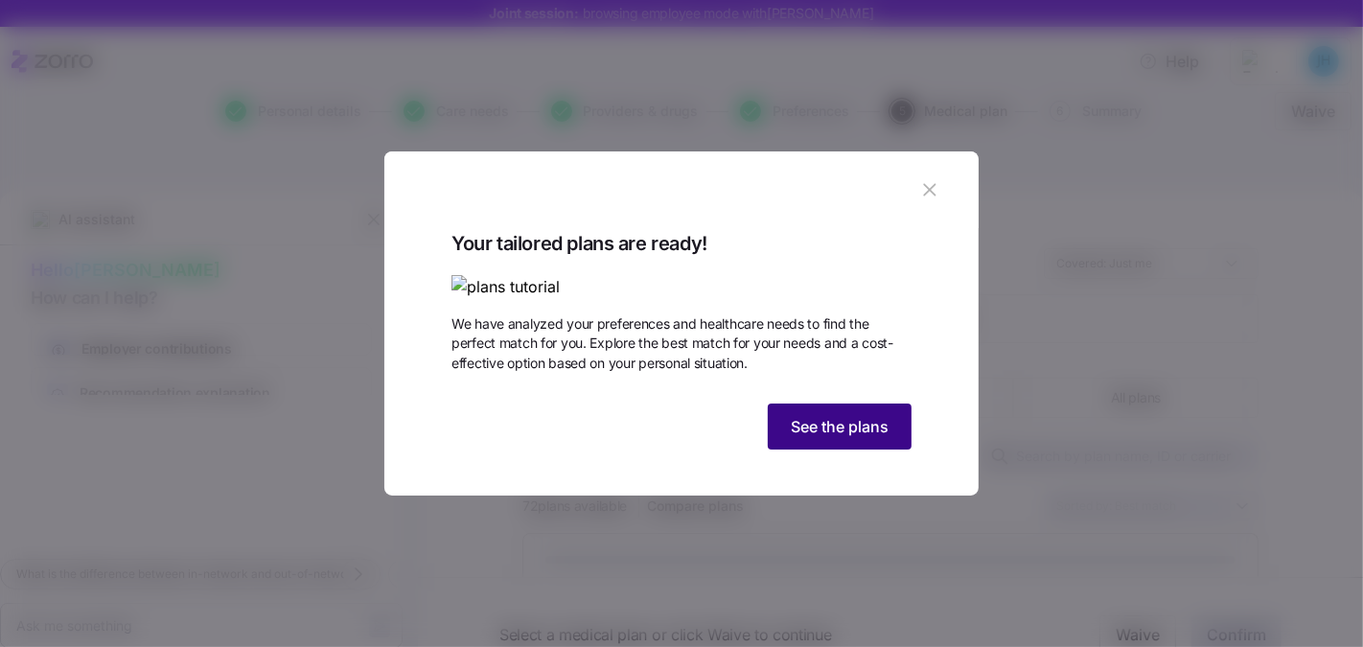
click at [820, 438] on span "See the plans" at bounding box center [840, 426] width 98 height 23
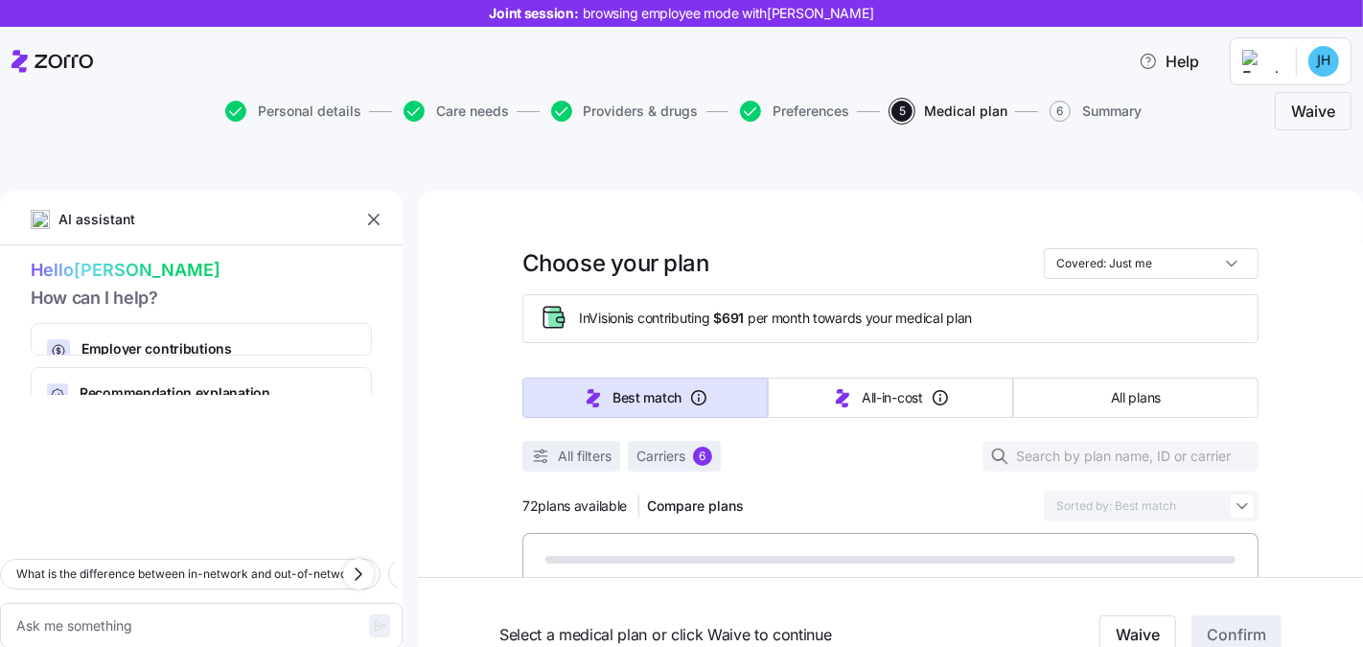
type textarea "x"
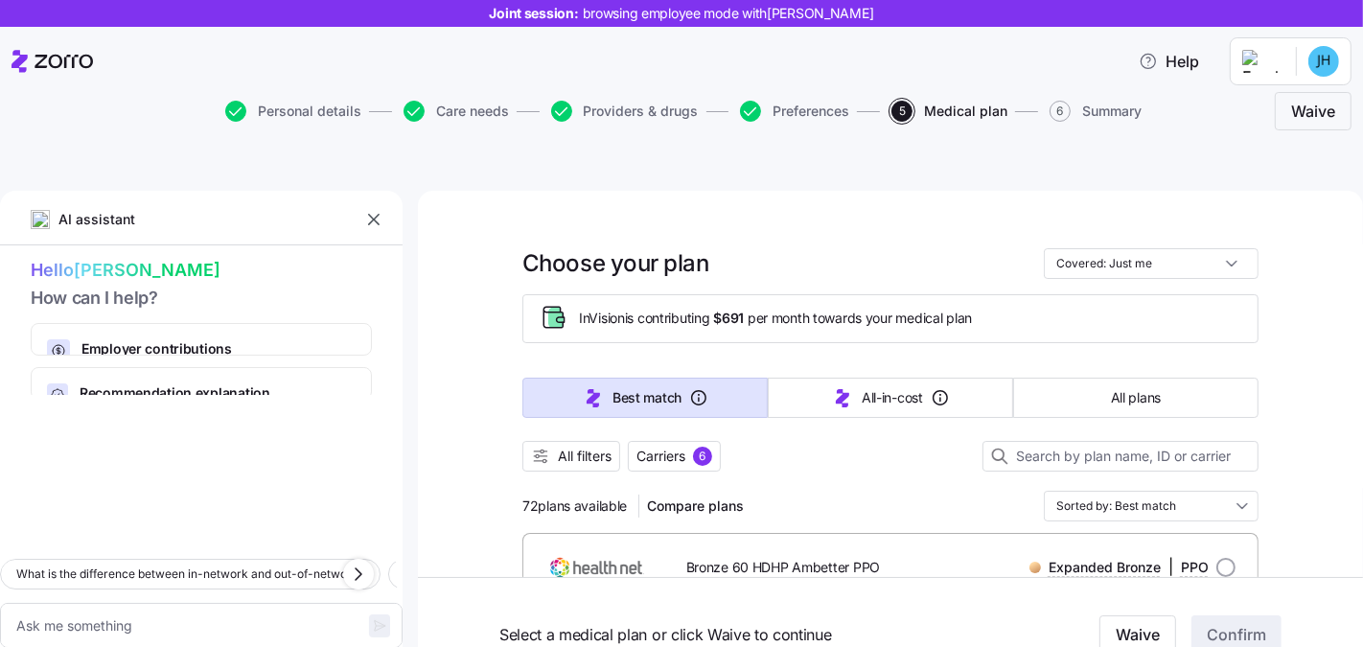
click at [373, 214] on icon "button" at bounding box center [374, 220] width 12 height 12
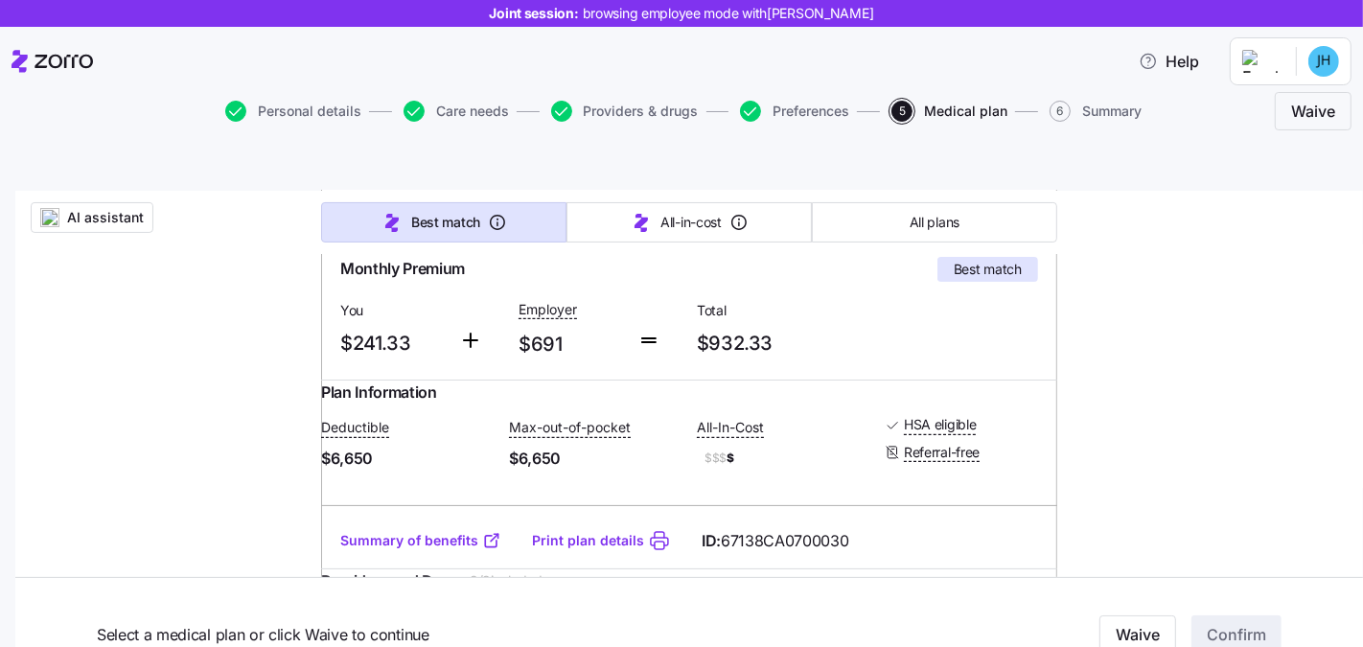
scroll to position [380, 0]
click at [417, 531] on link "Summary of benefits" at bounding box center [420, 540] width 161 height 19
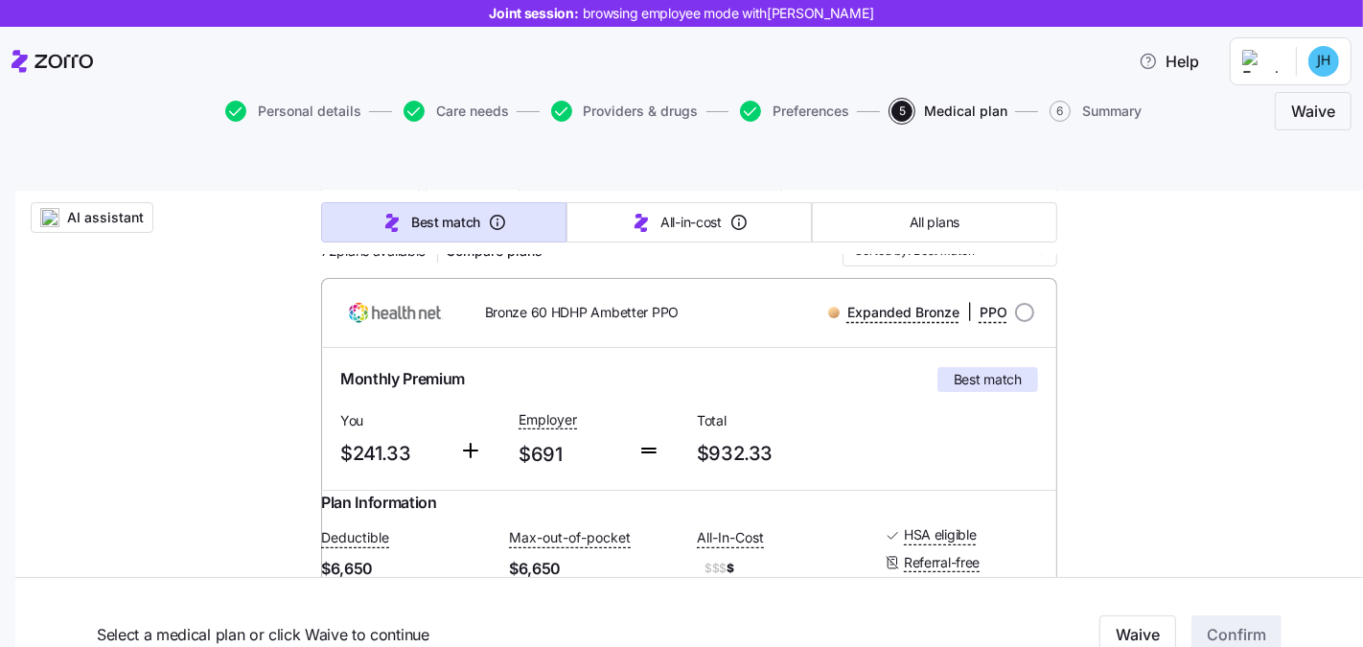
scroll to position [94, 0]
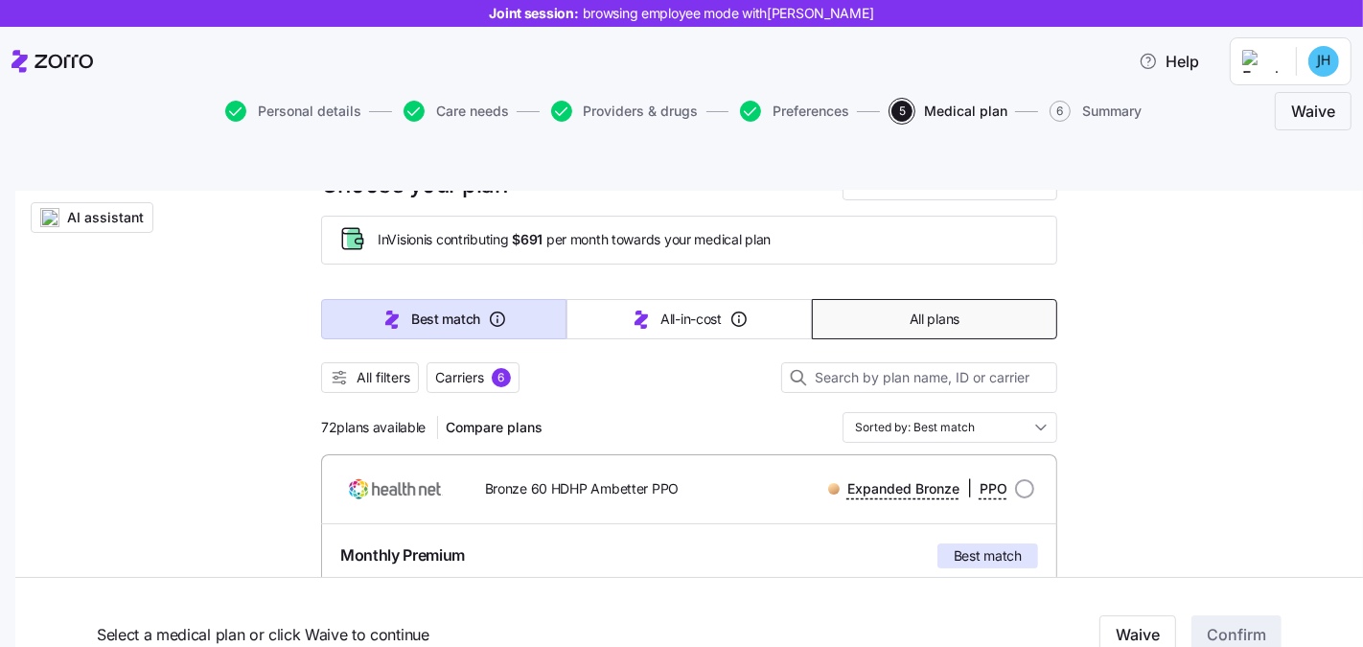
click at [869, 299] on button "All plans" at bounding box center [934, 319] width 245 height 40
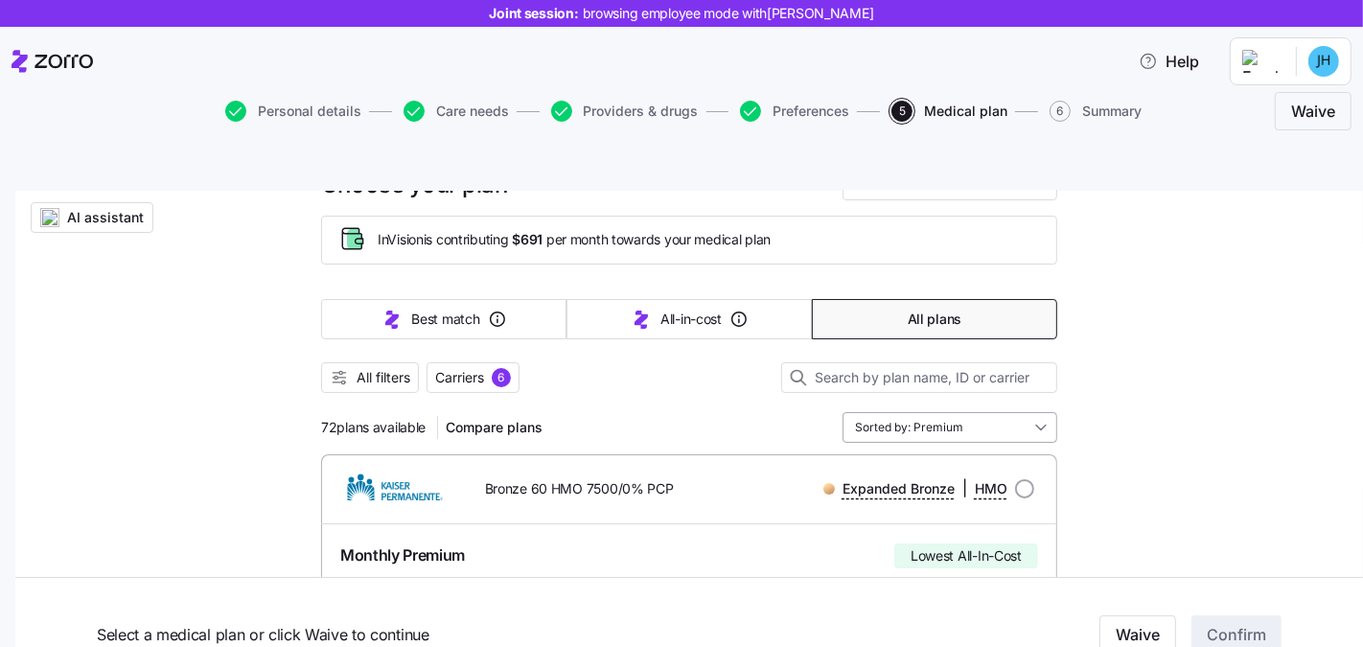
click at [920, 412] on input "Sorted by: Premium" at bounding box center [949, 427] width 215 height 31
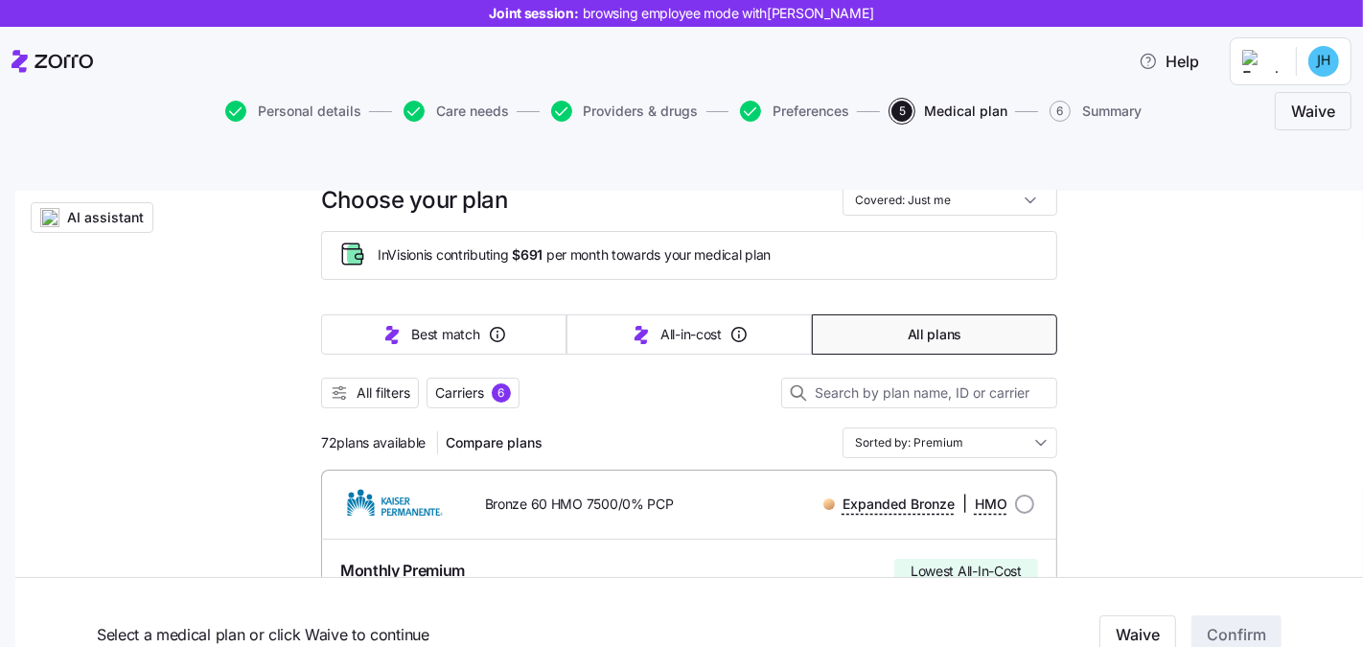
scroll to position [79, 0]
click at [374, 383] on span "All filters" at bounding box center [384, 392] width 54 height 19
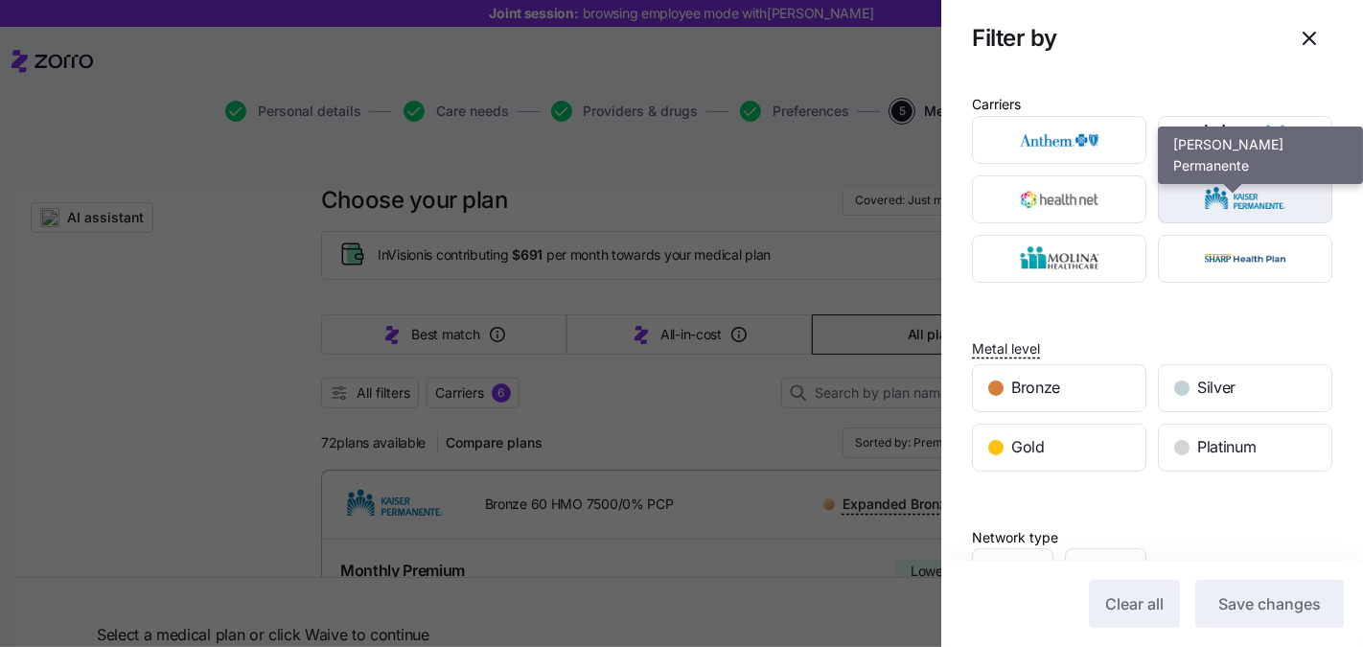
click at [1258, 191] on img "button" at bounding box center [1245, 199] width 141 height 38
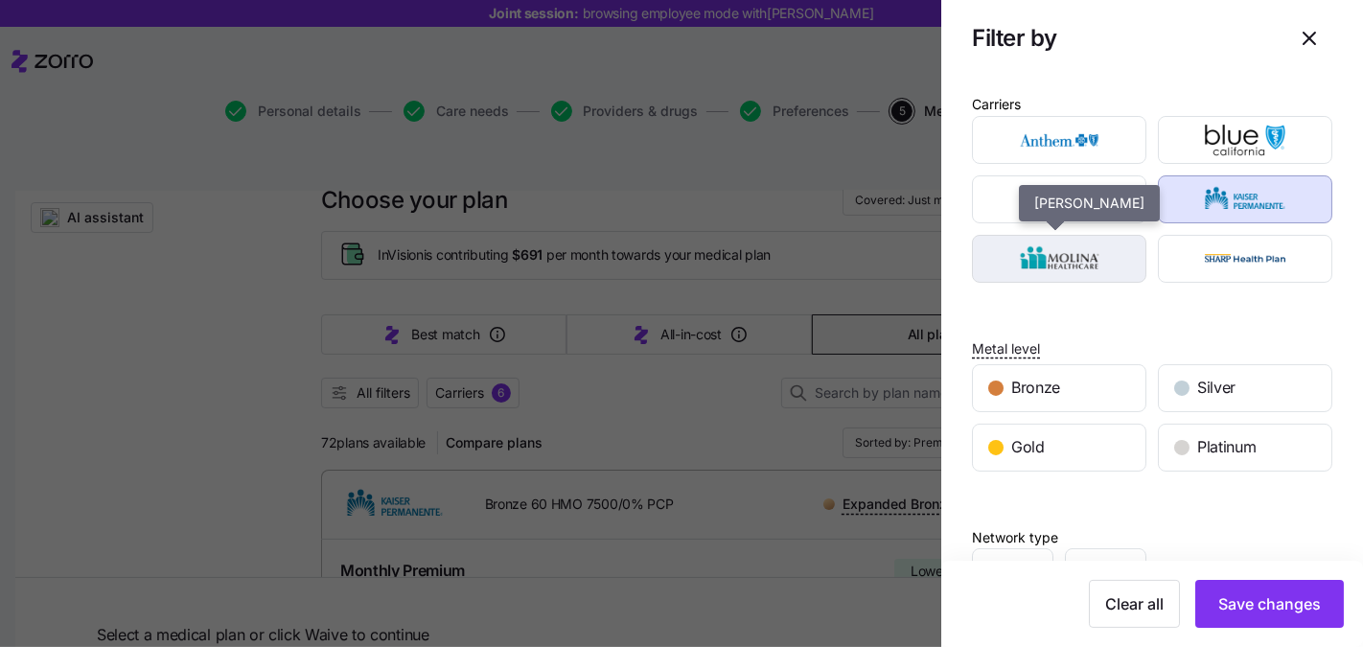
click at [1089, 266] on img "button" at bounding box center [1059, 259] width 141 height 38
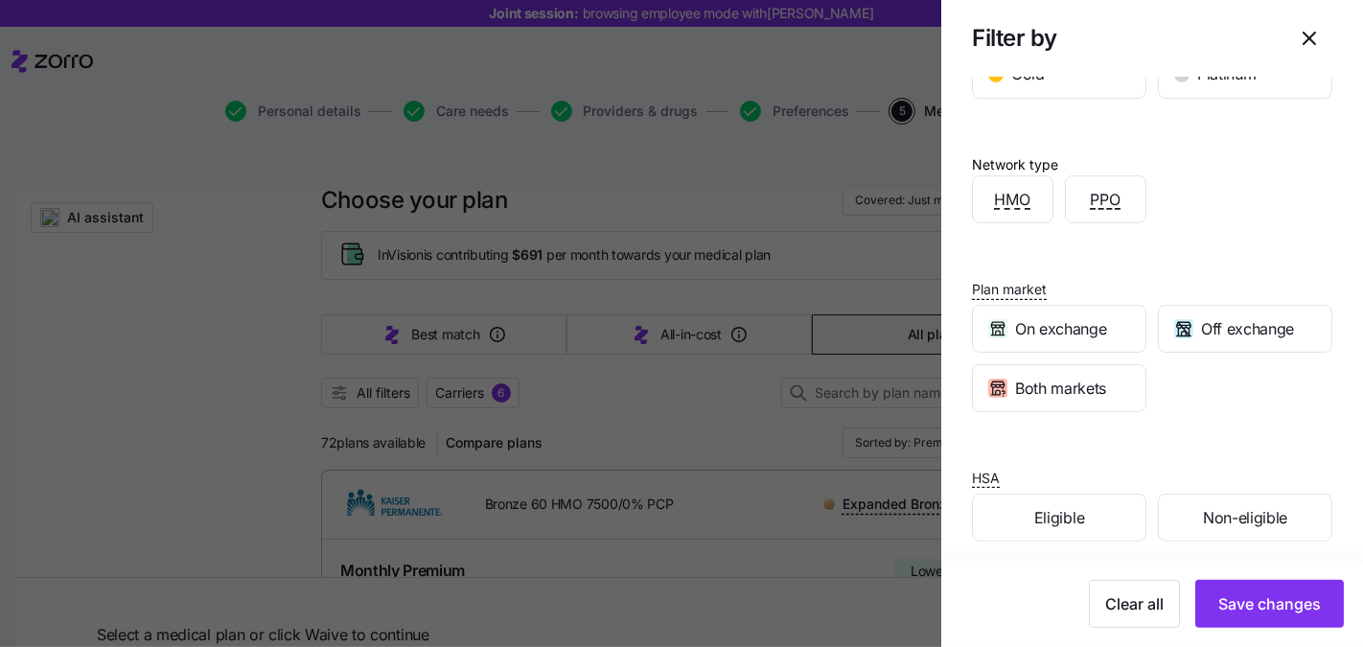
scroll to position [376, 0]
click at [1074, 503] on span "Eligible" at bounding box center [1059, 515] width 50 height 24
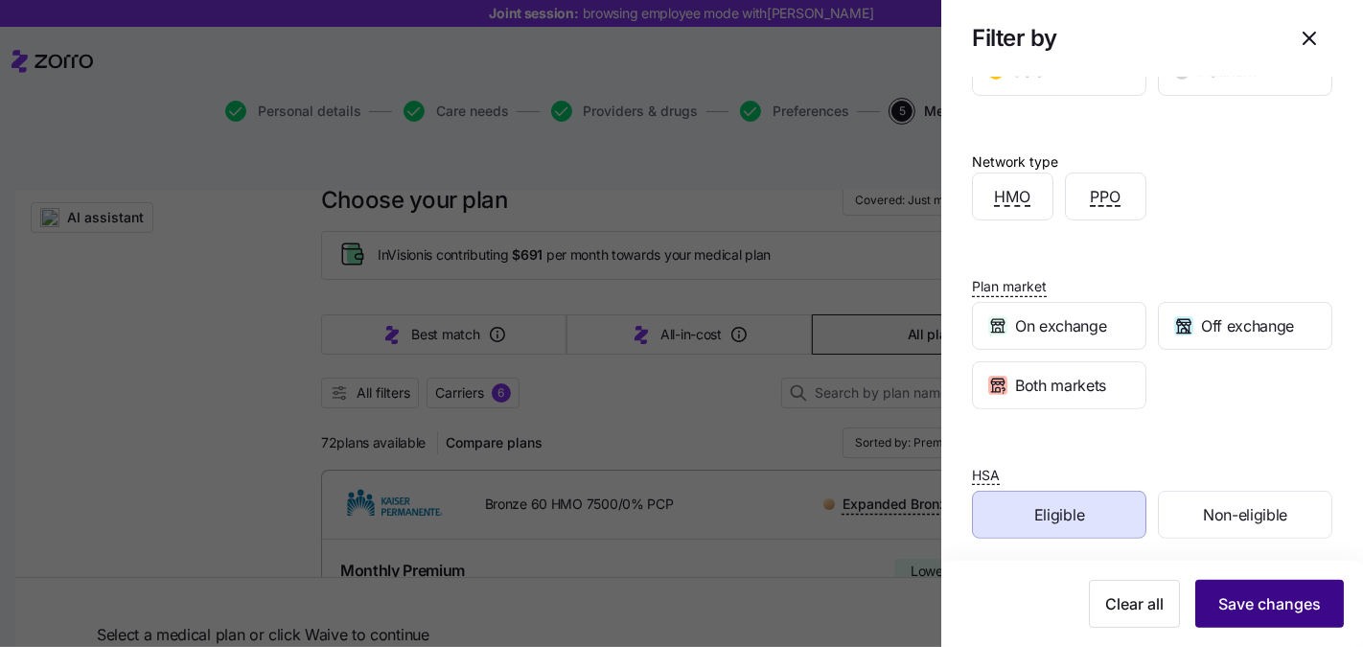
click at [1256, 598] on span "Save changes" at bounding box center [1269, 603] width 103 height 23
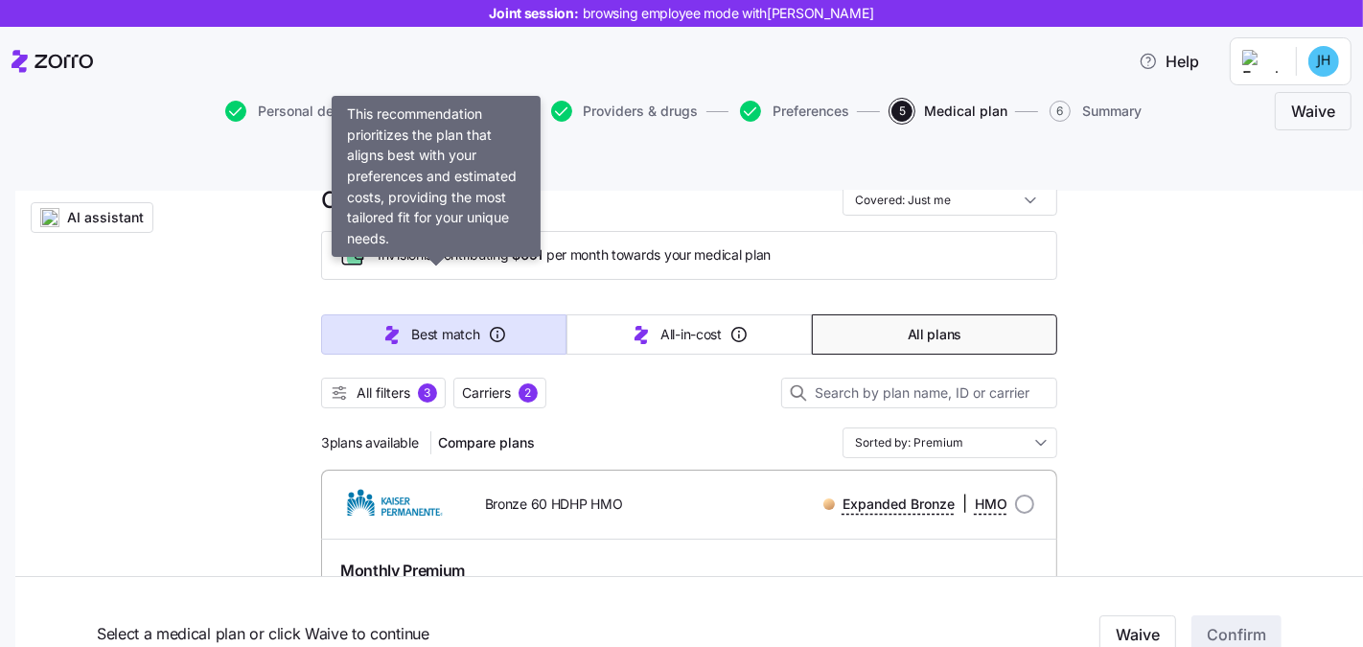
click at [358, 314] on button "Best match" at bounding box center [443, 334] width 245 height 40
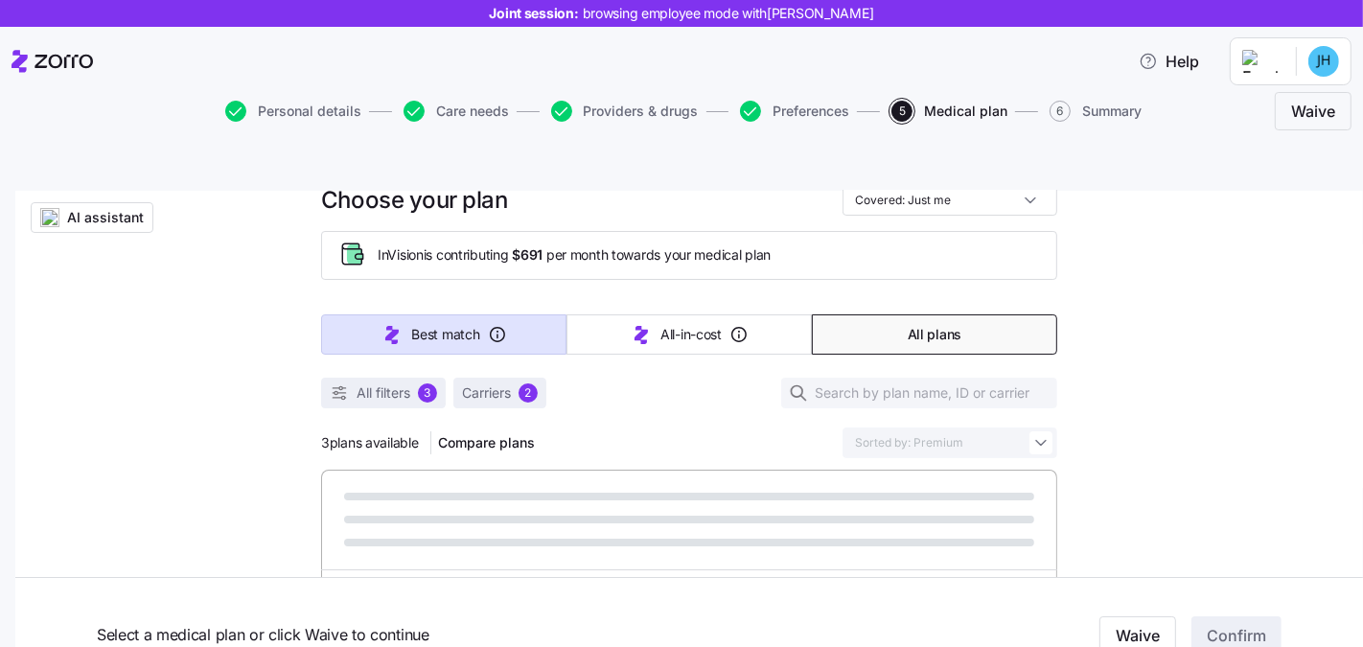
type input "Sorted by: Best match"
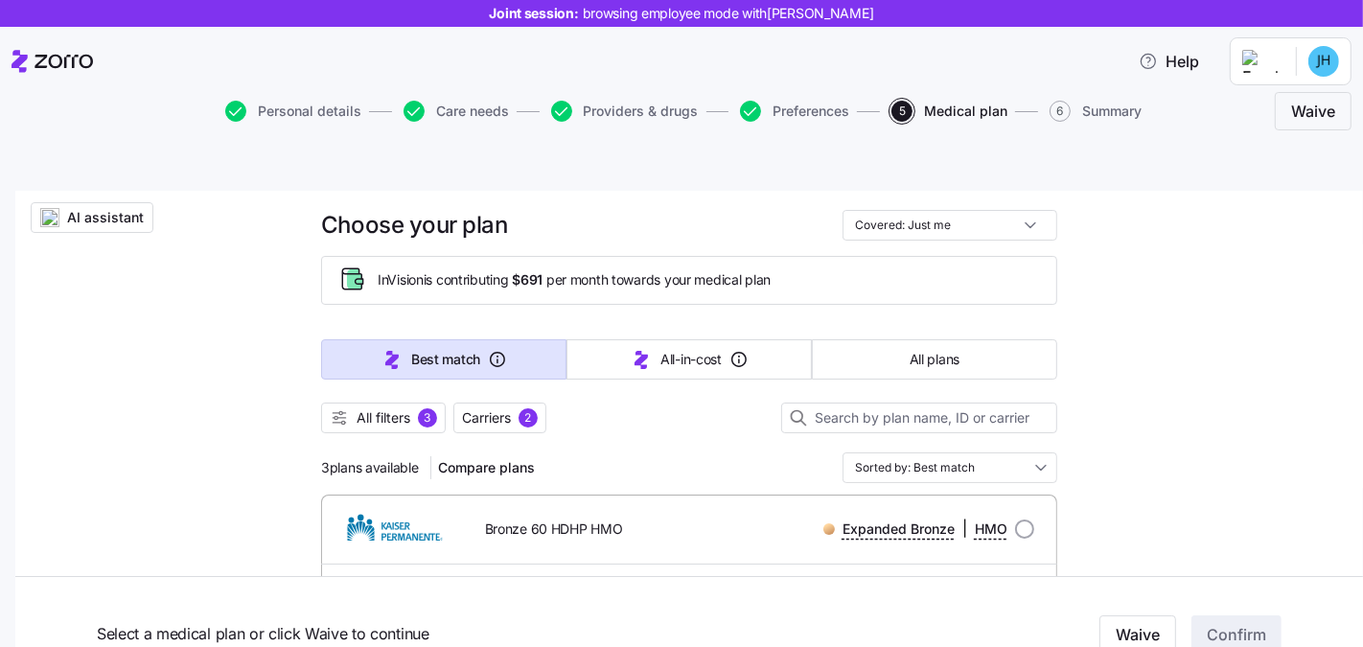
scroll to position [0, 0]
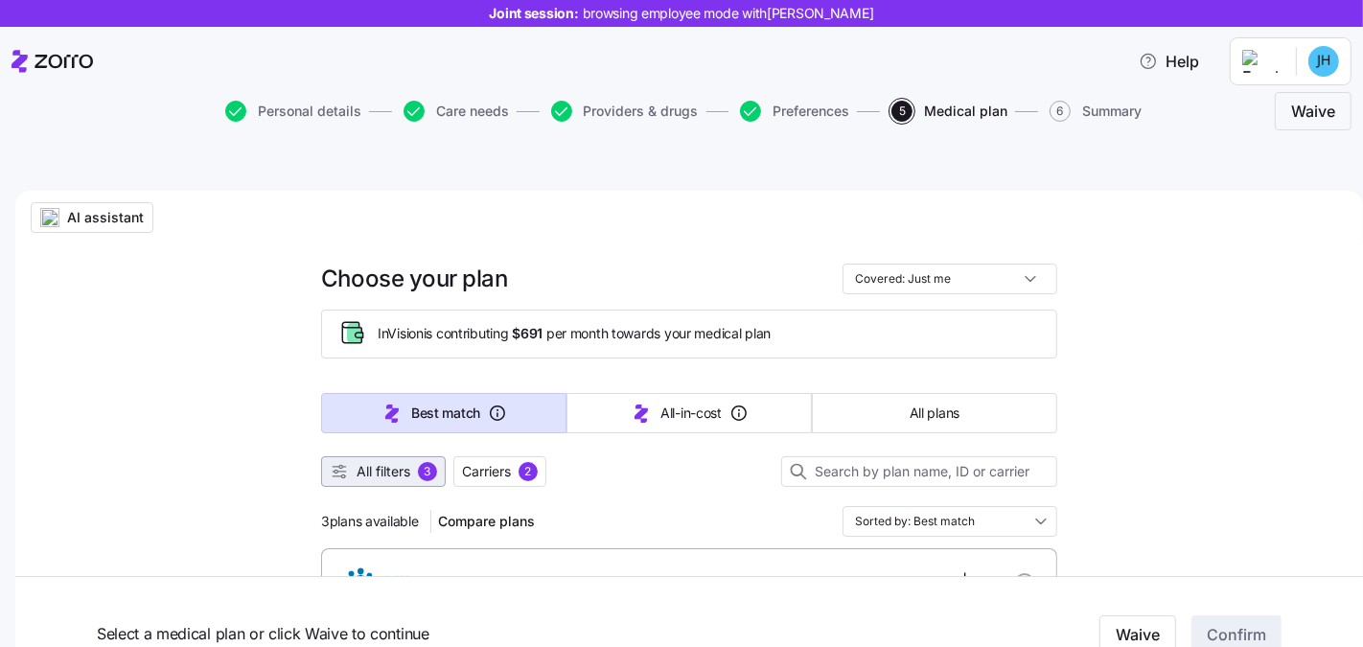
click at [407, 462] on span "All filters 3" at bounding box center [383, 471] width 107 height 19
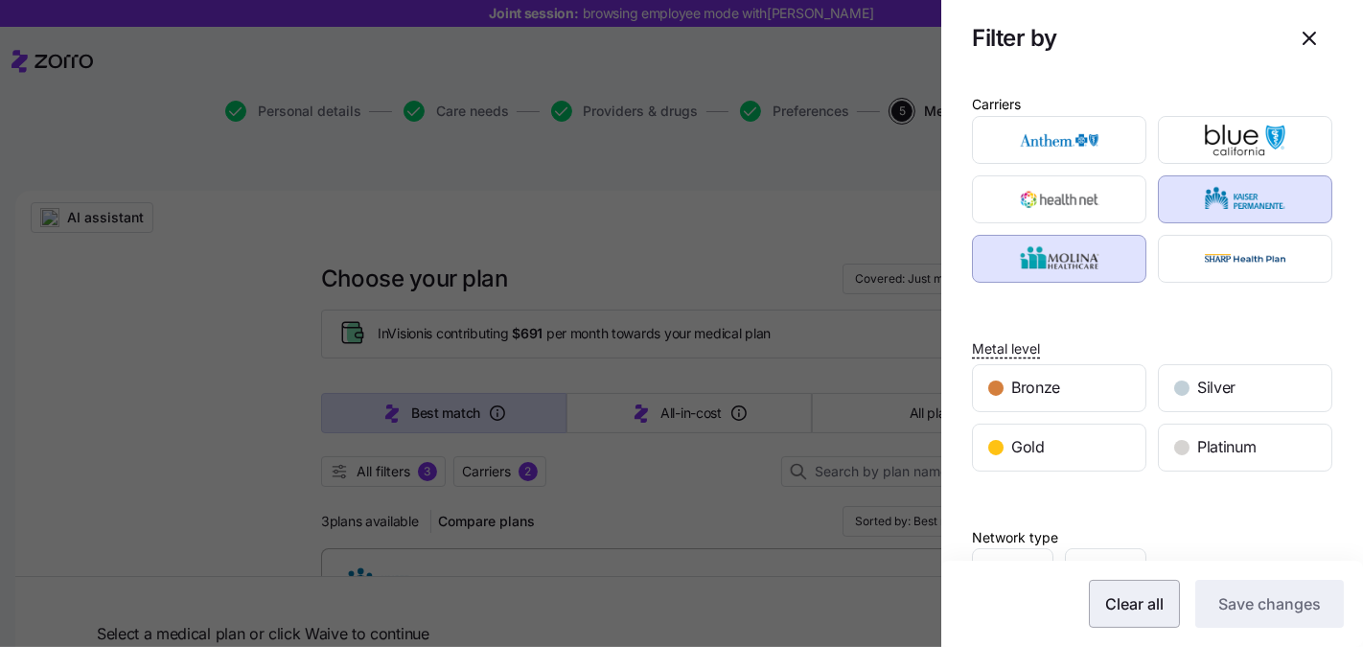
click at [1122, 608] on span "Clear all" at bounding box center [1134, 603] width 58 height 23
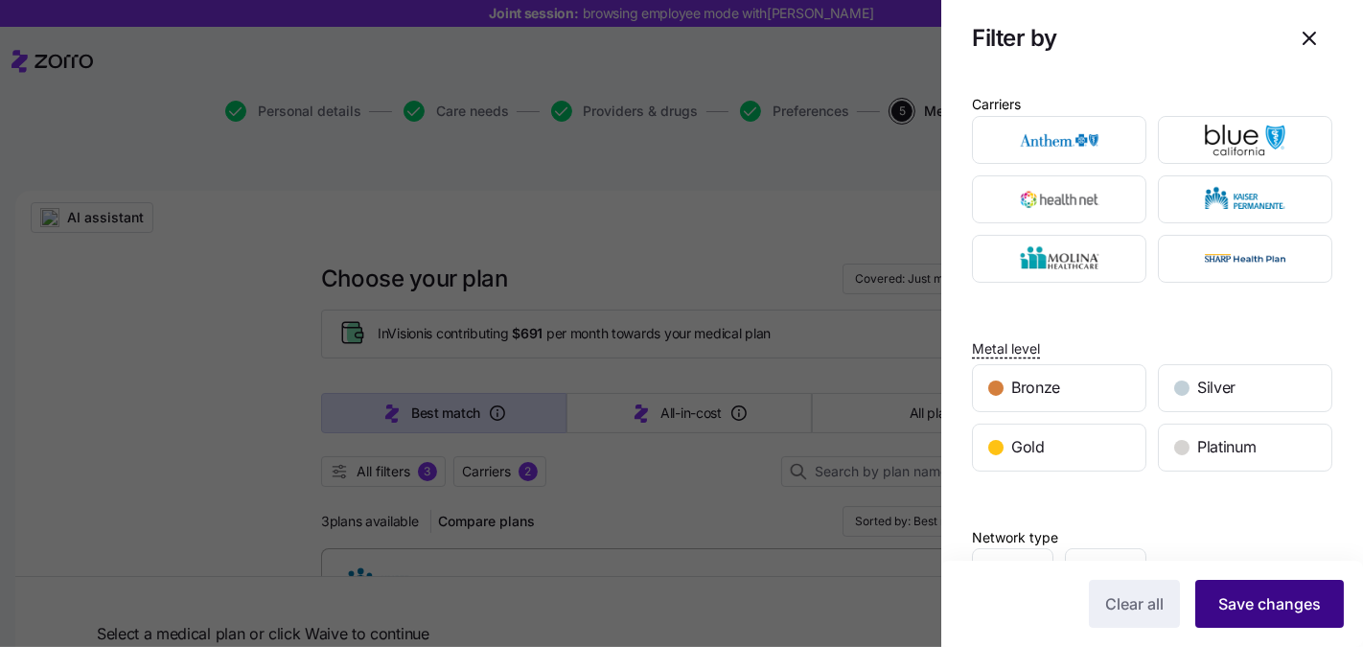
click at [1218, 606] on span "Save changes" at bounding box center [1269, 603] width 103 height 23
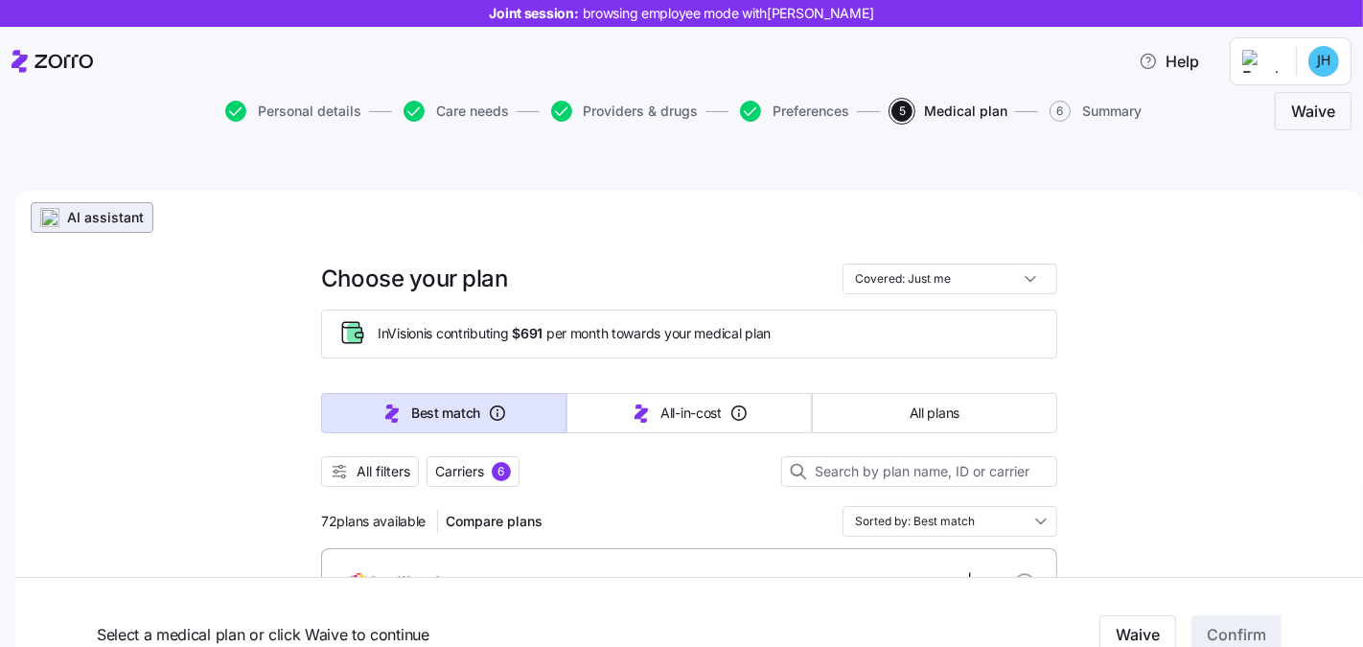
click at [141, 202] on button "AI assistant" at bounding box center [92, 217] width 123 height 31
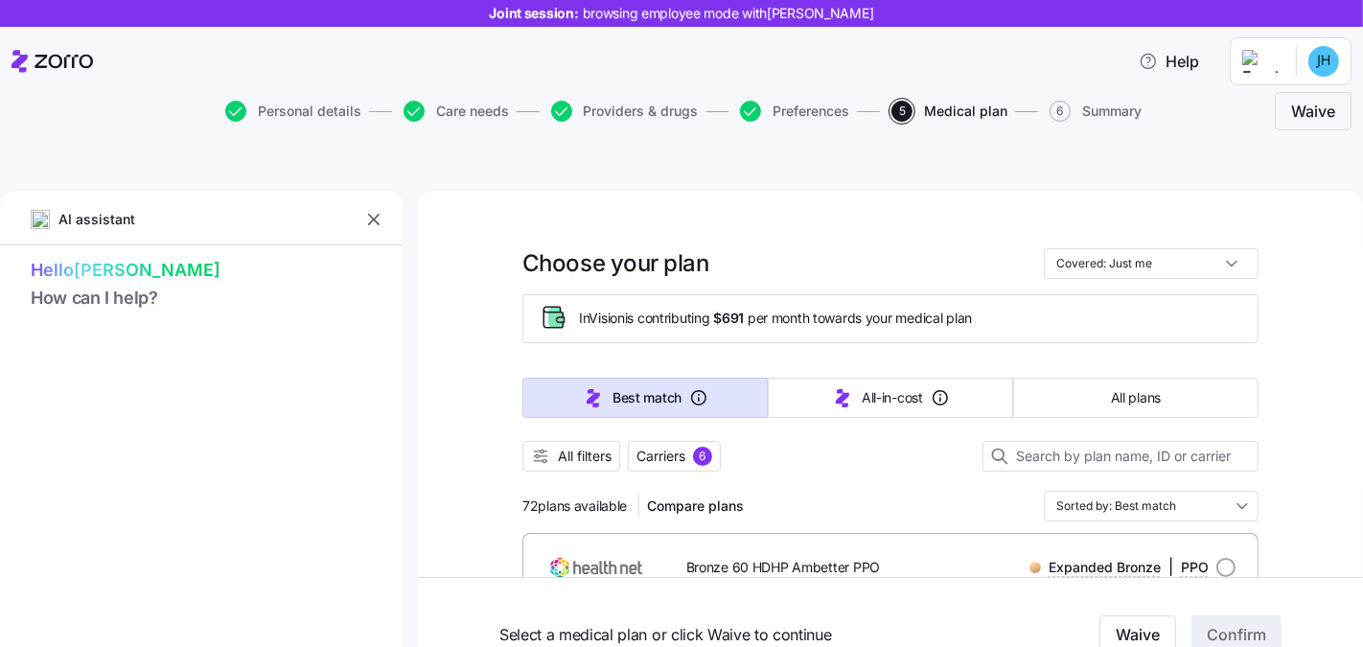
type textarea "x"
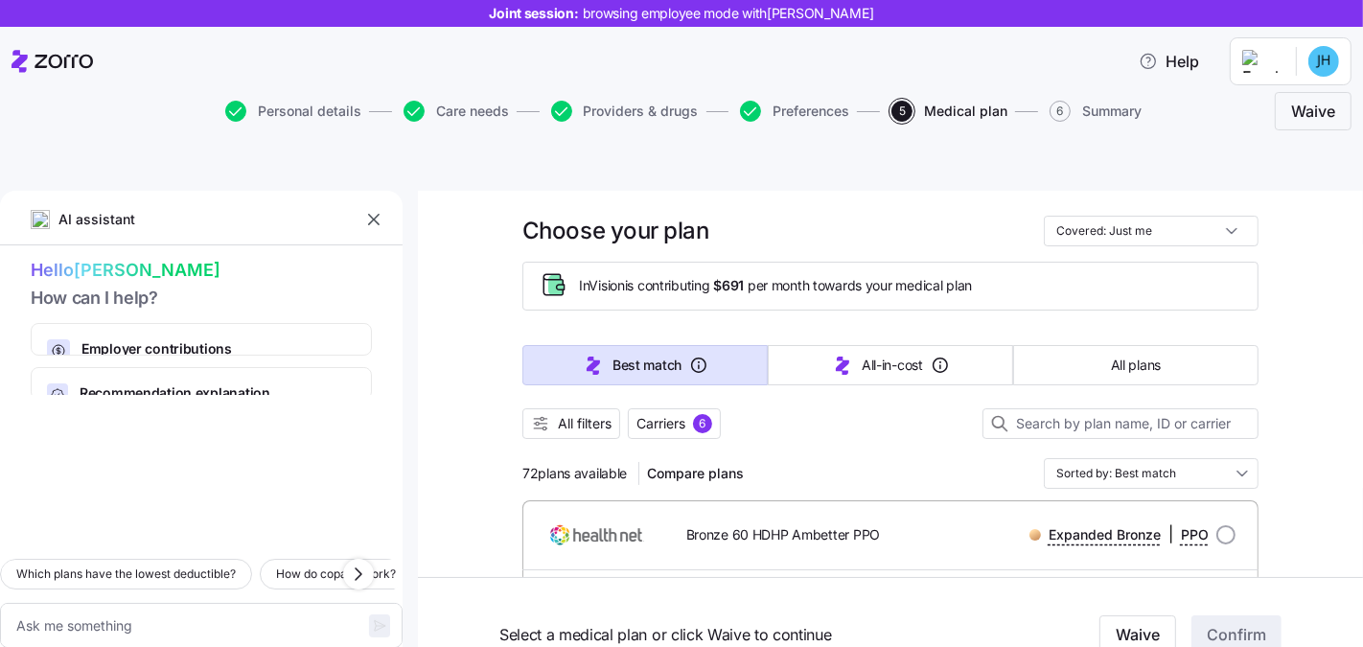
scroll to position [35, 0]
click at [354, 563] on icon "button" at bounding box center [358, 574] width 23 height 23
click at [357, 568] on icon "button" at bounding box center [359, 574] width 6 height 12
click at [367, 563] on icon "button" at bounding box center [358, 574] width 23 height 23
click at [356, 563] on icon "button" at bounding box center [358, 574] width 23 height 23
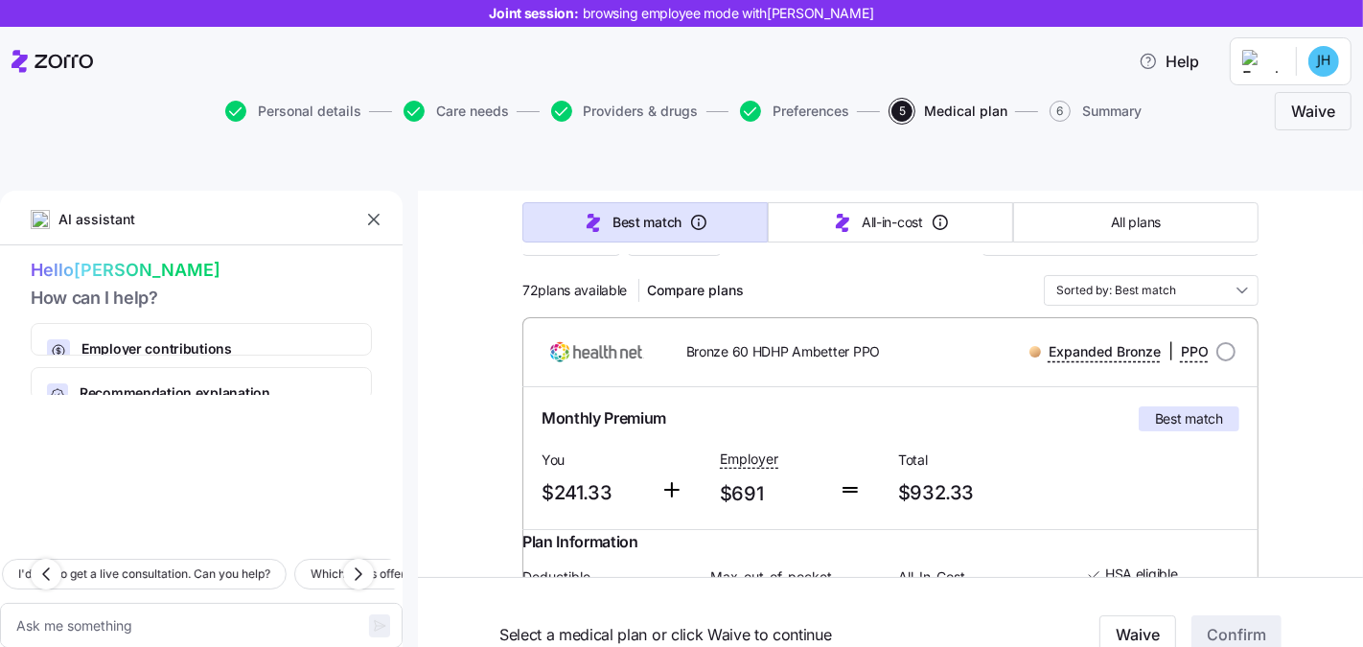
scroll to position [212, 0]
